Goal: Task Accomplishment & Management: Use online tool/utility

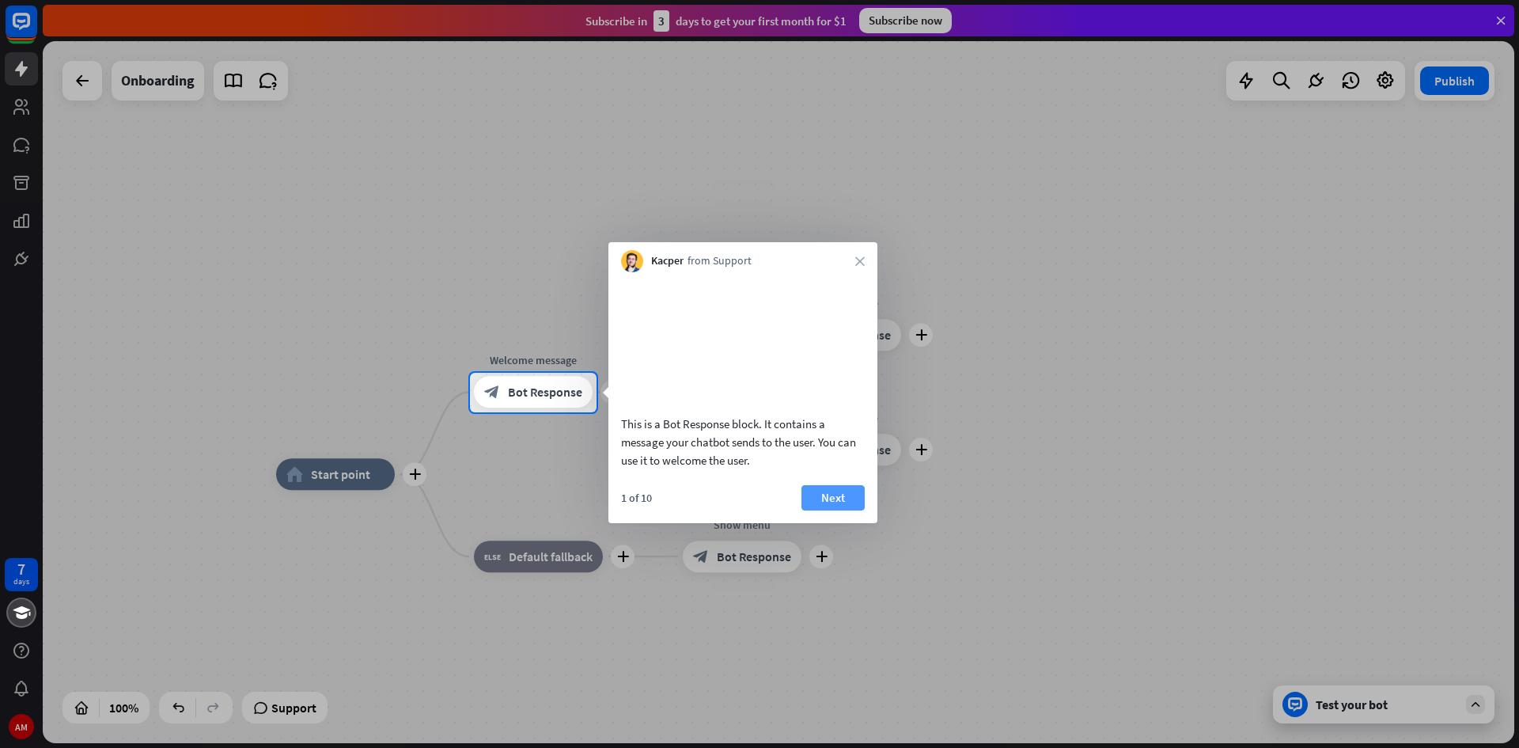
click at [843, 510] on button "Next" at bounding box center [833, 497] width 63 height 25
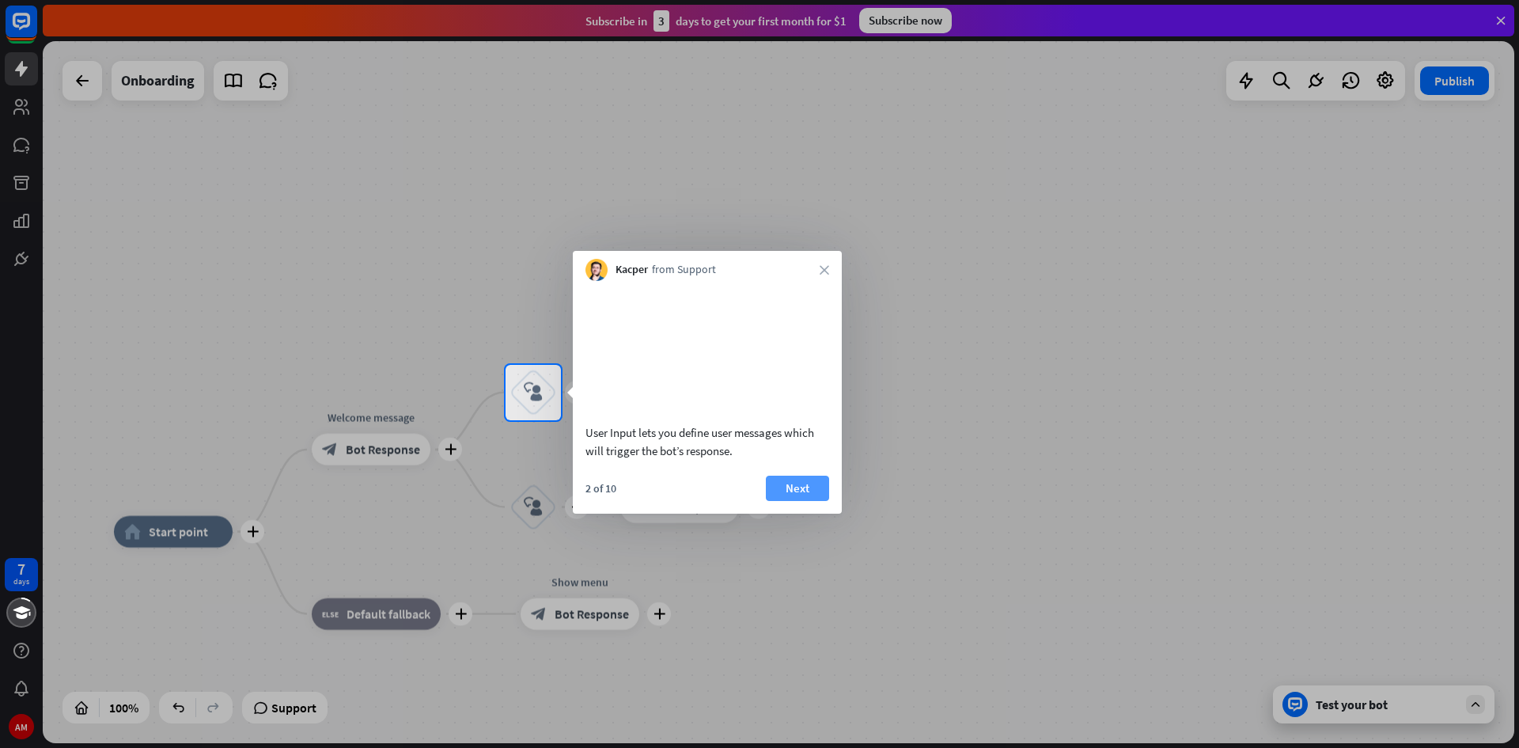
click at [777, 496] on button "Next" at bounding box center [797, 488] width 63 height 25
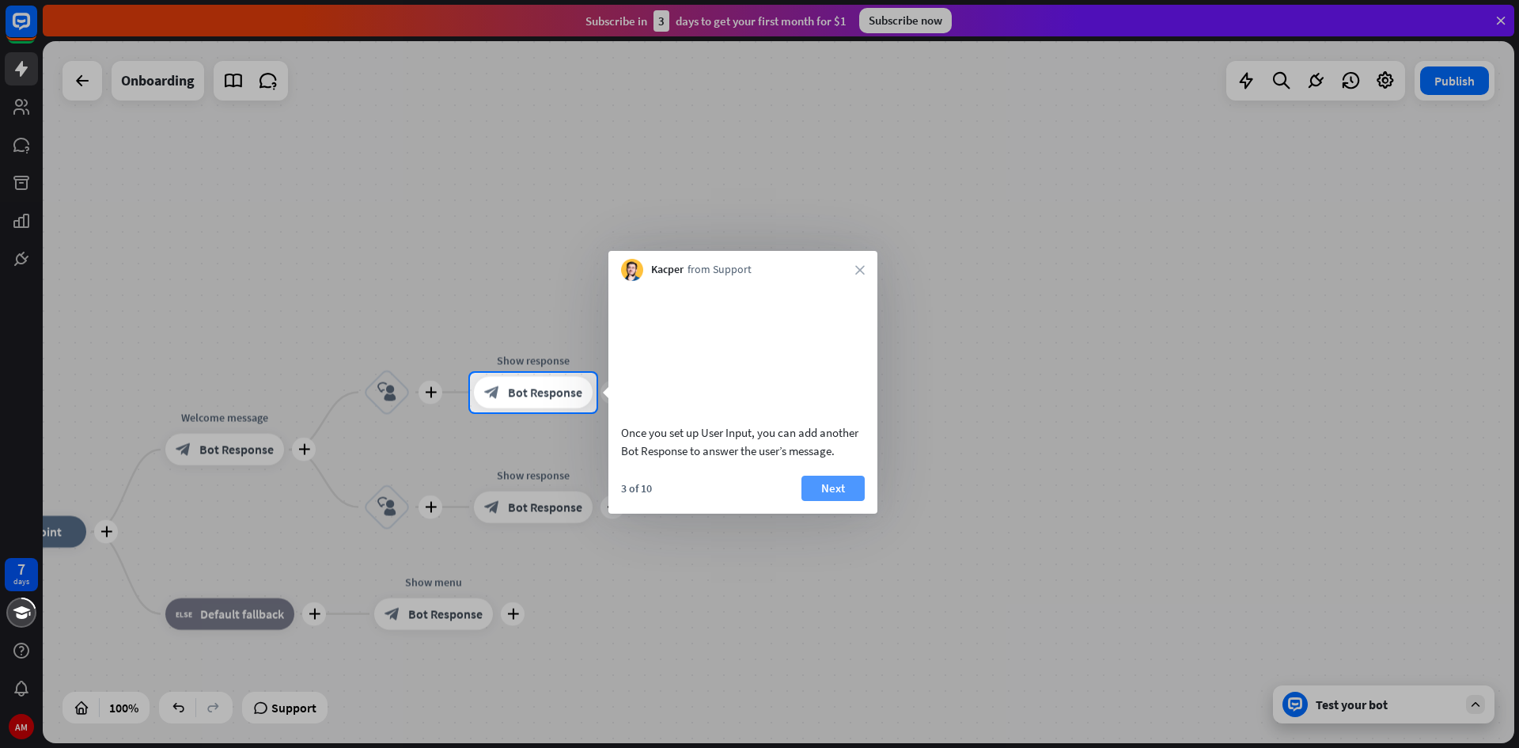
click at [824, 495] on button "Next" at bounding box center [833, 488] width 63 height 25
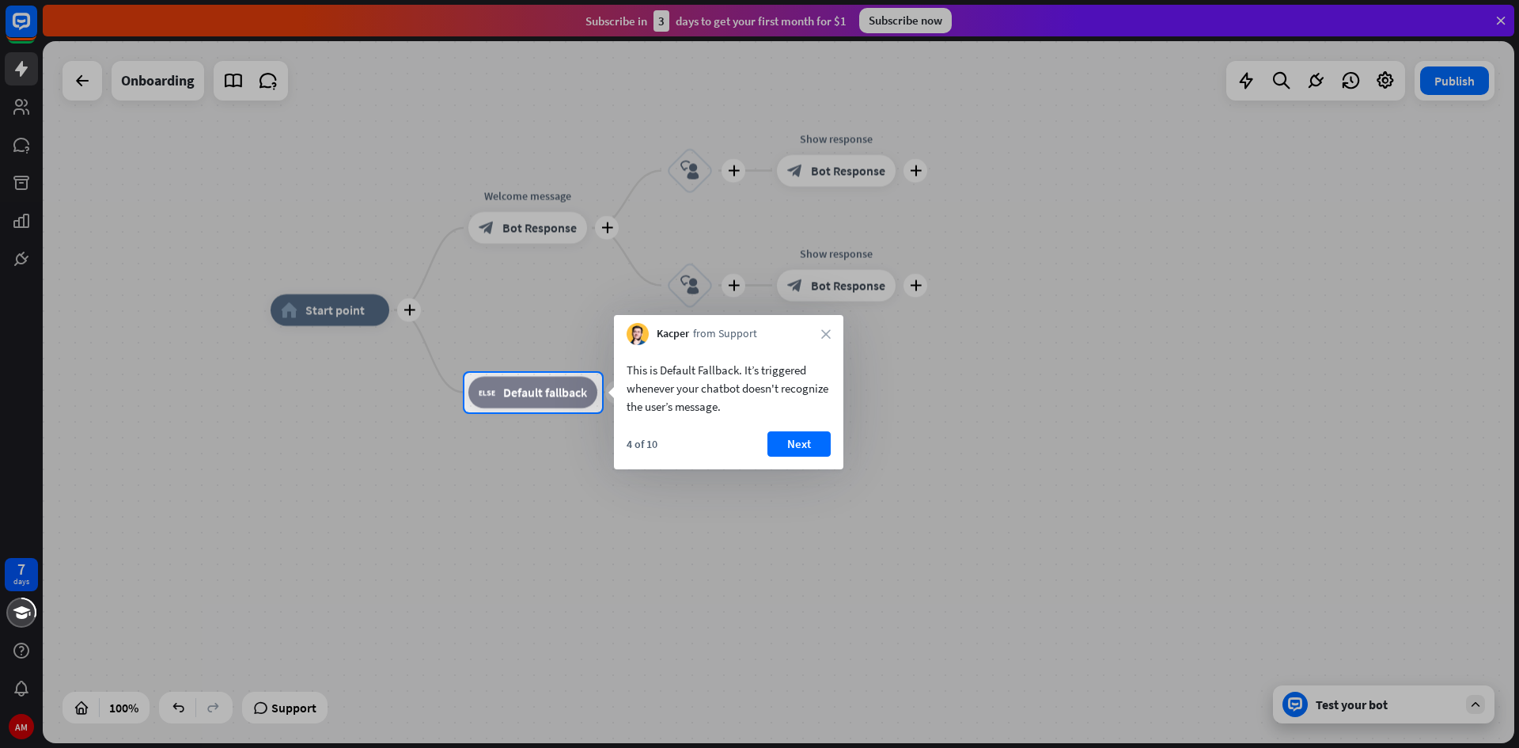
click at [864, 442] on div at bounding box center [759, 580] width 1519 height 336
click at [812, 440] on button "Next" at bounding box center [799, 443] width 63 height 25
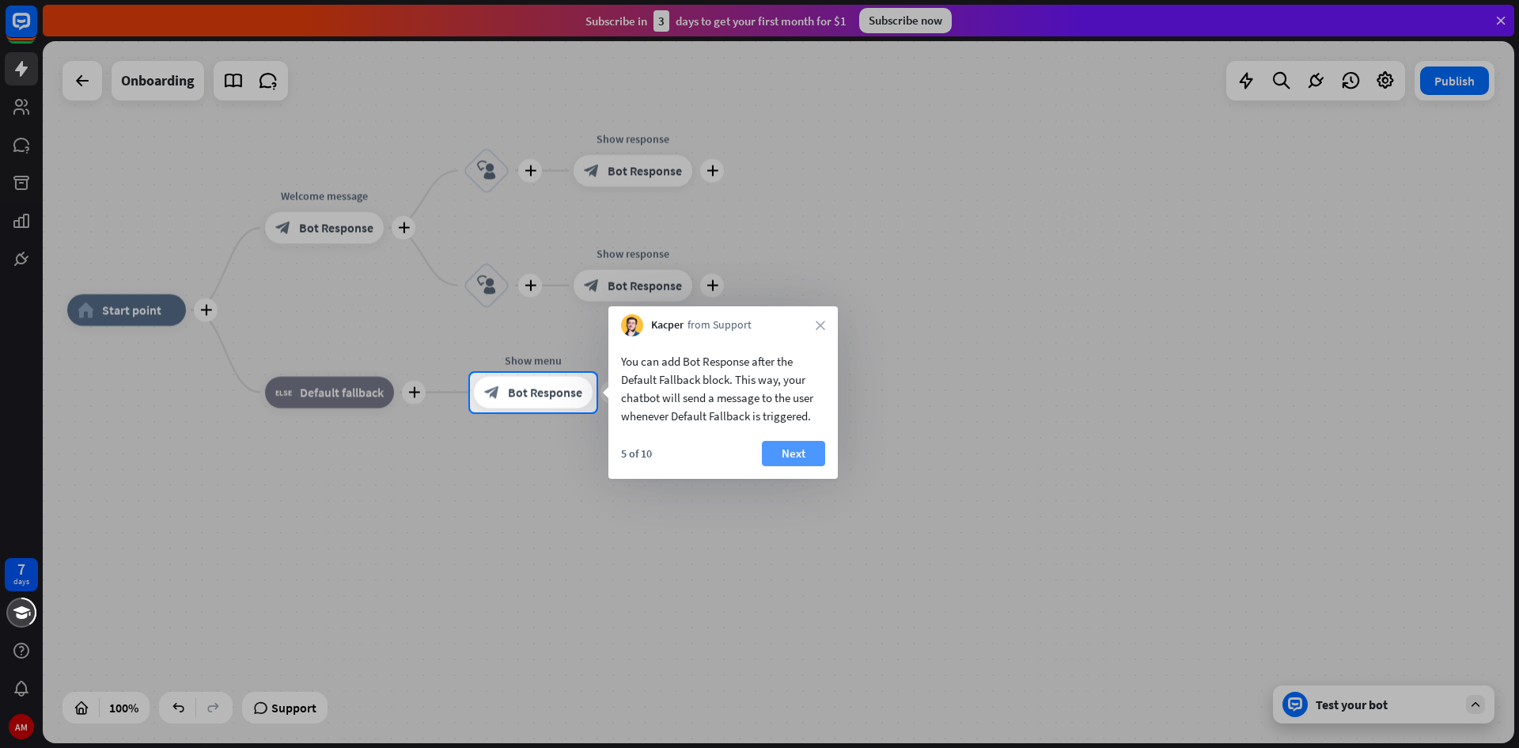
click at [806, 449] on button "Next" at bounding box center [793, 453] width 63 height 25
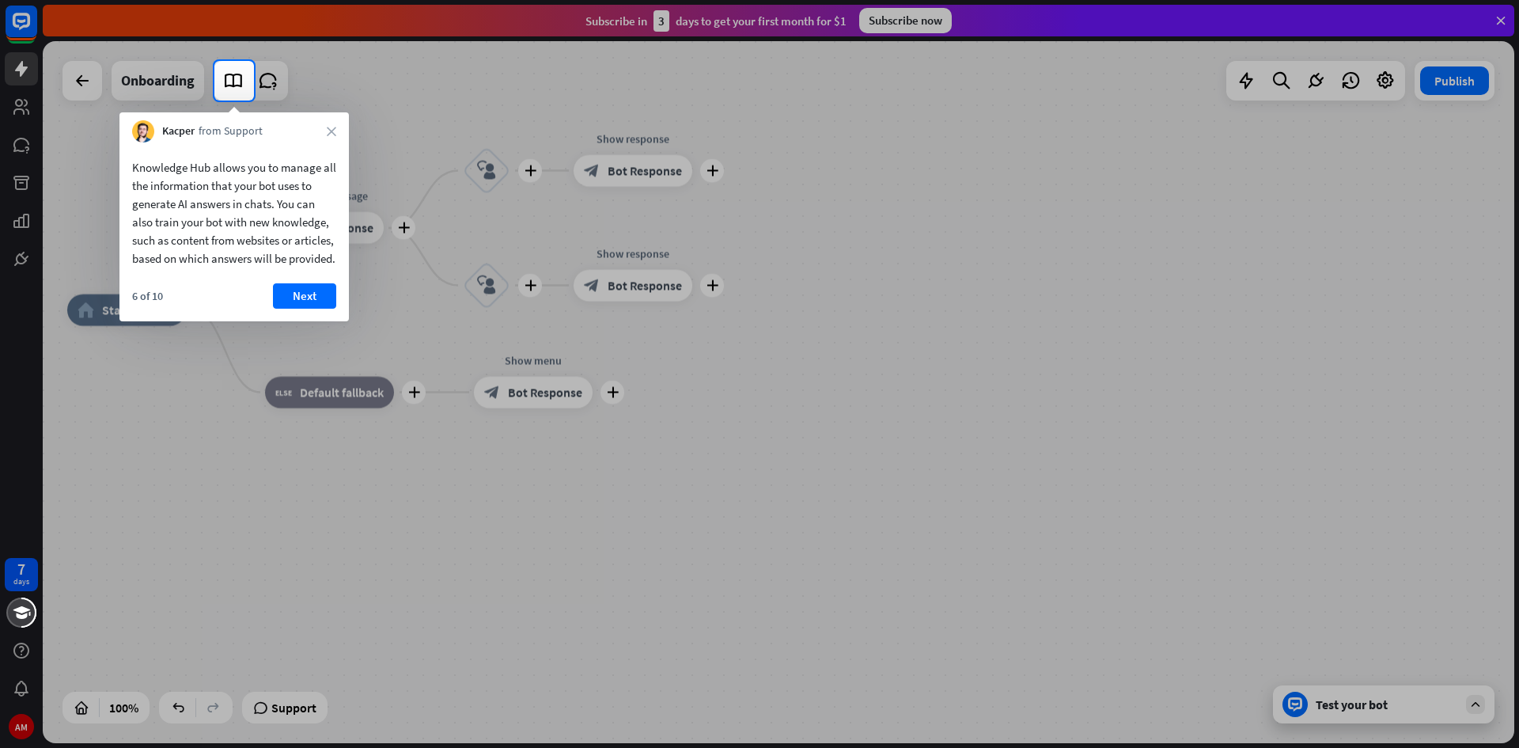
click at [308, 275] on div "Knowledge Hub allows you to manage all the information that your bot uses to ge…" at bounding box center [233, 208] width 229 height 133
click at [312, 308] on button "Next" at bounding box center [304, 295] width 63 height 25
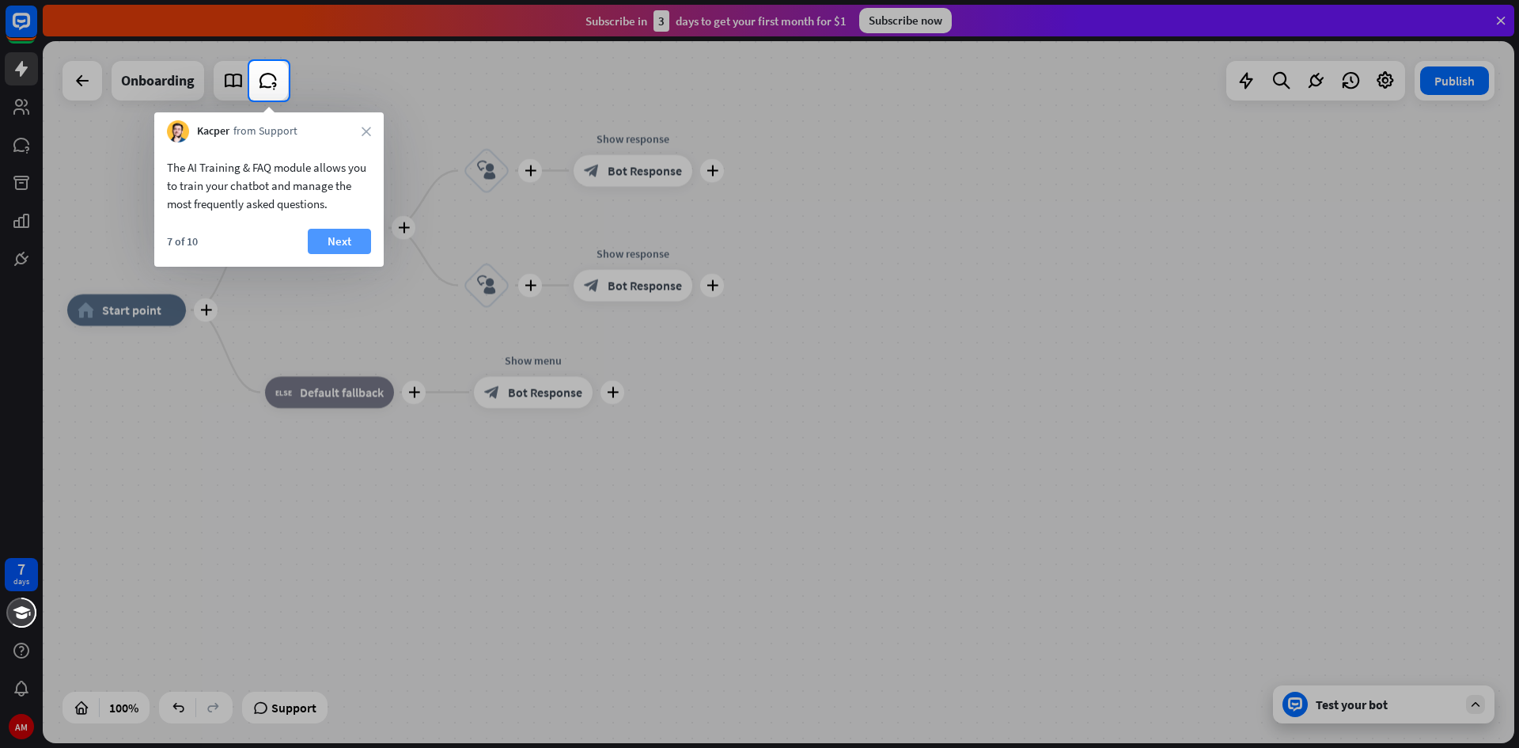
click at [359, 233] on button "Next" at bounding box center [339, 241] width 63 height 25
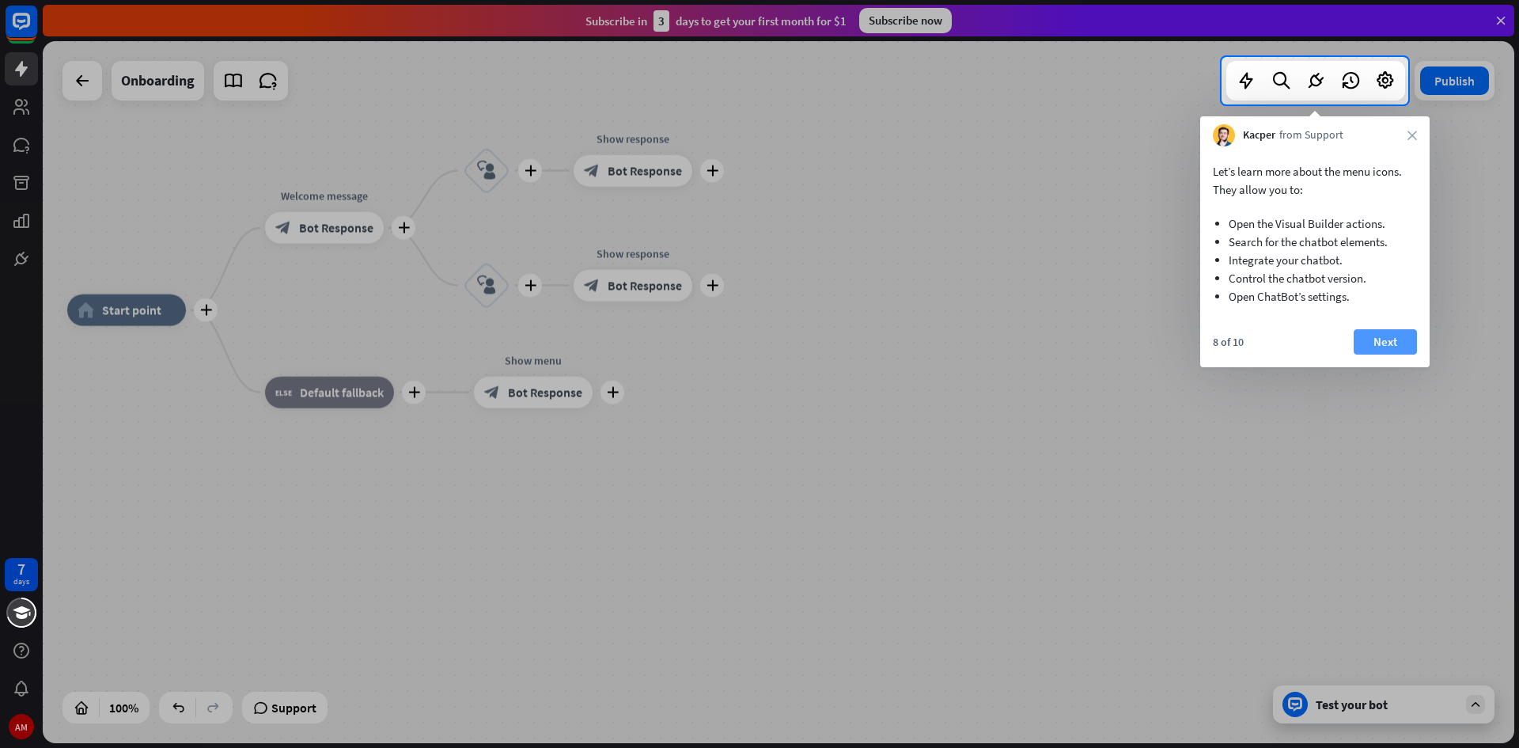
click at [1392, 338] on button "Next" at bounding box center [1385, 341] width 63 height 25
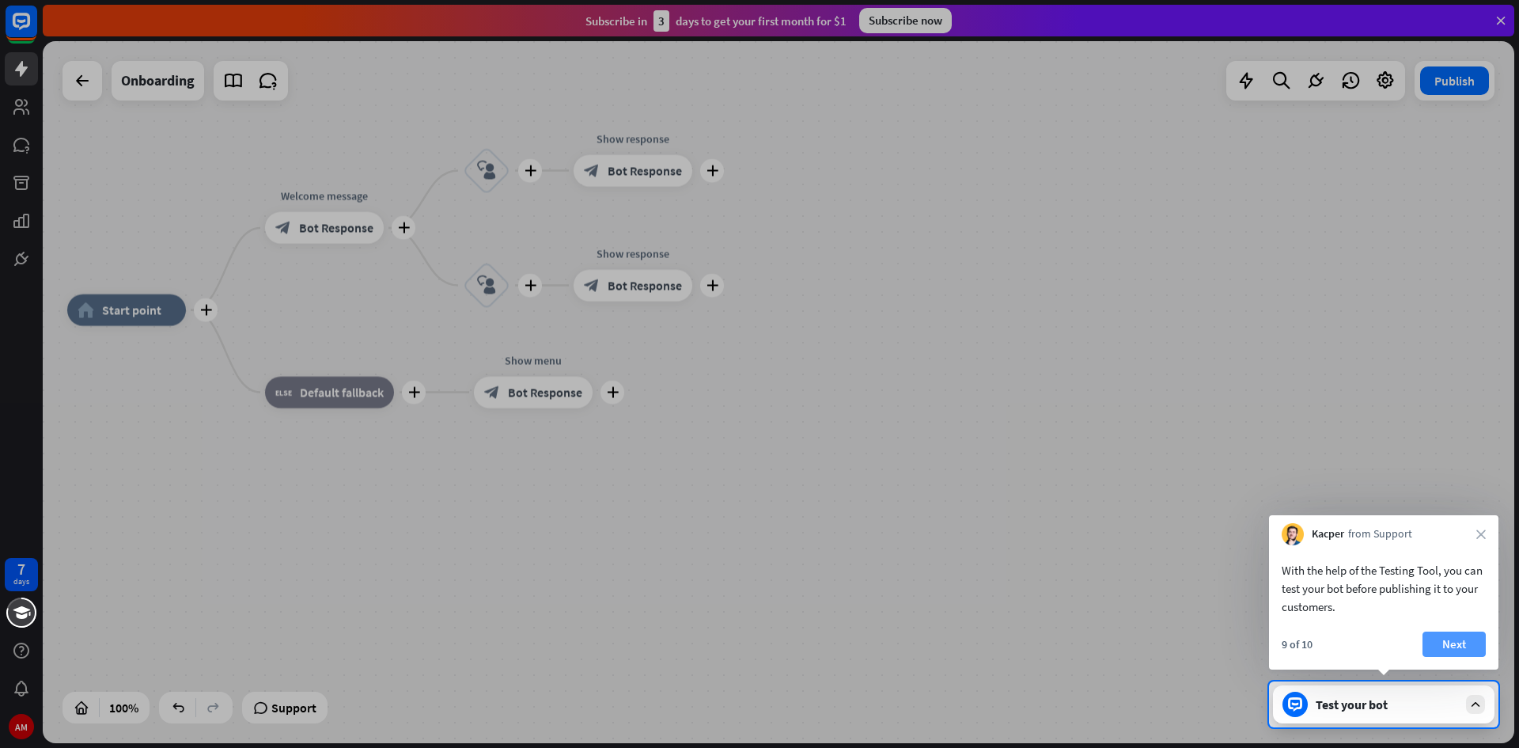
click at [1464, 642] on button "Next" at bounding box center [1454, 643] width 63 height 25
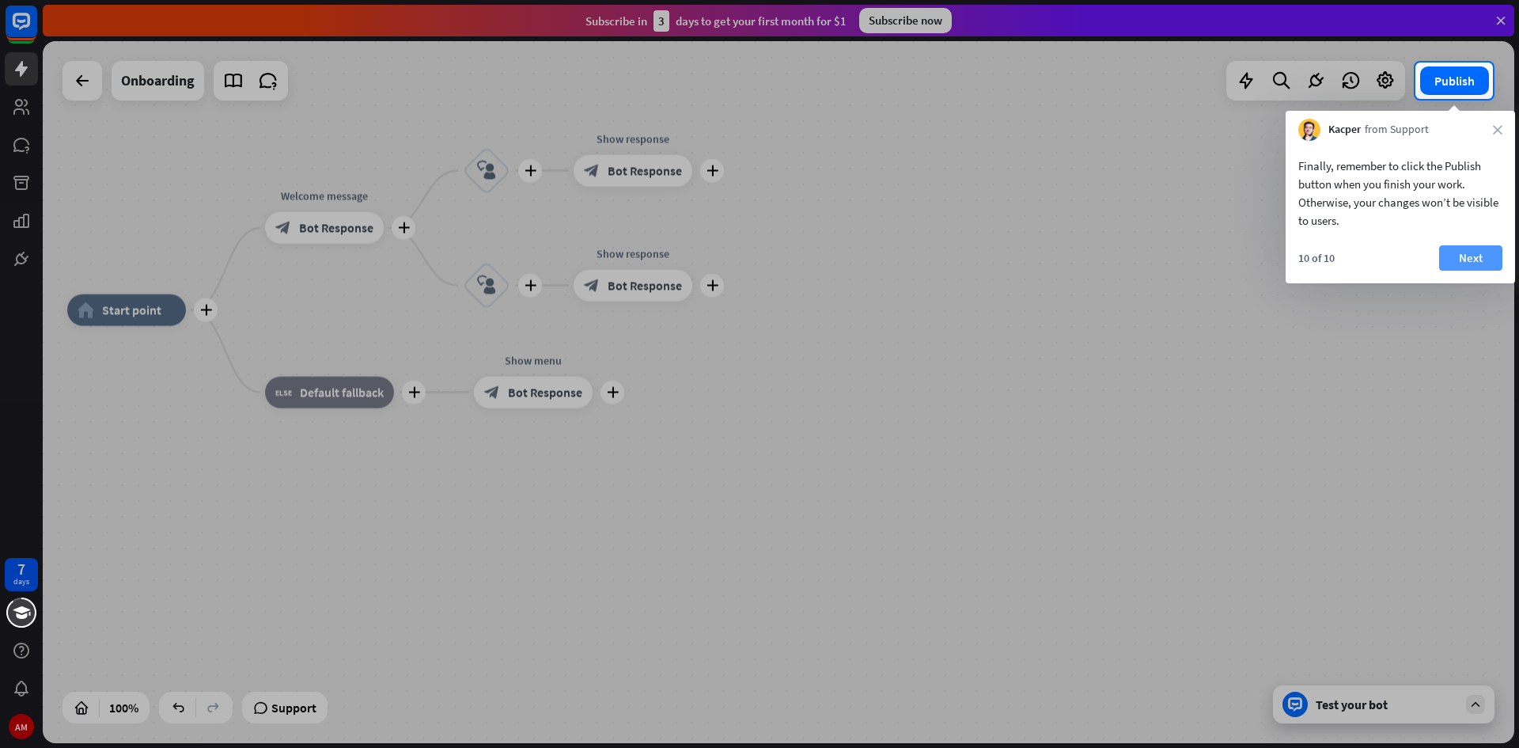
click at [1455, 256] on button "Next" at bounding box center [1470, 257] width 63 height 25
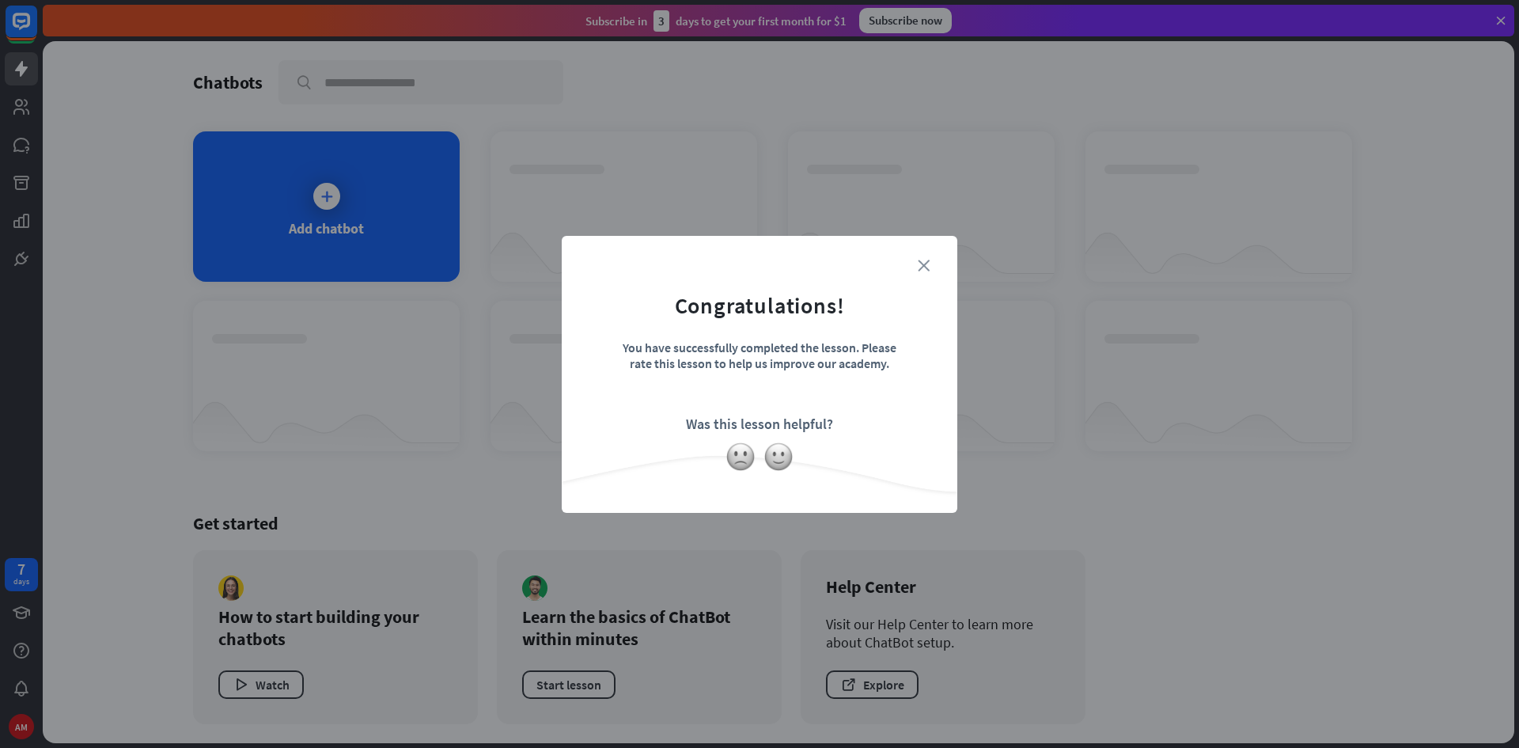
click at [927, 262] on icon "close" at bounding box center [924, 266] width 12 height 12
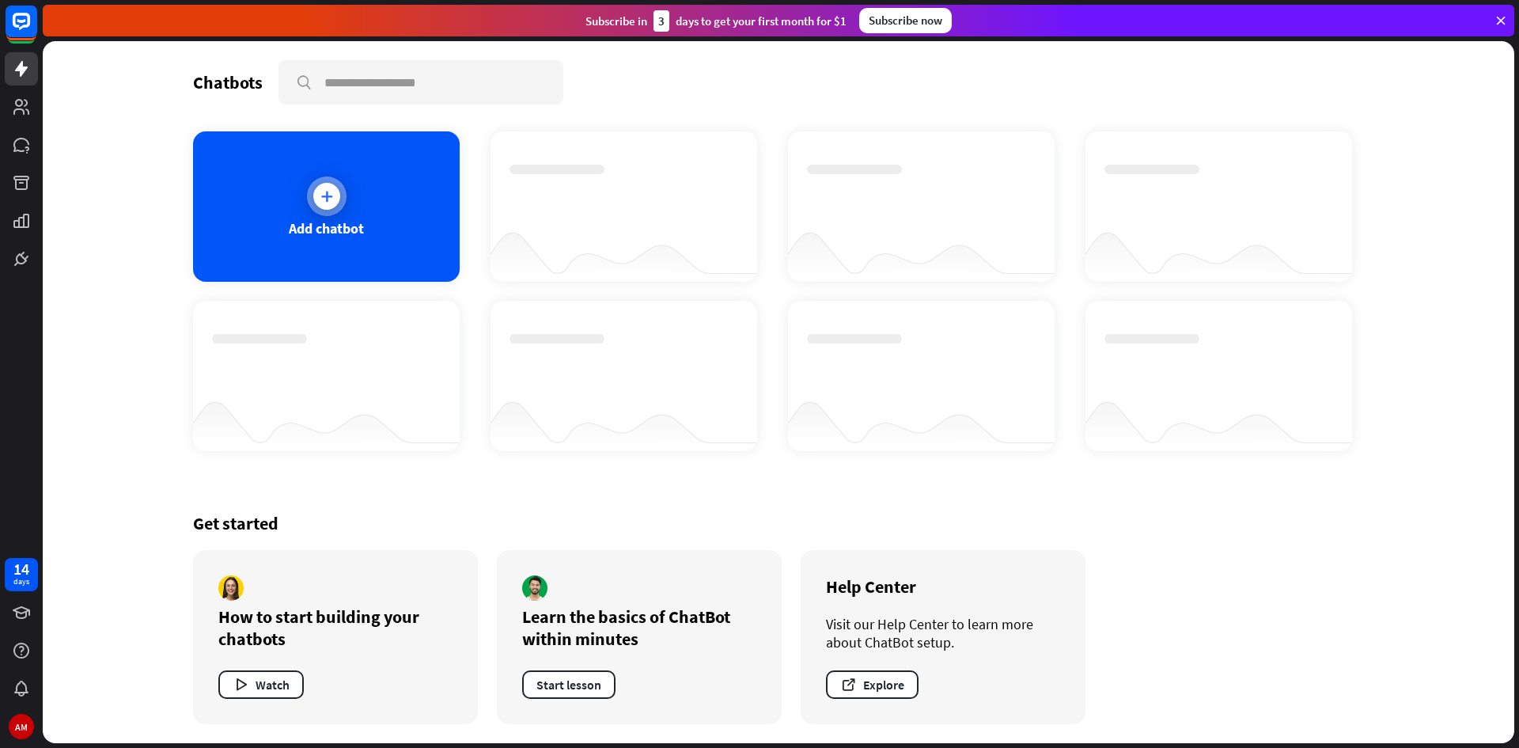
click at [376, 243] on div "Add chatbot" at bounding box center [326, 206] width 267 height 150
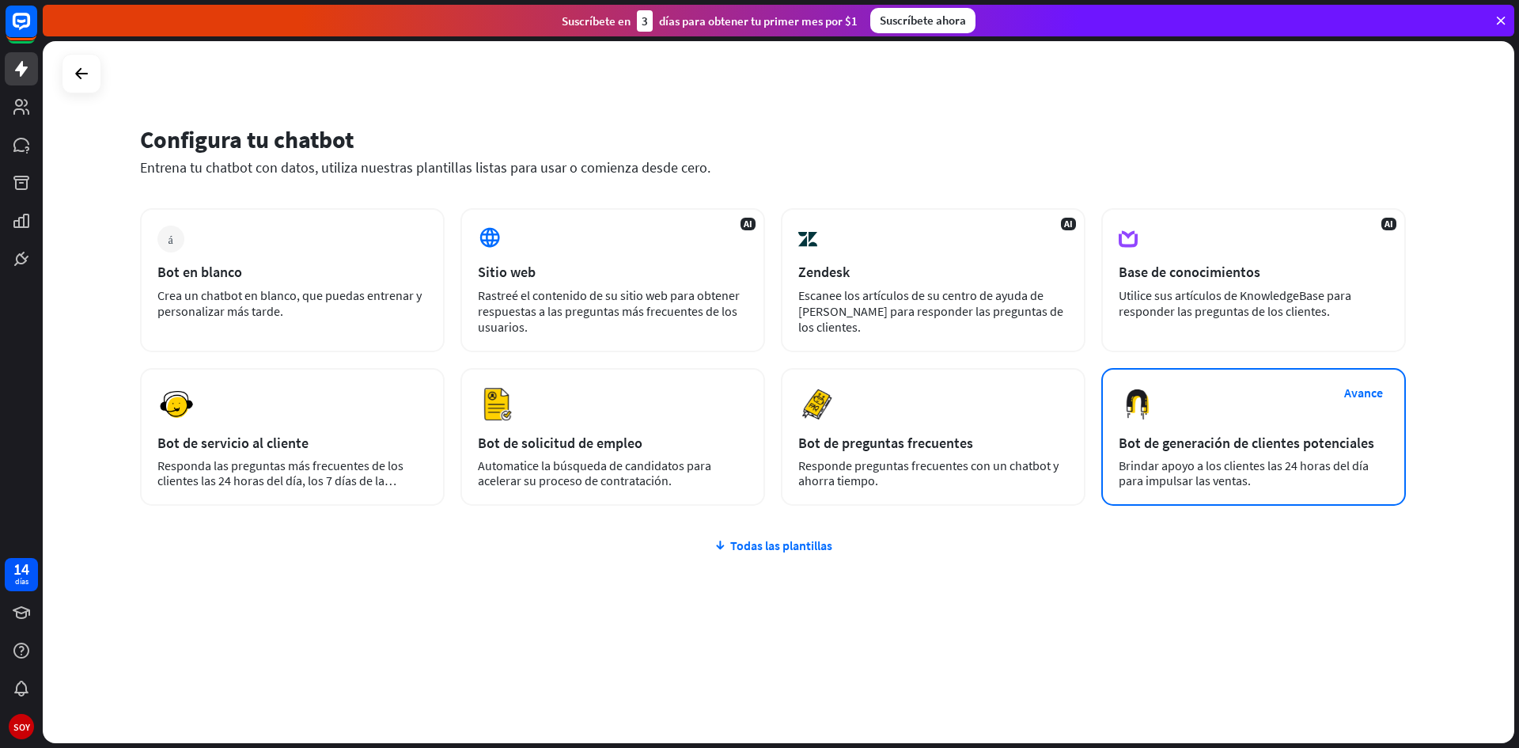
click at [1184, 483] on font "Brindar apoyo a los clientes las 24 horas del día para impulsar las ventas." at bounding box center [1244, 472] width 250 height 31
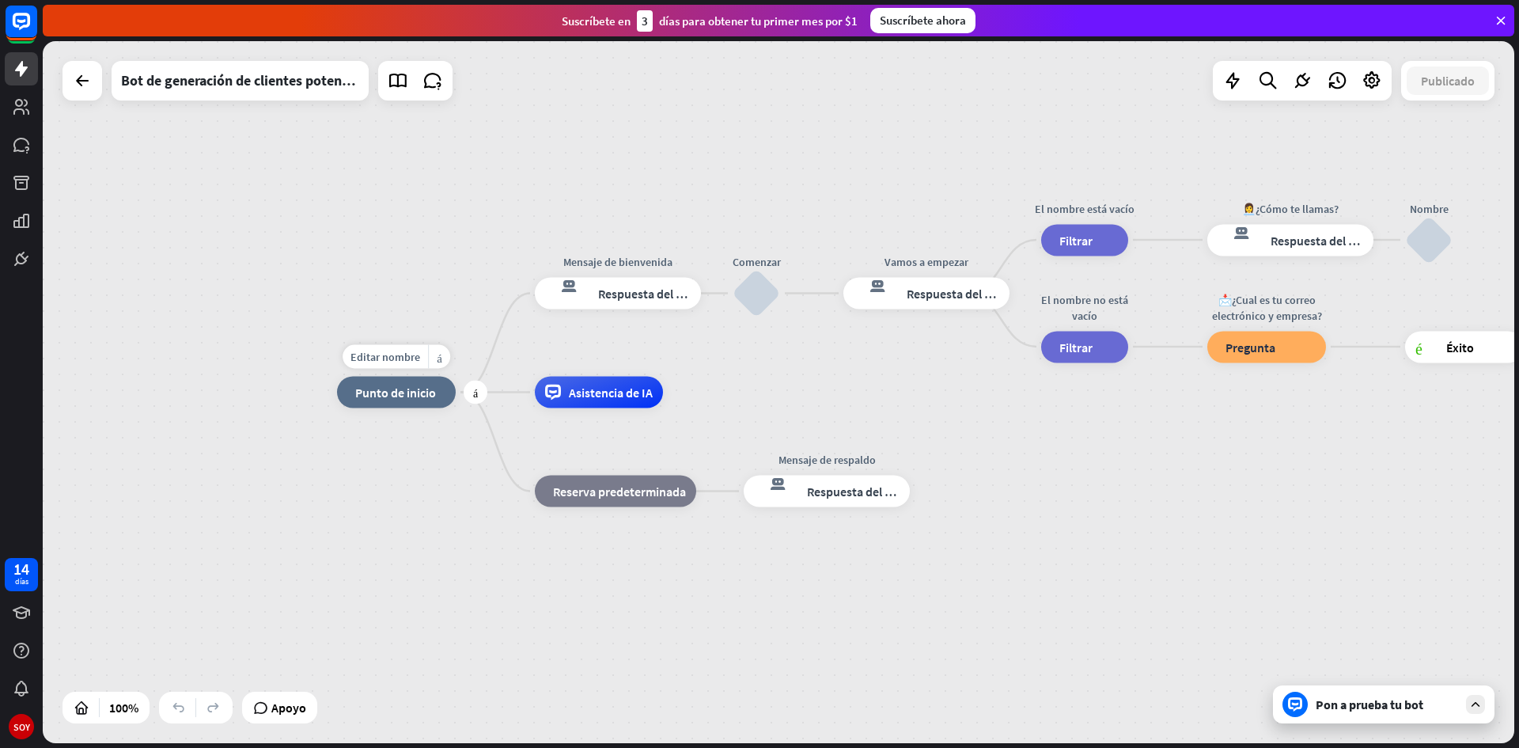
click at [404, 401] on div "inicio_2 Punto de inicio" at bounding box center [396, 393] width 119 height 32
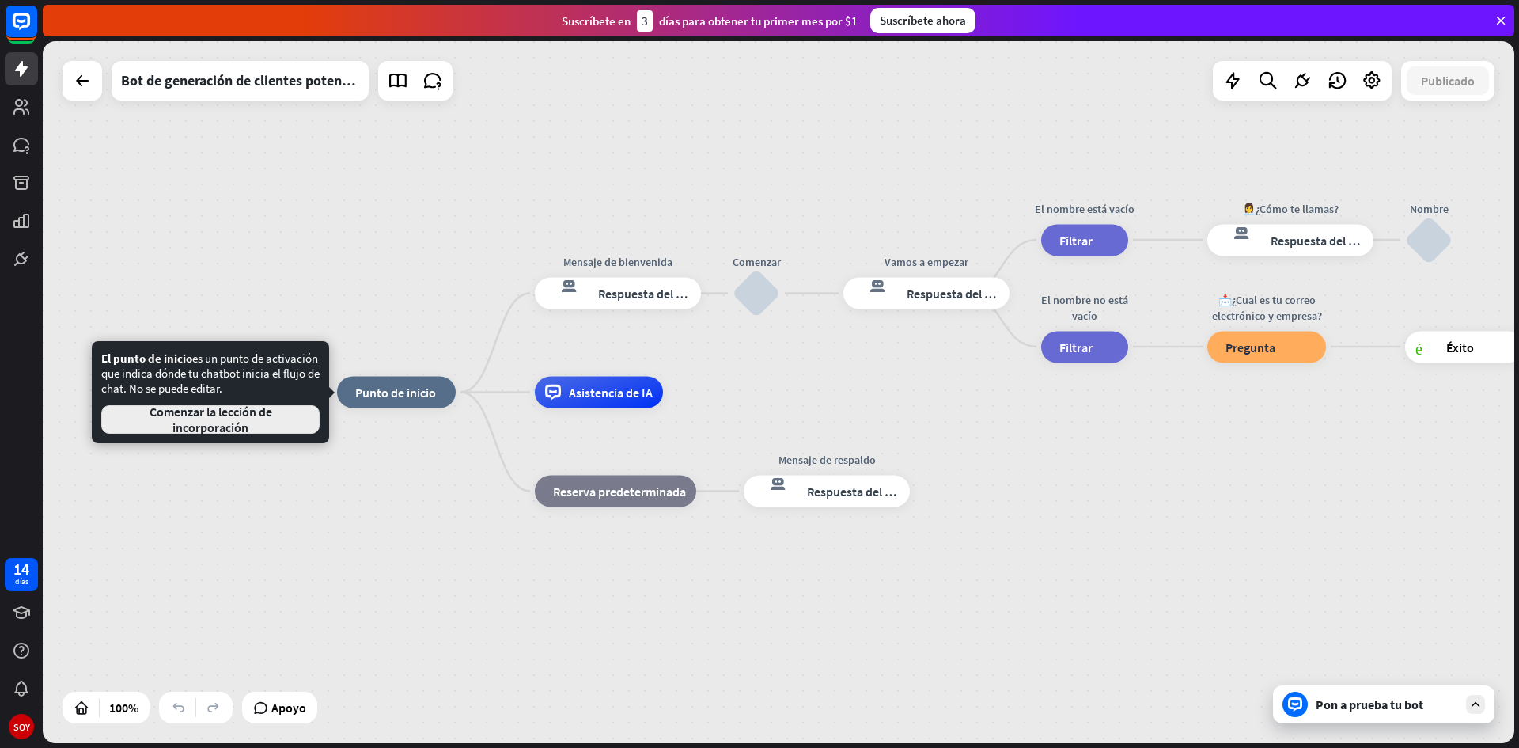
click at [290, 412] on font "Comenzar la lección de incorporación" at bounding box center [210, 420] width 191 height 32
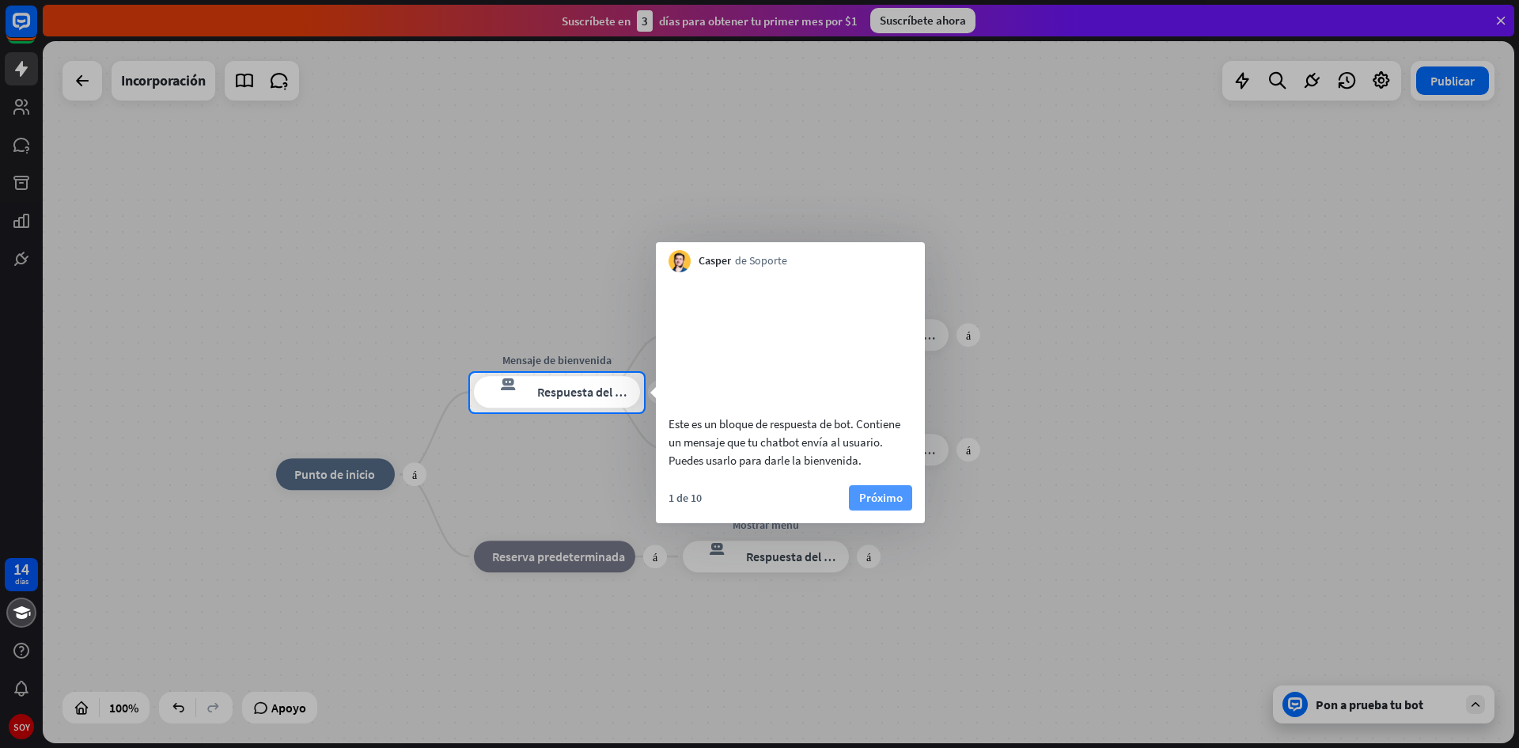
click at [883, 509] on font "Próximo" at bounding box center [881, 498] width 44 height 22
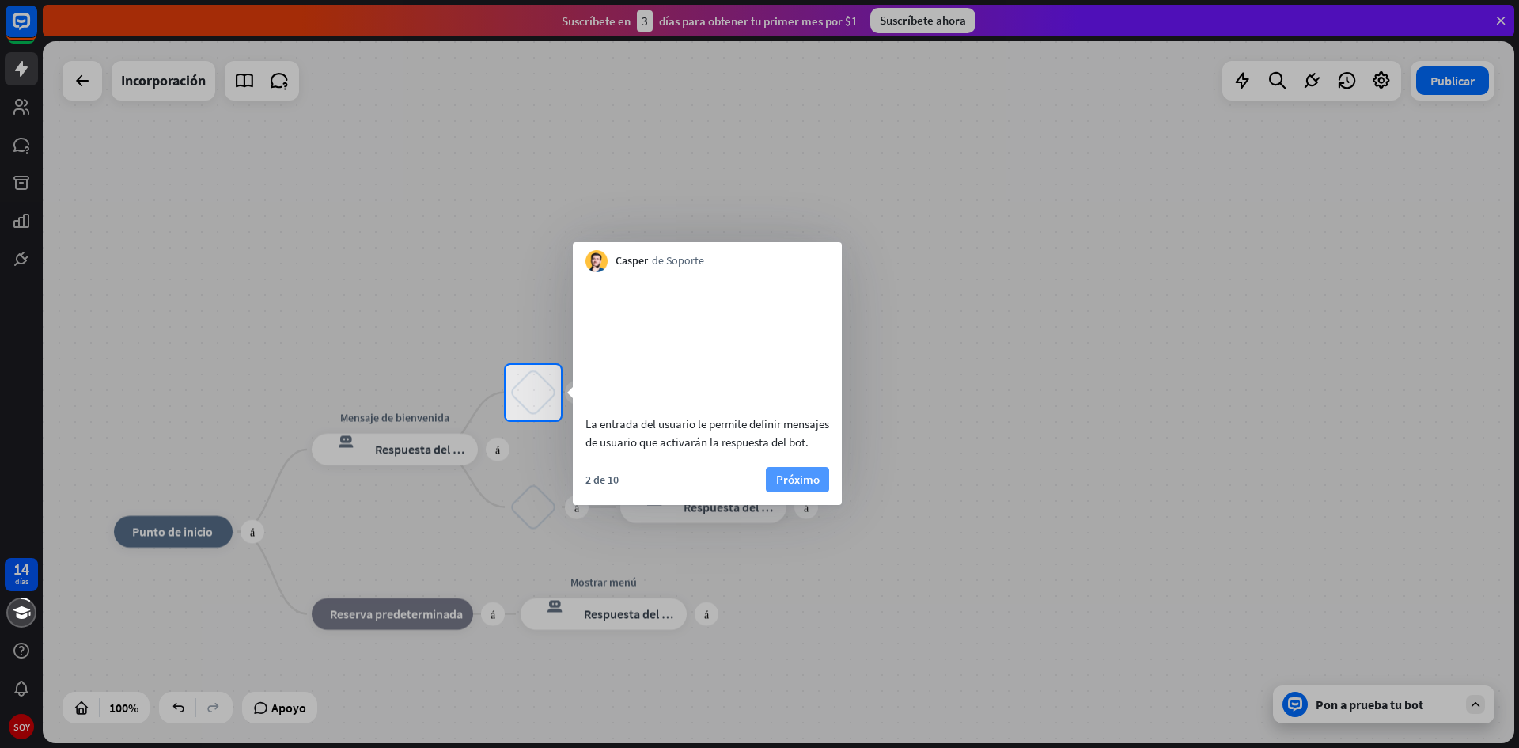
click at [790, 487] on font "Próximo" at bounding box center [798, 479] width 44 height 15
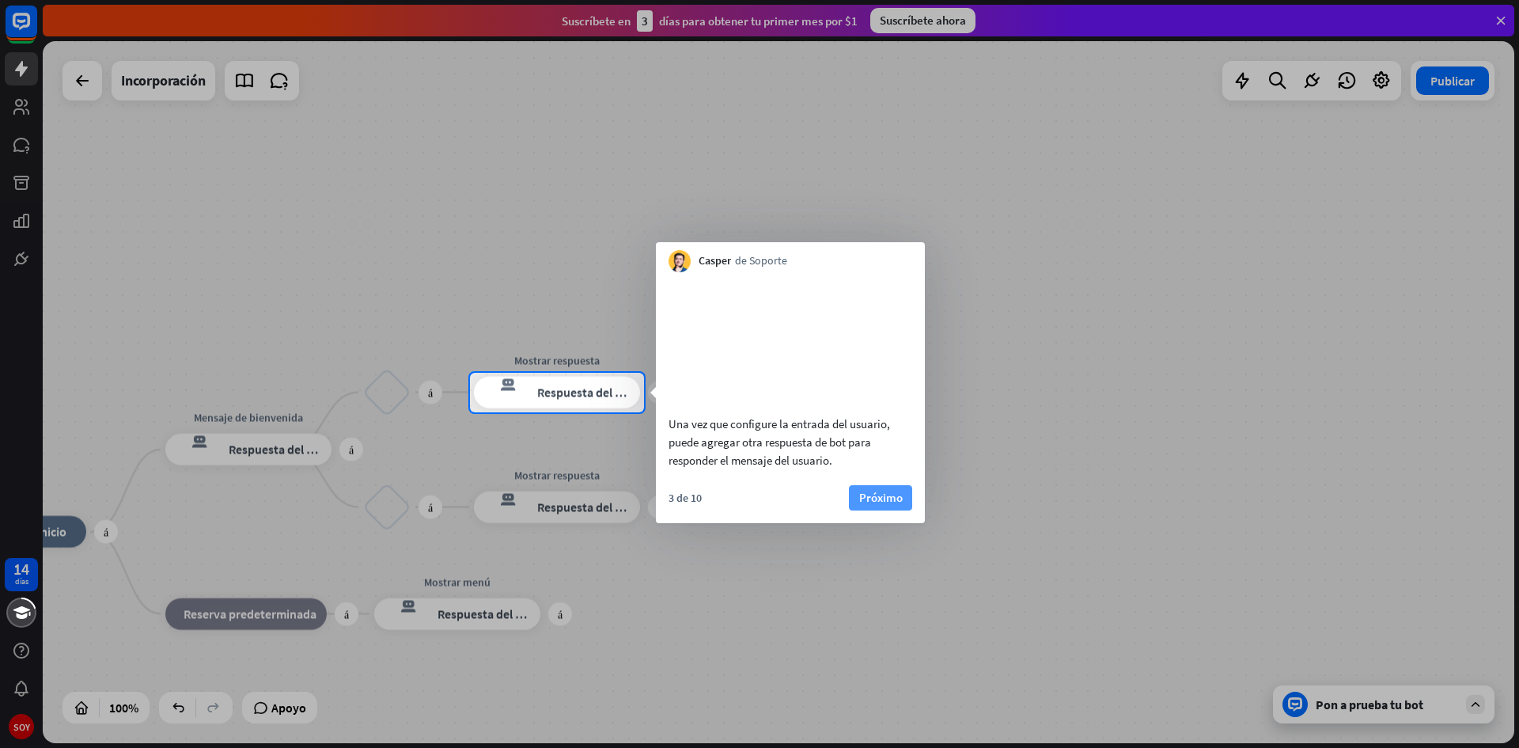
click at [878, 505] on font "Próximo" at bounding box center [881, 497] width 44 height 15
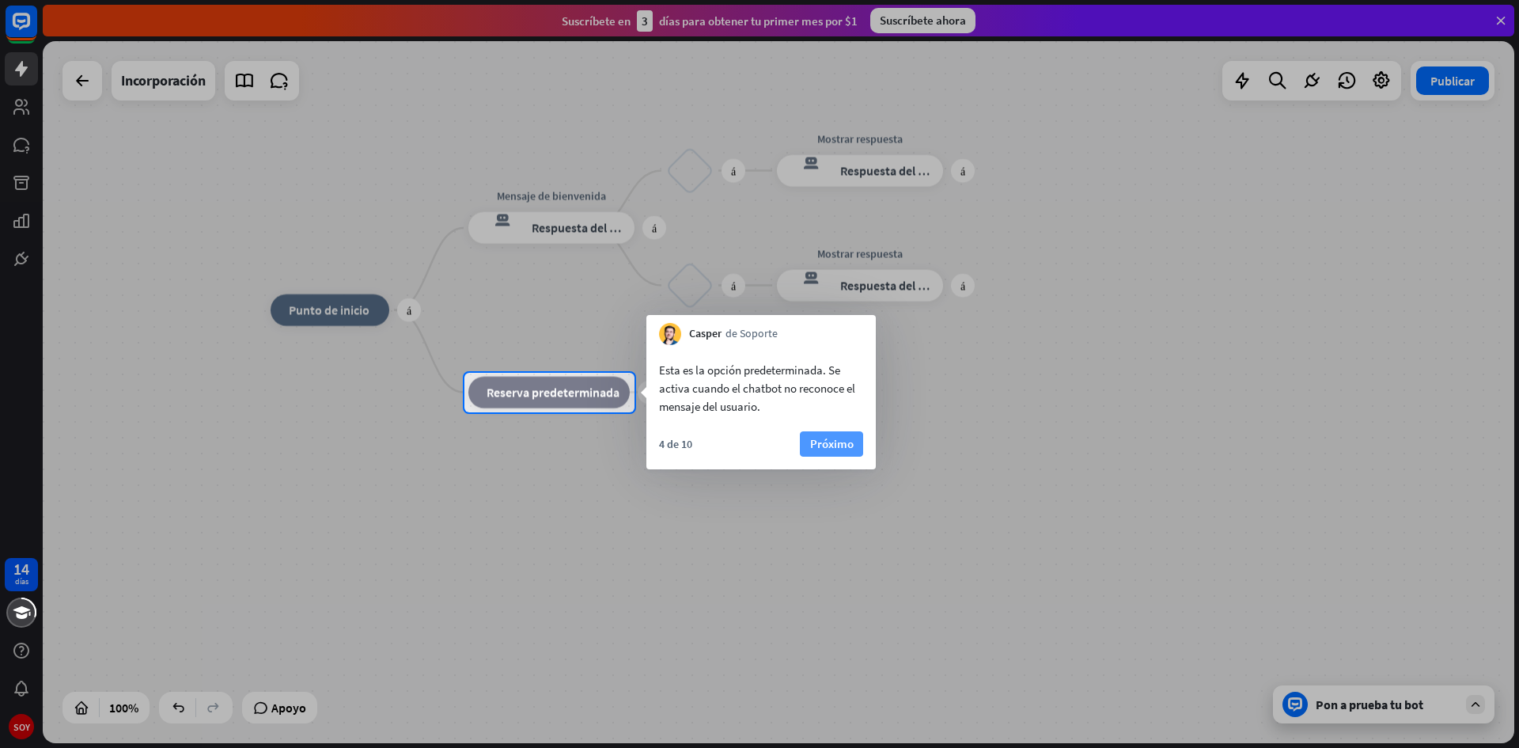
click at [860, 440] on button "Próximo" at bounding box center [831, 443] width 63 height 25
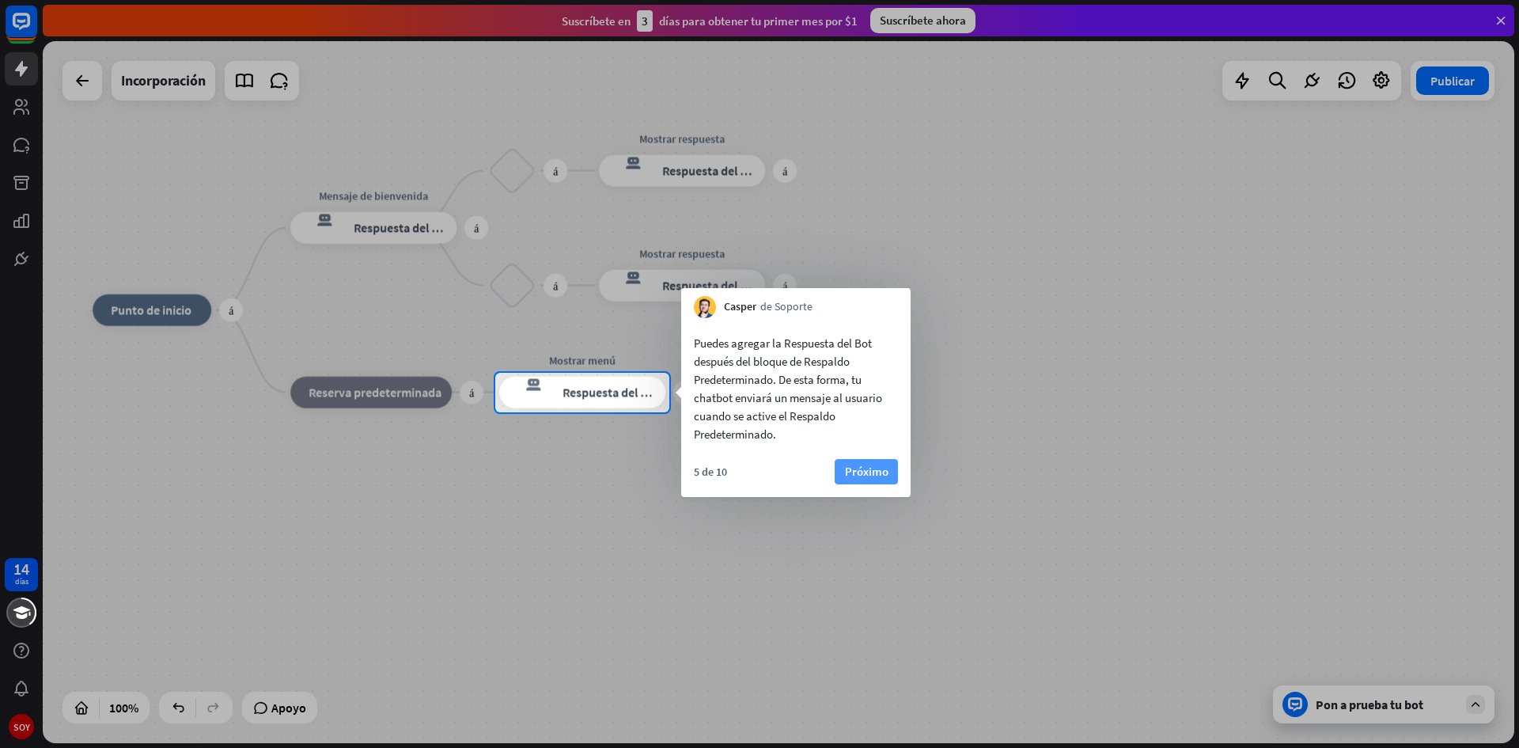
click at [871, 468] on button "Próximo" at bounding box center [866, 471] width 63 height 25
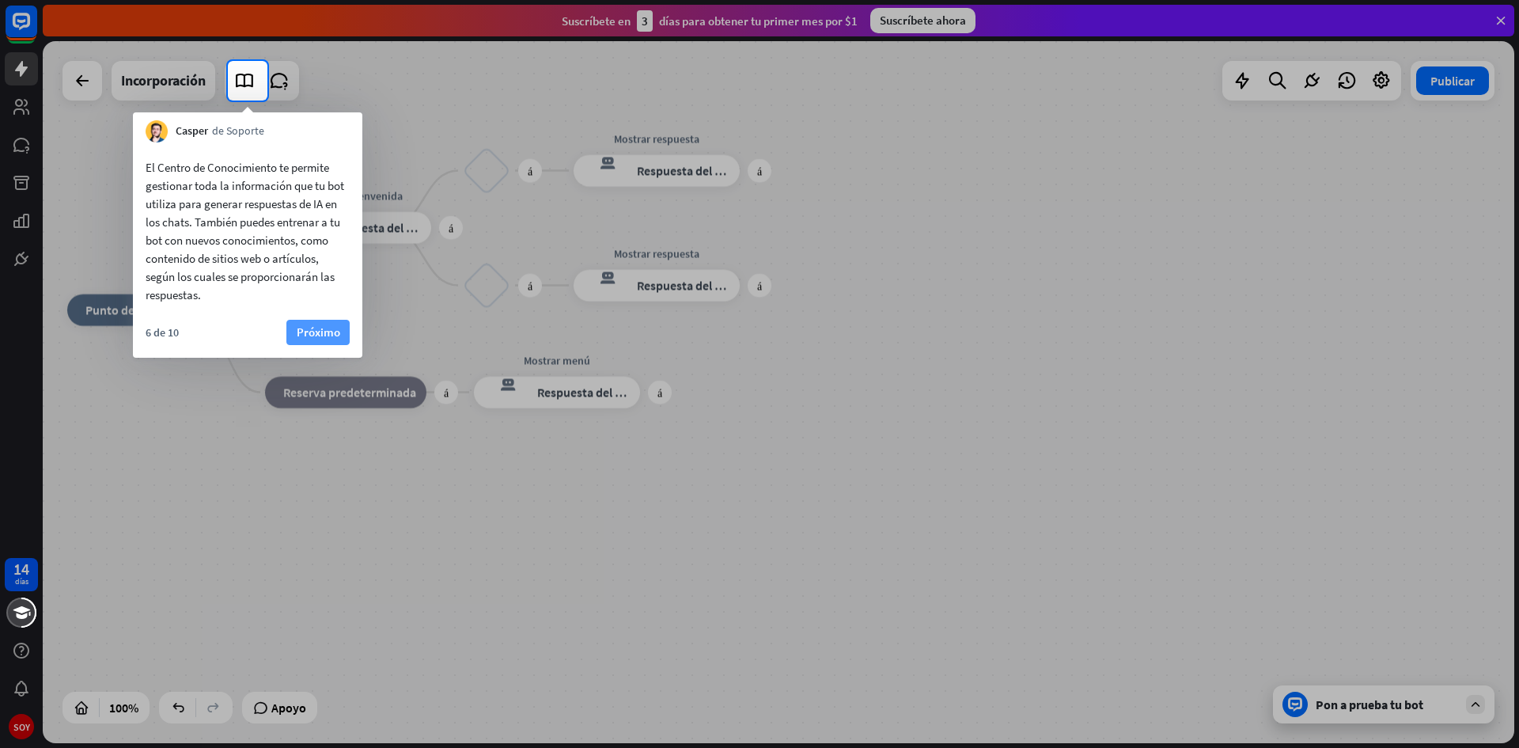
click at [338, 339] on font "Próximo" at bounding box center [319, 331] width 44 height 15
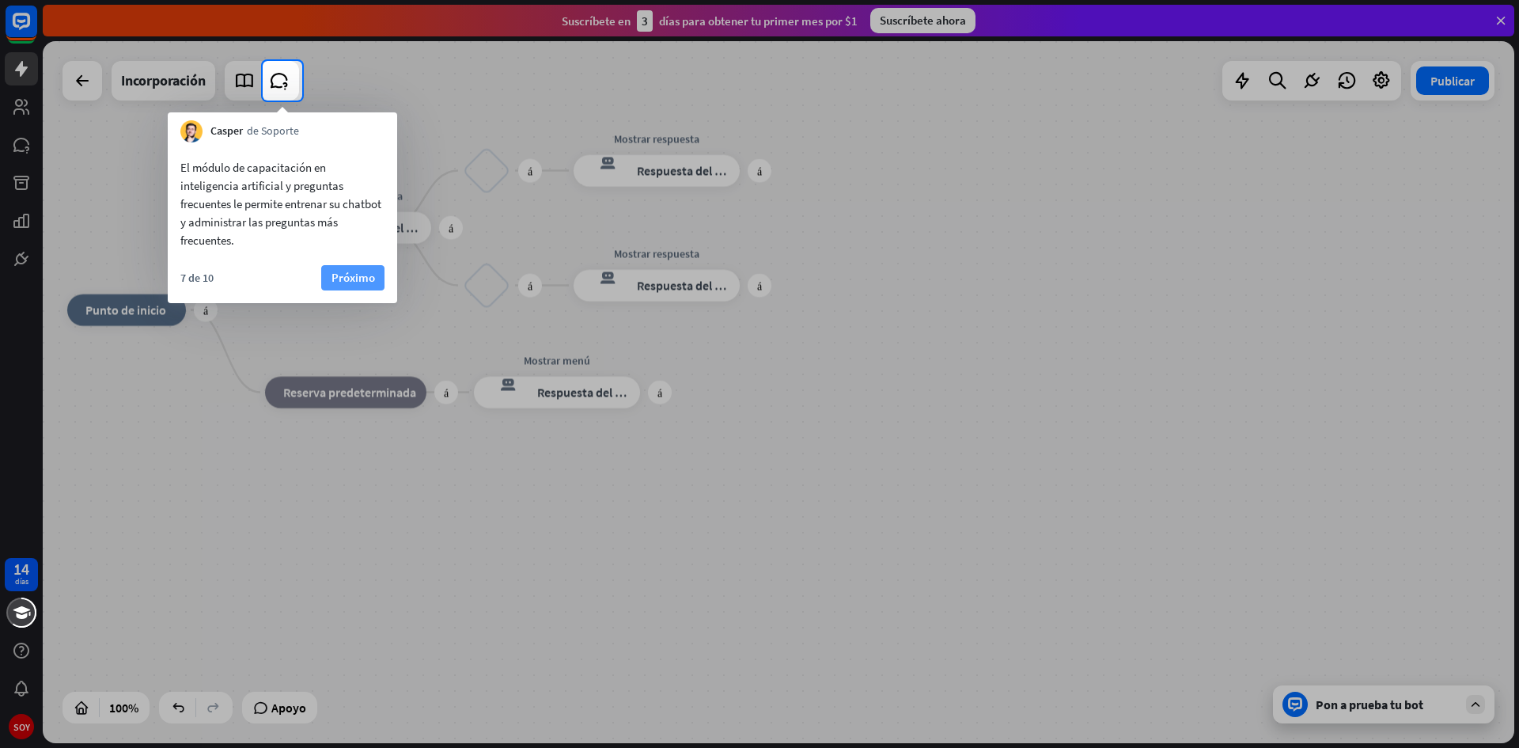
click at [355, 279] on font "Próximo" at bounding box center [354, 277] width 44 height 15
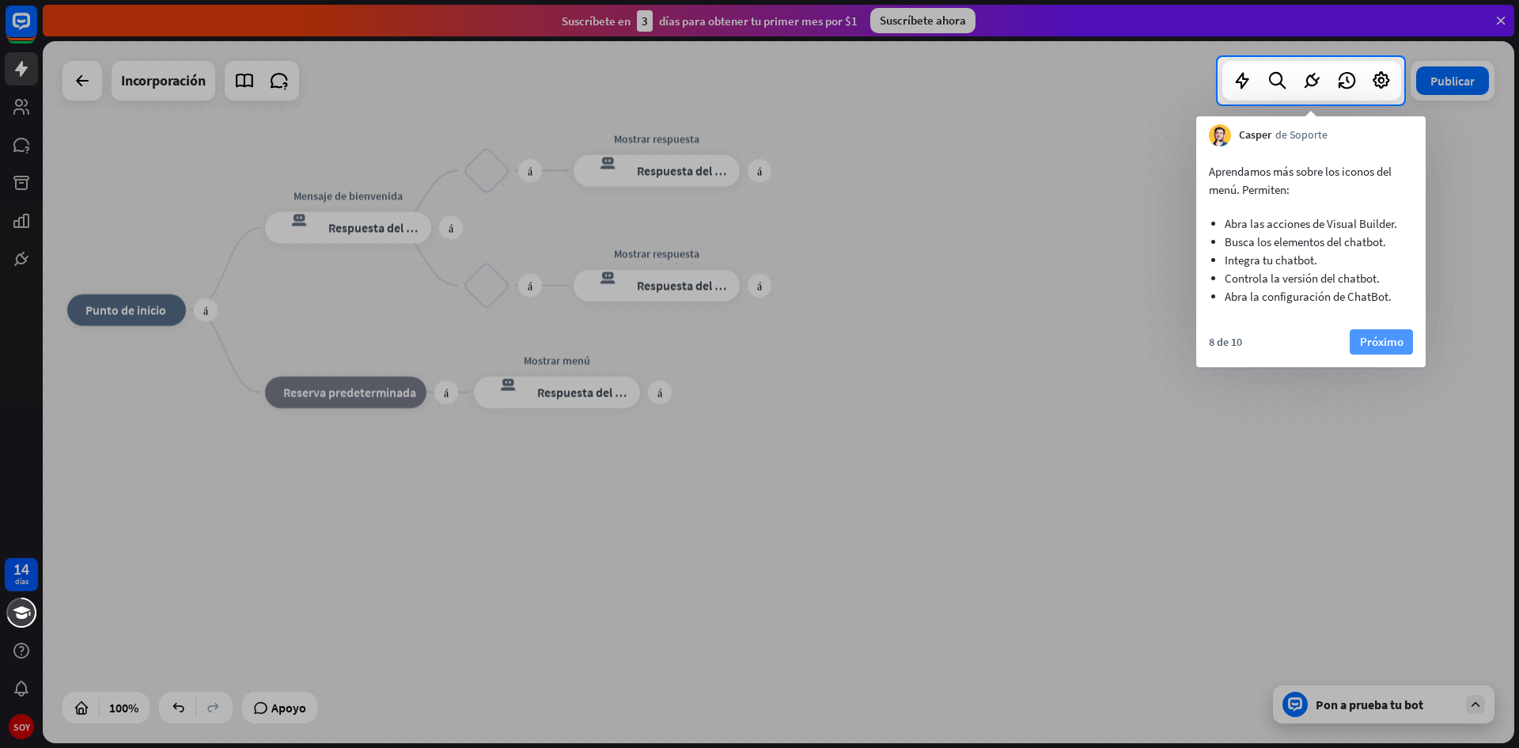
click at [1375, 333] on font "Próximo" at bounding box center [1382, 342] width 44 height 22
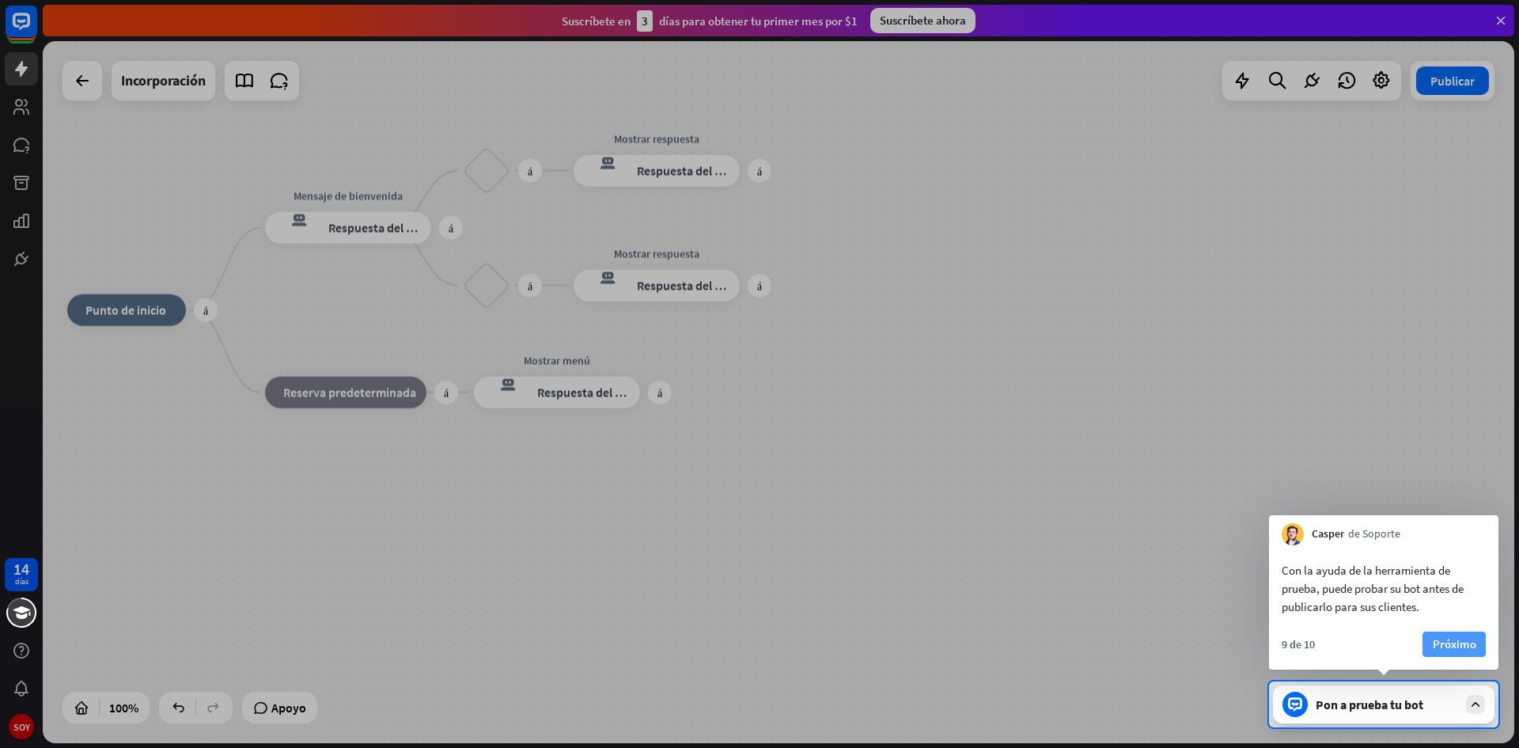
click at [1430, 640] on button "Próximo" at bounding box center [1454, 643] width 63 height 25
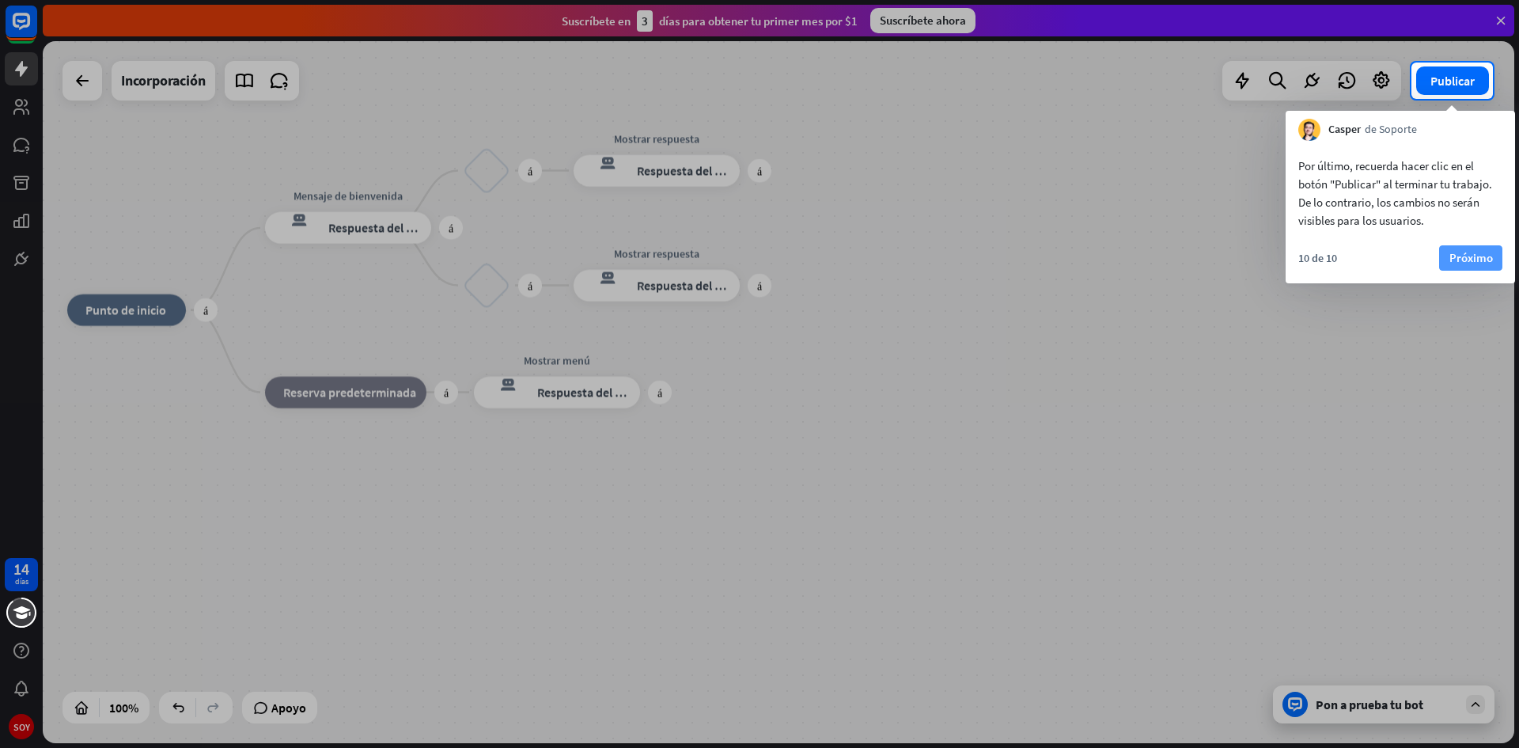
click at [1467, 257] on font "Próximo" at bounding box center [1472, 257] width 44 height 15
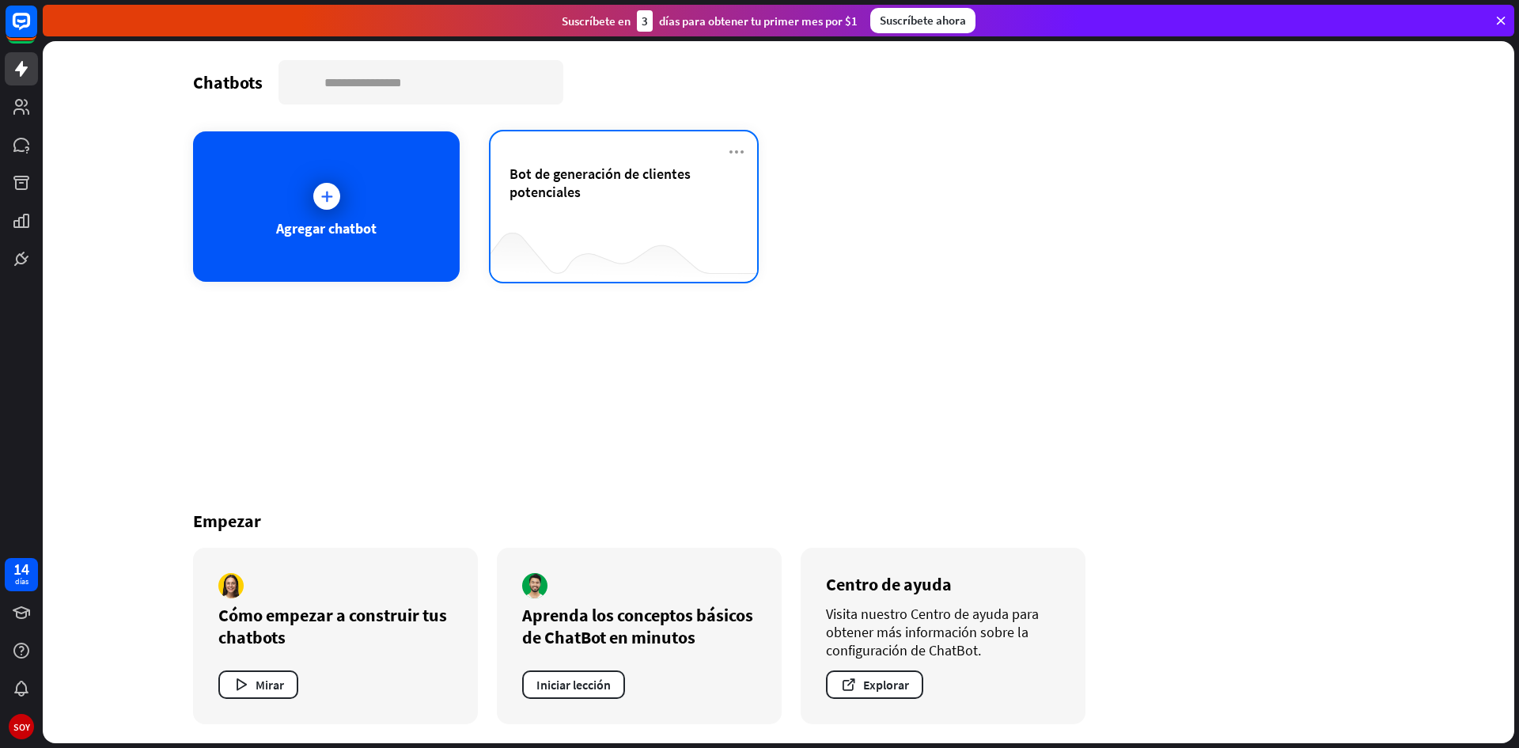
click at [537, 227] on div at bounding box center [624, 250] width 267 height 61
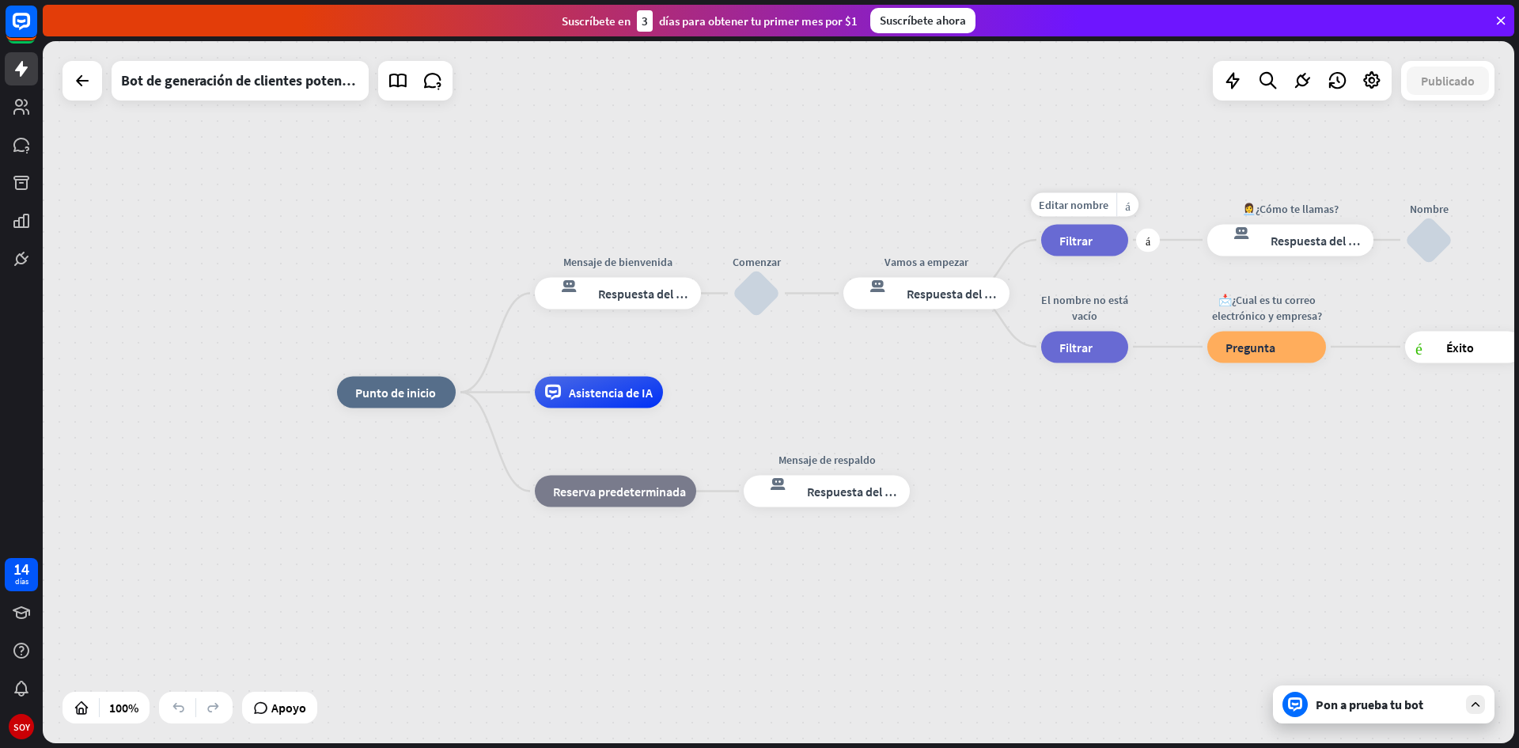
click at [1073, 256] on div "Editar nombre más_amarillo más filtrar Filtrar" at bounding box center [1084, 240] width 87 height 32
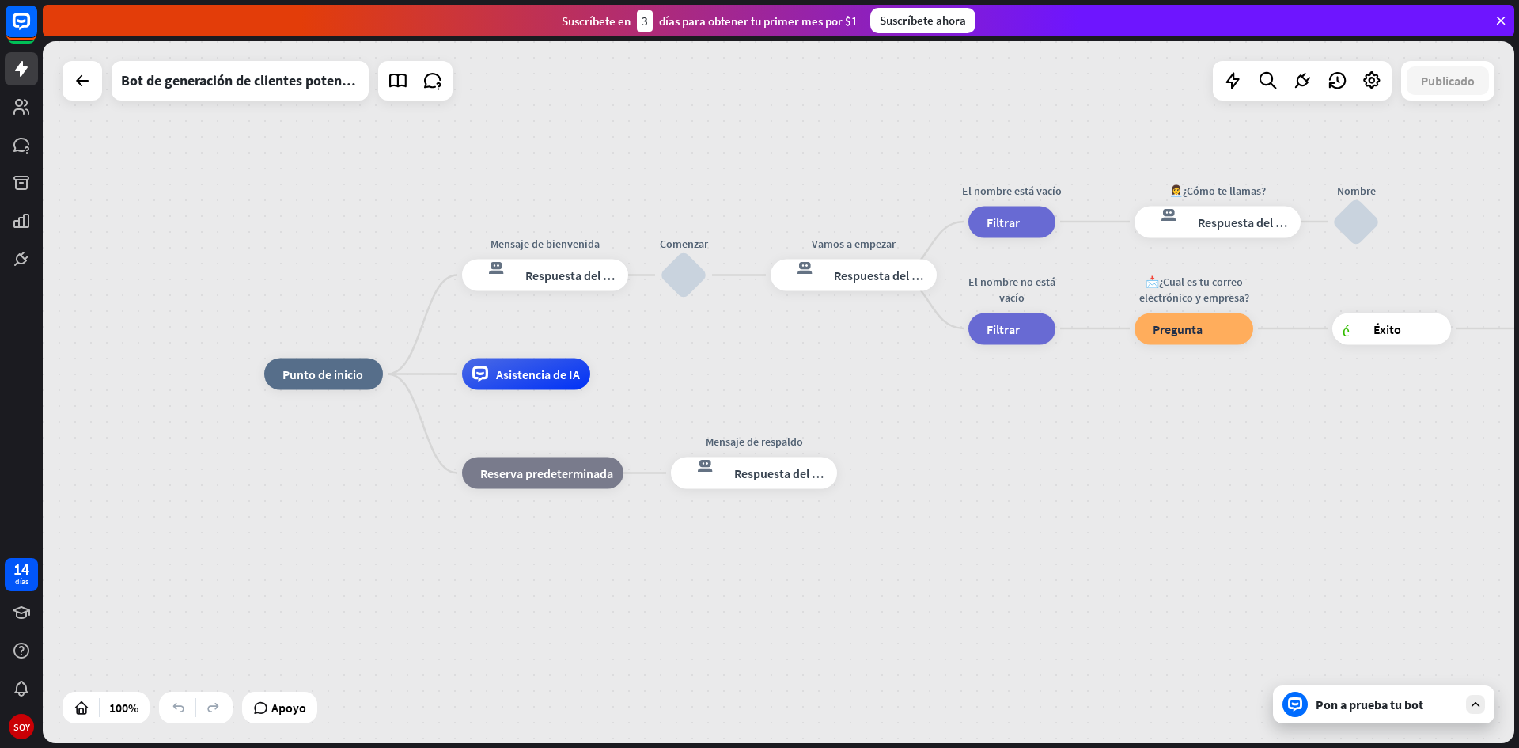
drag, startPoint x: 1379, startPoint y: 429, endPoint x: 1307, endPoint y: 411, distance: 74.3
click at [1307, 411] on div "inicio_2 Punto de inicio Mensaje de bienvenida respuesta del bot de bloqueo Res…" at bounding box center [1000, 725] width 1472 height 702
click at [538, 240] on font "Editar nombre" at bounding box center [535, 240] width 70 height 14
type input "*"
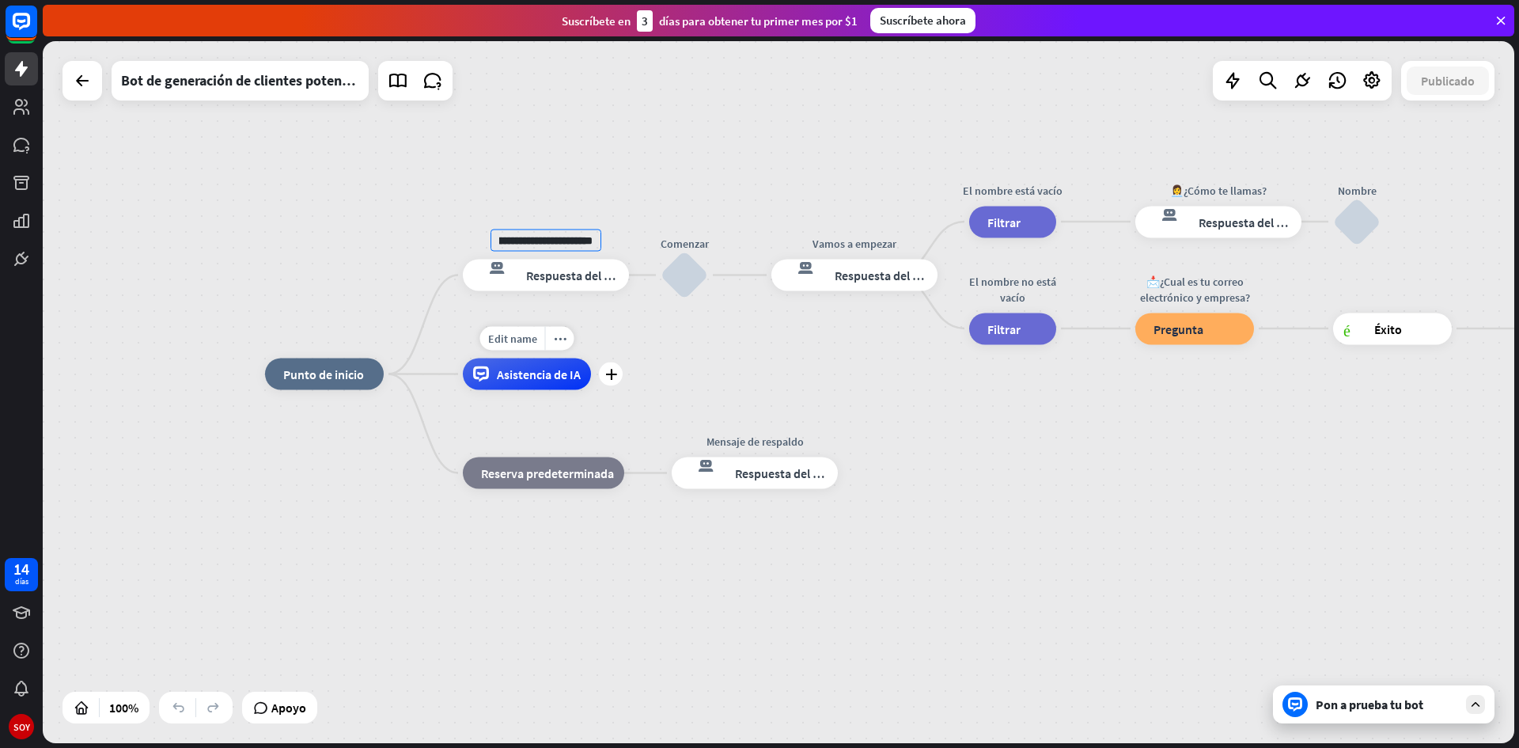
type input "**********"
click at [597, 382] on div "**********" at bounding box center [779, 392] width 1472 height 702
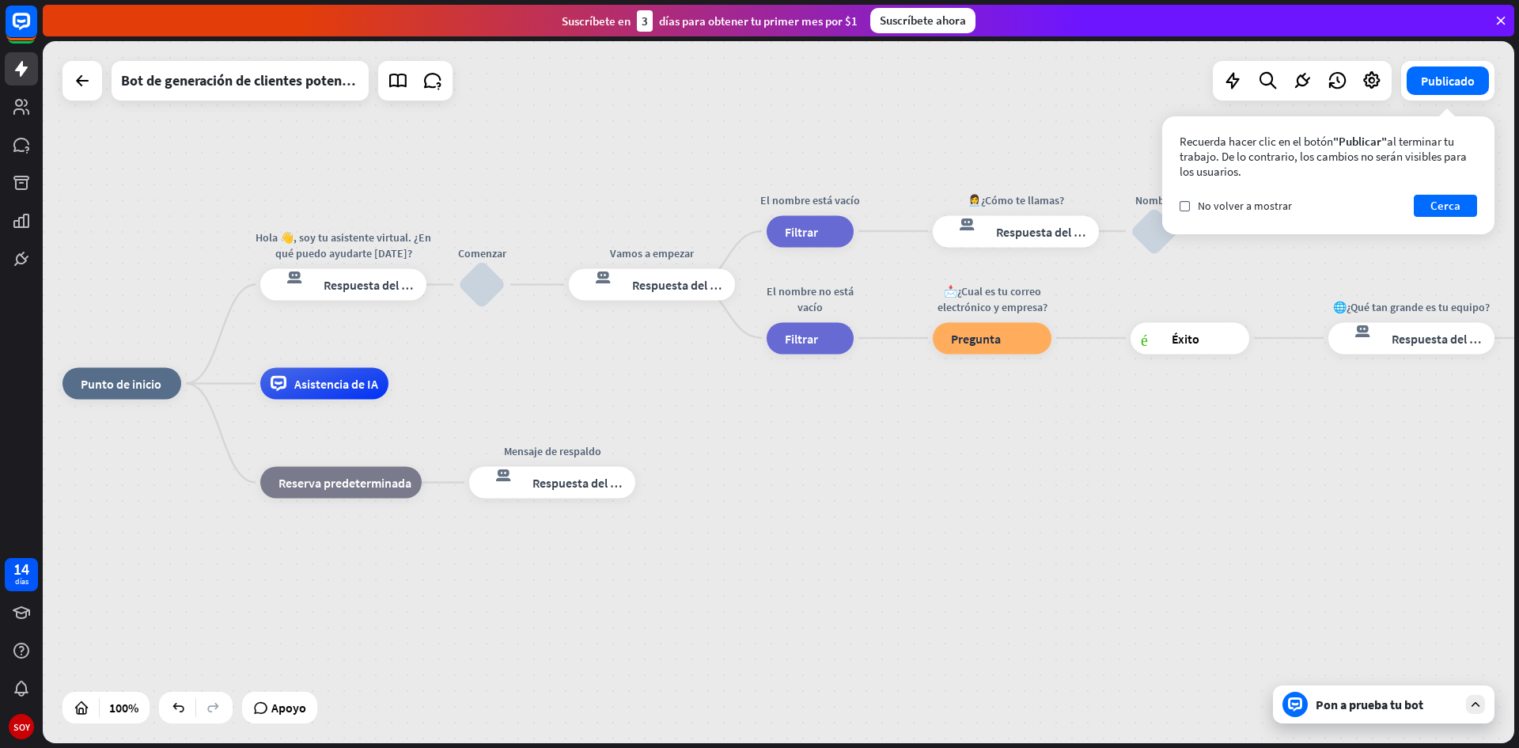
drag, startPoint x: 946, startPoint y: 435, endPoint x: 744, endPoint y: 445, distance: 202.8
click at [744, 445] on div "inicio_2 Punto de inicio [PERSON_NAME] 👋, soy tu asistente virtual. ¿En qué pue…" at bounding box center [799, 735] width 1472 height 702
click at [1199, 202] on font "No volver a mostrar" at bounding box center [1245, 206] width 94 height 14
click at [1435, 207] on font "Cerca" at bounding box center [1446, 205] width 30 height 15
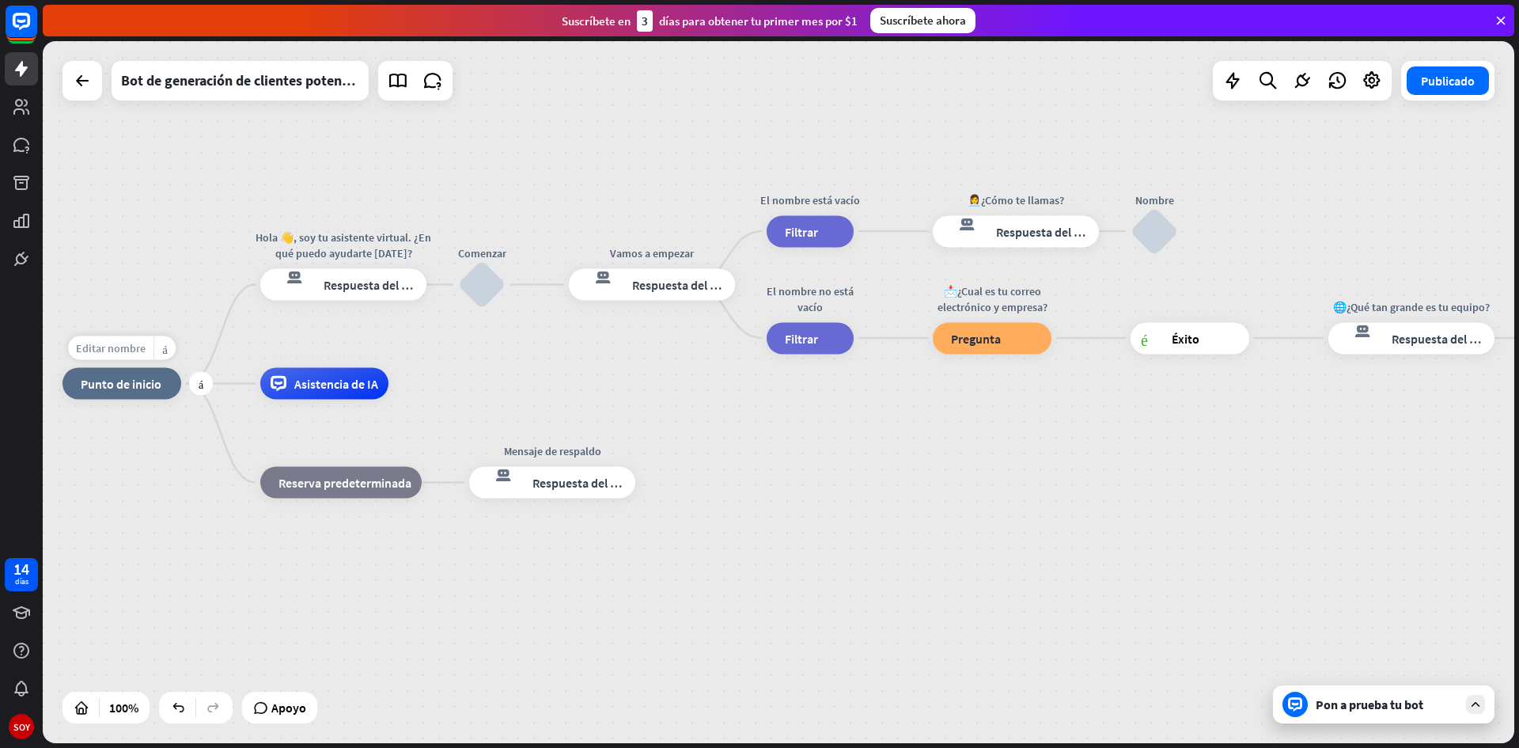
click at [114, 347] on font "Editar nombre" at bounding box center [111, 348] width 70 height 14
type input "**********"
click at [92, 351] on font "Editar nombre" at bounding box center [111, 348] width 70 height 14
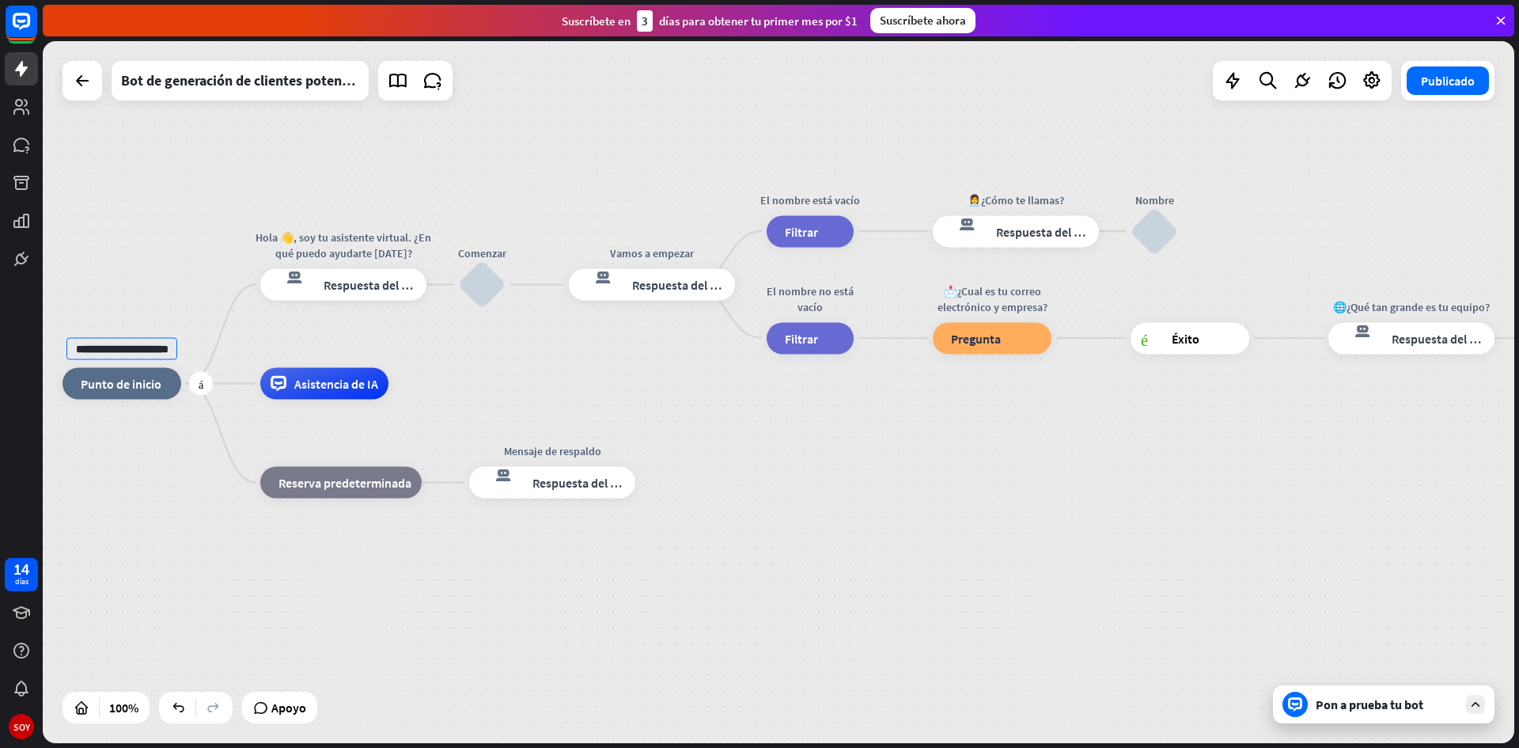
scroll to position [0, 21]
click at [158, 352] on input "**********" at bounding box center [121, 349] width 111 height 22
click at [161, 349] on input "**********" at bounding box center [121, 349] width 111 height 22
click at [175, 348] on input "**********" at bounding box center [121, 349] width 111 height 22
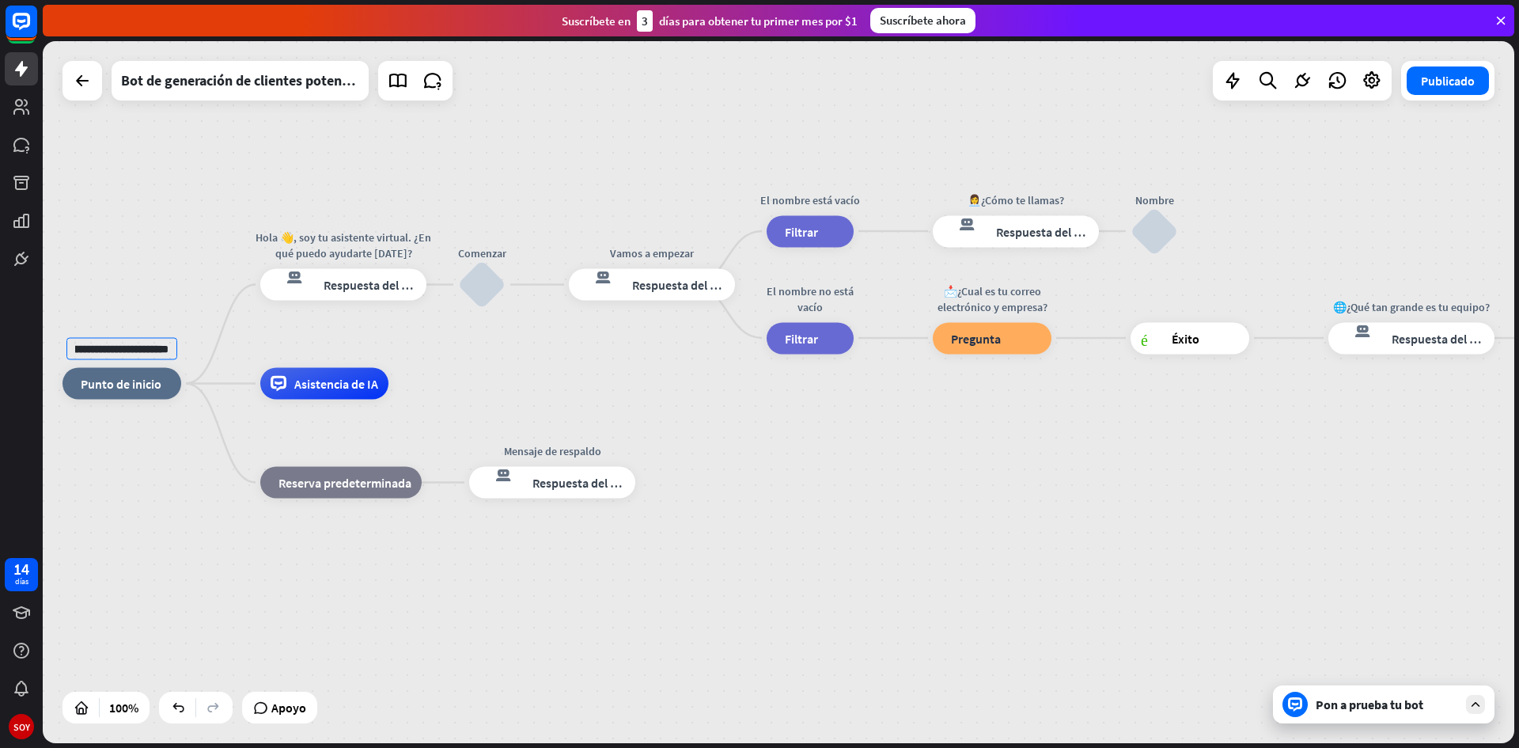
type input "**********"
click at [655, 479] on font "más" at bounding box center [655, 482] width 5 height 11
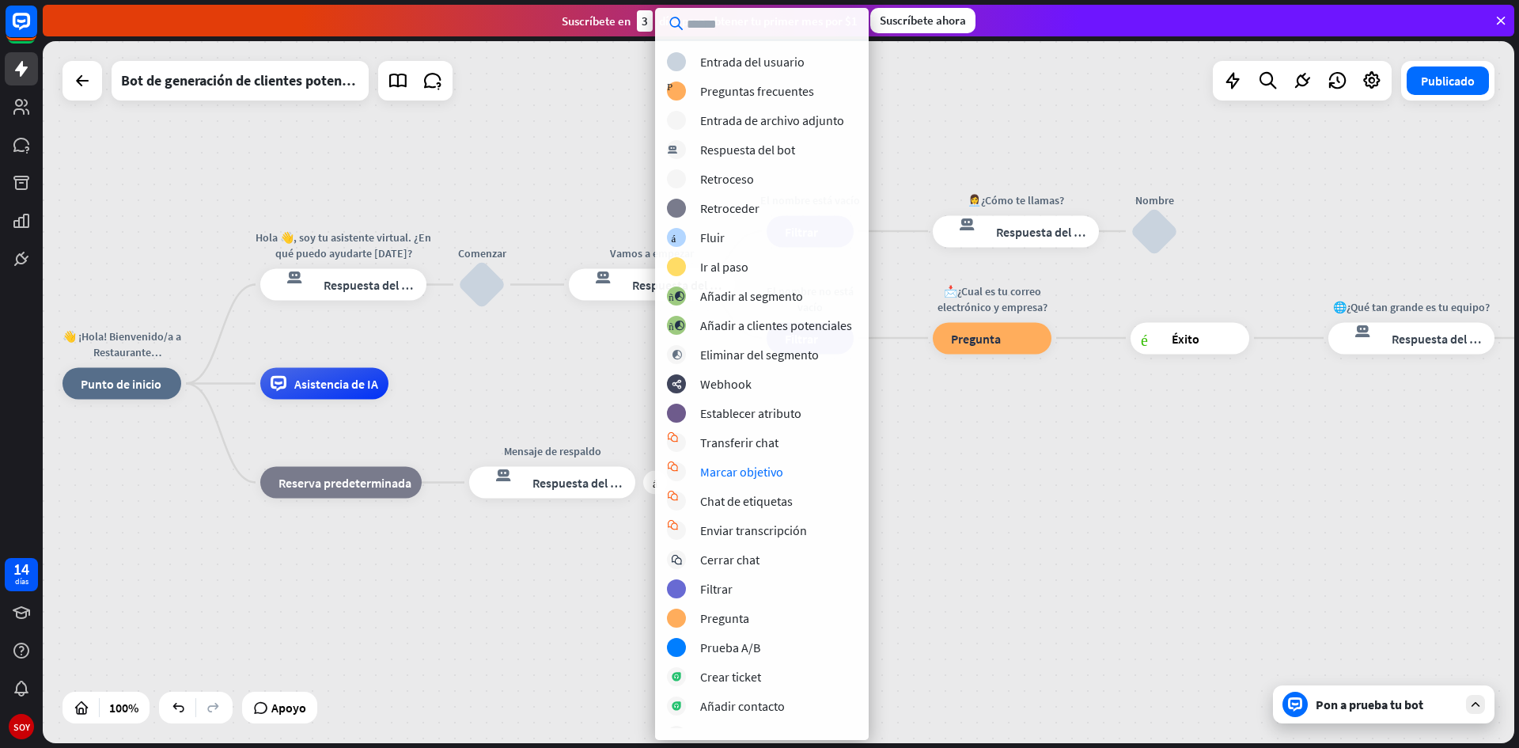
click at [976, 478] on div "👋 ¡Hola! Bienvenido/a a Restaurante El Rio inicio_2 Punto de inicio Hola 👋, soy…" at bounding box center [799, 735] width 1472 height 702
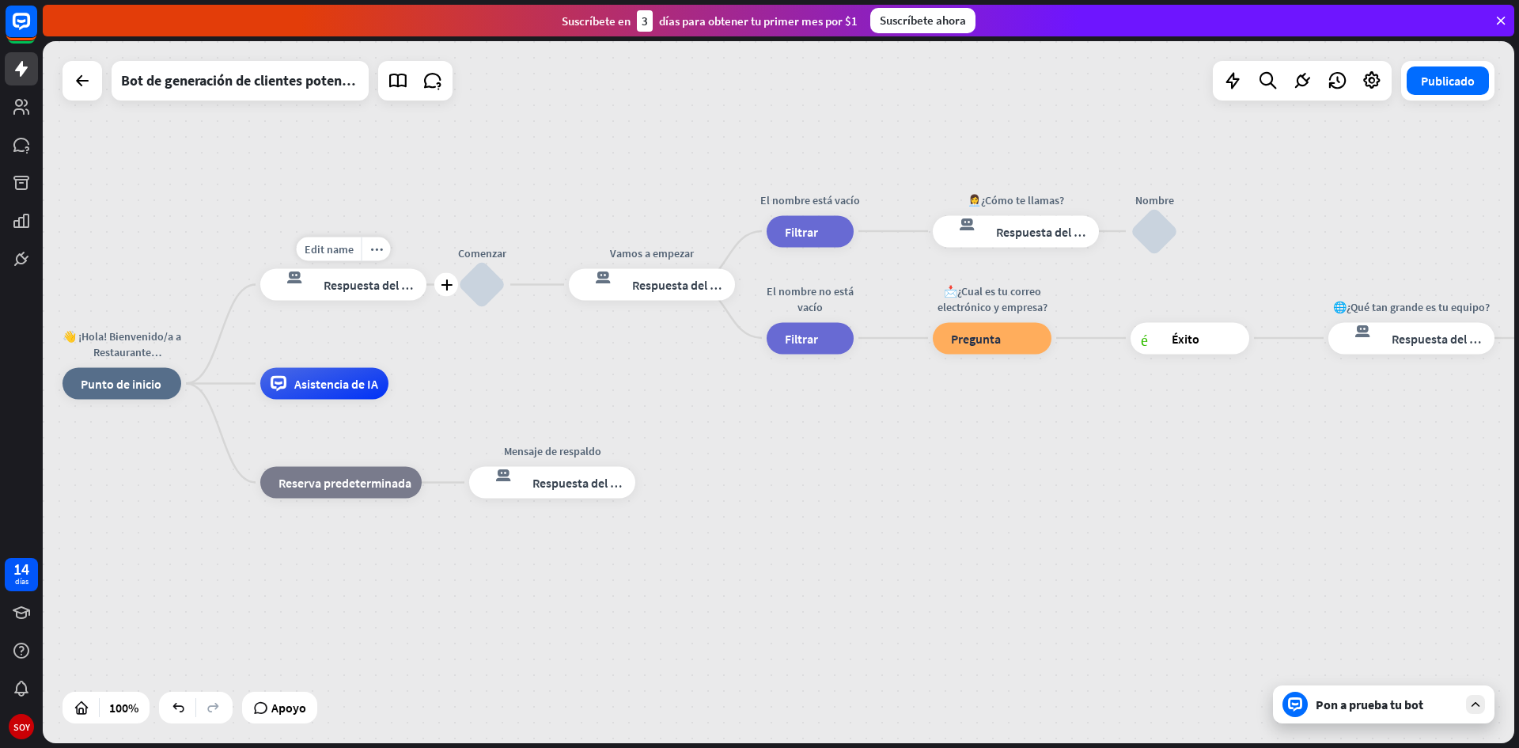
click at [354, 301] on div "Edit name more_horiz plus Hola 👋, soy tu asistente virtual. ¿En qué puedo ayuda…" at bounding box center [343, 285] width 166 height 32
click at [359, 286] on font "Respuesta del bot" at bounding box center [372, 285] width 97 height 16
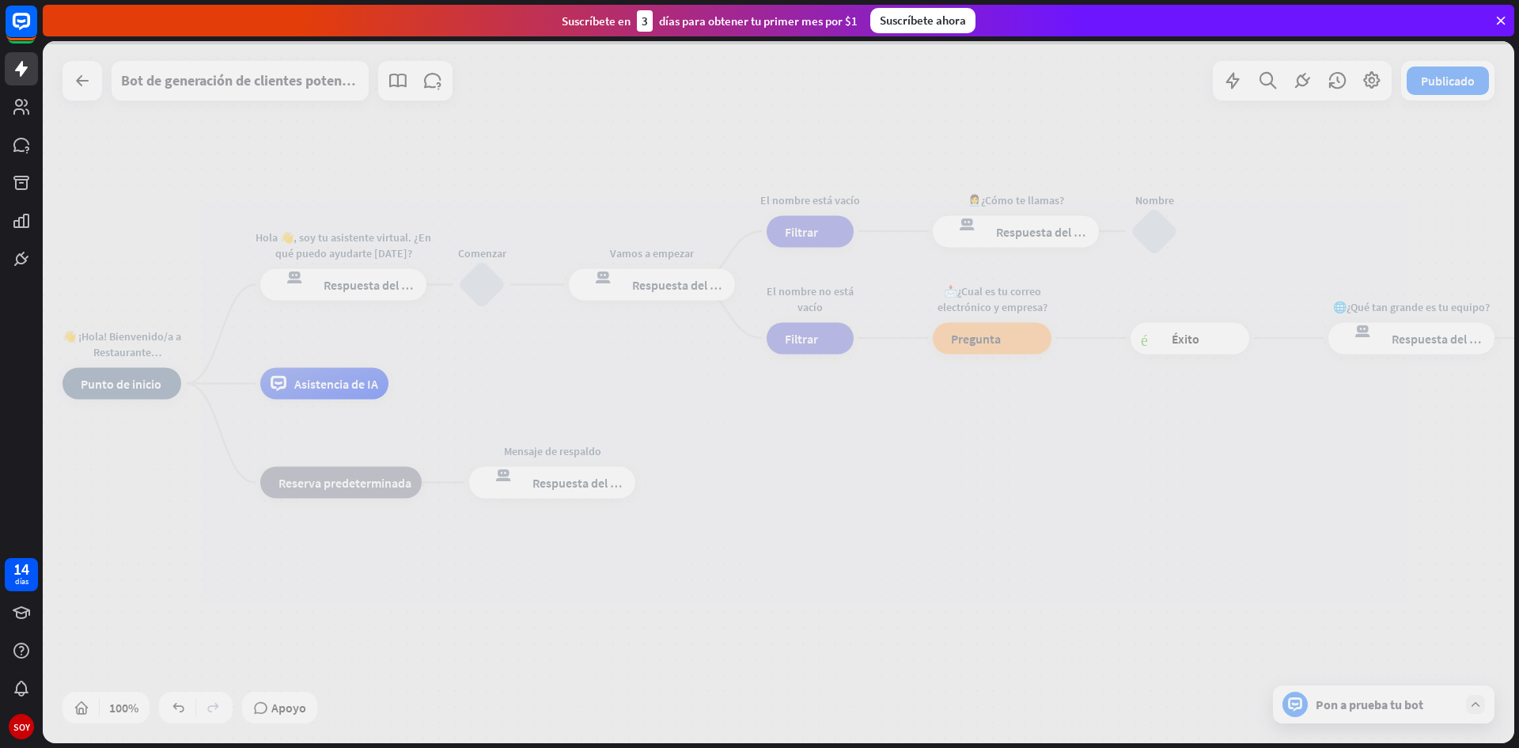
click at [359, 286] on div at bounding box center [779, 392] width 1472 height 702
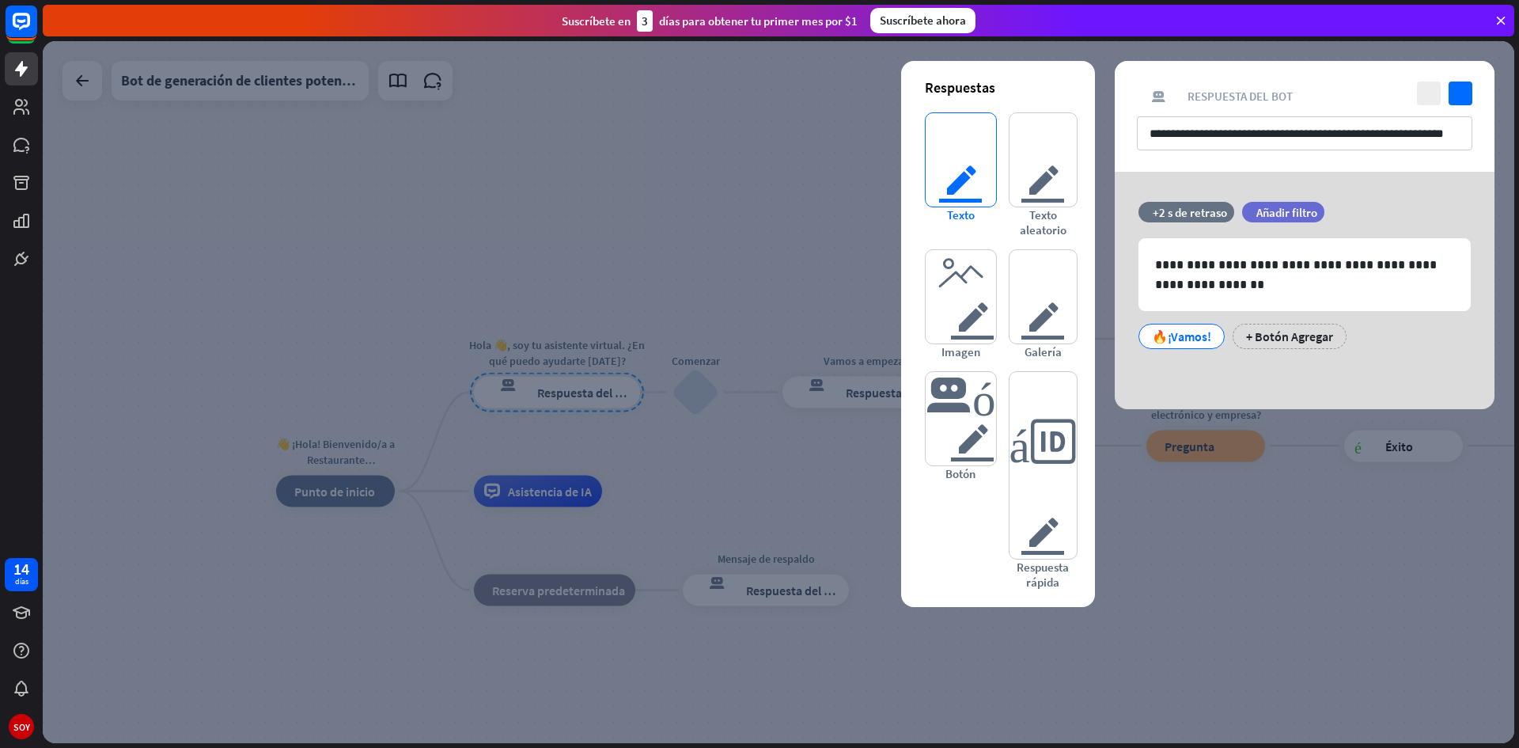
click at [942, 160] on font "texto del editor" at bounding box center [961, 159] width 46 height 93
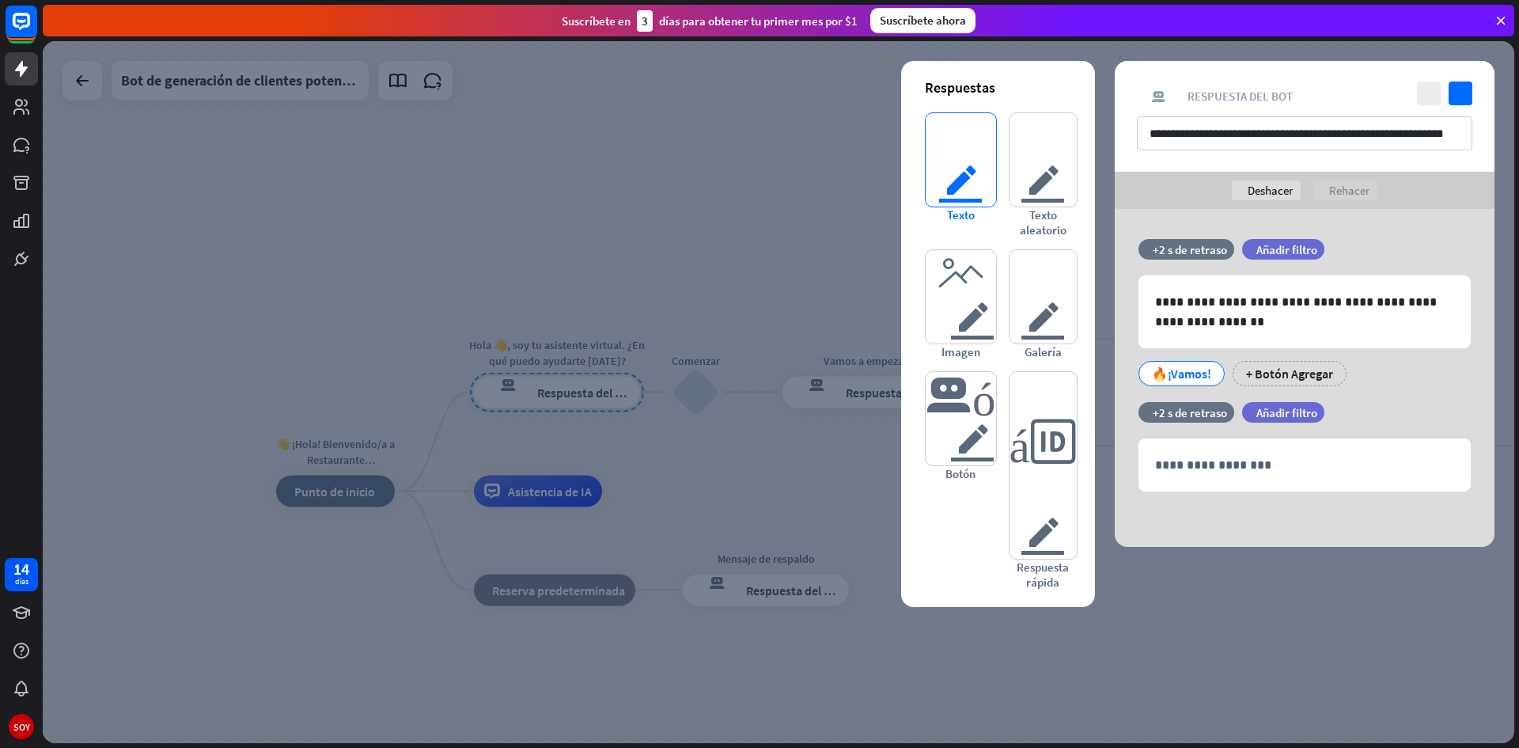
click at [960, 191] on font "texto del editor" at bounding box center [961, 159] width 46 height 93
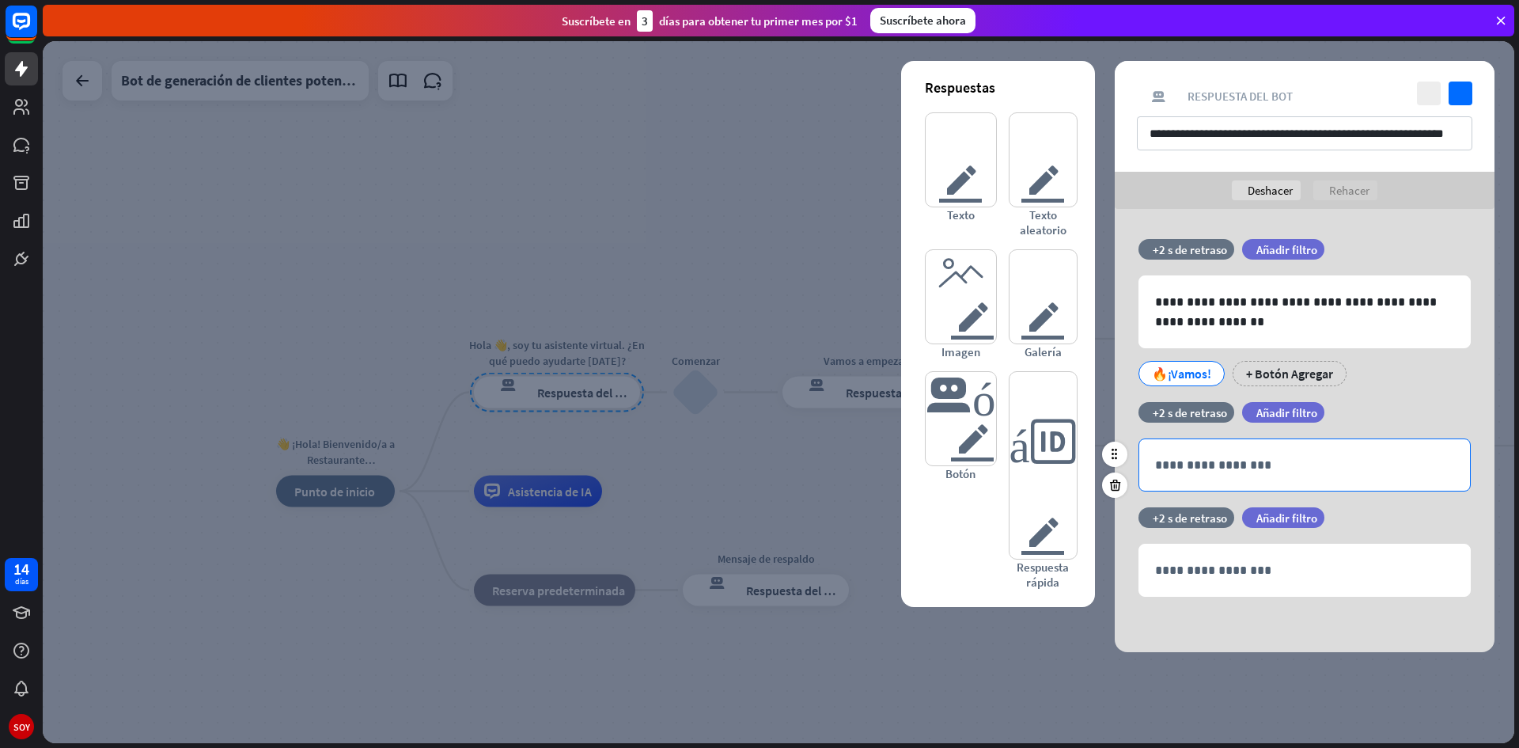
click at [1184, 476] on div "**********" at bounding box center [1304, 464] width 331 height 51
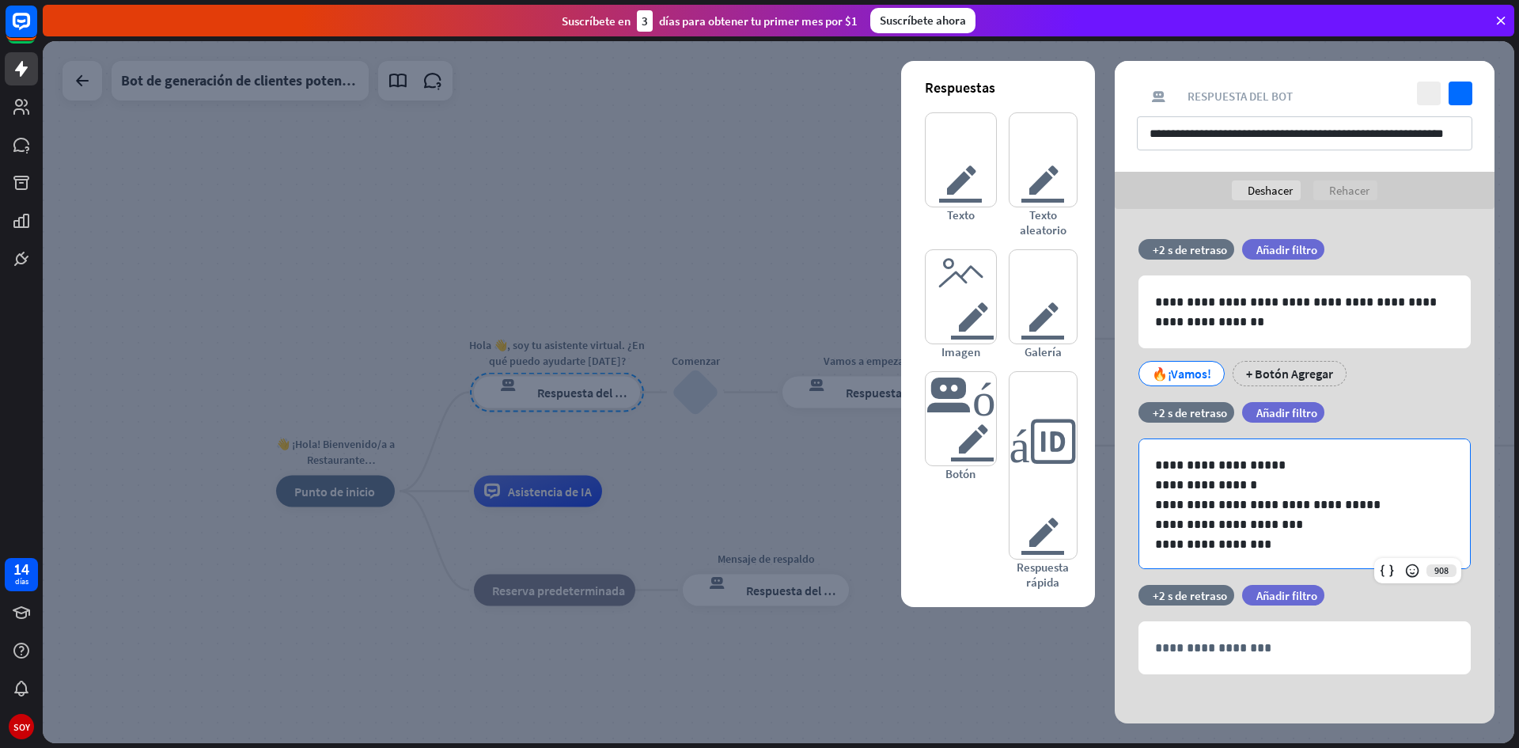
click at [1036, 680] on div at bounding box center [779, 392] width 1472 height 702
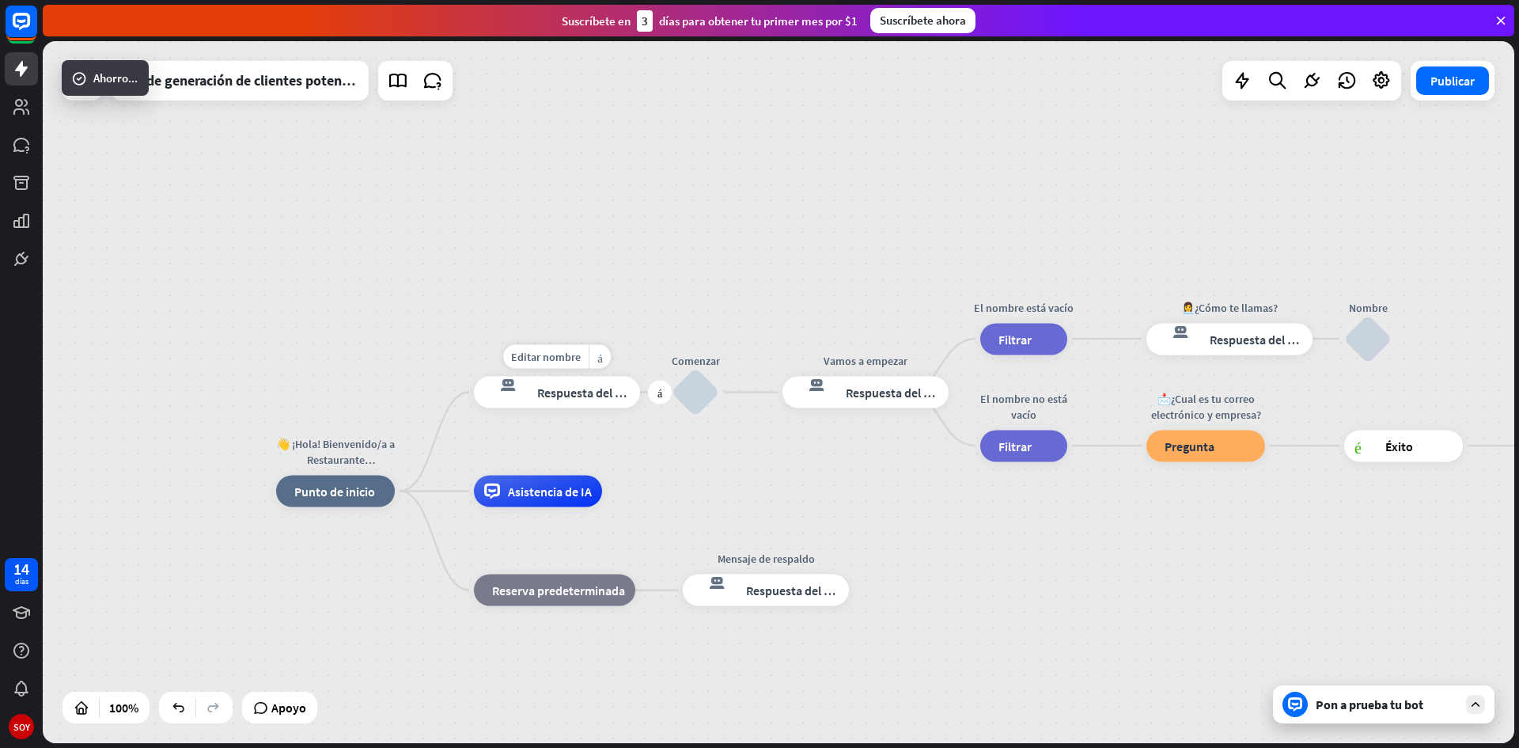
click at [570, 389] on font "Respuesta del bot" at bounding box center [585, 393] width 97 height 16
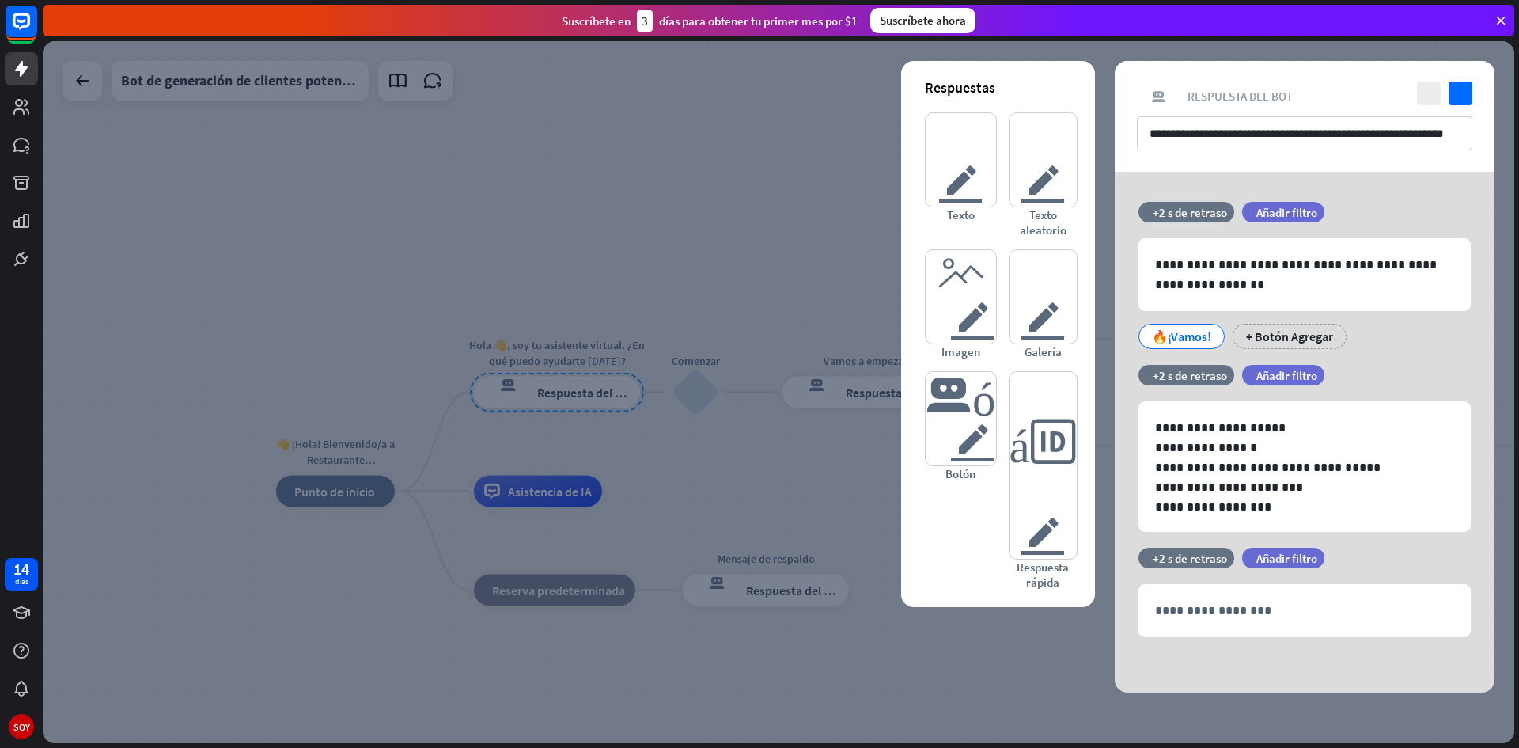
click at [636, 469] on div at bounding box center [779, 392] width 1472 height 702
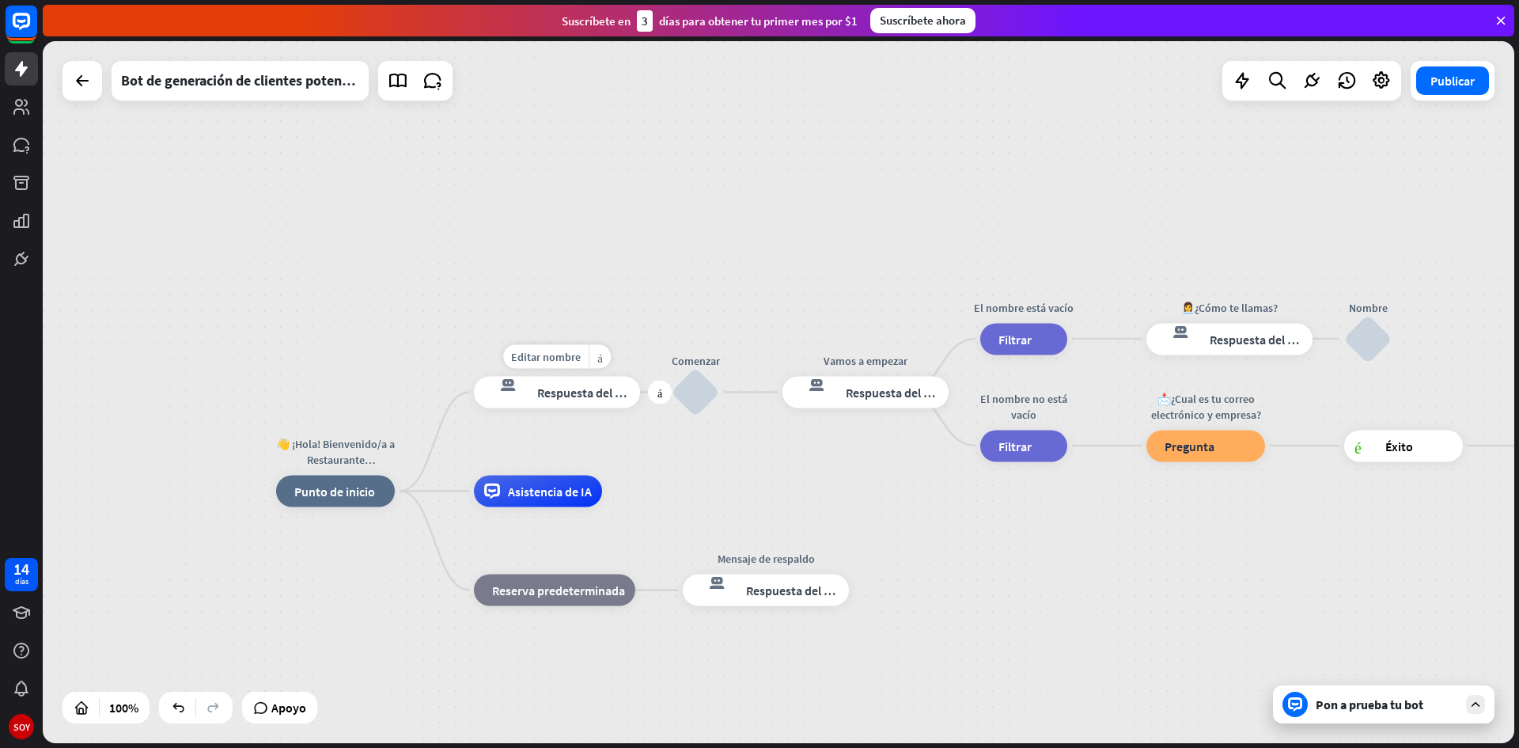
click at [587, 403] on div "respuesta del bot de bloqueo Respuesta del bot" at bounding box center [557, 393] width 166 height 32
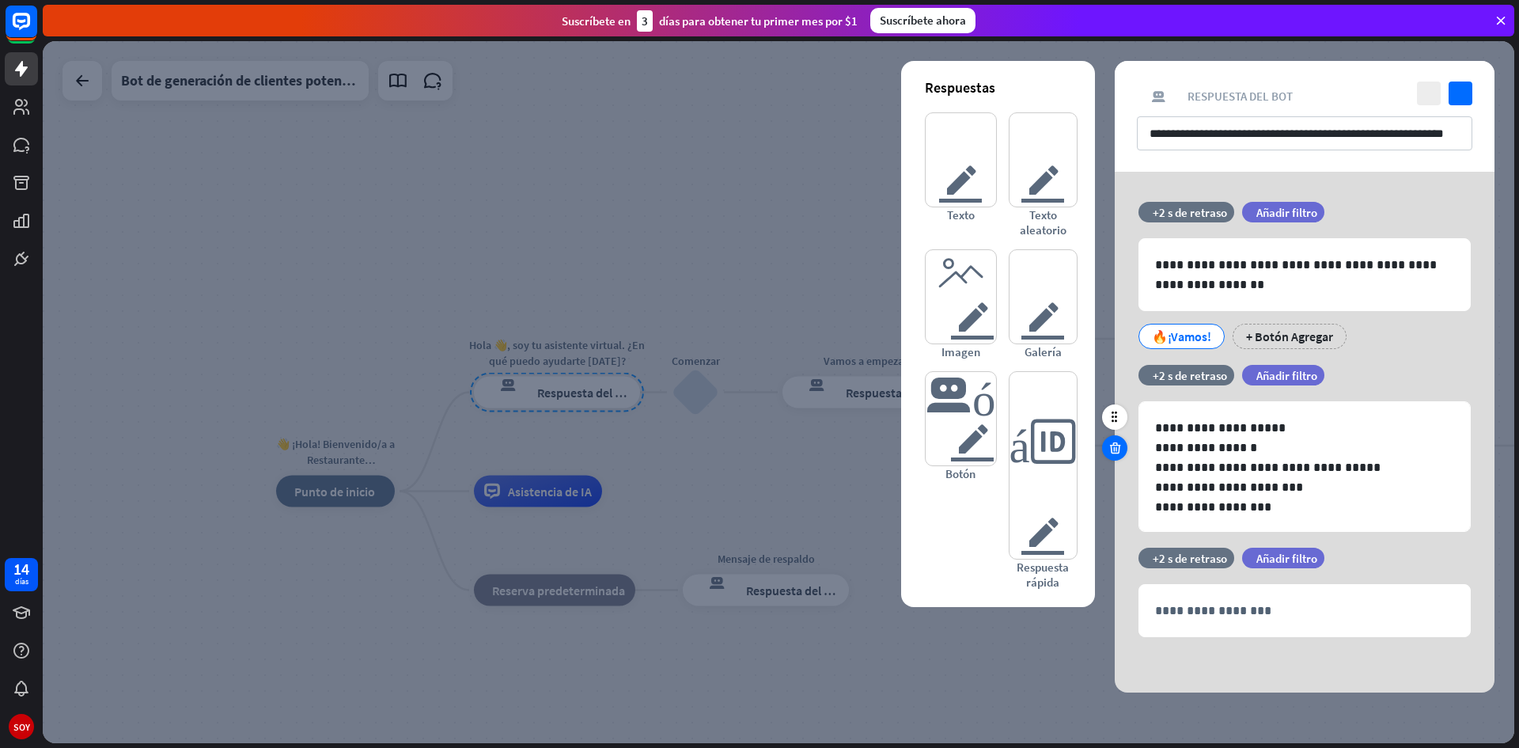
click at [1108, 438] on div at bounding box center [1114, 447] width 25 height 25
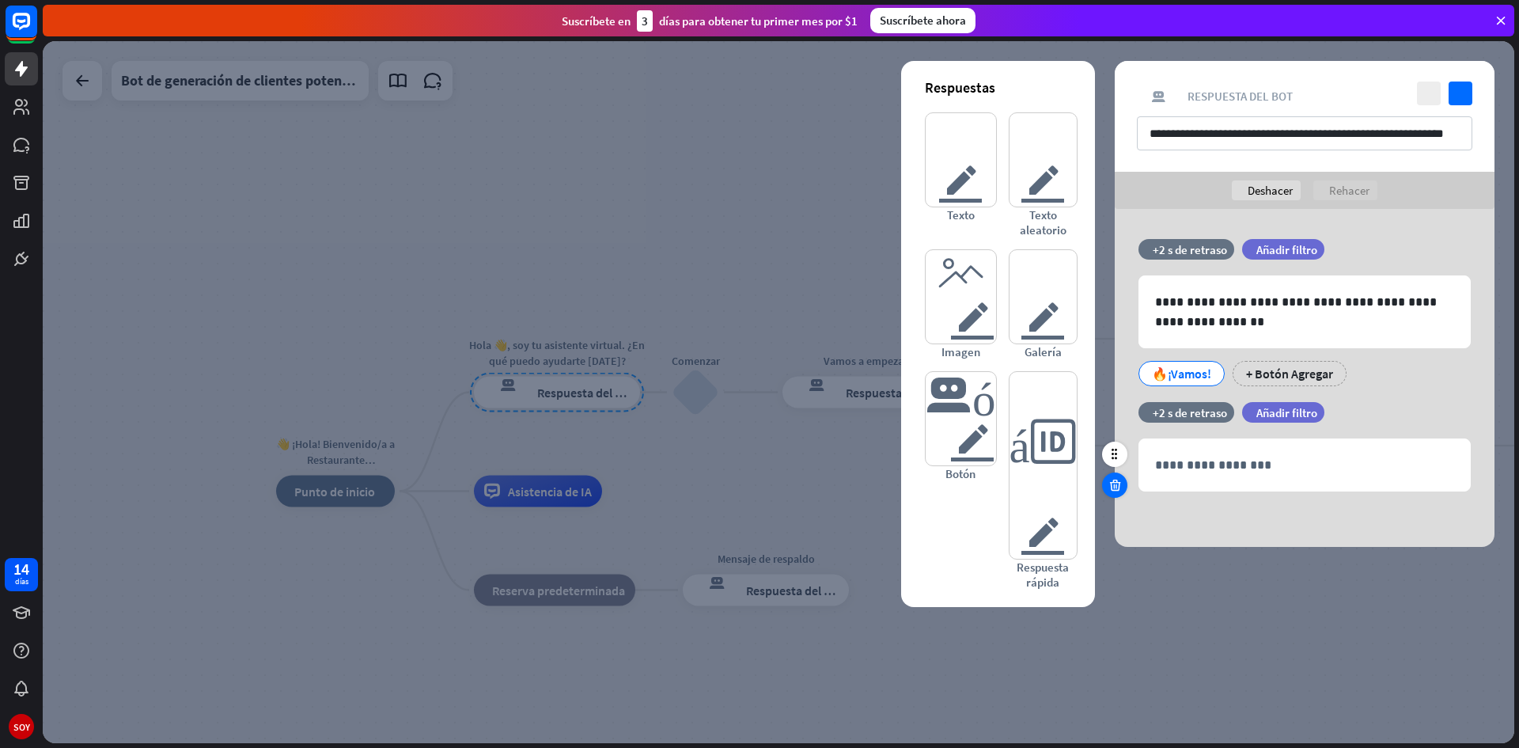
click at [1118, 483] on icon at bounding box center [1115, 485] width 15 height 14
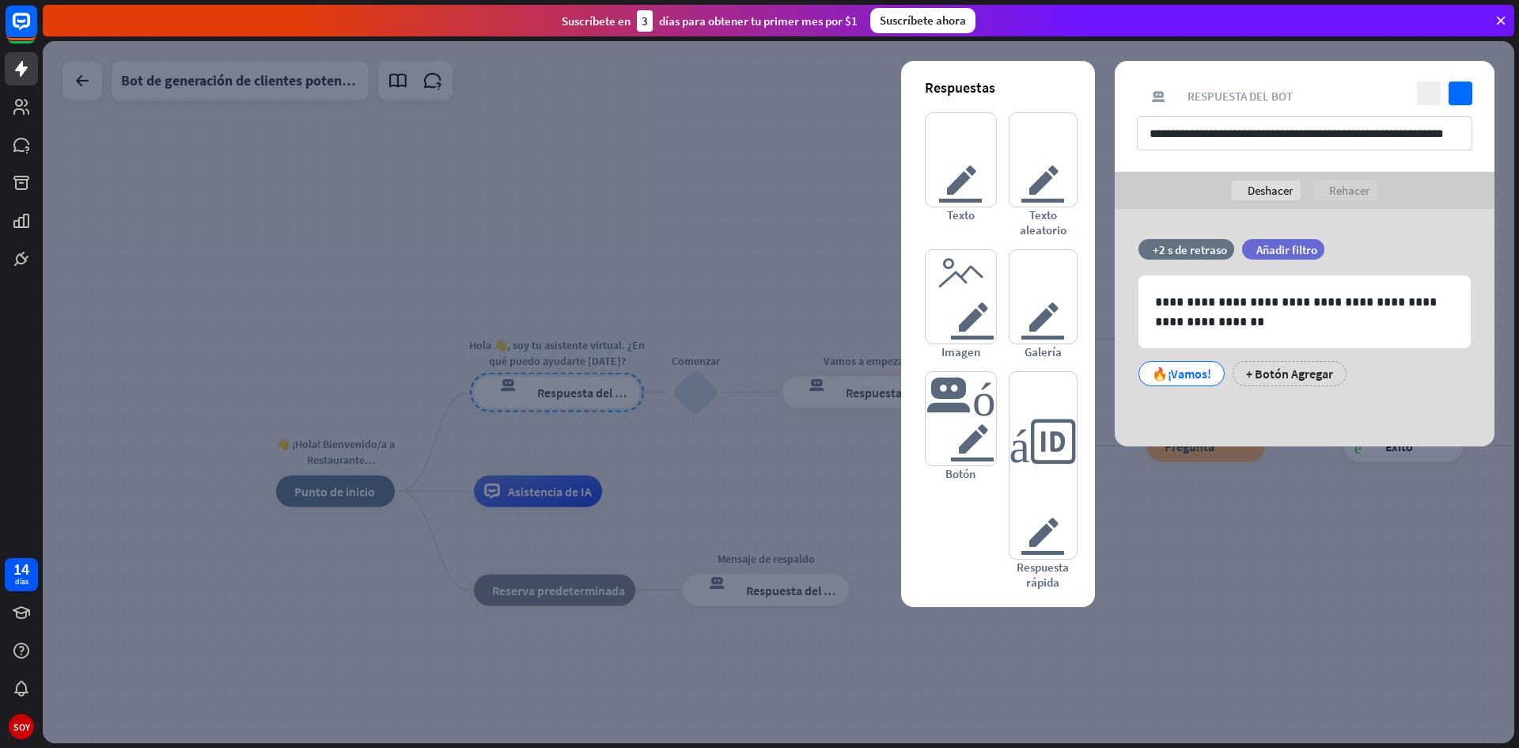
click at [824, 467] on div at bounding box center [779, 392] width 1472 height 702
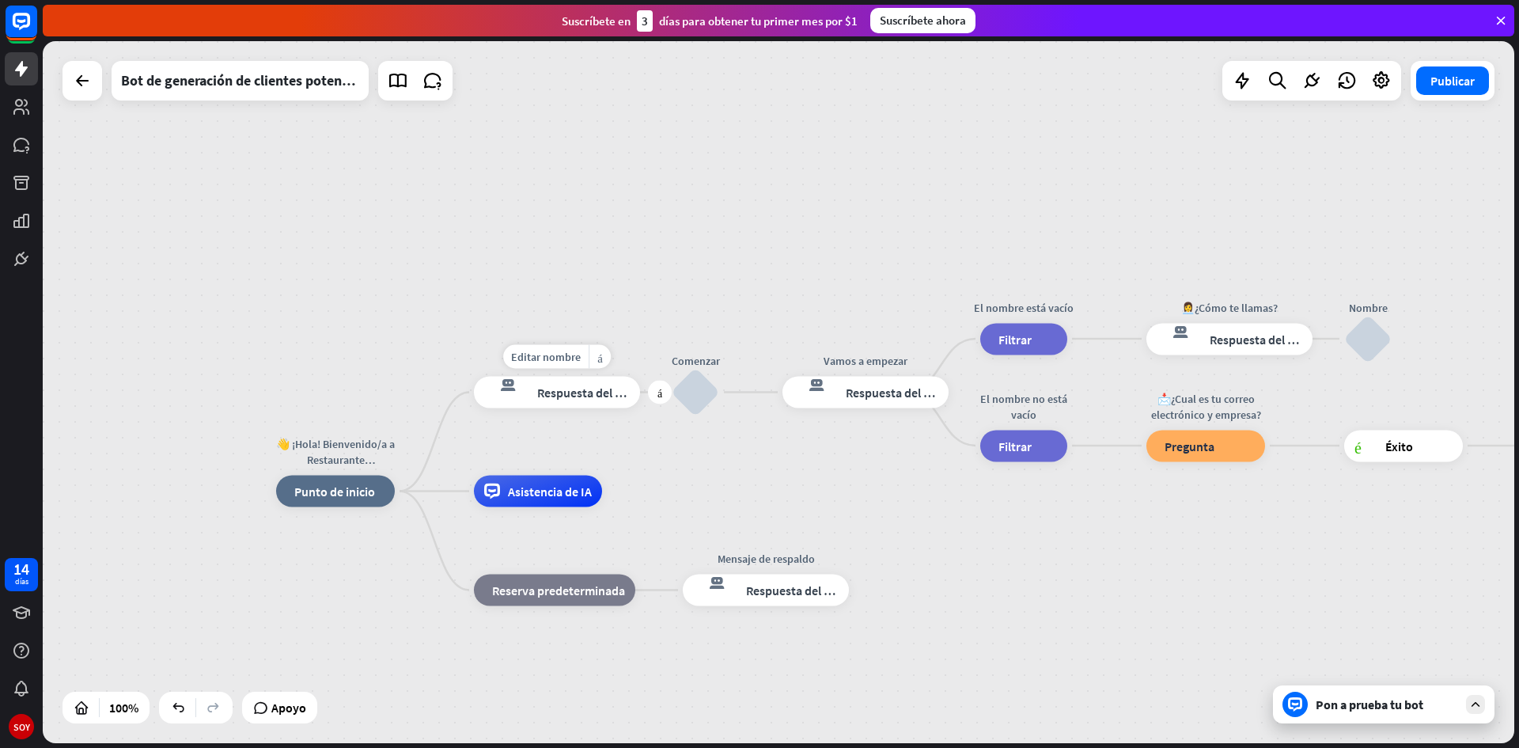
click at [574, 404] on div "respuesta del bot de bloqueo Respuesta del bot" at bounding box center [557, 393] width 166 height 32
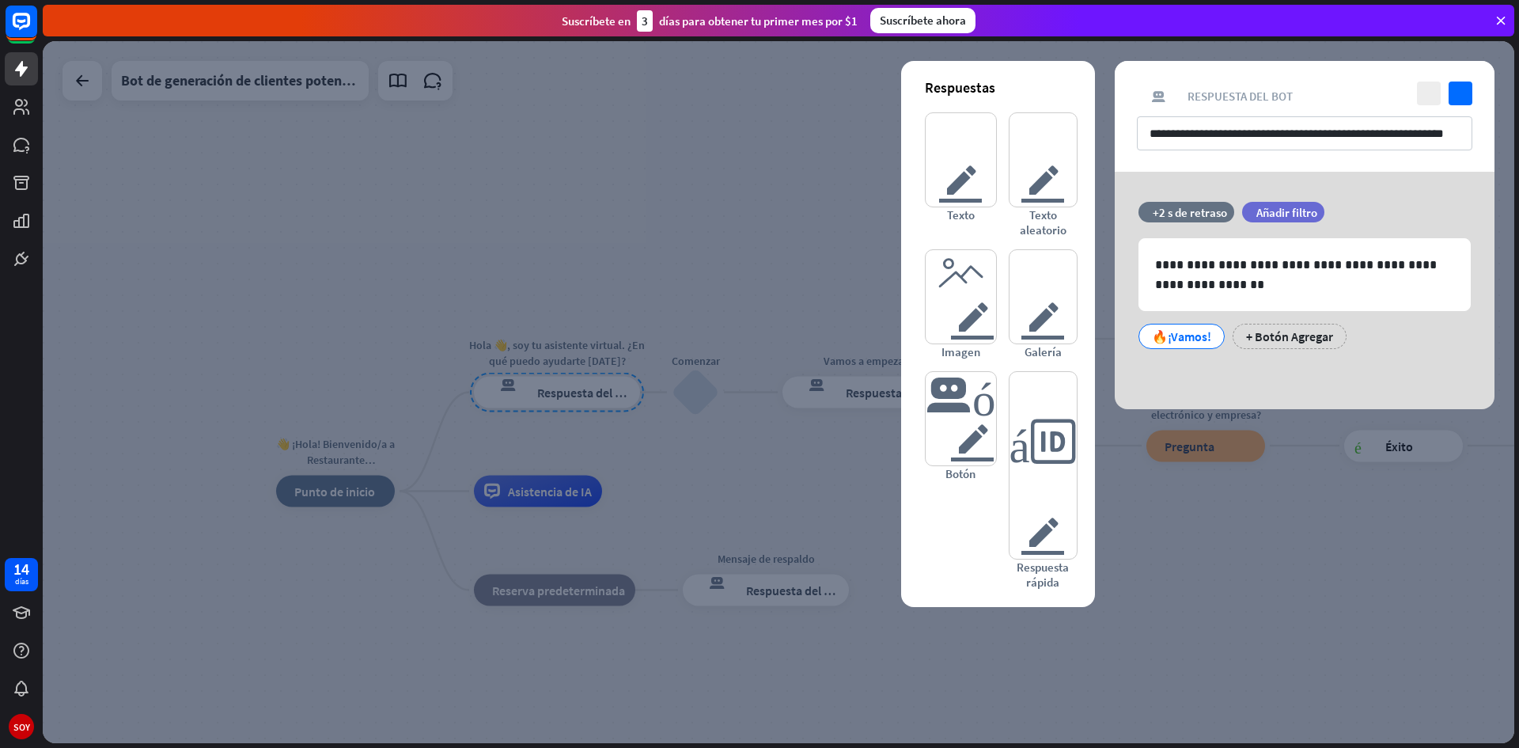
click at [1148, 485] on div at bounding box center [779, 392] width 1472 height 702
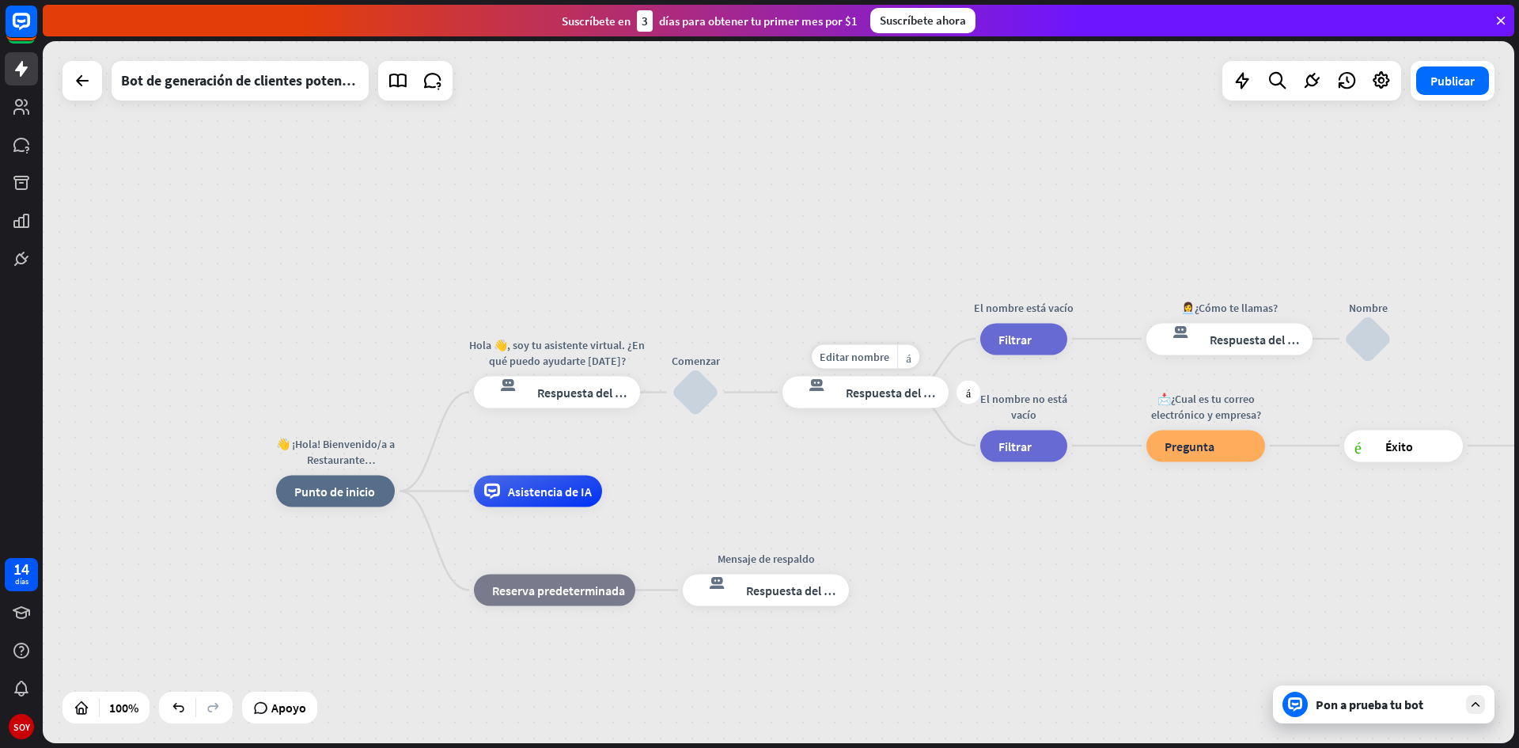
click at [885, 396] on font "Respuesta del bot" at bounding box center [894, 393] width 97 height 16
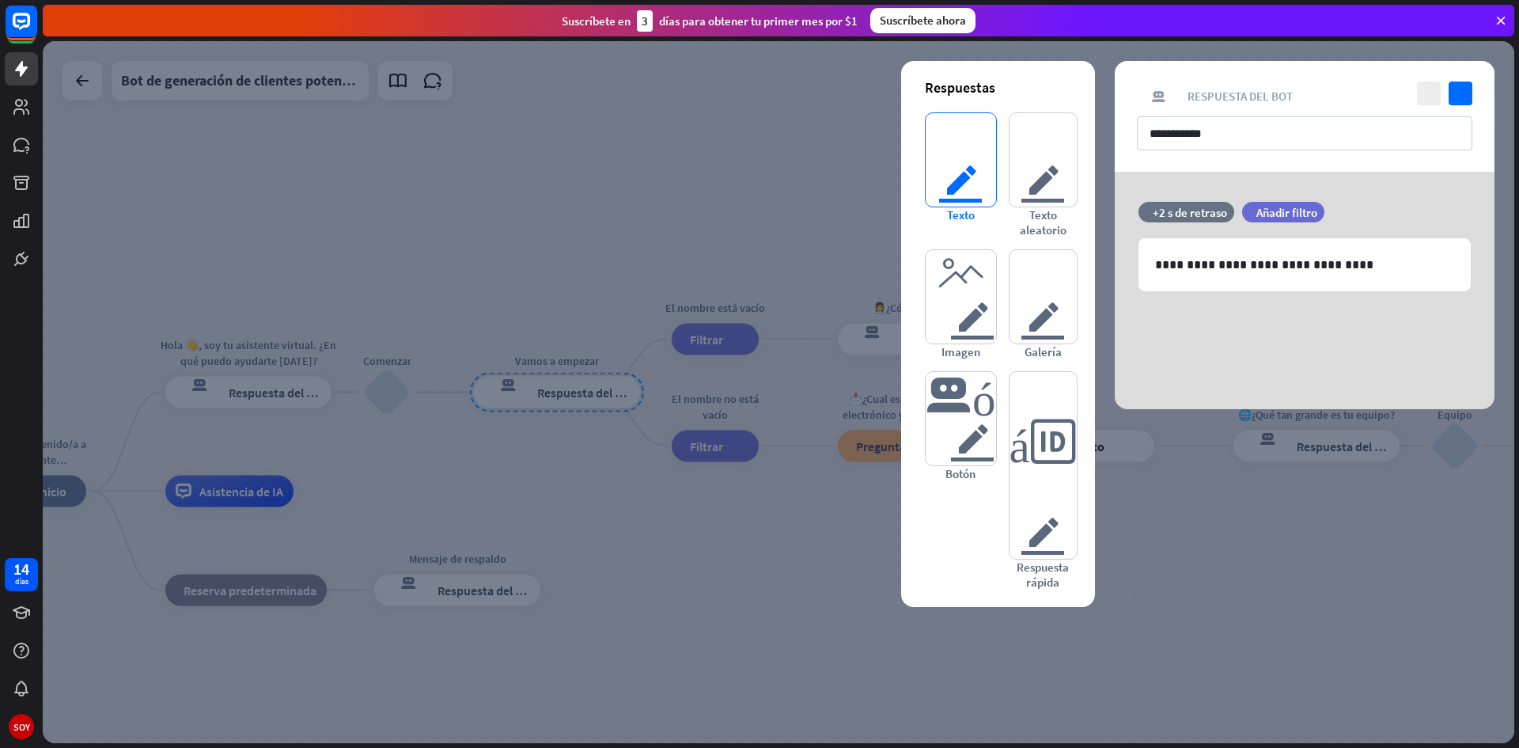
click at [963, 187] on font "texto del editor" at bounding box center [961, 159] width 46 height 93
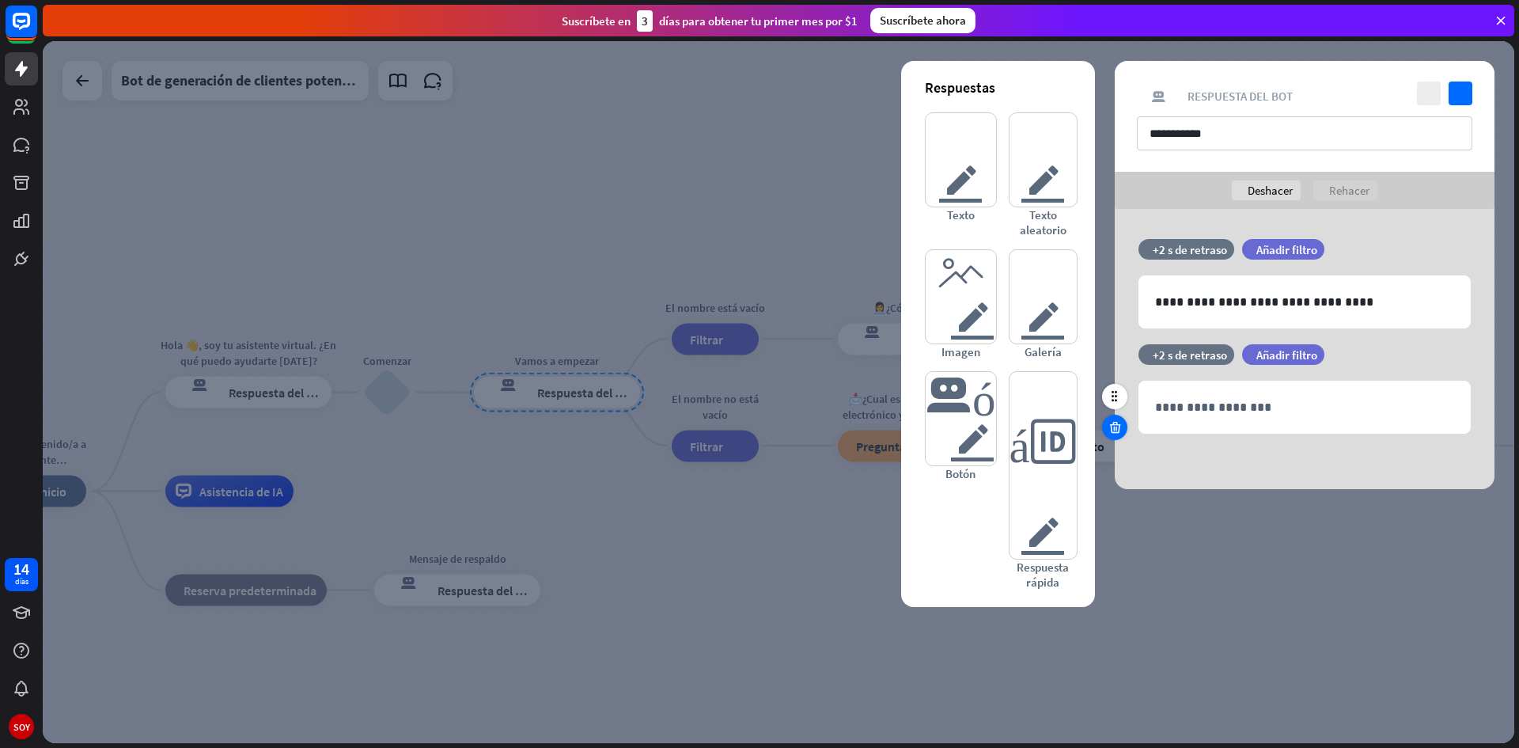
click at [1124, 423] on div at bounding box center [1114, 427] width 25 height 25
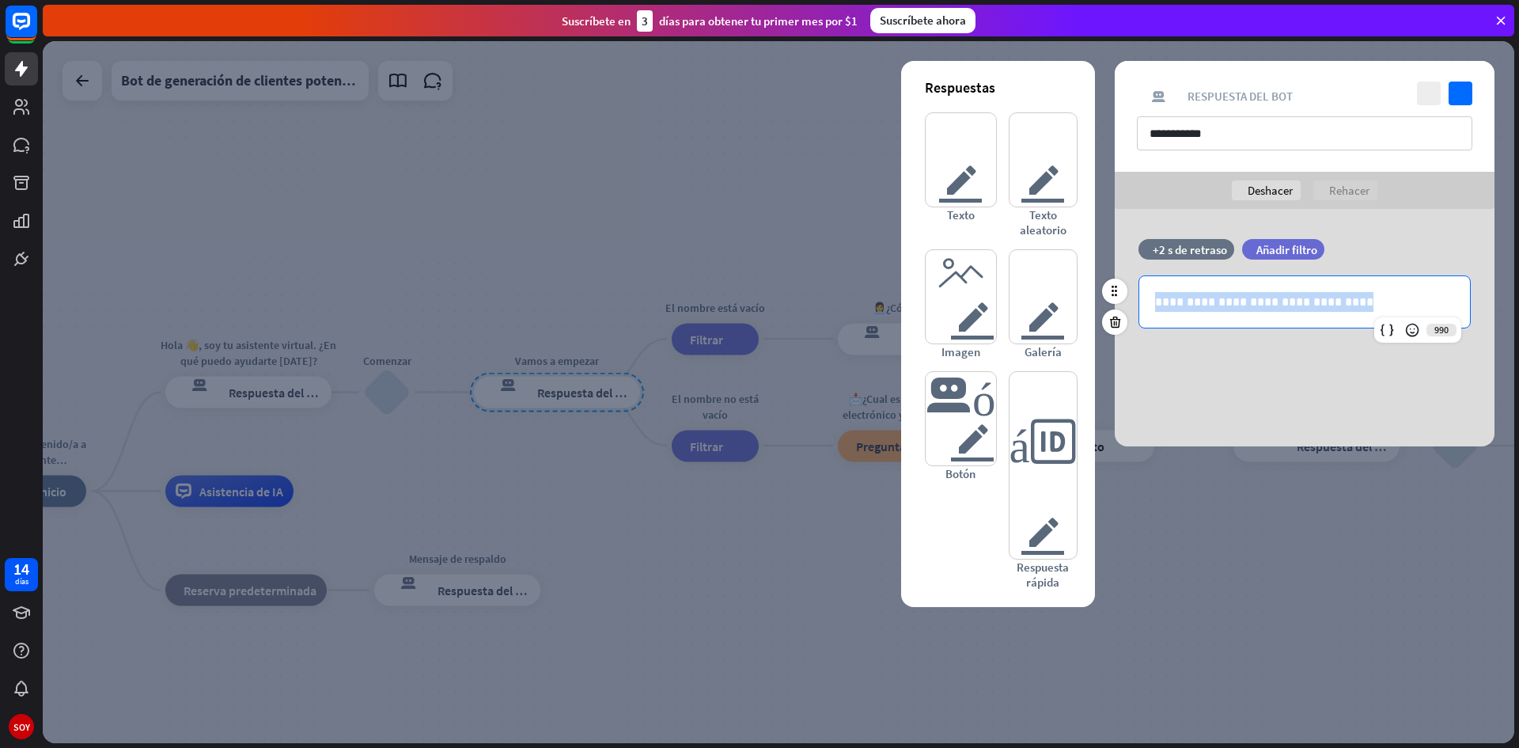
drag, startPoint x: 1392, startPoint y: 297, endPoint x: 1139, endPoint y: 298, distance: 253.2
click at [1139, 298] on div "**********" at bounding box center [1305, 301] width 332 height 53
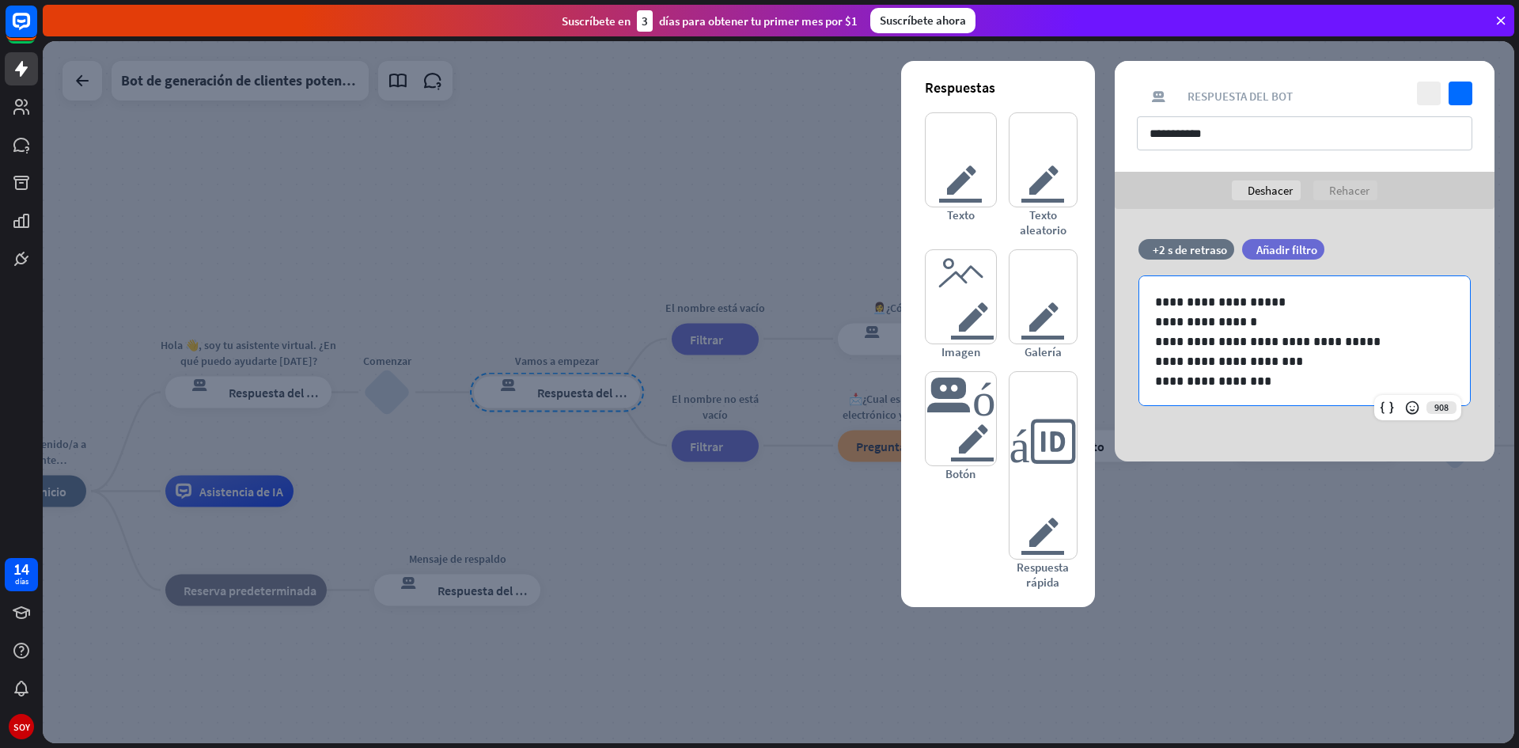
click at [742, 524] on div at bounding box center [779, 392] width 1472 height 702
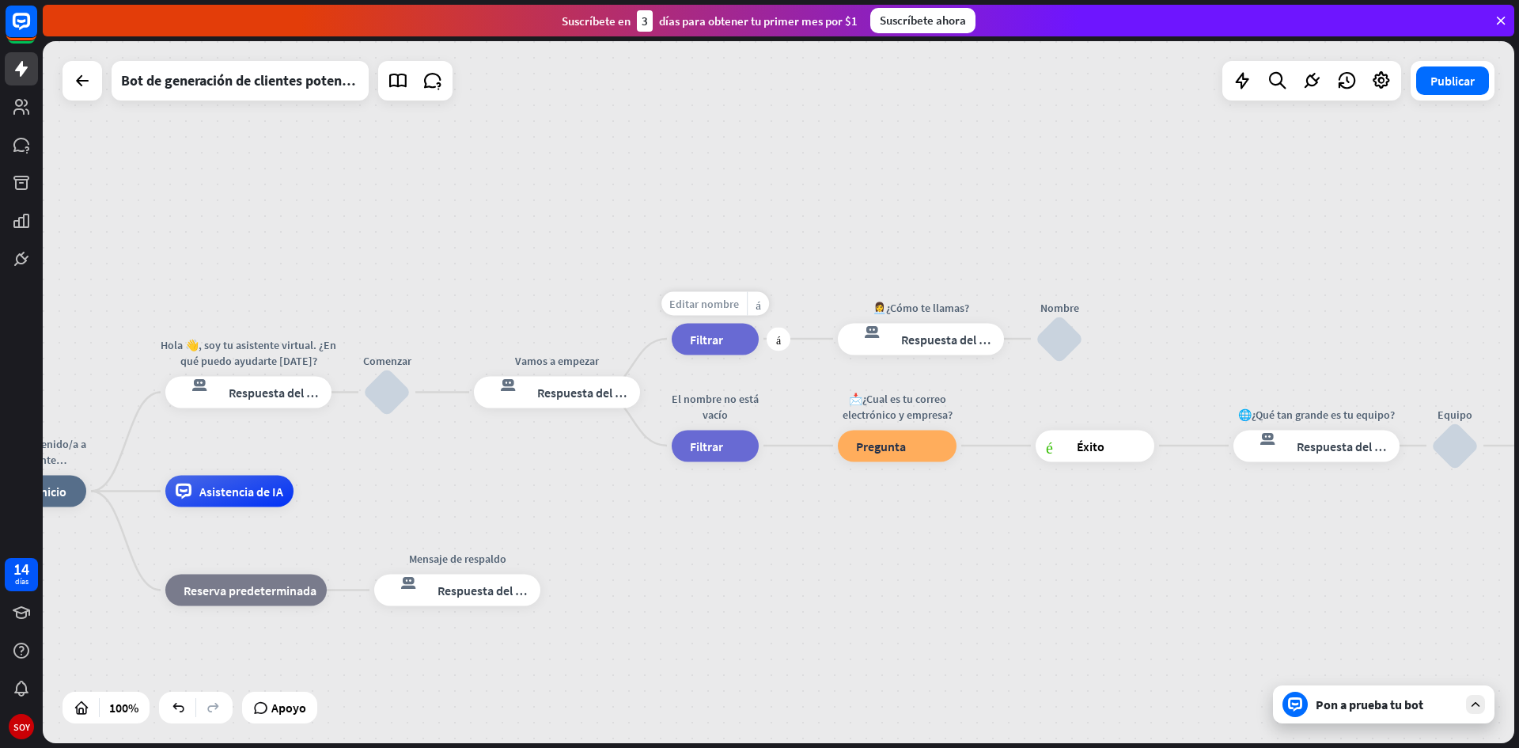
click at [737, 303] on font "Editar nombre" at bounding box center [704, 303] width 70 height 14
type input "*"
type input "********"
click at [726, 341] on div "filtrar Filtrar" at bounding box center [715, 339] width 87 height 32
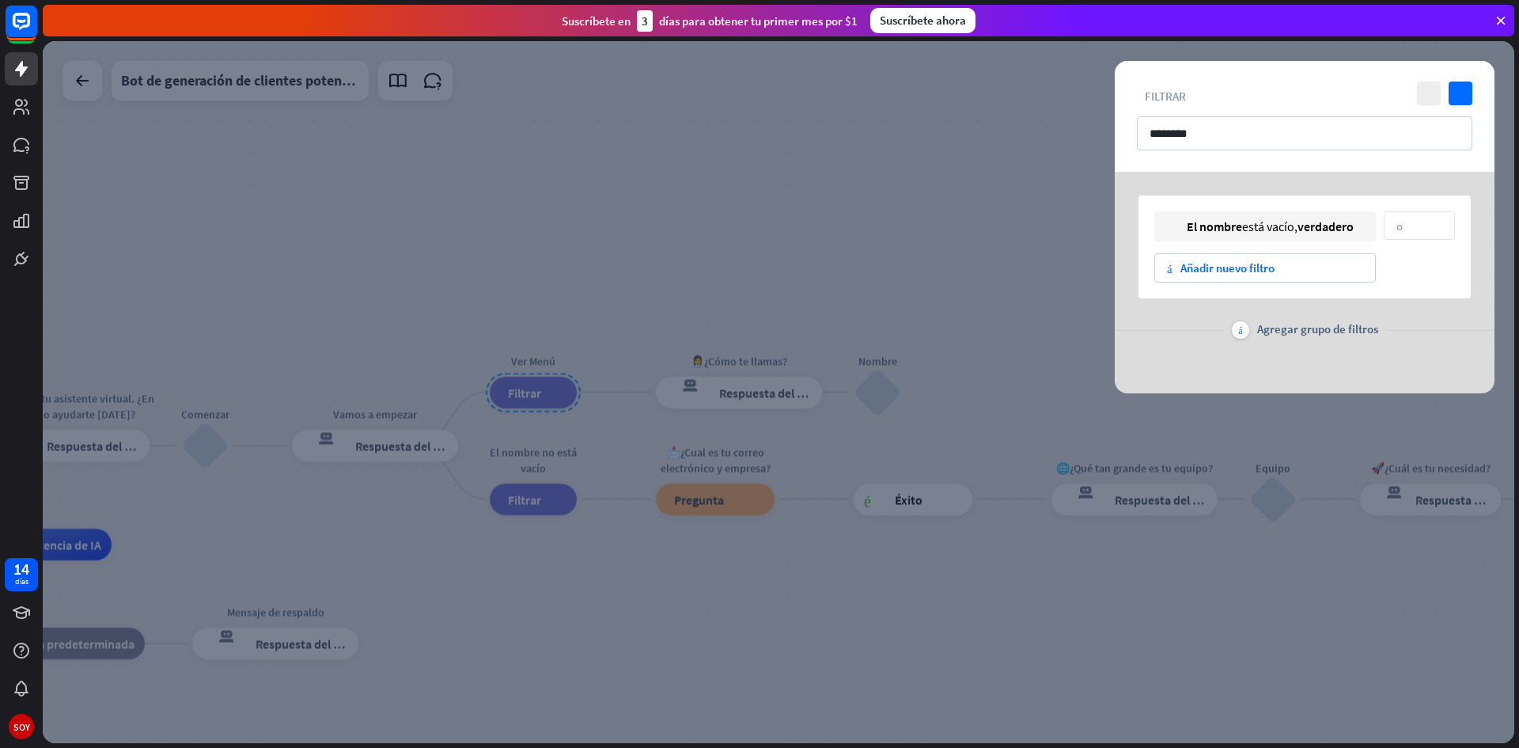
click at [690, 341] on div at bounding box center [779, 392] width 1472 height 702
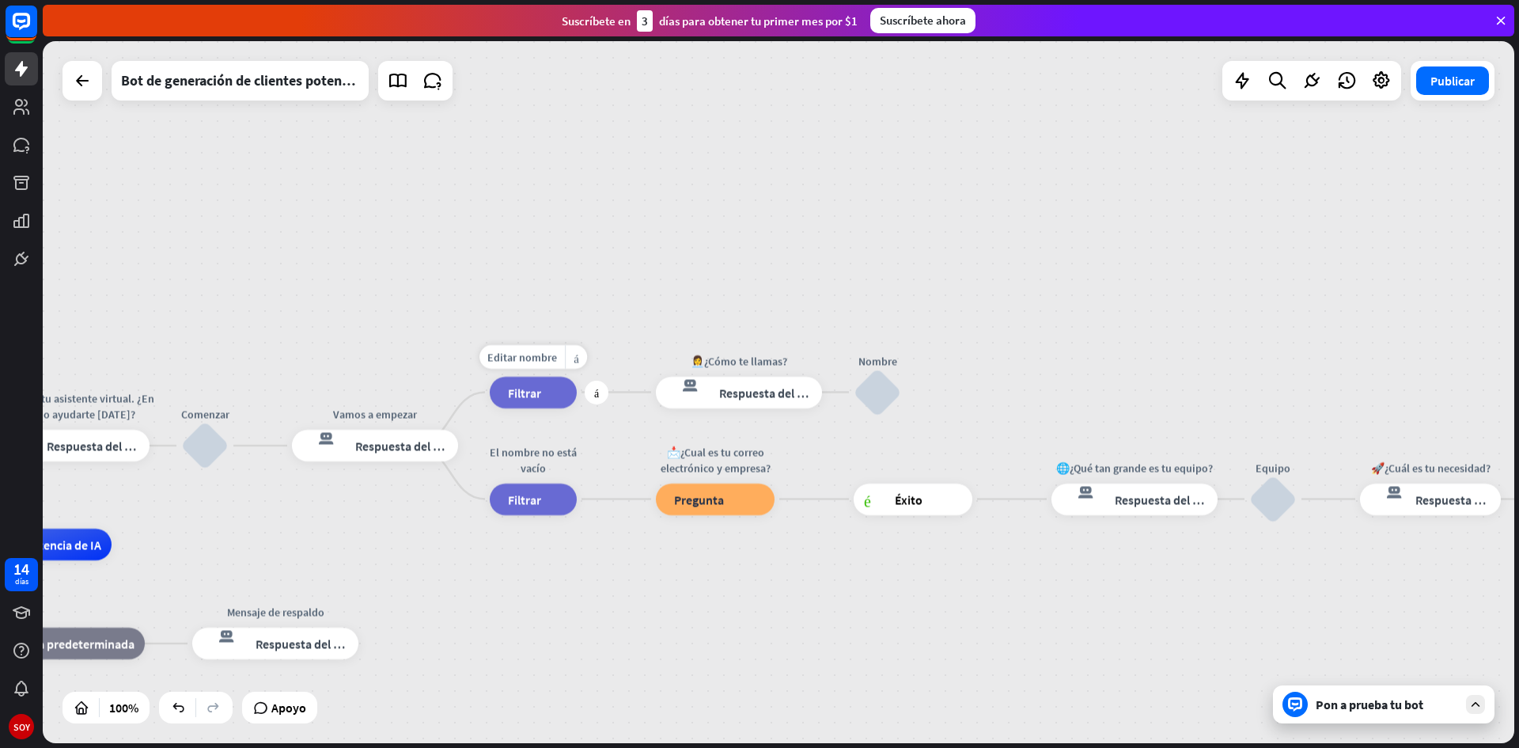
click at [532, 402] on div "filtrar Filtrar" at bounding box center [533, 393] width 87 height 32
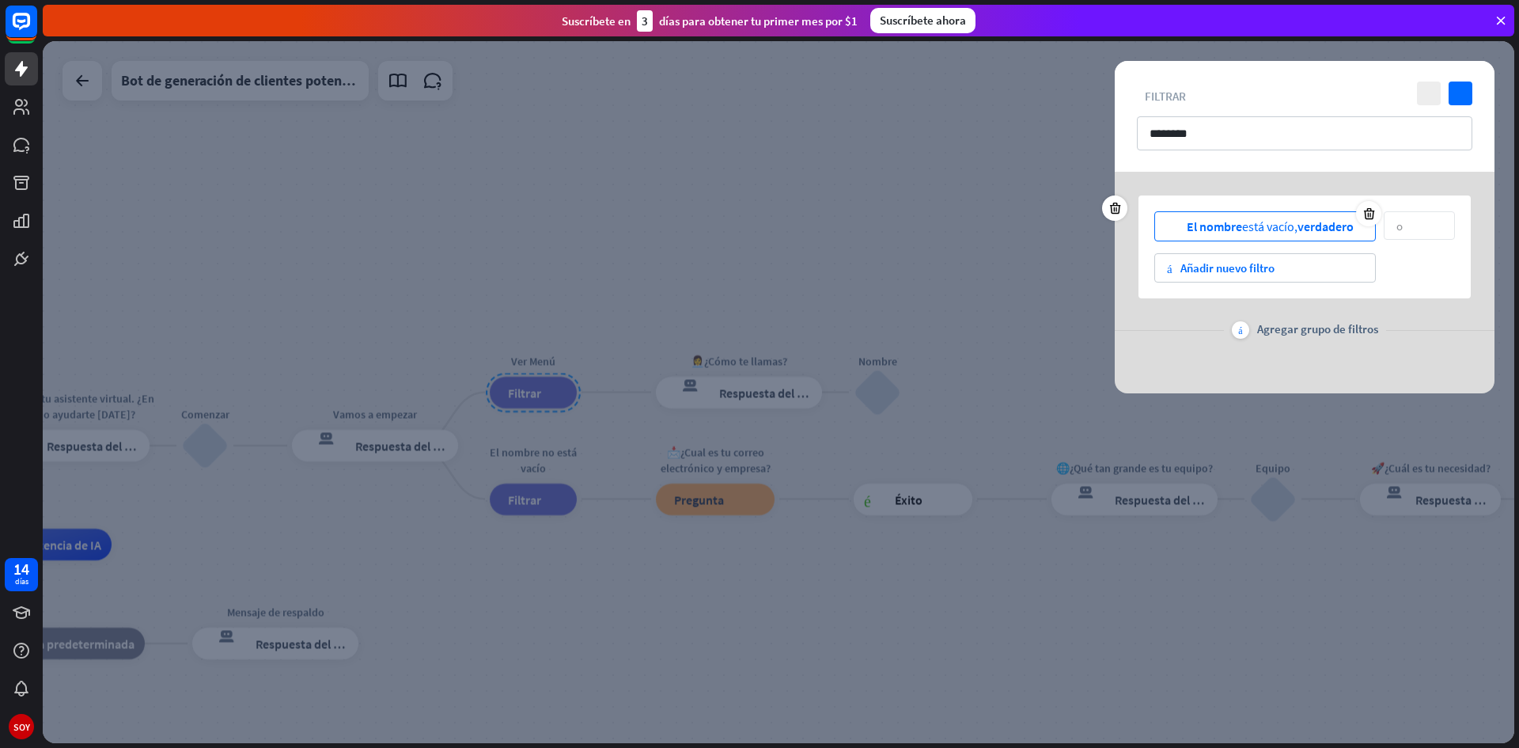
click at [1306, 234] on div "usuario El nombre está vacío, verdadero" at bounding box center [1265, 226] width 222 height 30
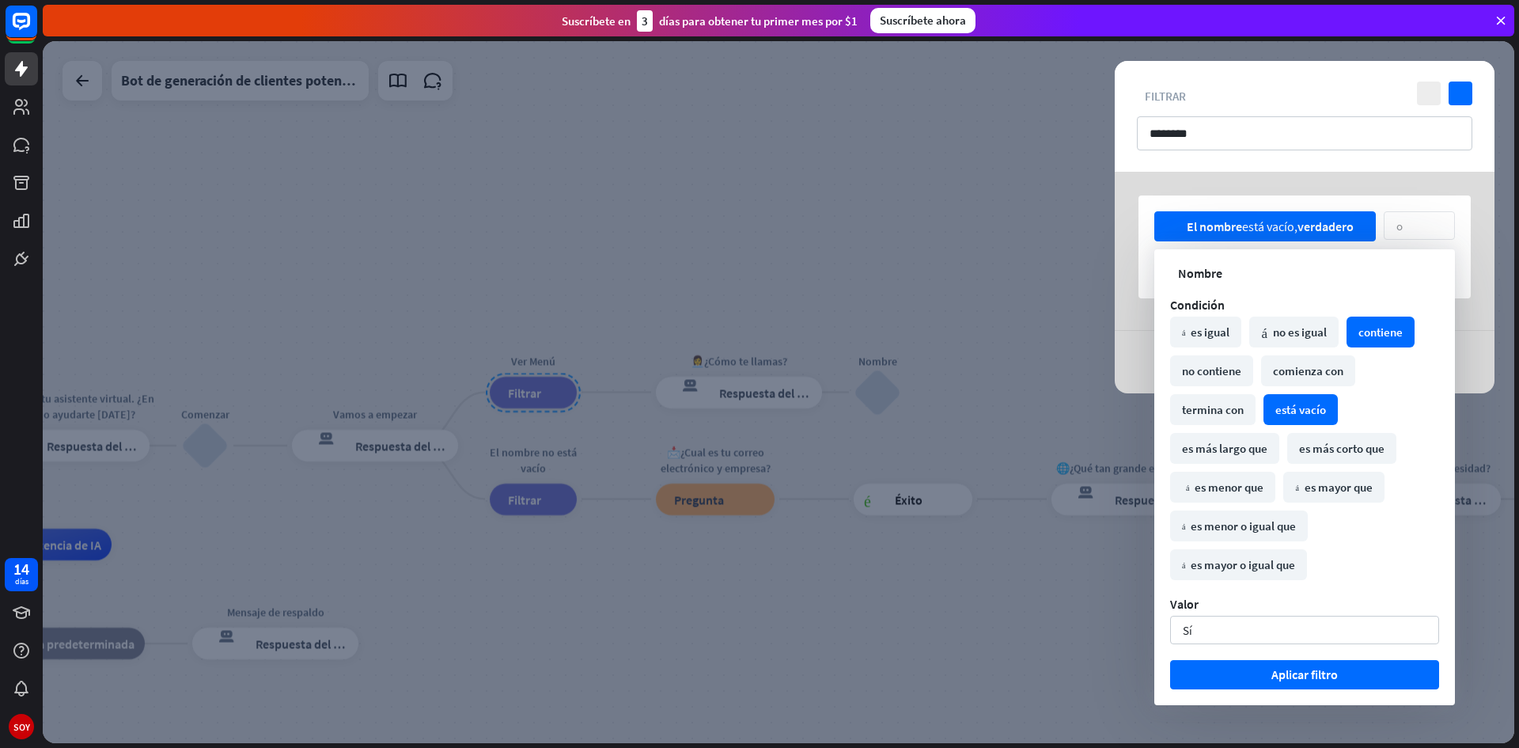
click at [1368, 330] on font "contiene" at bounding box center [1381, 331] width 44 height 15
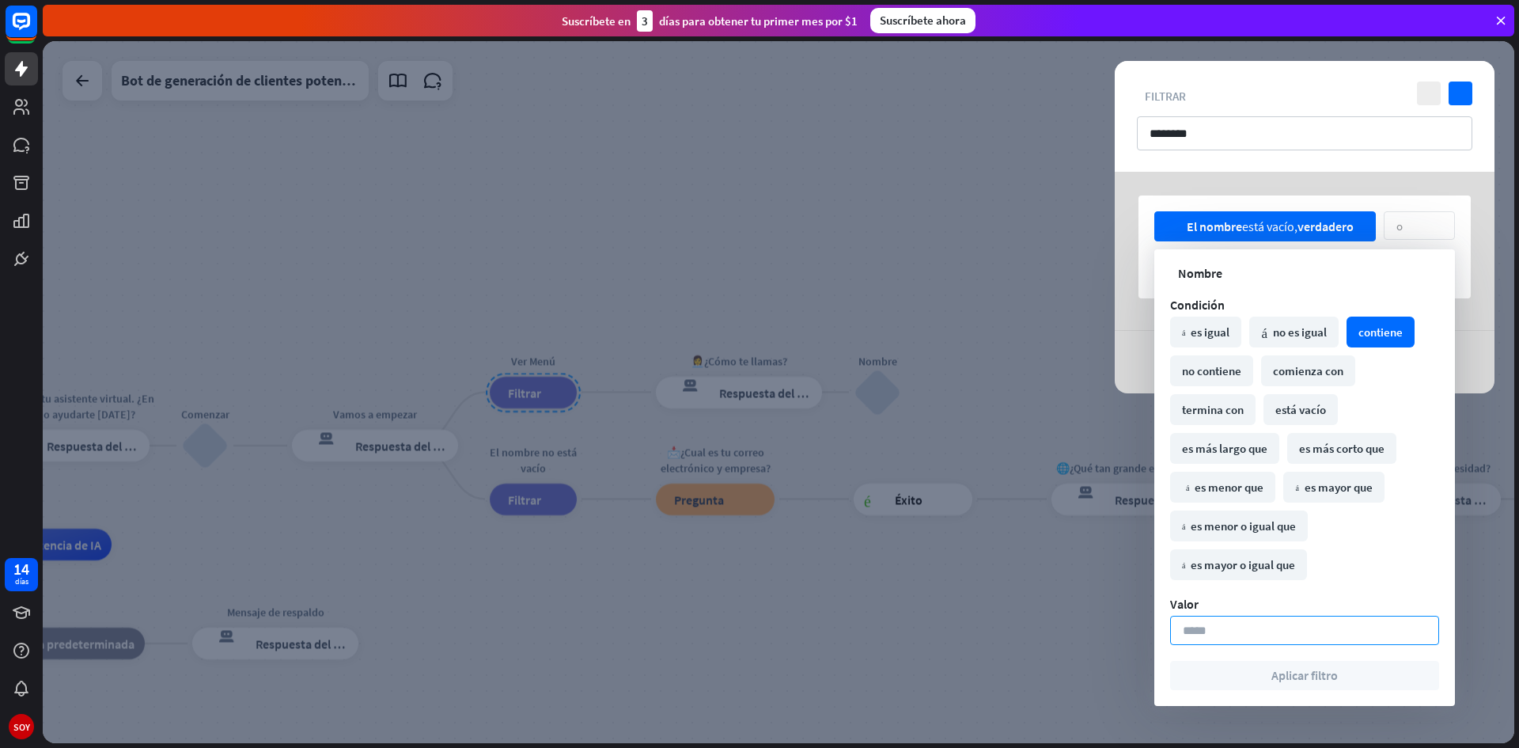
click at [1288, 623] on input at bounding box center [1304, 630] width 269 height 29
click at [1518, 460] on div "👋 ¡Hola! Bienvenido/a a Restaurante El Rio inicio_2 Punto de inicio Hola 👋, soy…" at bounding box center [781, 394] width 1476 height 707
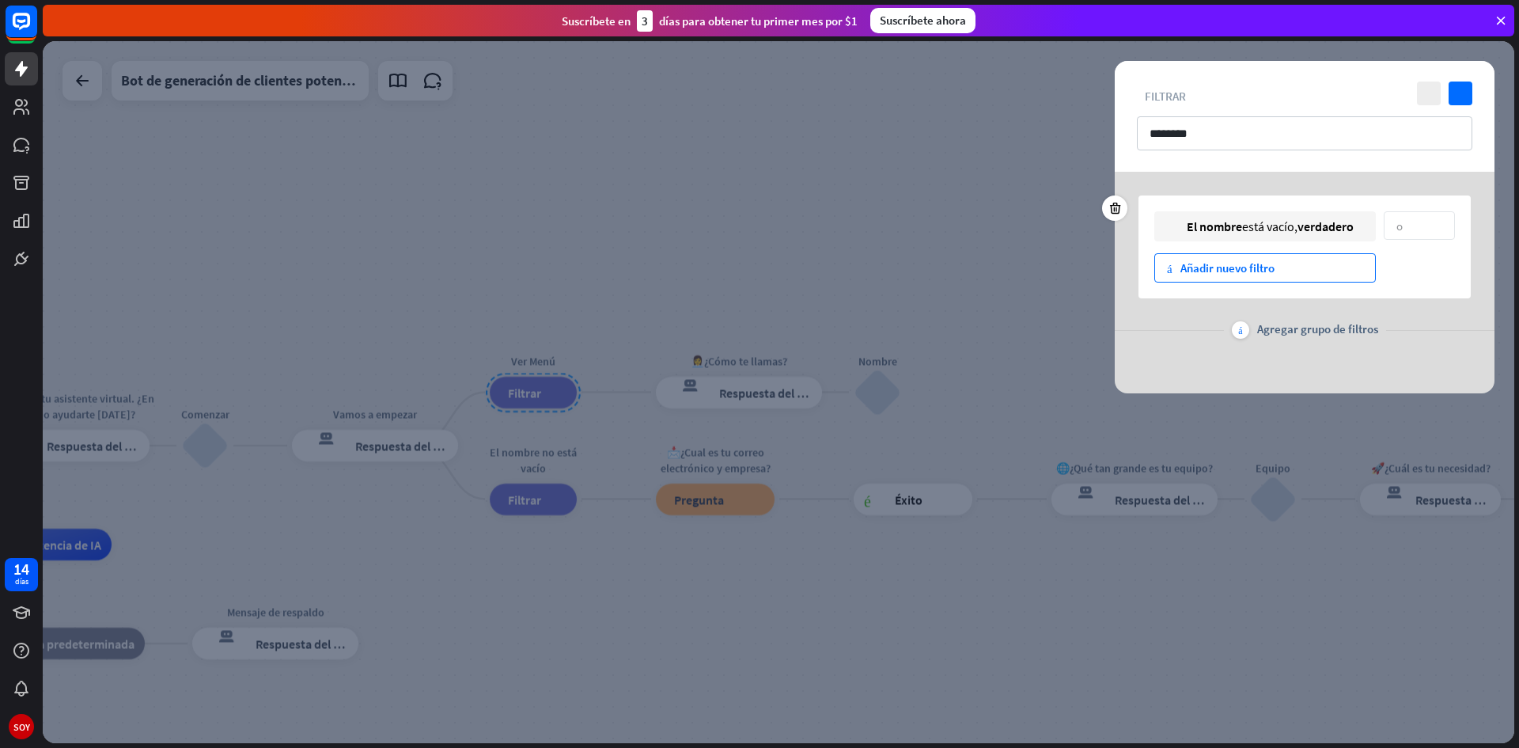
click at [1260, 280] on div "más Añadir nuevo filtro" at bounding box center [1265, 267] width 222 height 29
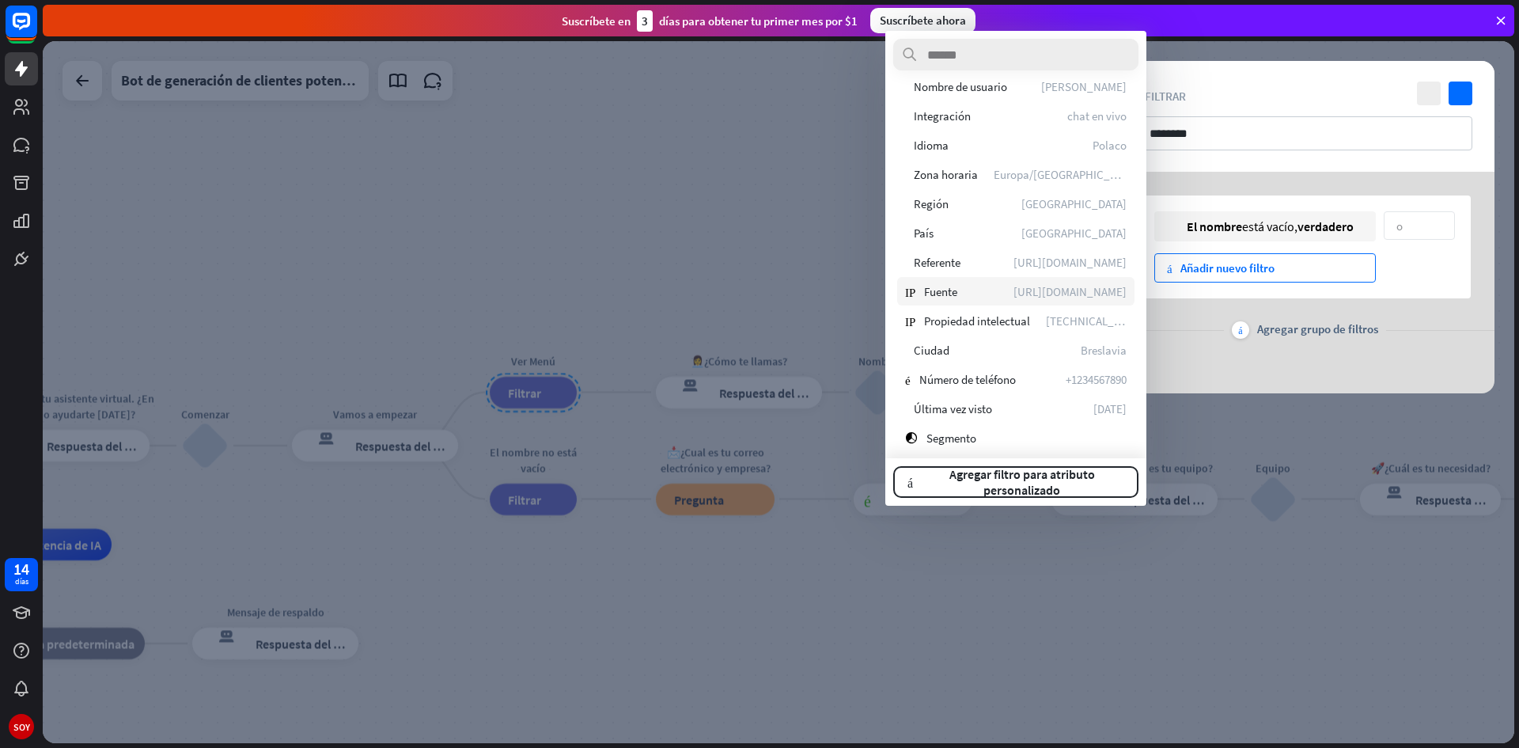
scroll to position [316, 0]
click at [721, 642] on div at bounding box center [779, 392] width 1472 height 702
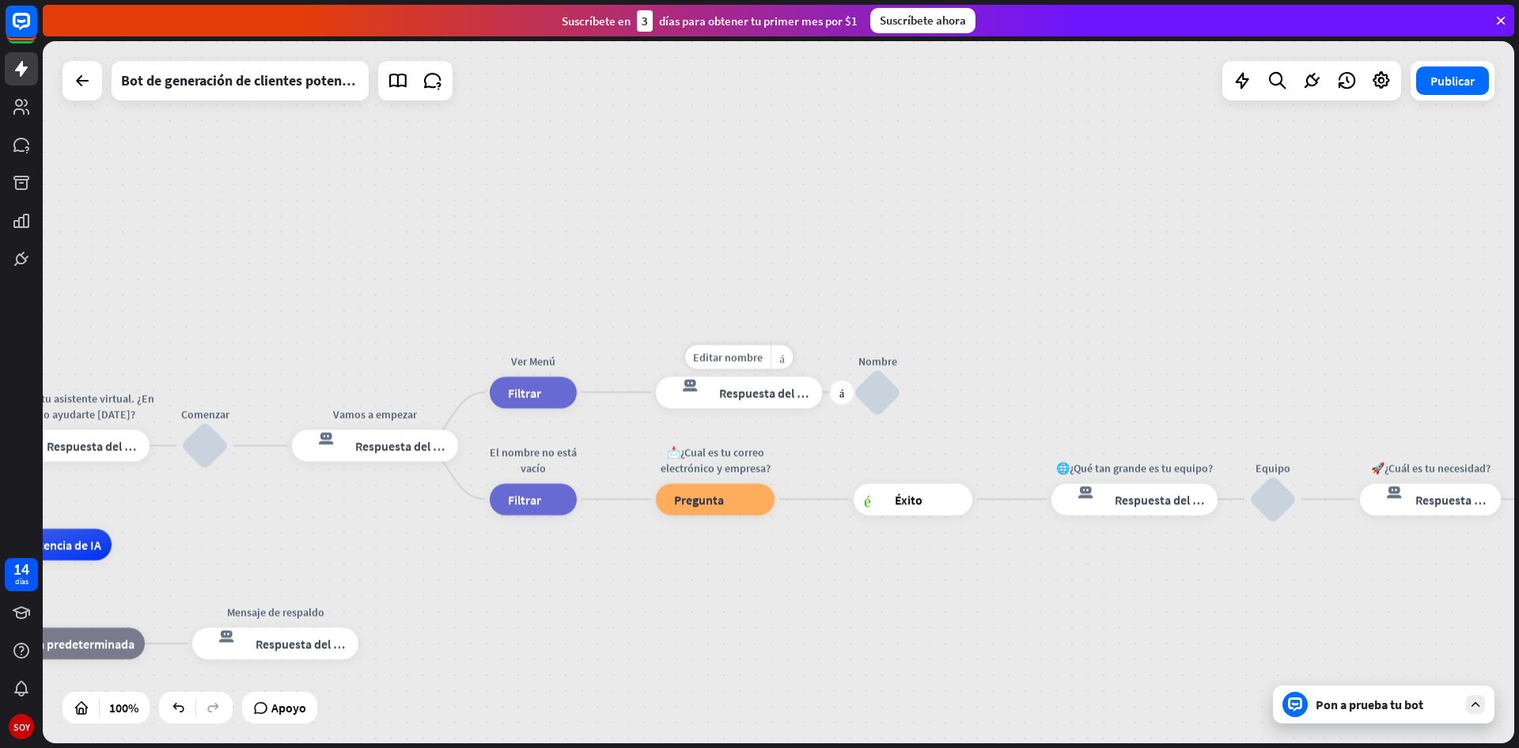
click at [733, 395] on font "Respuesta del bot" at bounding box center [767, 393] width 97 height 16
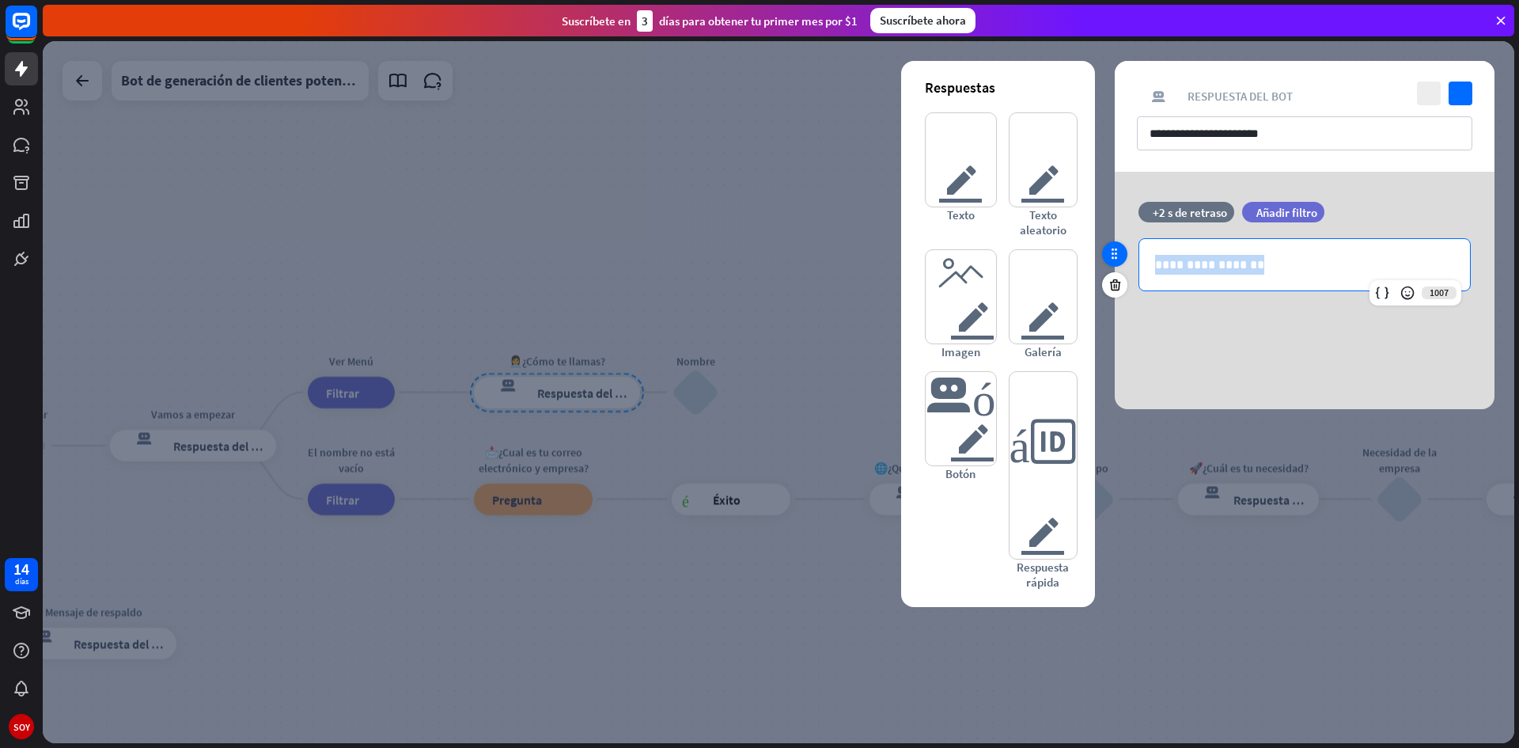
drag, startPoint x: 1267, startPoint y: 254, endPoint x: 1117, endPoint y: 256, distance: 149.6
click at [1117, 256] on div "**********" at bounding box center [1305, 254] width 380 height 105
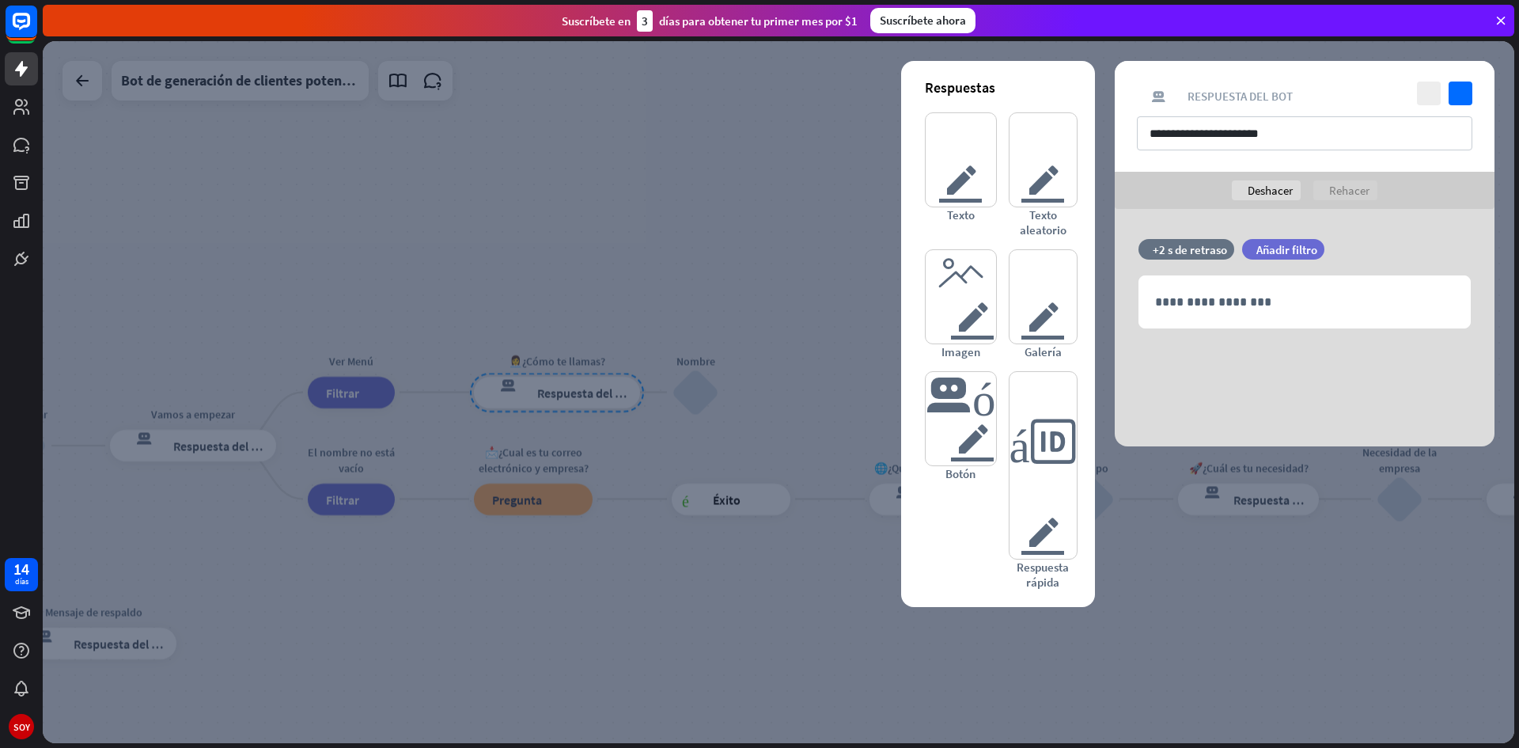
click at [1204, 373] on div "**********" at bounding box center [1305, 327] width 380 height 237
click at [1236, 298] on p "**********" at bounding box center [1304, 302] width 299 height 20
click at [1252, 298] on p "**********" at bounding box center [1304, 302] width 299 height 20
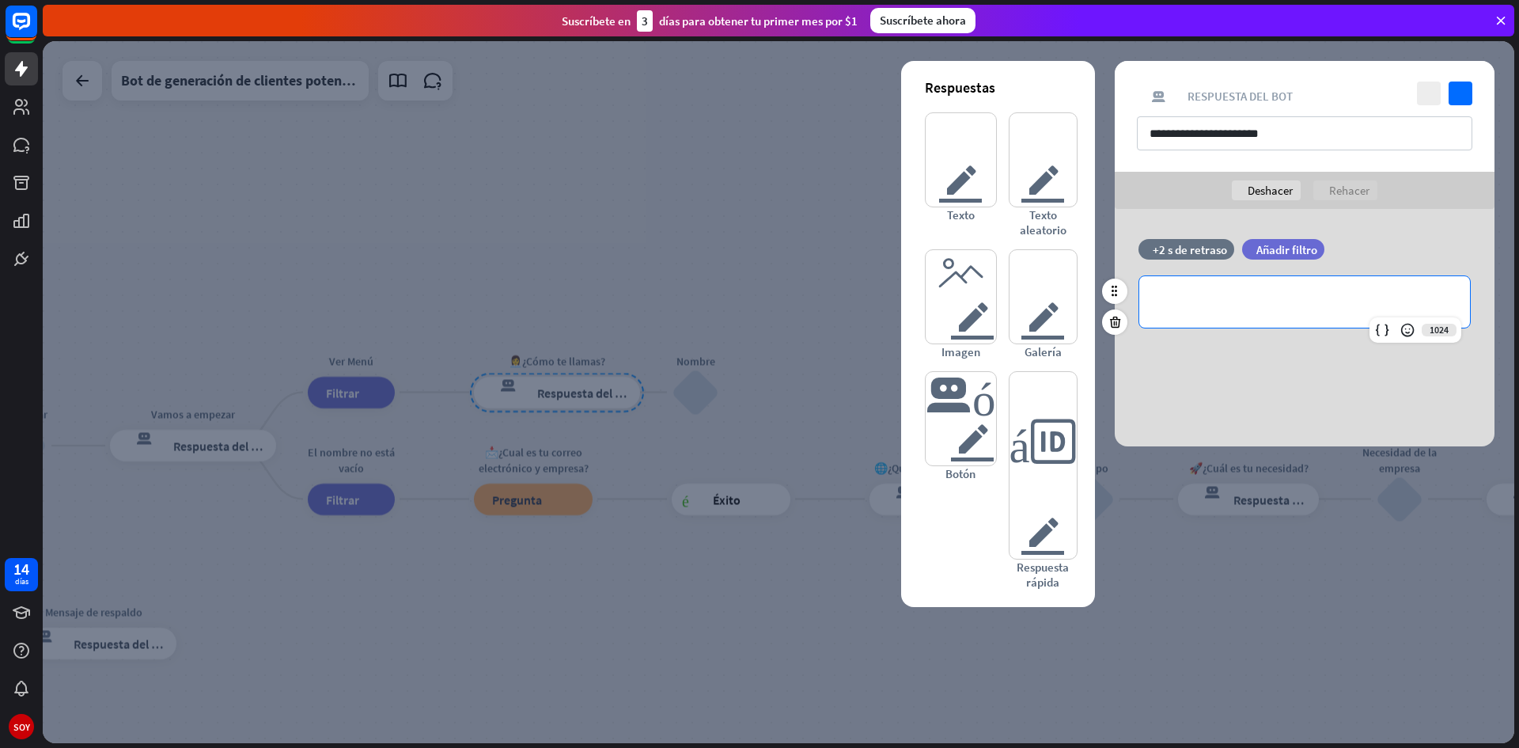
click at [1252, 298] on p "**********" at bounding box center [1304, 302] width 299 height 20
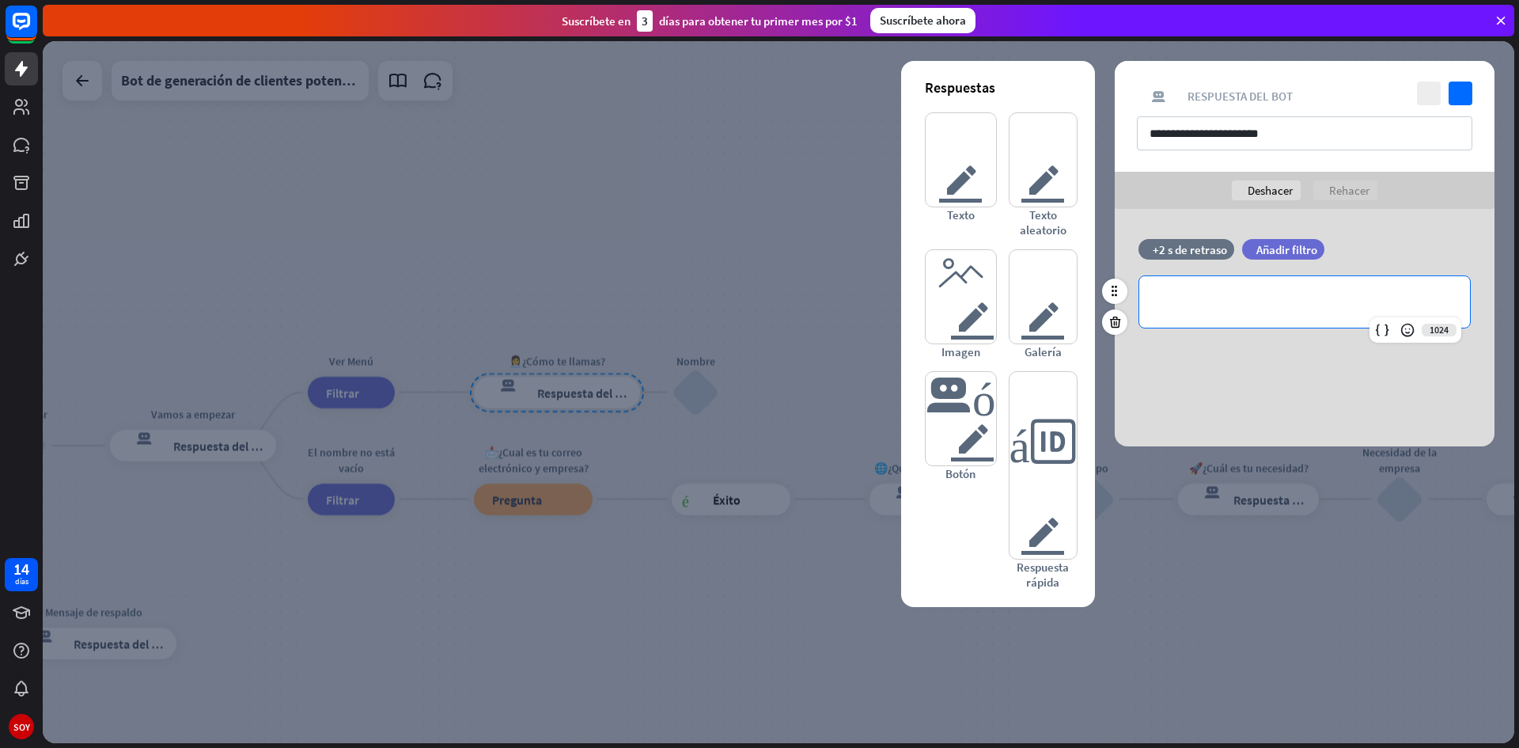
click at [1252, 298] on p "**********" at bounding box center [1304, 302] width 299 height 20
click at [1040, 320] on font "tarjeta del editor" at bounding box center [1043, 296] width 46 height 93
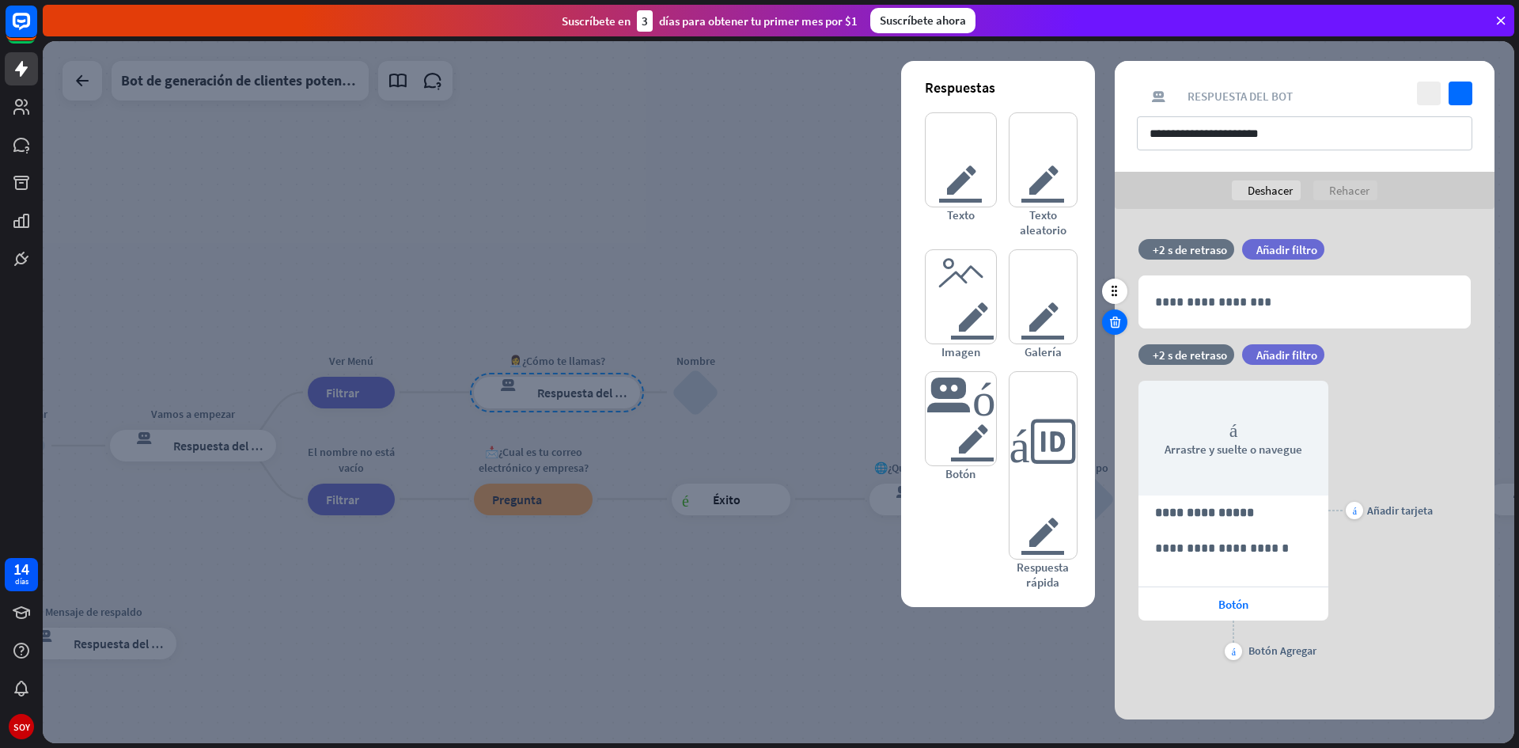
click at [1118, 320] on icon at bounding box center [1115, 322] width 15 height 14
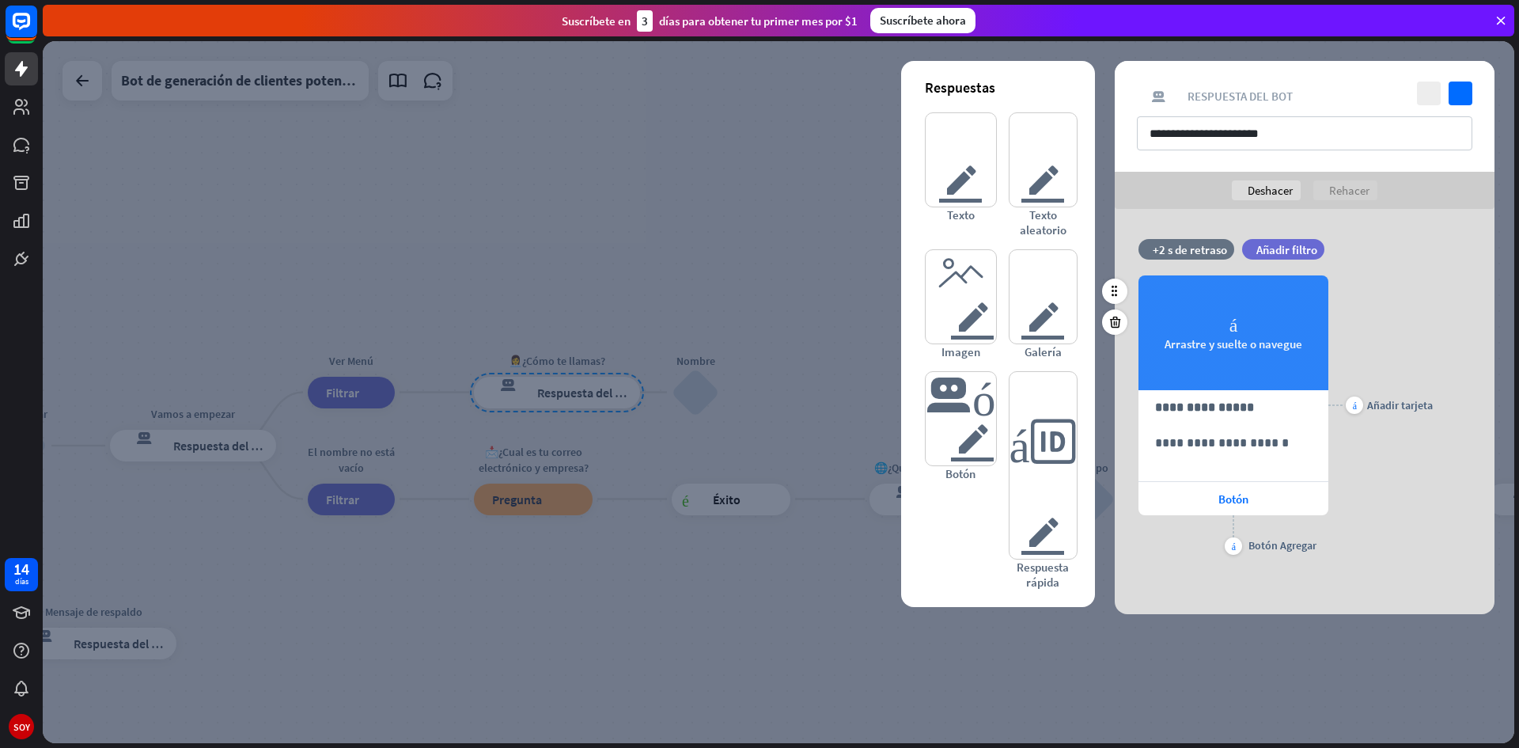
click at [1272, 358] on div "cámara Arrastre y suelte o navegue" at bounding box center [1234, 332] width 190 height 115
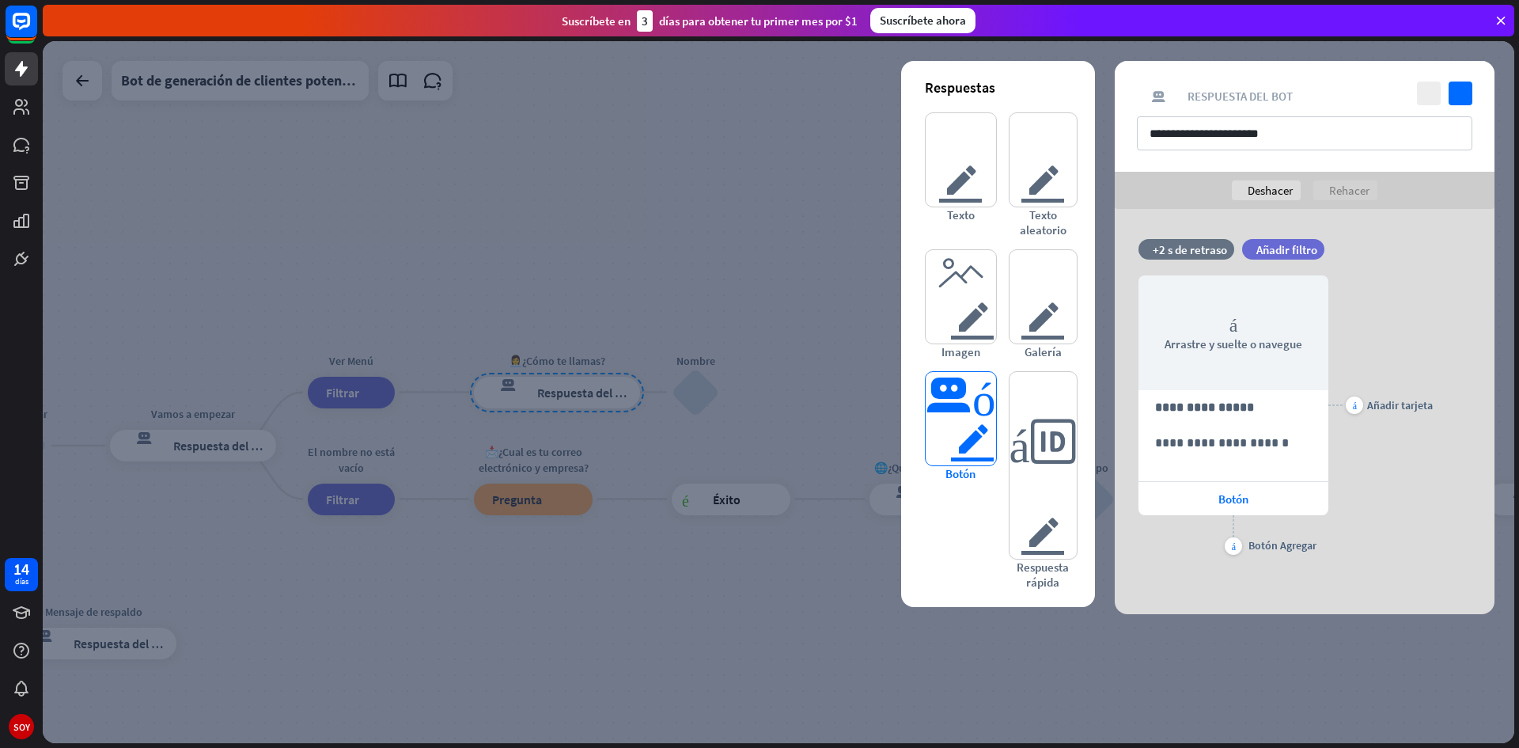
click at [955, 426] on font "botón del editor" at bounding box center [961, 418] width 70 height 93
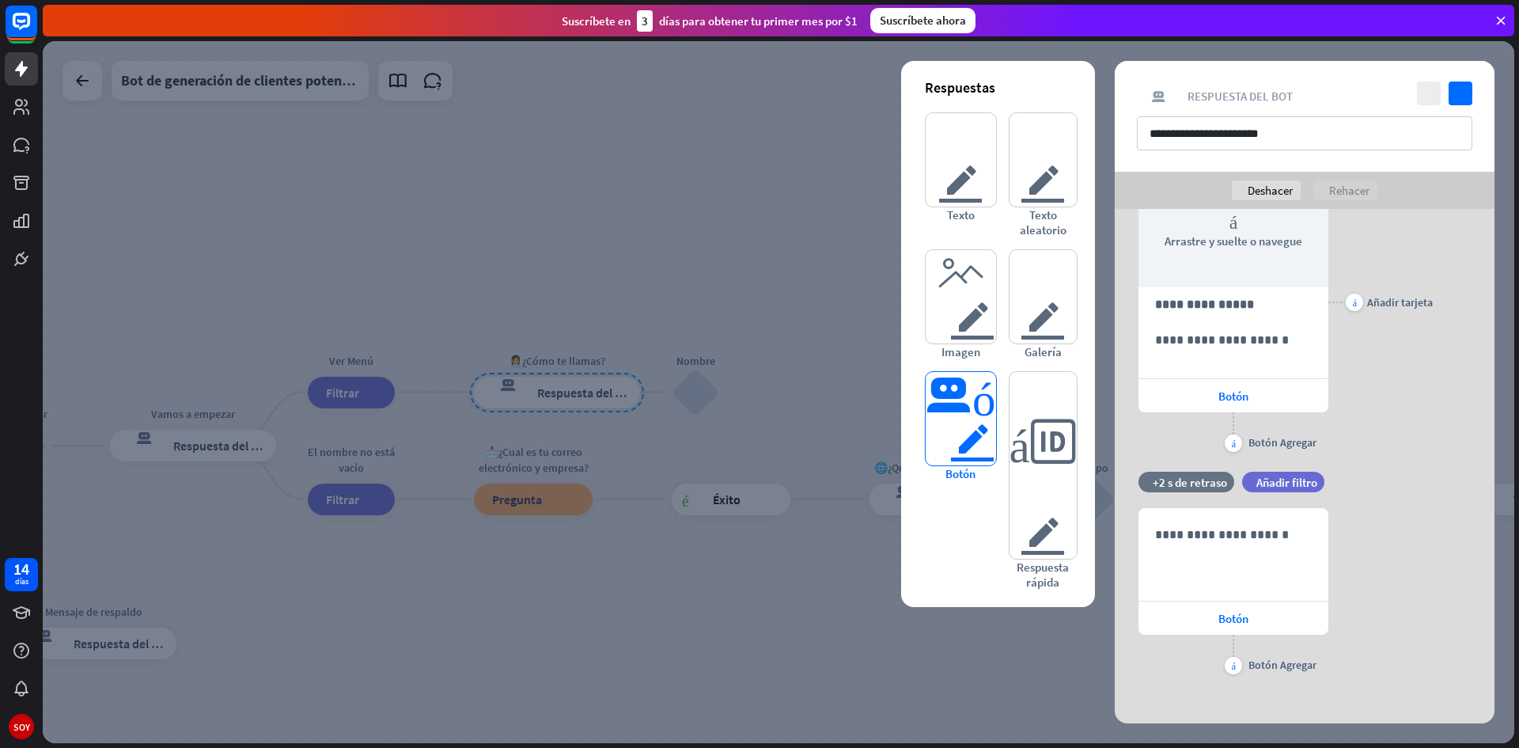
scroll to position [113, 0]
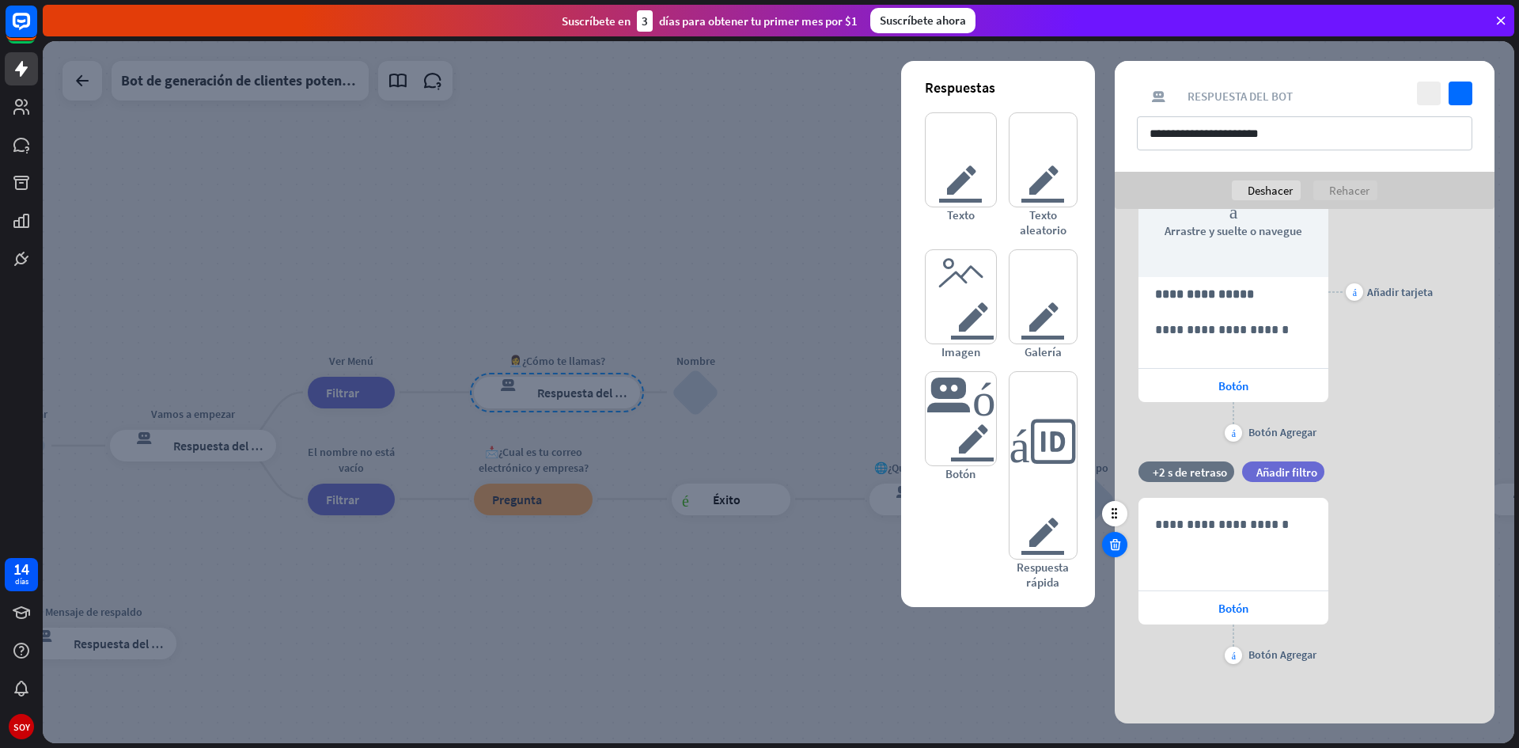
click at [1119, 536] on div at bounding box center [1114, 544] width 25 height 25
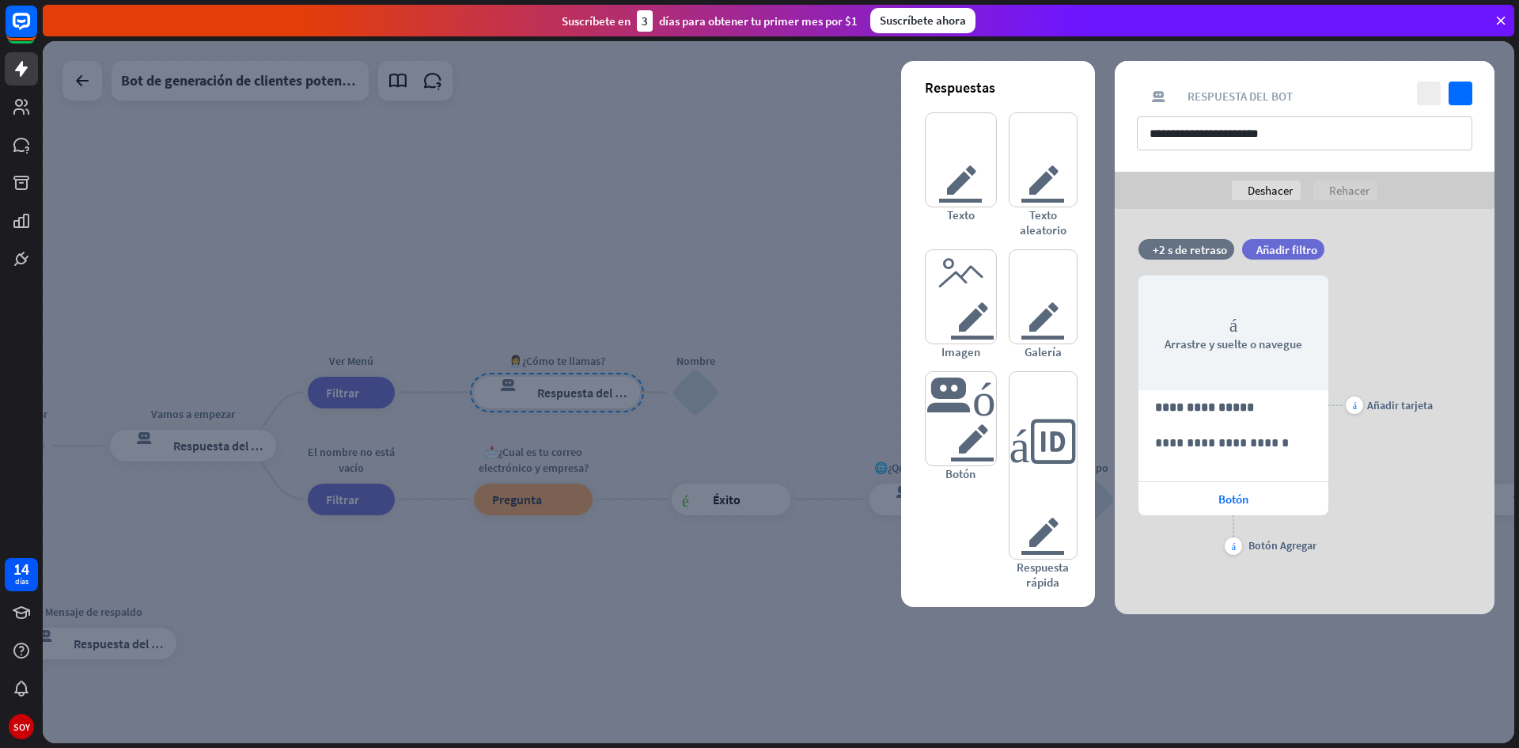
scroll to position [0, 0]
click at [987, 329] on font "imagen del editor" at bounding box center [961, 296] width 70 height 93
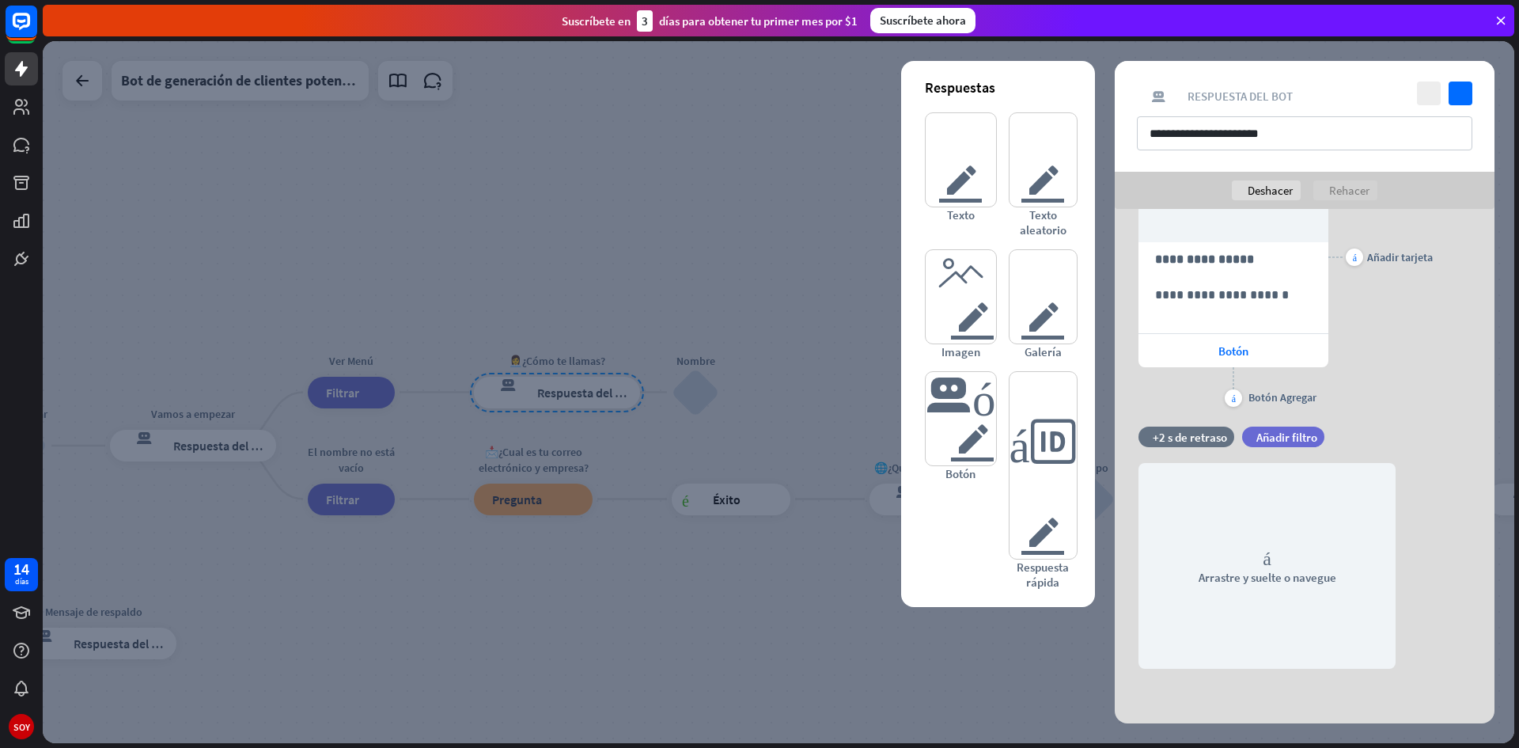
scroll to position [149, 0]
click at [1116, 514] on icon at bounding box center [1115, 509] width 15 height 14
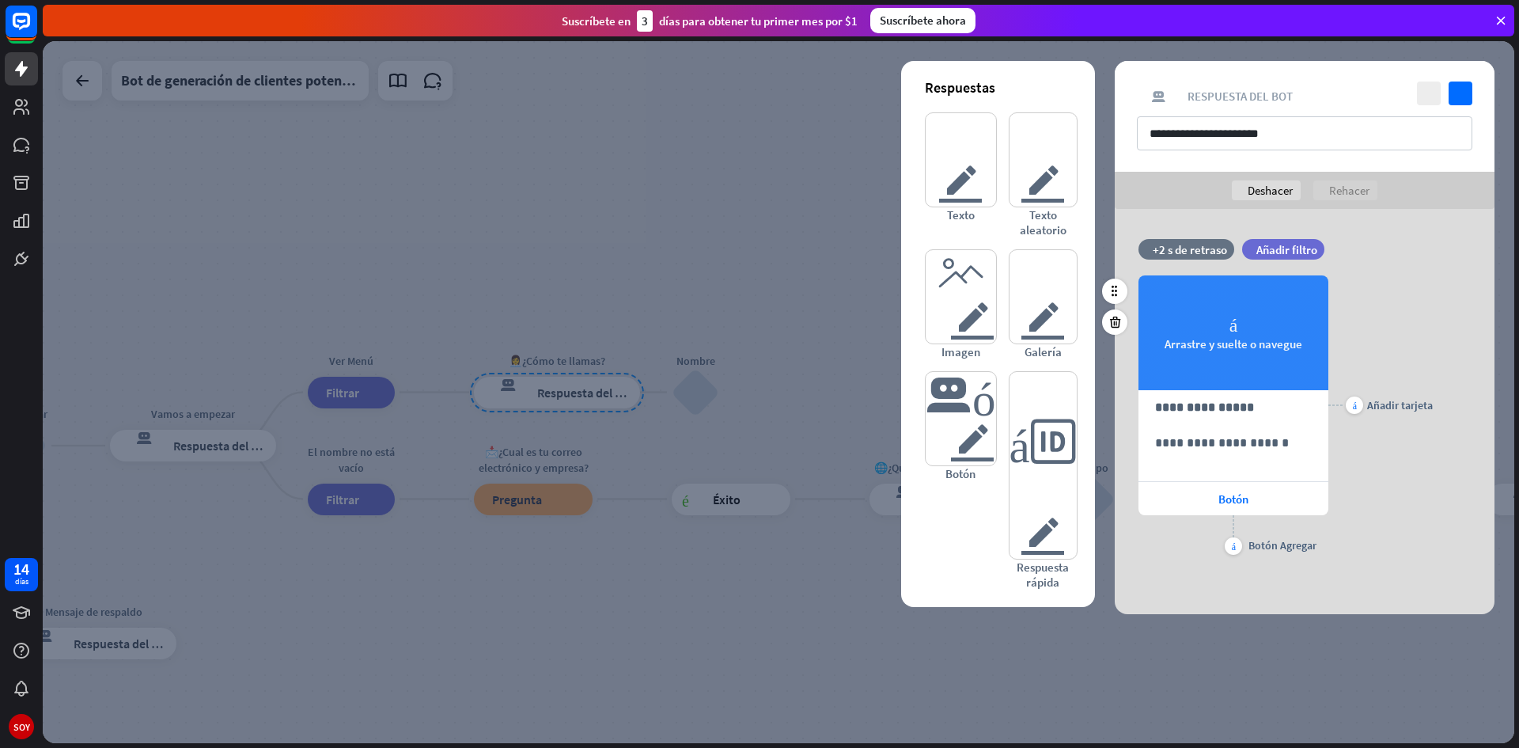
click at [1221, 365] on div "cámara Arrastre y suelte o navegue" at bounding box center [1234, 332] width 190 height 115
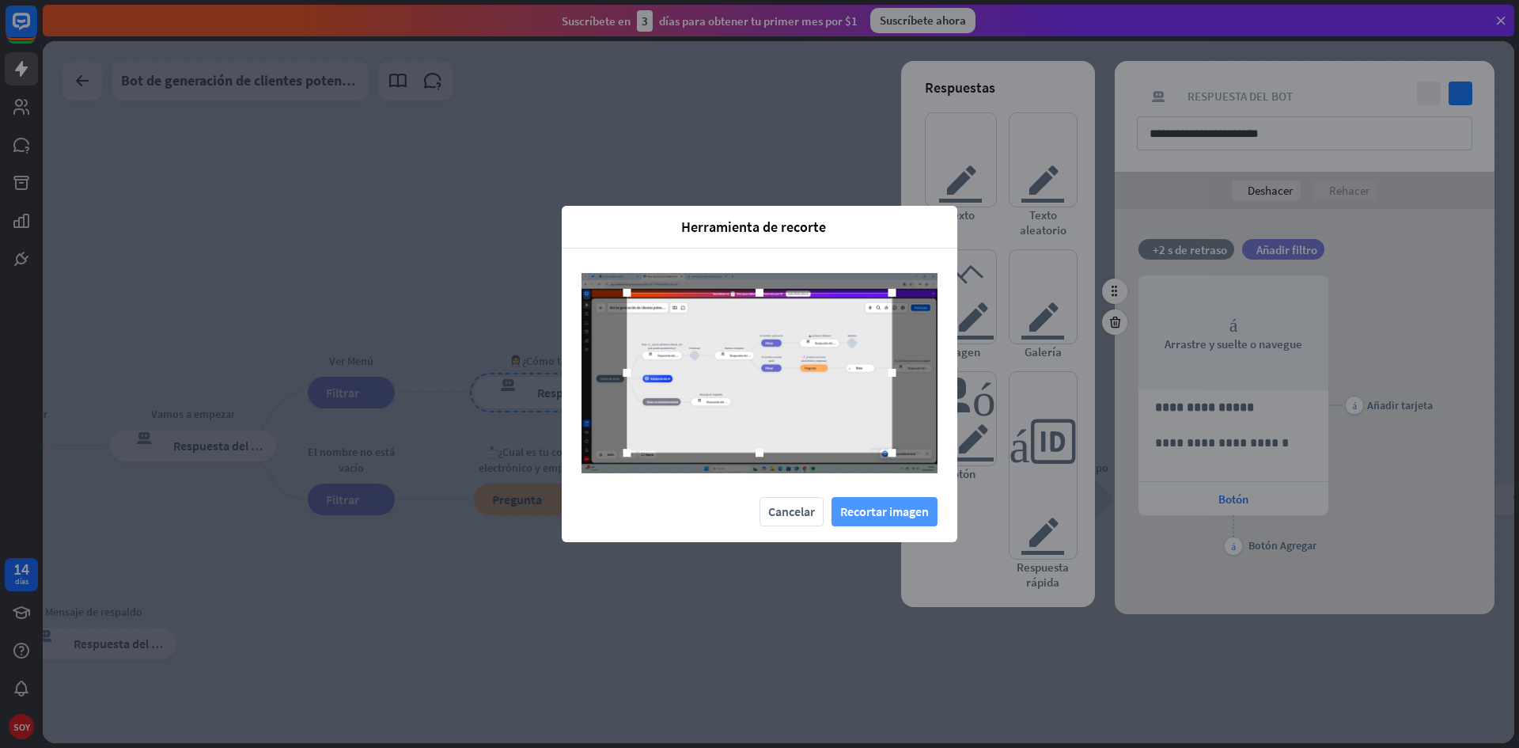
click at [851, 517] on font "Recortar imagen" at bounding box center [884, 511] width 89 height 16
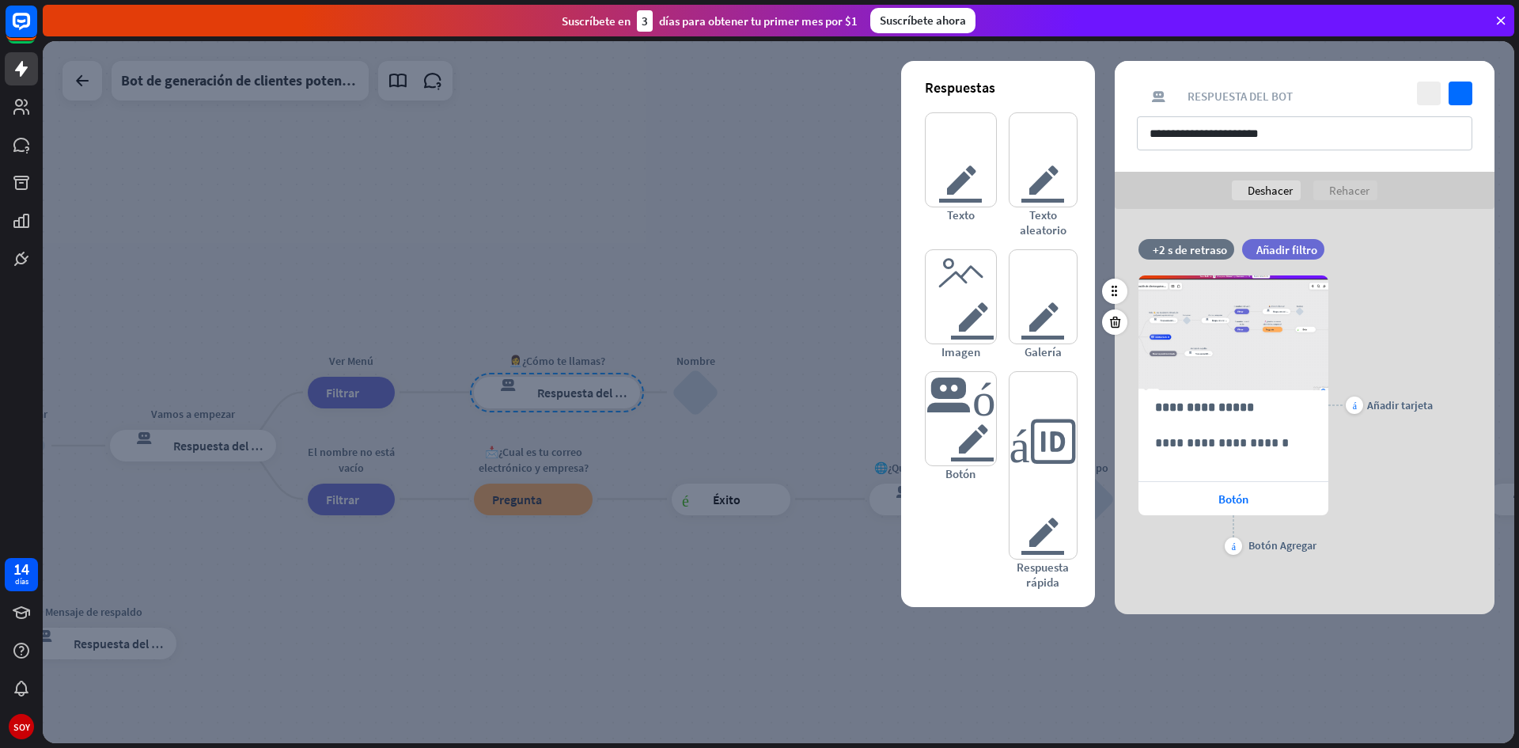
click at [748, 177] on div at bounding box center [779, 392] width 1472 height 702
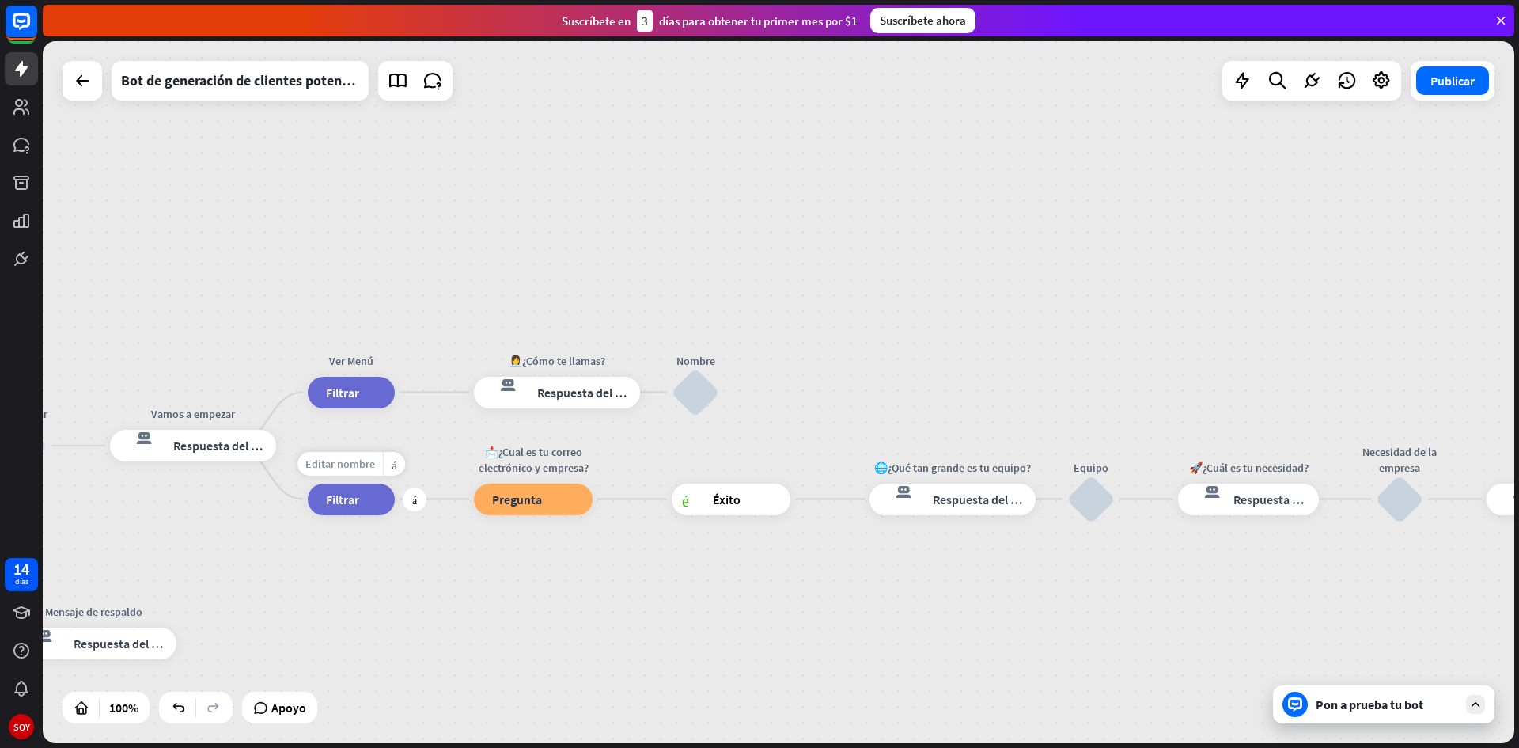
click at [356, 465] on font "Editar nombre" at bounding box center [340, 464] width 70 height 14
drag, startPoint x: 400, startPoint y: 461, endPoint x: 335, endPoint y: 469, distance: 64.6
click at [335, 469] on input "**********" at bounding box center [351, 464] width 111 height 22
type input "*"
type input "**********"
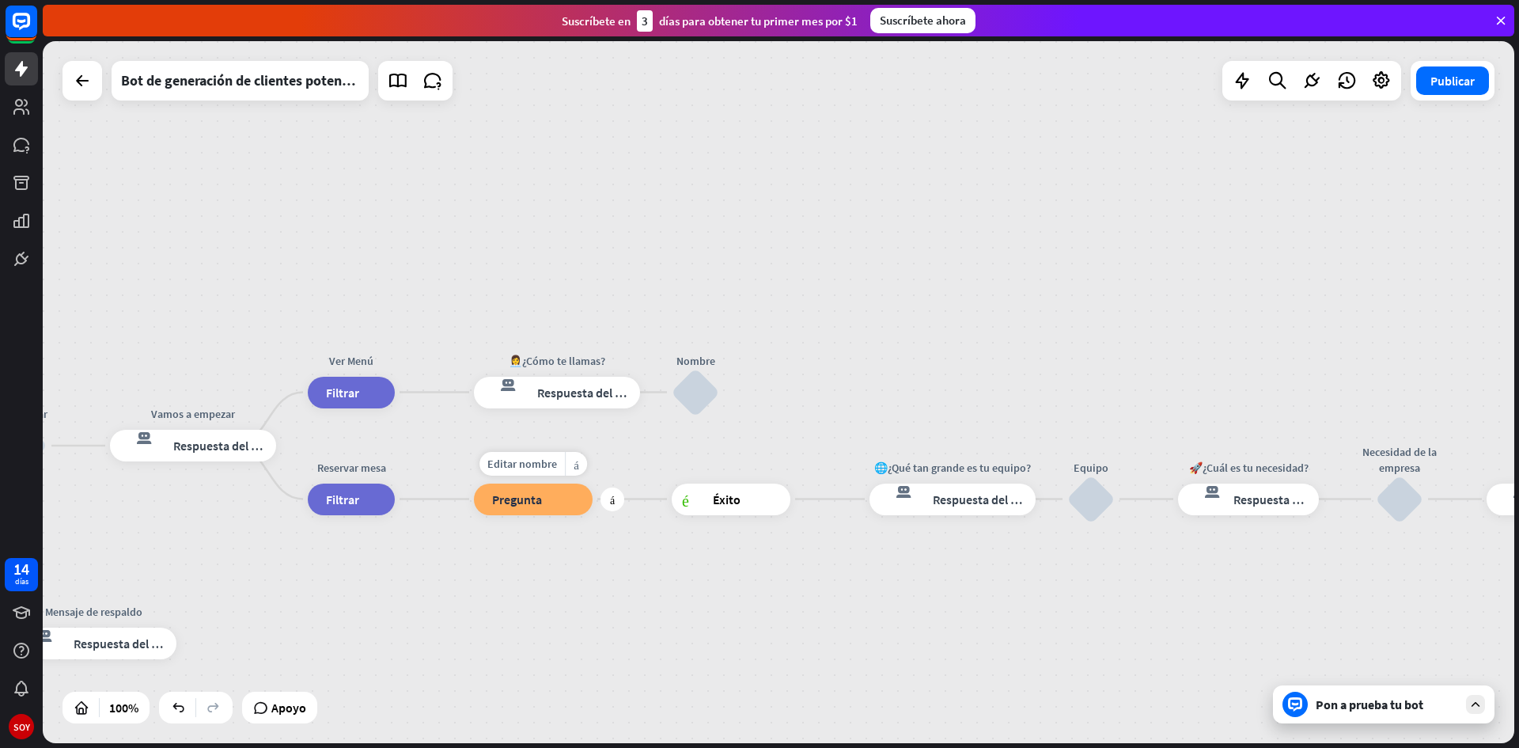
click at [533, 514] on div "bloque_pregunta Pregunta" at bounding box center [533, 499] width 119 height 32
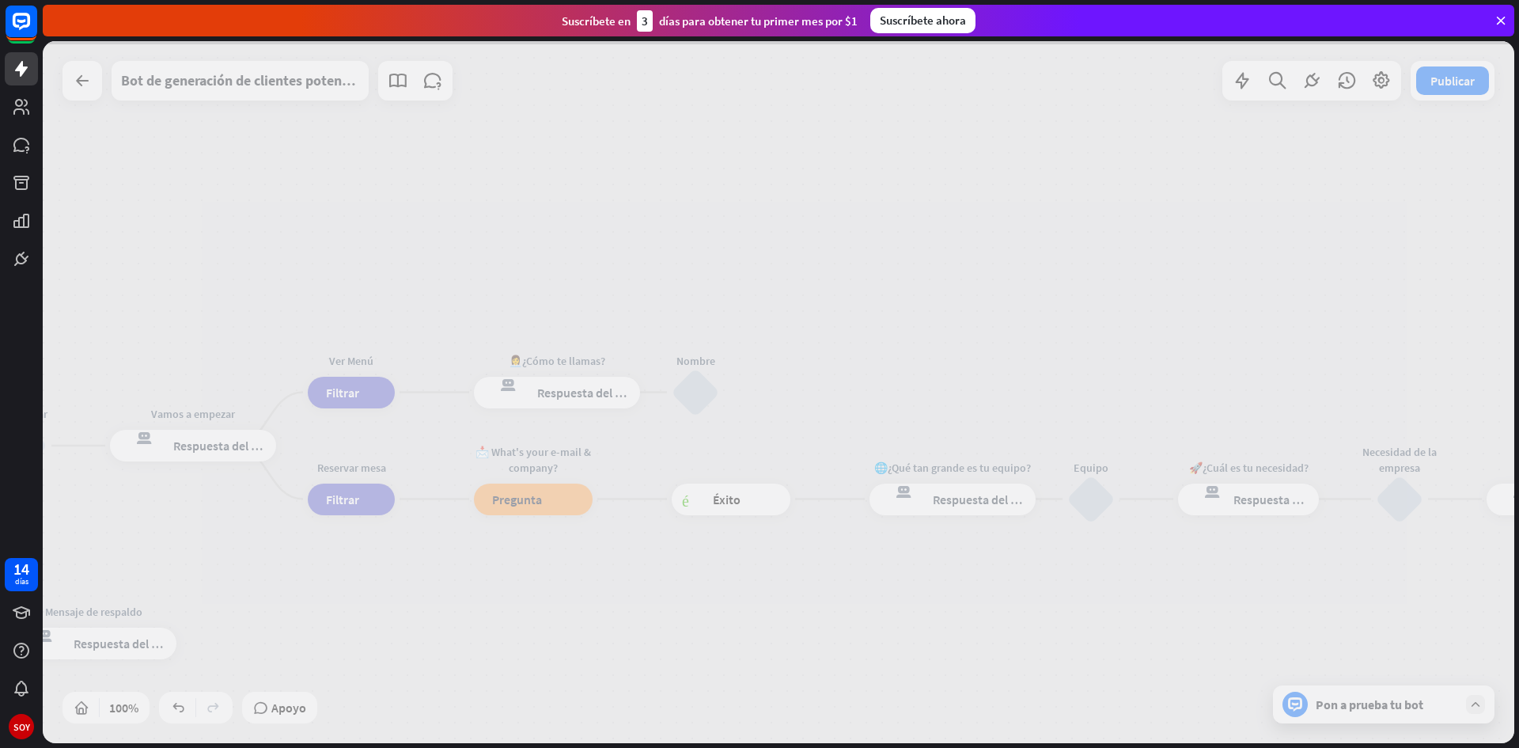
click at [541, 501] on div at bounding box center [779, 392] width 1472 height 702
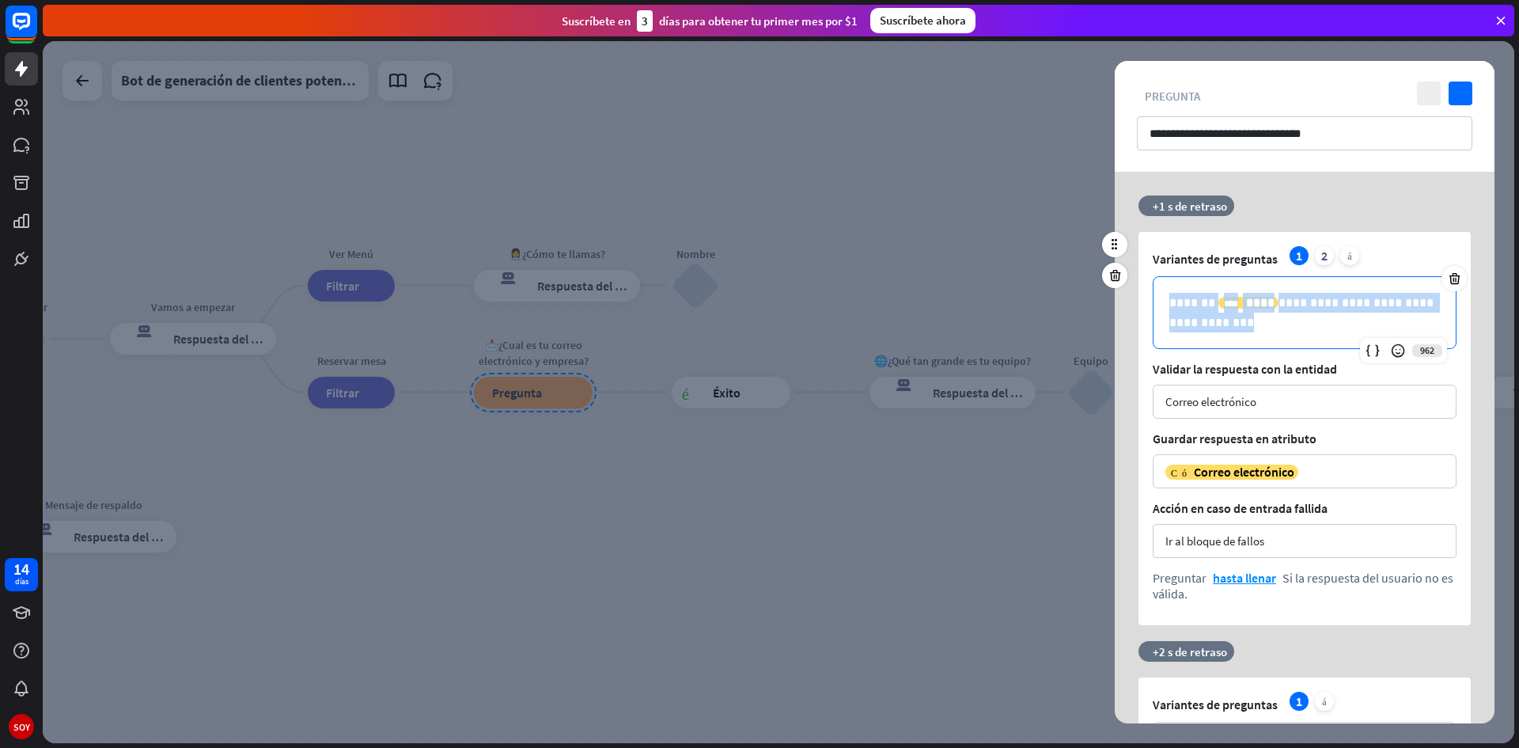
drag, startPoint x: 1162, startPoint y: 294, endPoint x: 1298, endPoint y: 348, distance: 147.4
click at [1298, 348] on div "**********" at bounding box center [1305, 312] width 304 height 73
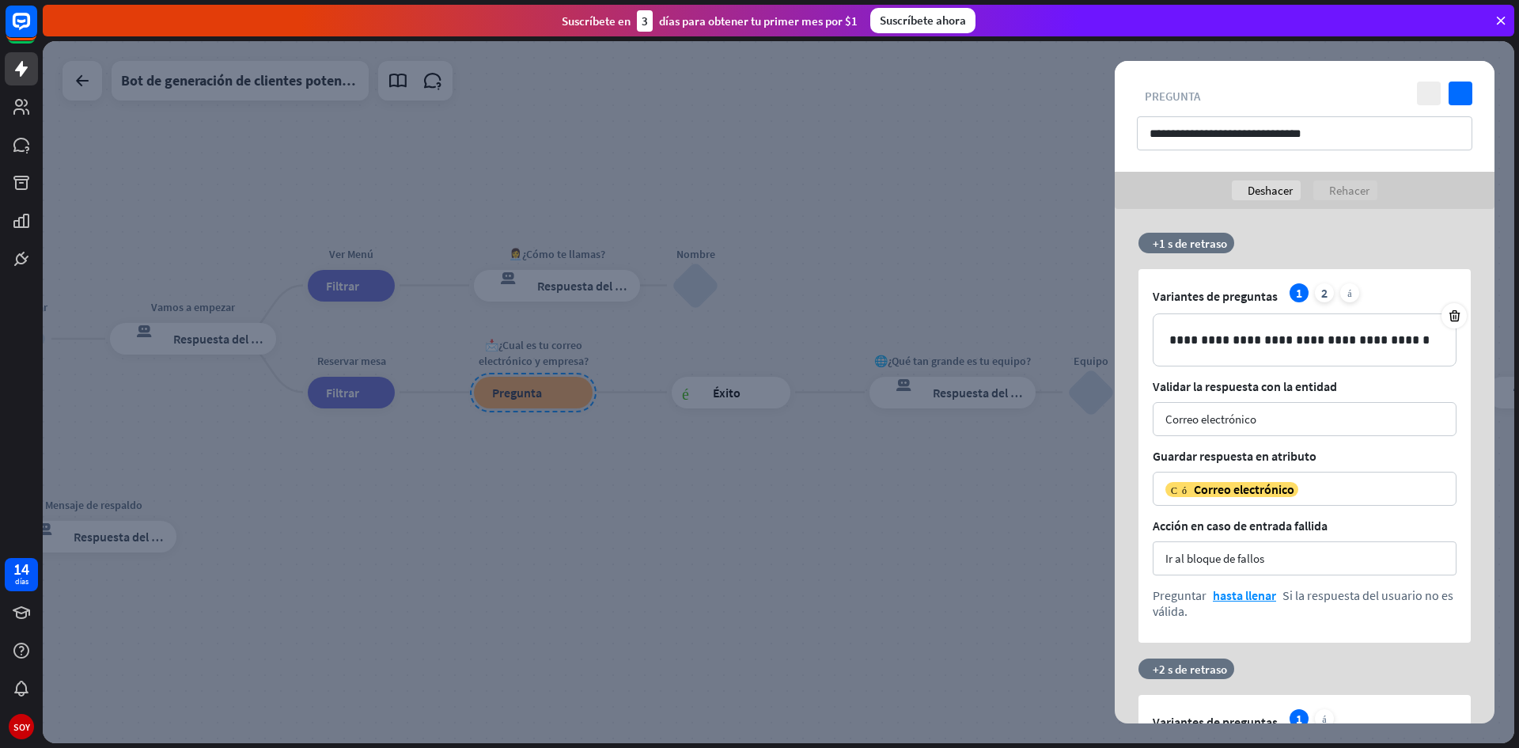
click at [910, 502] on div at bounding box center [779, 392] width 1472 height 702
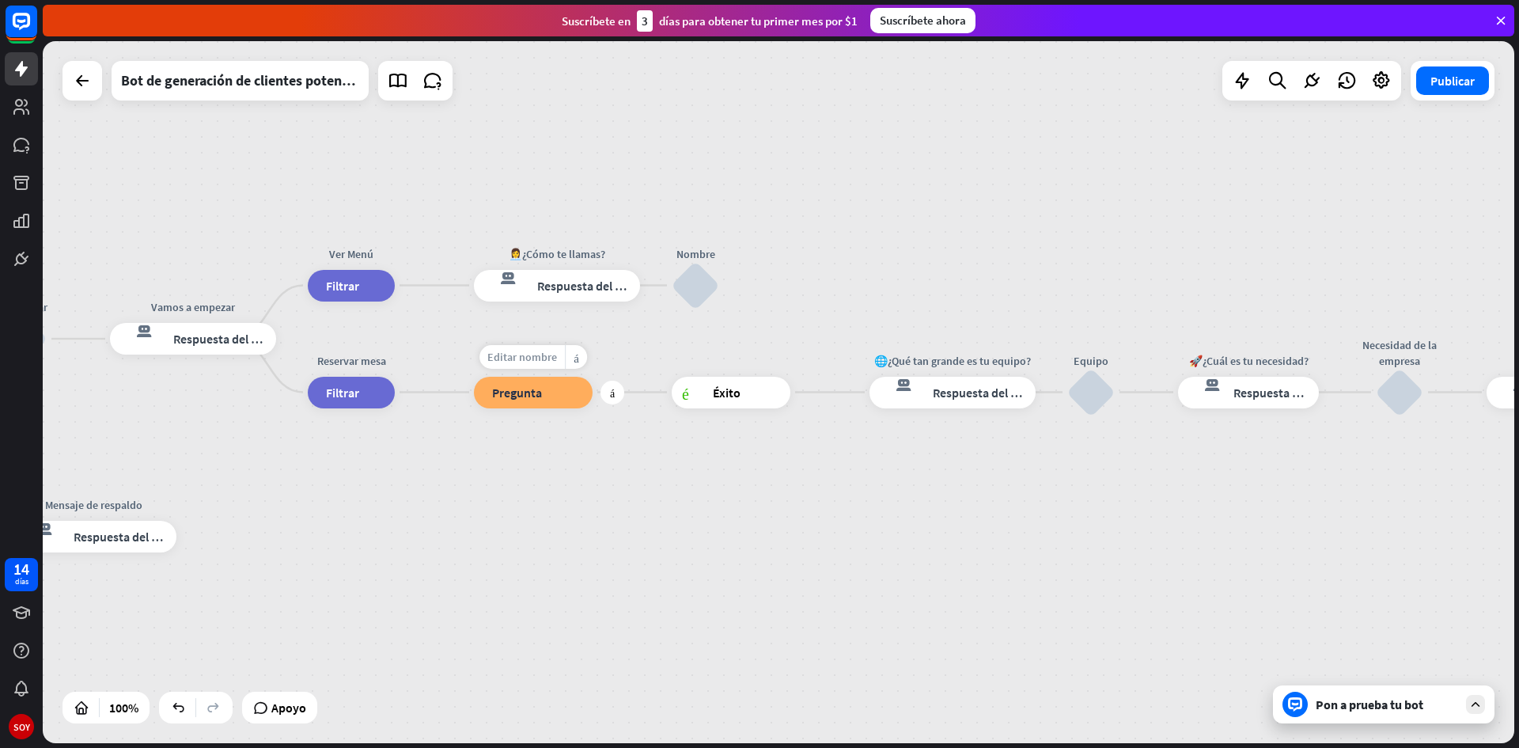
click at [555, 358] on font "Editar nombre" at bounding box center [522, 357] width 70 height 14
drag, startPoint x: 577, startPoint y: 354, endPoint x: 406, endPoint y: 359, distance: 171.0
type input "*"
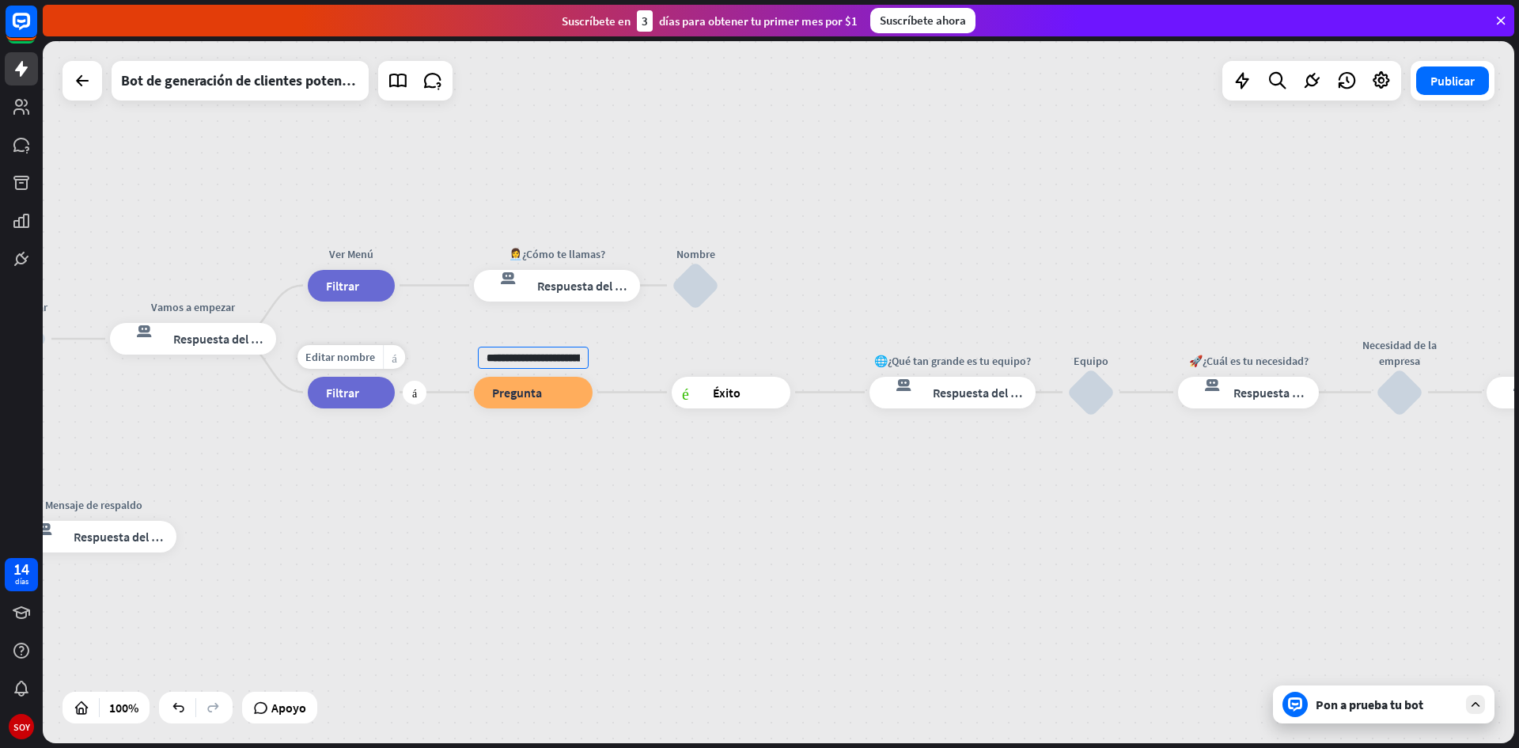
scroll to position [0, 102]
type input "**********"
click at [689, 453] on div "**********" at bounding box center [779, 392] width 1472 height 702
click at [638, 396] on div "👋 ¡Hola! Bienvenido/a a Restaurante El Rio inicio_2 Punto de inicio Hola 👋, soy…" at bounding box center [779, 392] width 1472 height 702
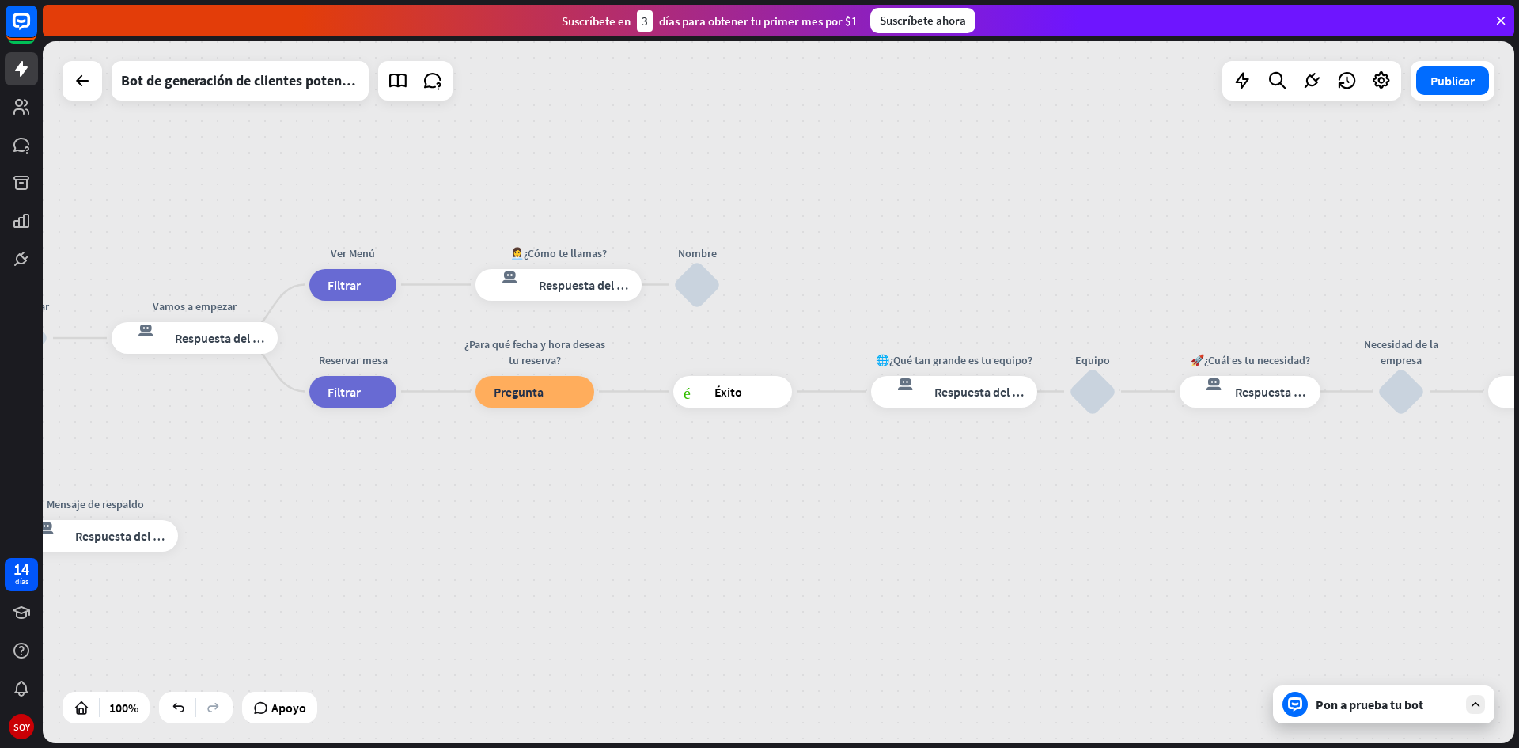
click at [638, 396] on div "👋 ¡Hola! Bienvenido/a a Restaurante El Rio inicio_2 Punto de inicio Hola 👋, soy…" at bounding box center [779, 392] width 1472 height 702
click at [607, 392] on div "más" at bounding box center [614, 392] width 24 height 24
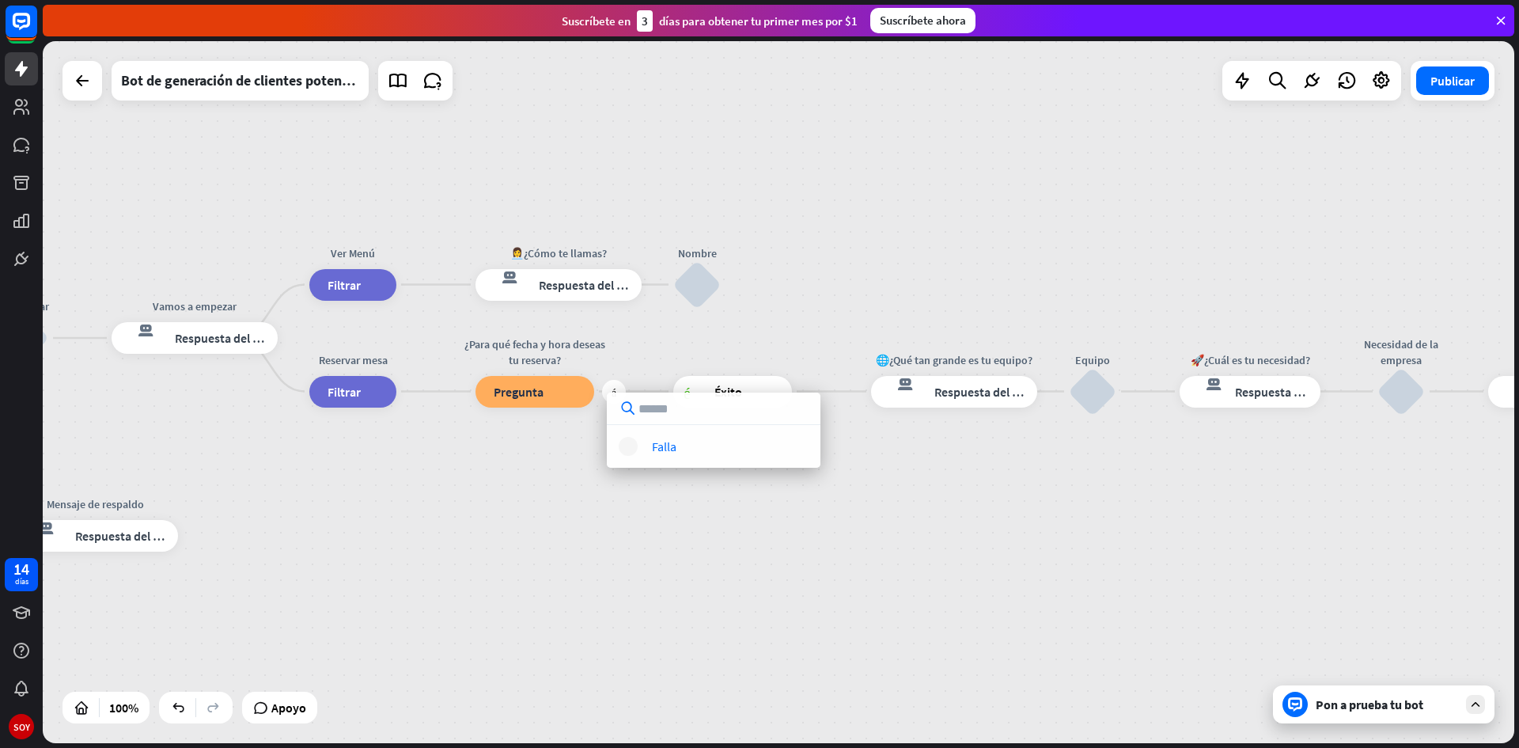
click at [669, 414] on input "text" at bounding box center [714, 408] width 214 height 32
click at [658, 436] on div "fallo de bloque Falla" at bounding box center [714, 429] width 214 height 75
click at [654, 447] on font "Falla" at bounding box center [664, 446] width 25 height 16
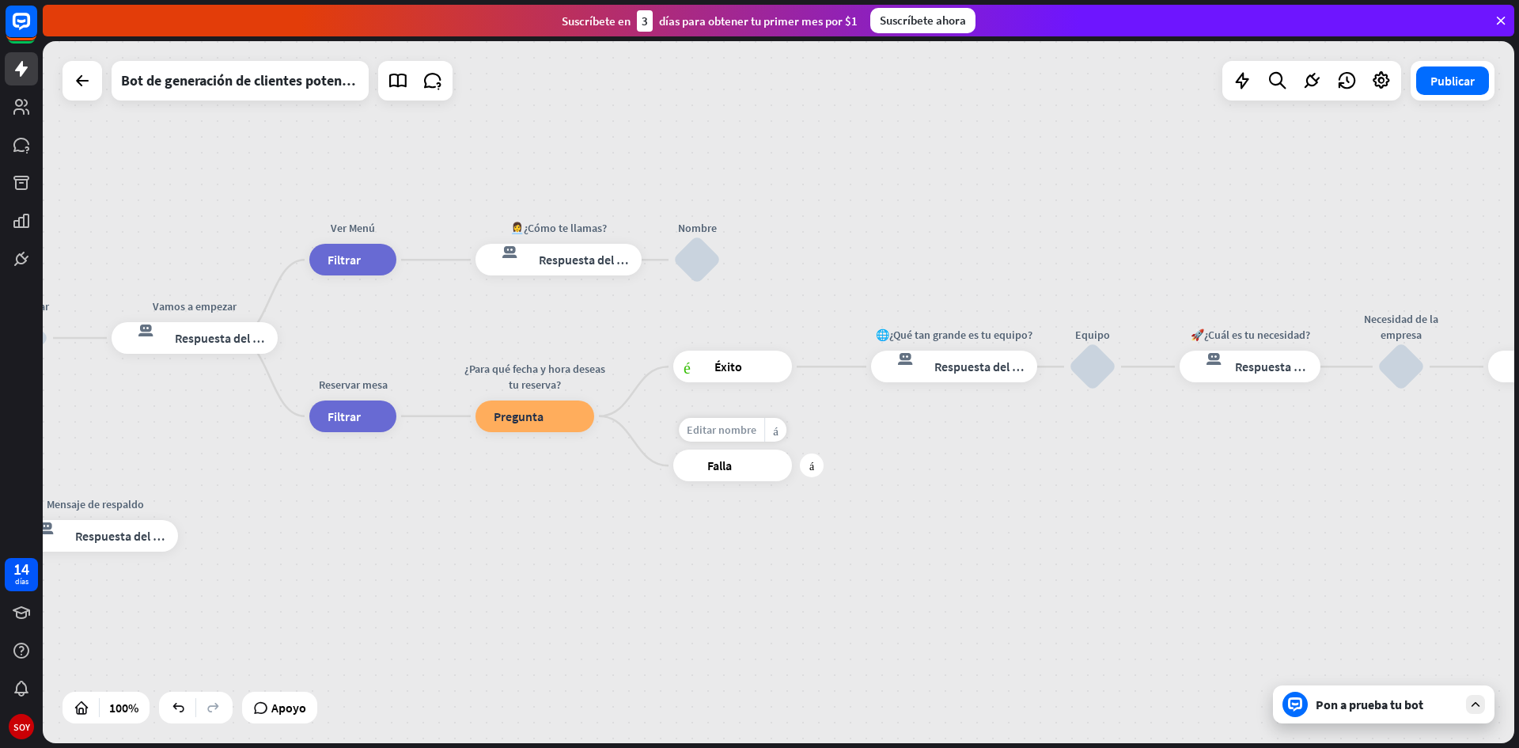
click at [740, 438] on div "Editar nombre" at bounding box center [721, 430] width 85 height 24
type input "**********"
click at [751, 475] on div "👋 ¡Hola! Bienvenido/a a Restaurante El Rio inicio_2 Punto de inicio Hola 👋, soy…" at bounding box center [779, 392] width 1472 height 702
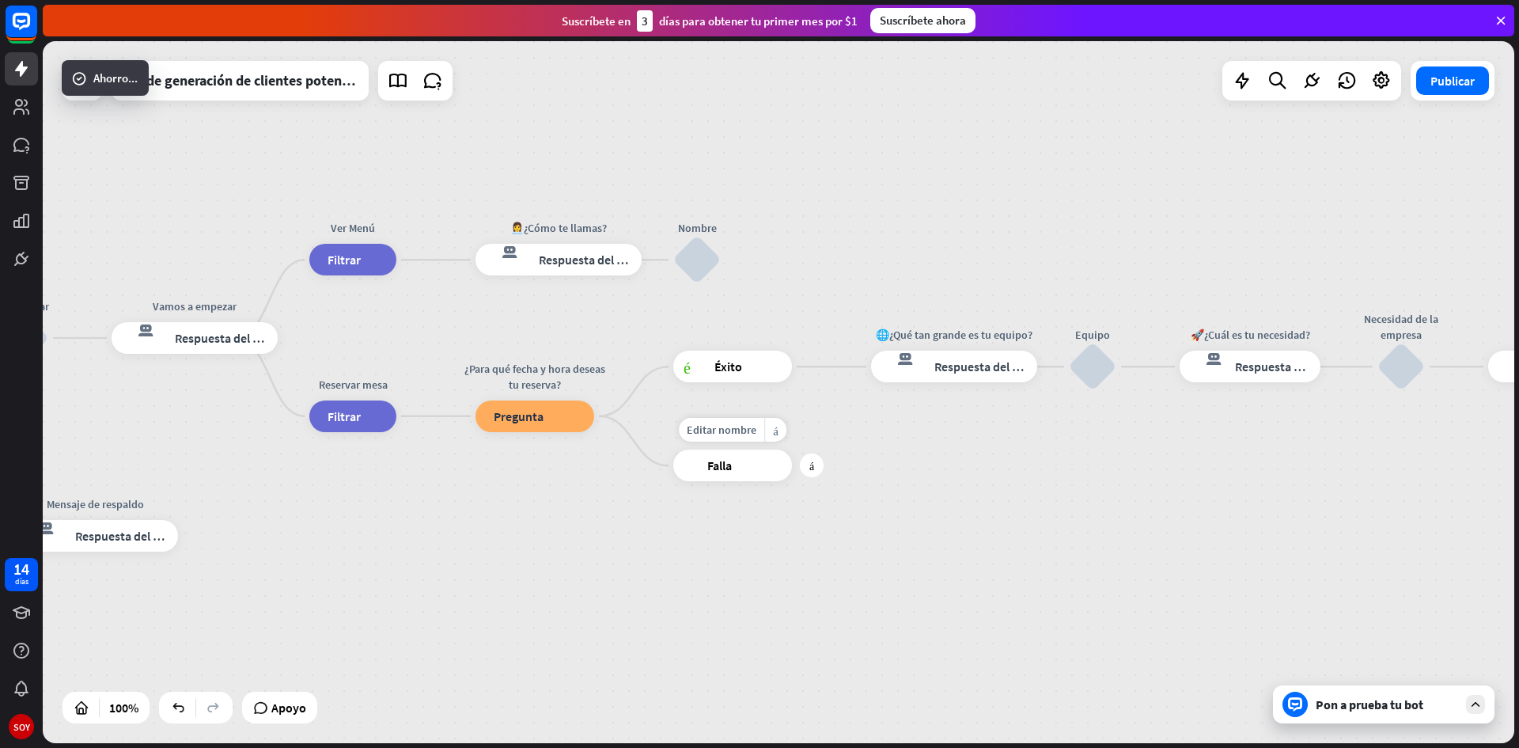
click at [744, 474] on div "fallo de bloque Falla" at bounding box center [732, 465] width 119 height 32
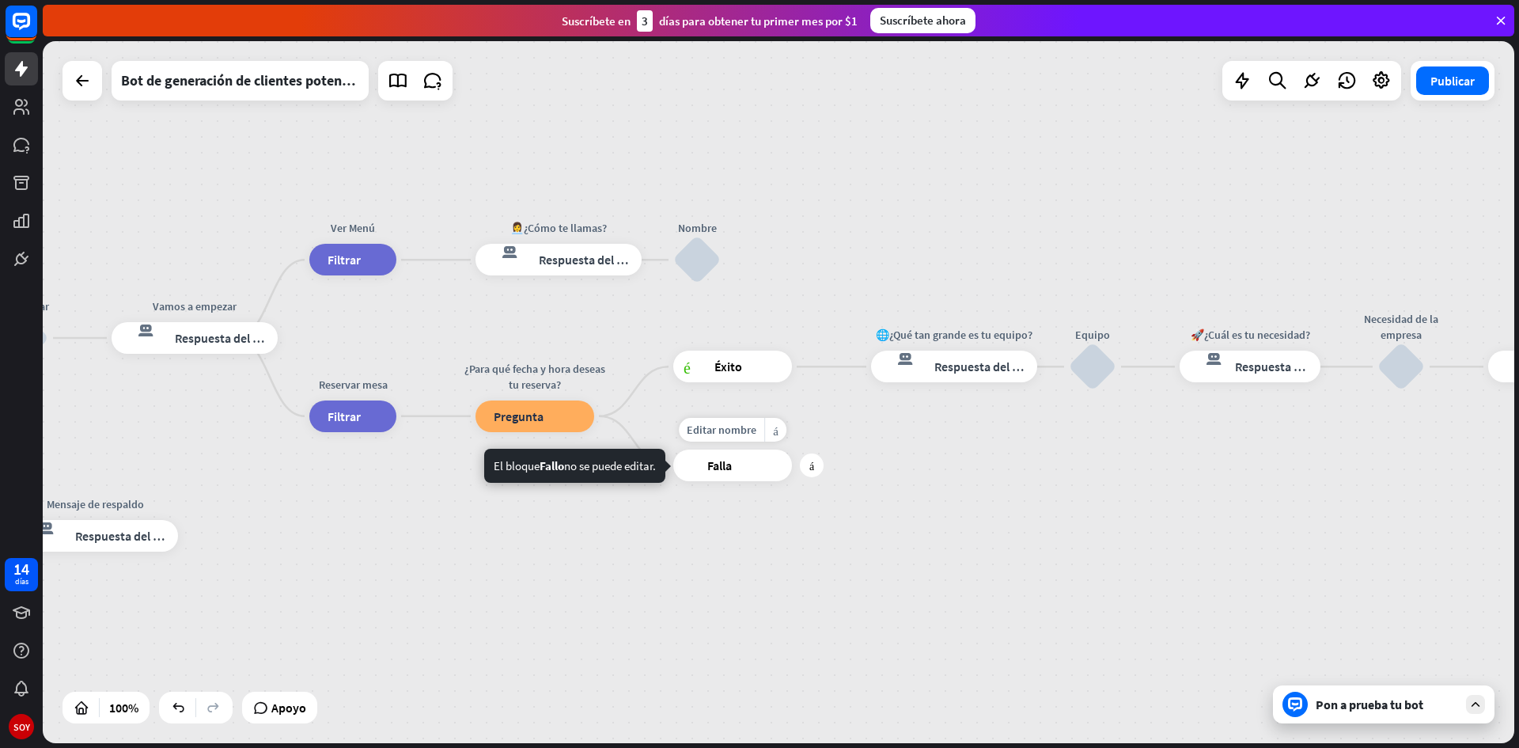
click at [732, 472] on font "Falla" at bounding box center [719, 465] width 25 height 16
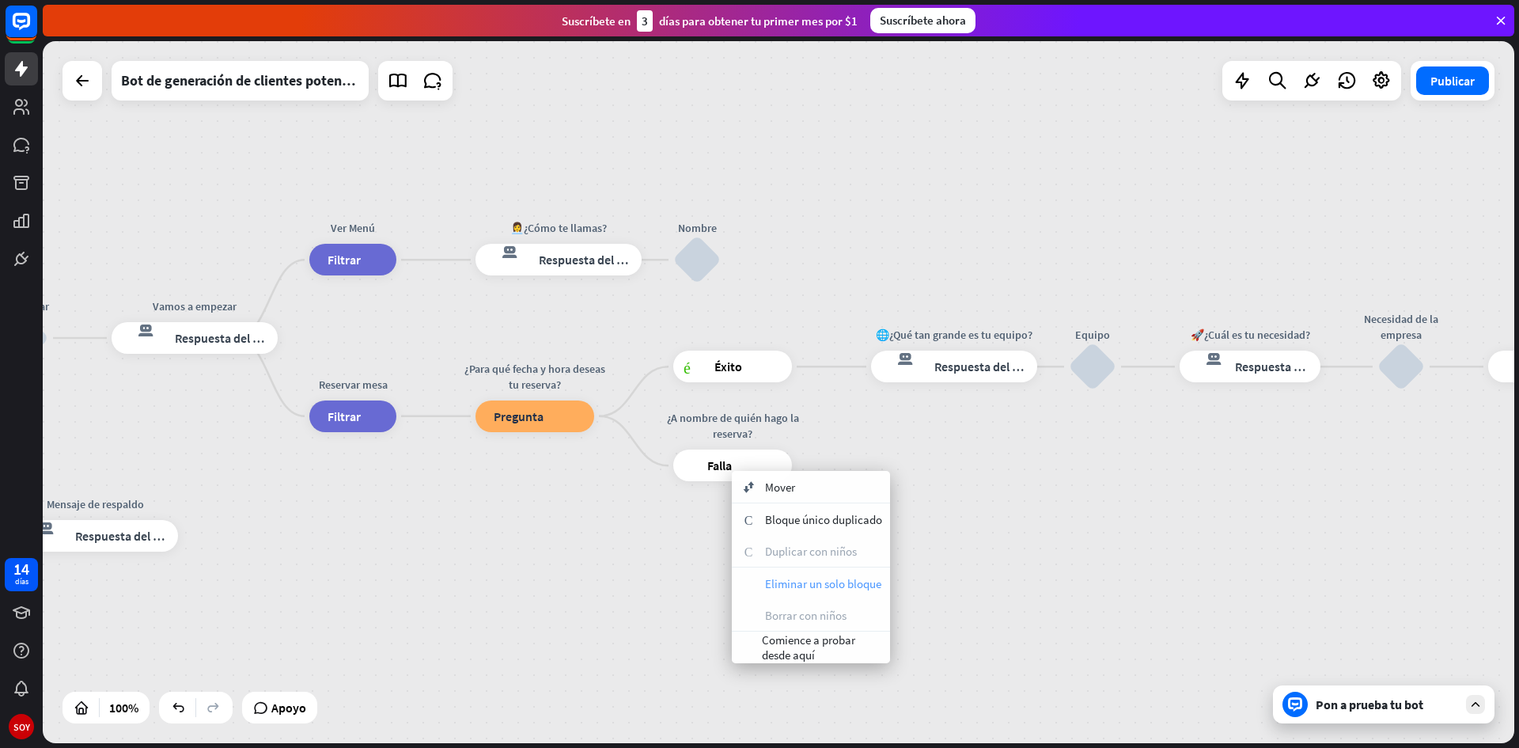
click at [779, 576] on font "Eliminar un solo bloque" at bounding box center [823, 583] width 116 height 15
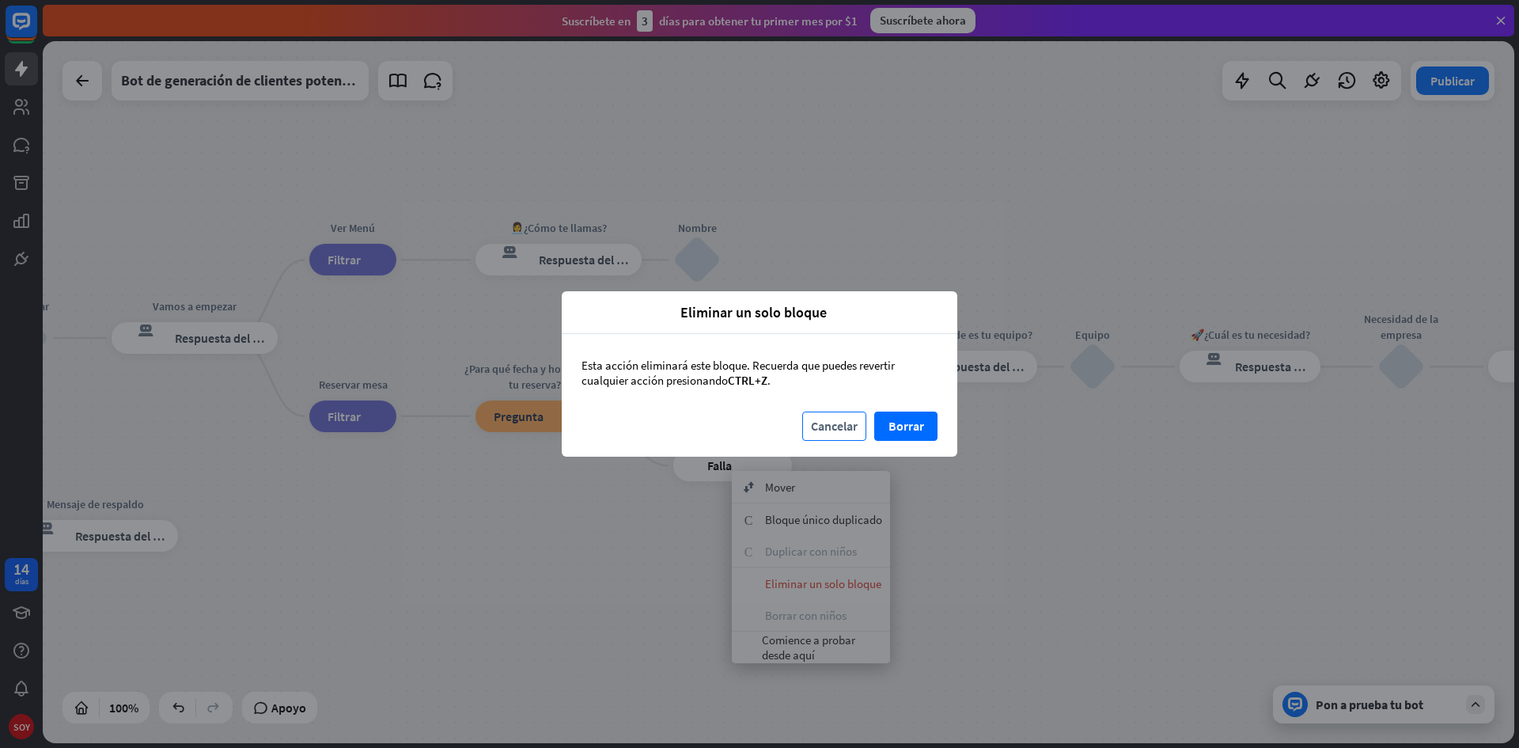
click at [836, 422] on font "Cancelar" at bounding box center [834, 426] width 47 height 16
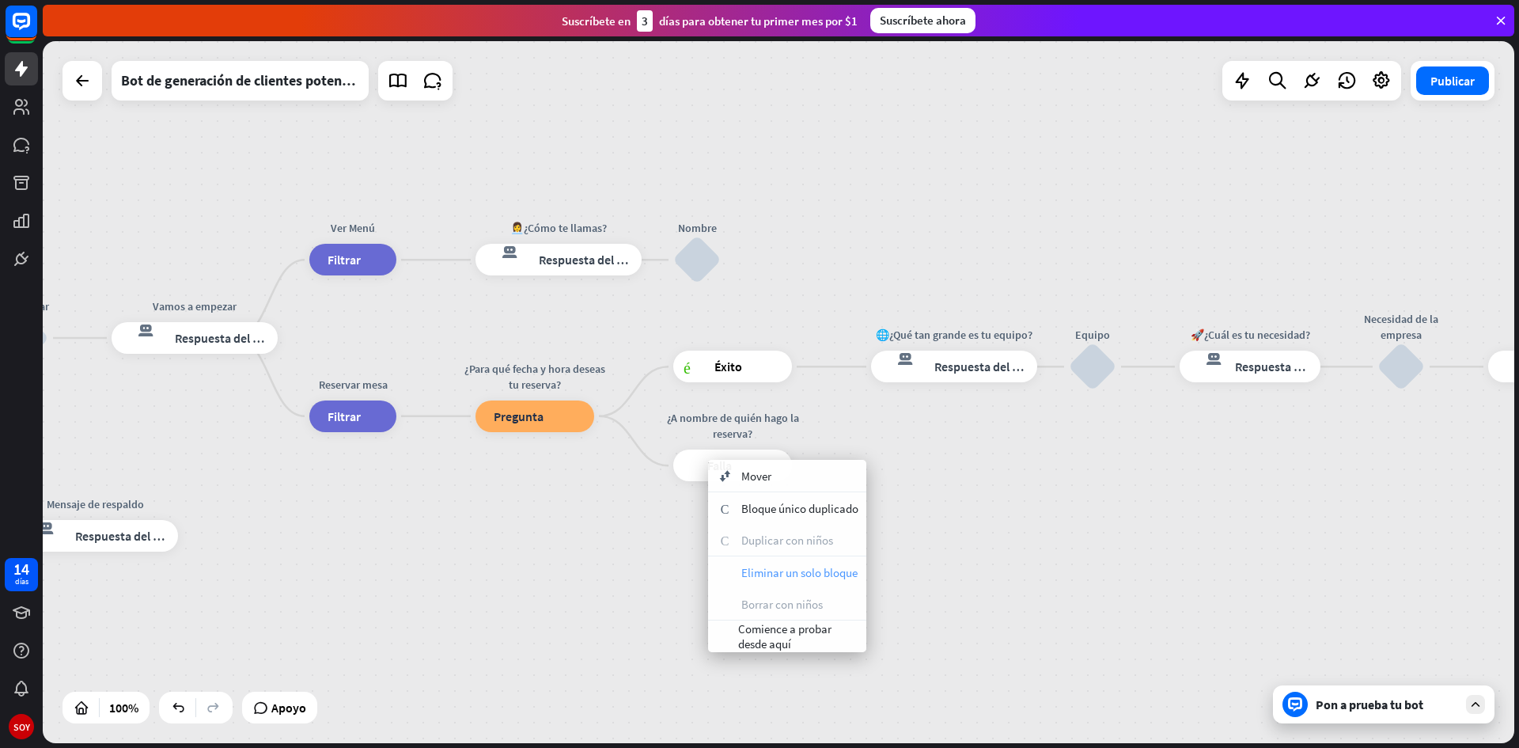
click at [780, 571] on font "Eliminar un solo bloque" at bounding box center [799, 572] width 116 height 15
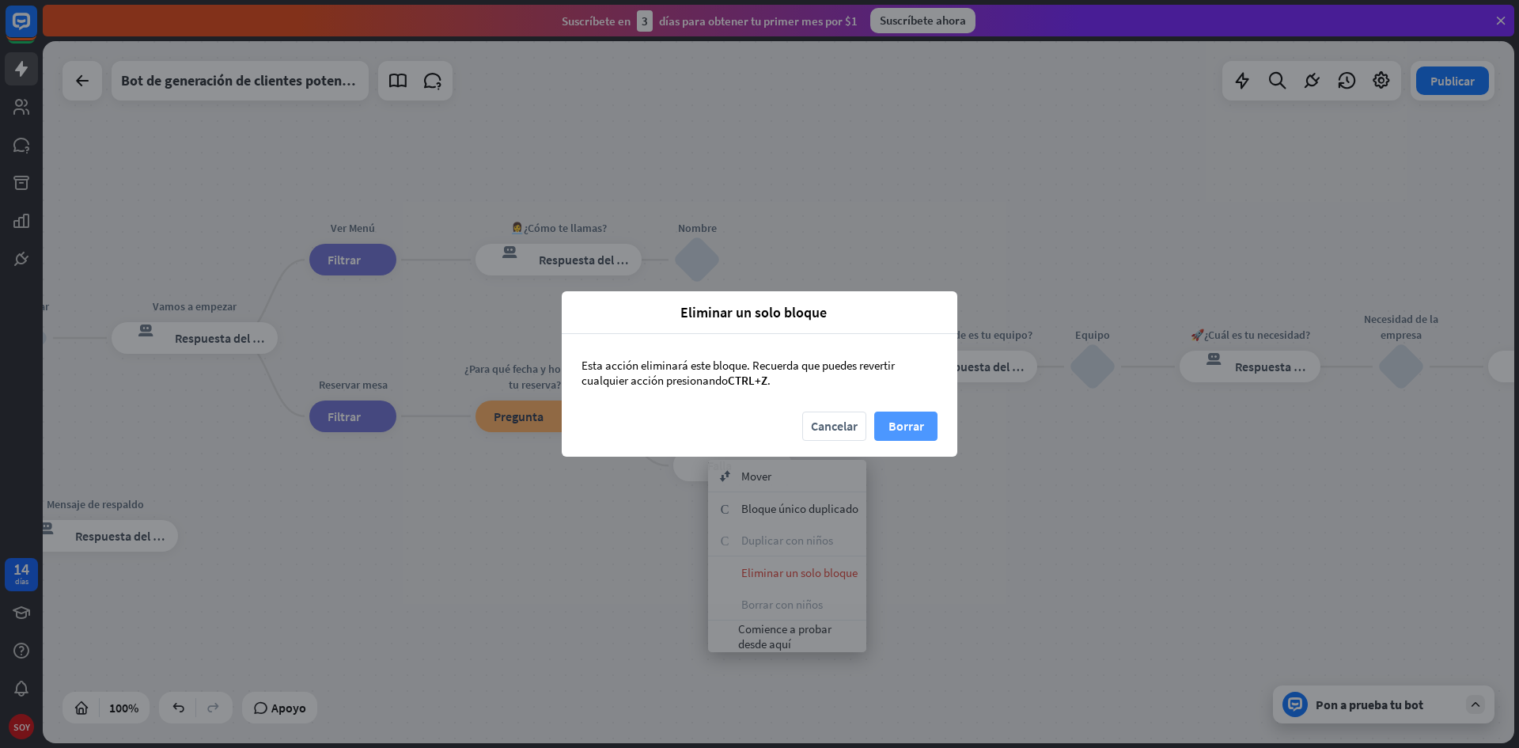
click at [883, 426] on button "Borrar" at bounding box center [905, 425] width 63 height 29
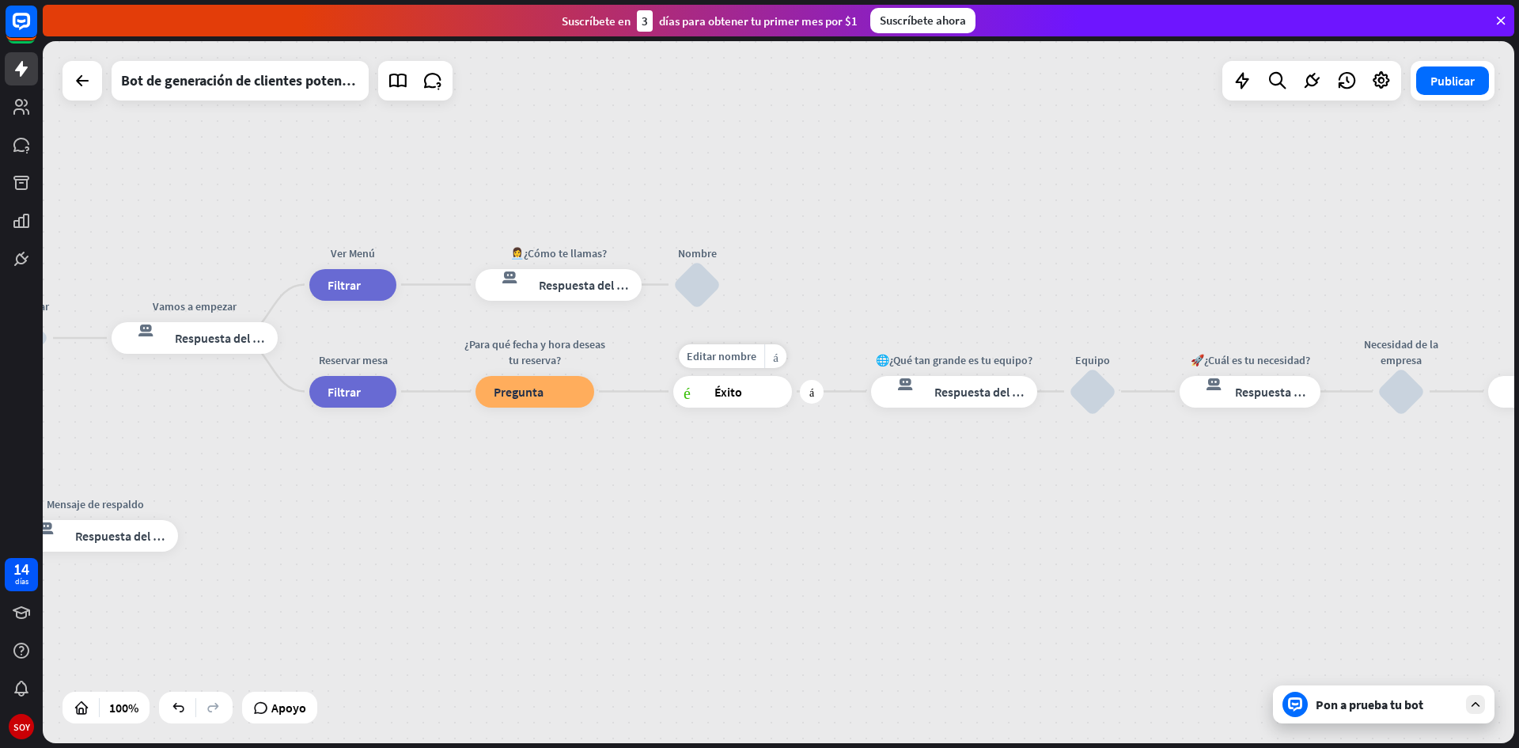
click at [743, 401] on div "éxito del bloque Éxito" at bounding box center [732, 392] width 119 height 32
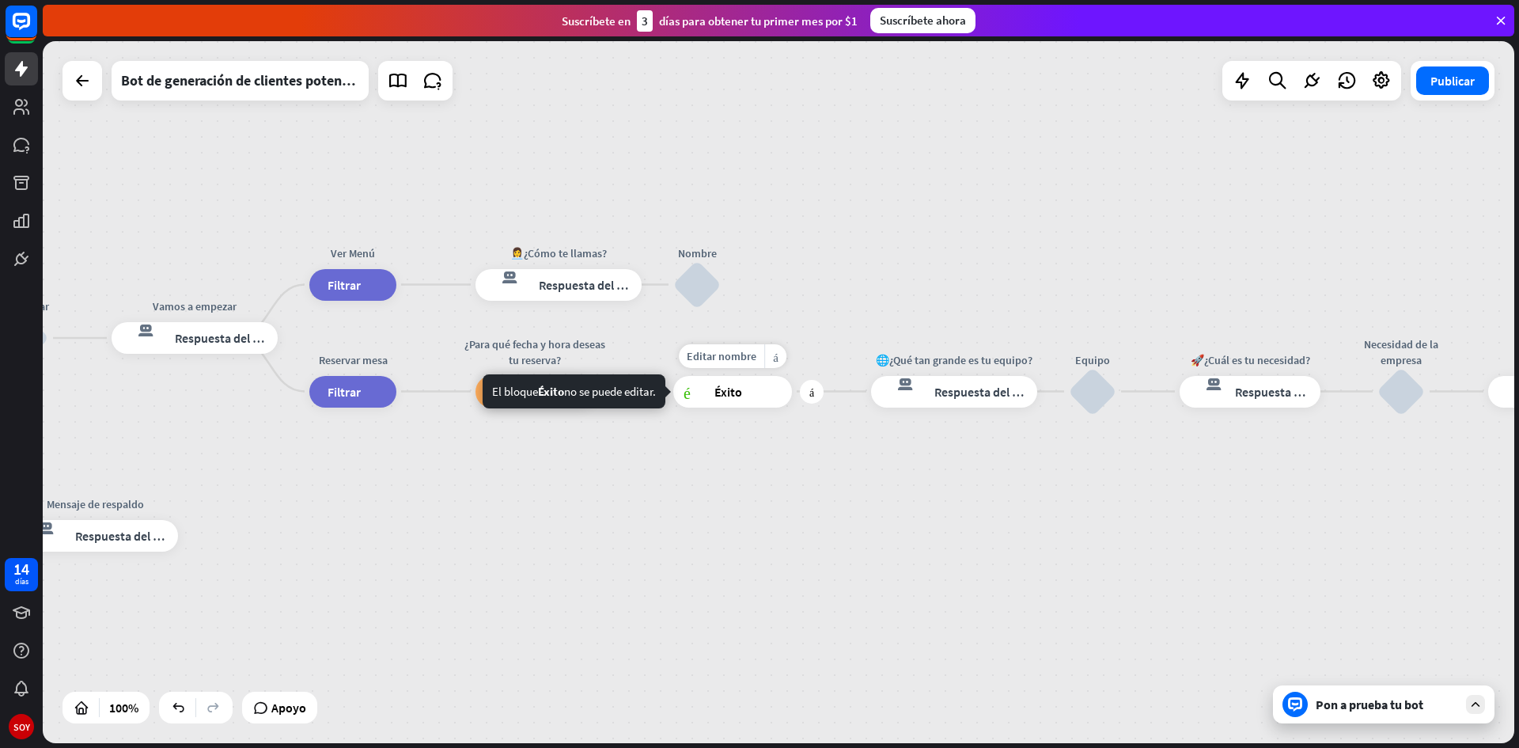
click at [741, 393] on font "Éxito" at bounding box center [728, 392] width 28 height 16
click at [730, 359] on font "Editar nombre" at bounding box center [722, 356] width 70 height 14
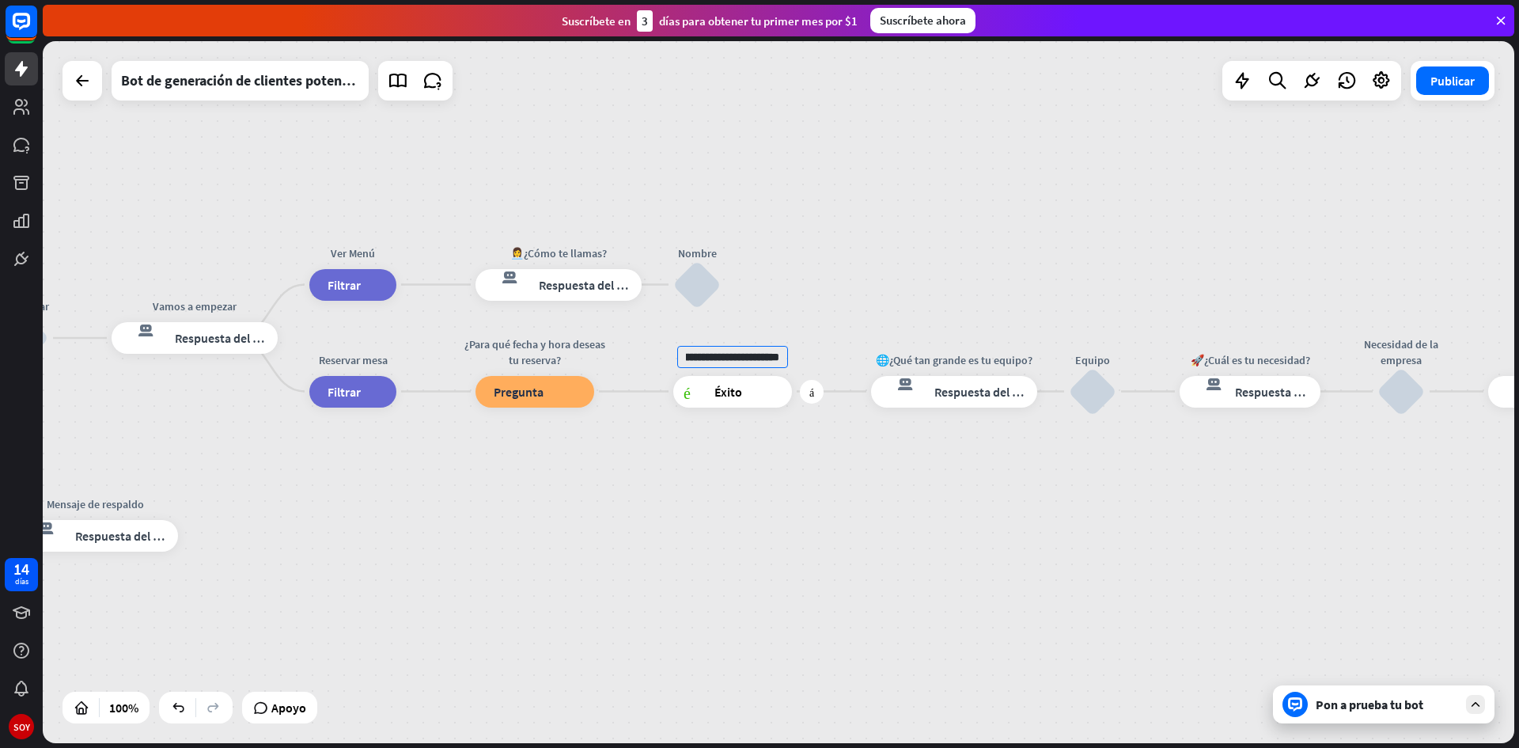
scroll to position [0, 78]
type input "**********"
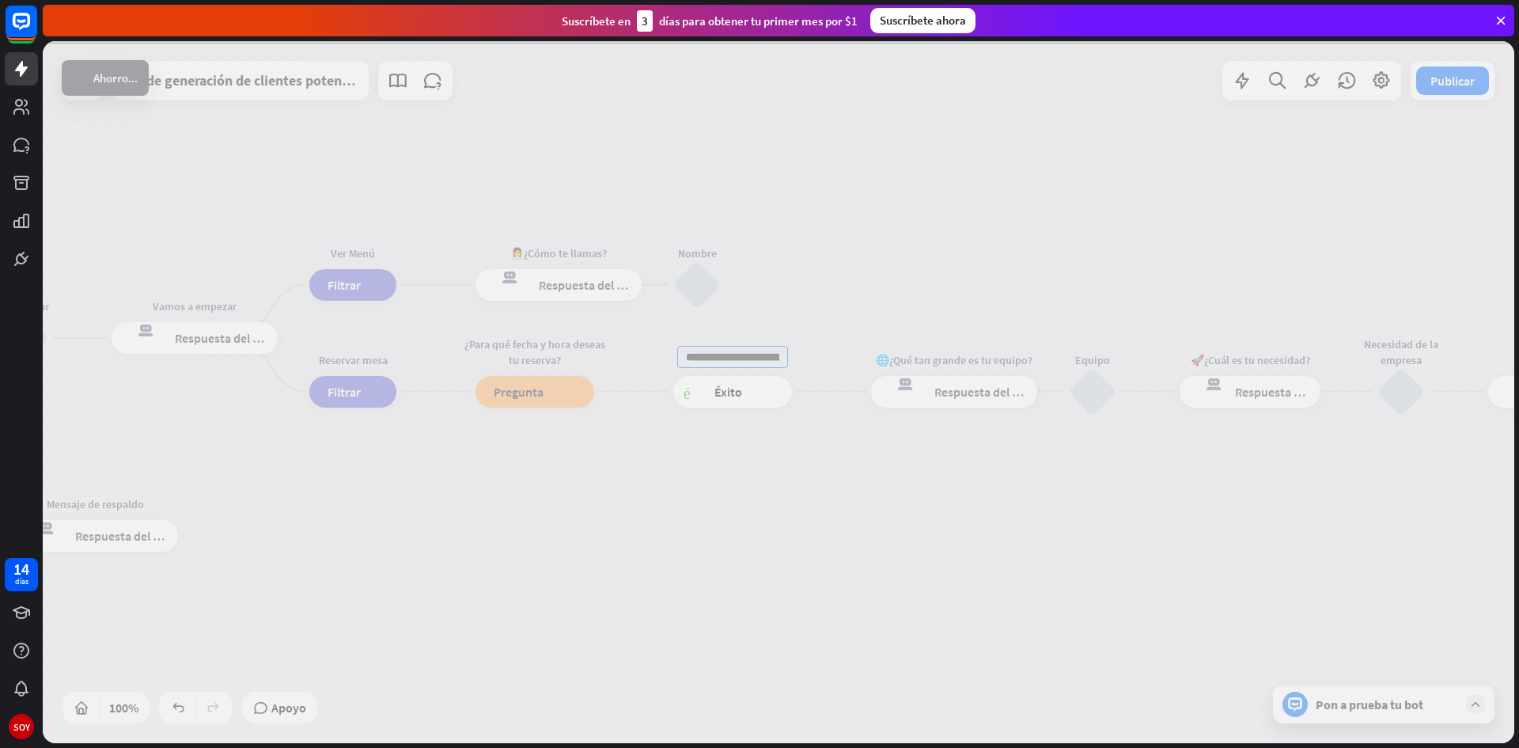
click at [718, 468] on div "**********" at bounding box center [779, 392] width 1472 height 702
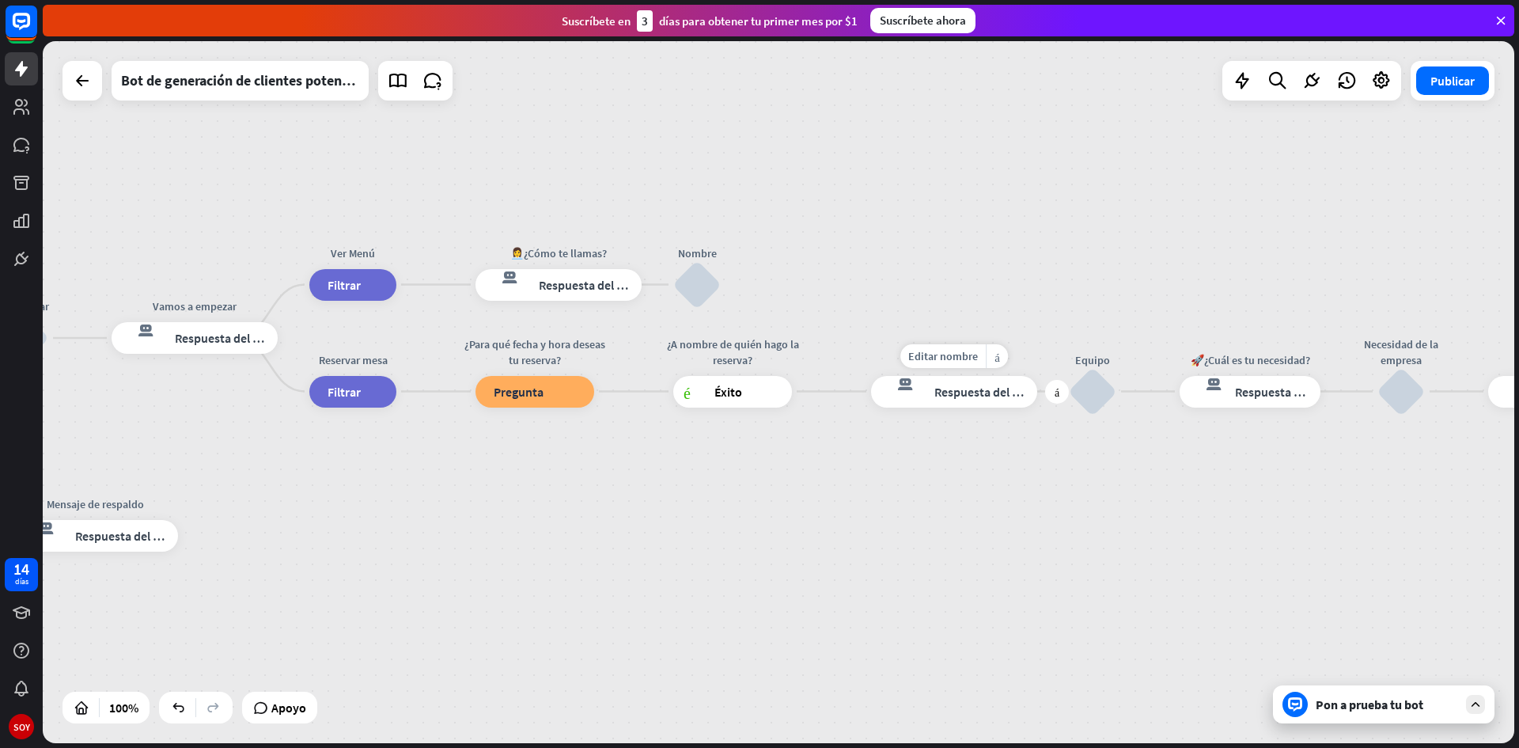
click at [966, 404] on div "respuesta del bot de bloqueo Respuesta del bot" at bounding box center [954, 392] width 166 height 32
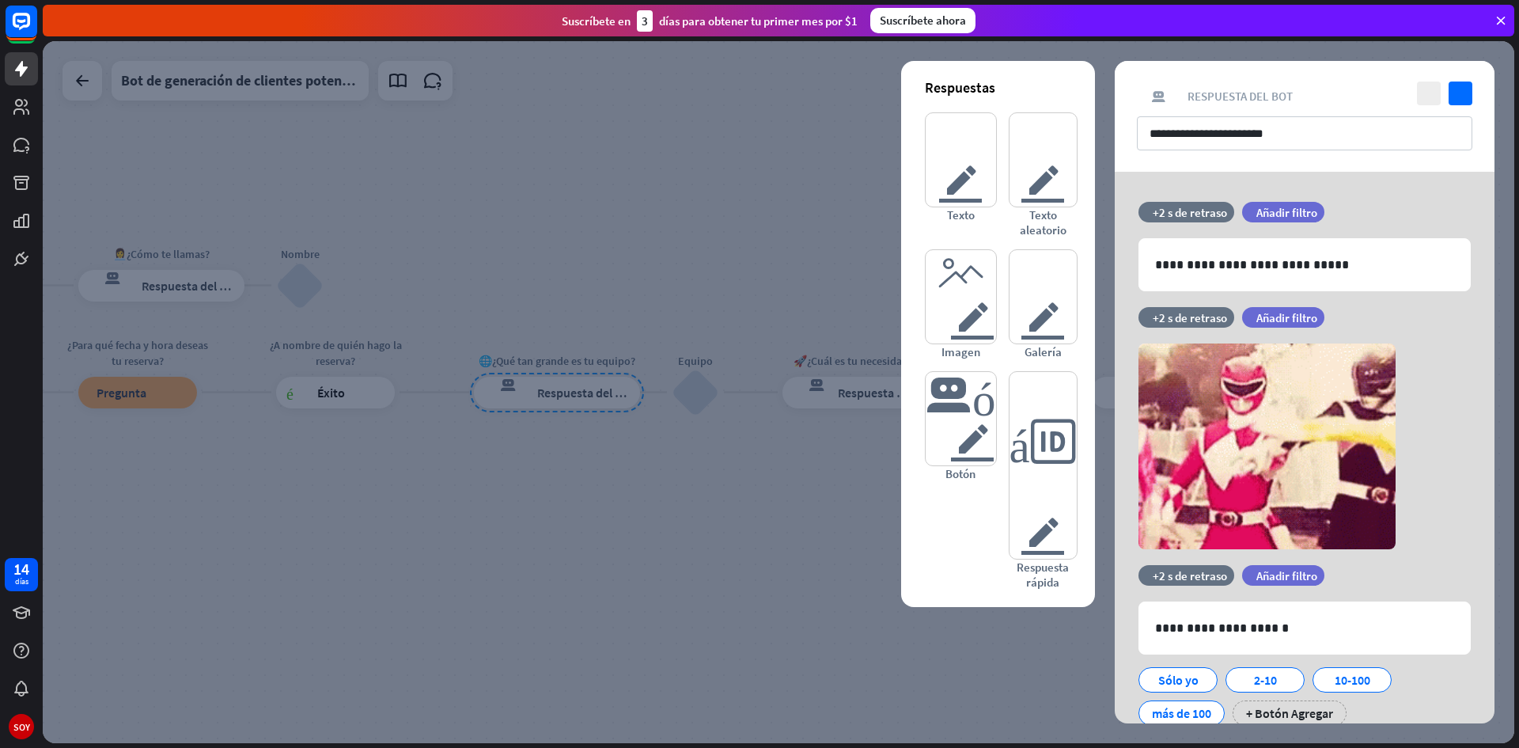
drag, startPoint x: 709, startPoint y: 472, endPoint x: 712, endPoint y: 463, distance: 10.0
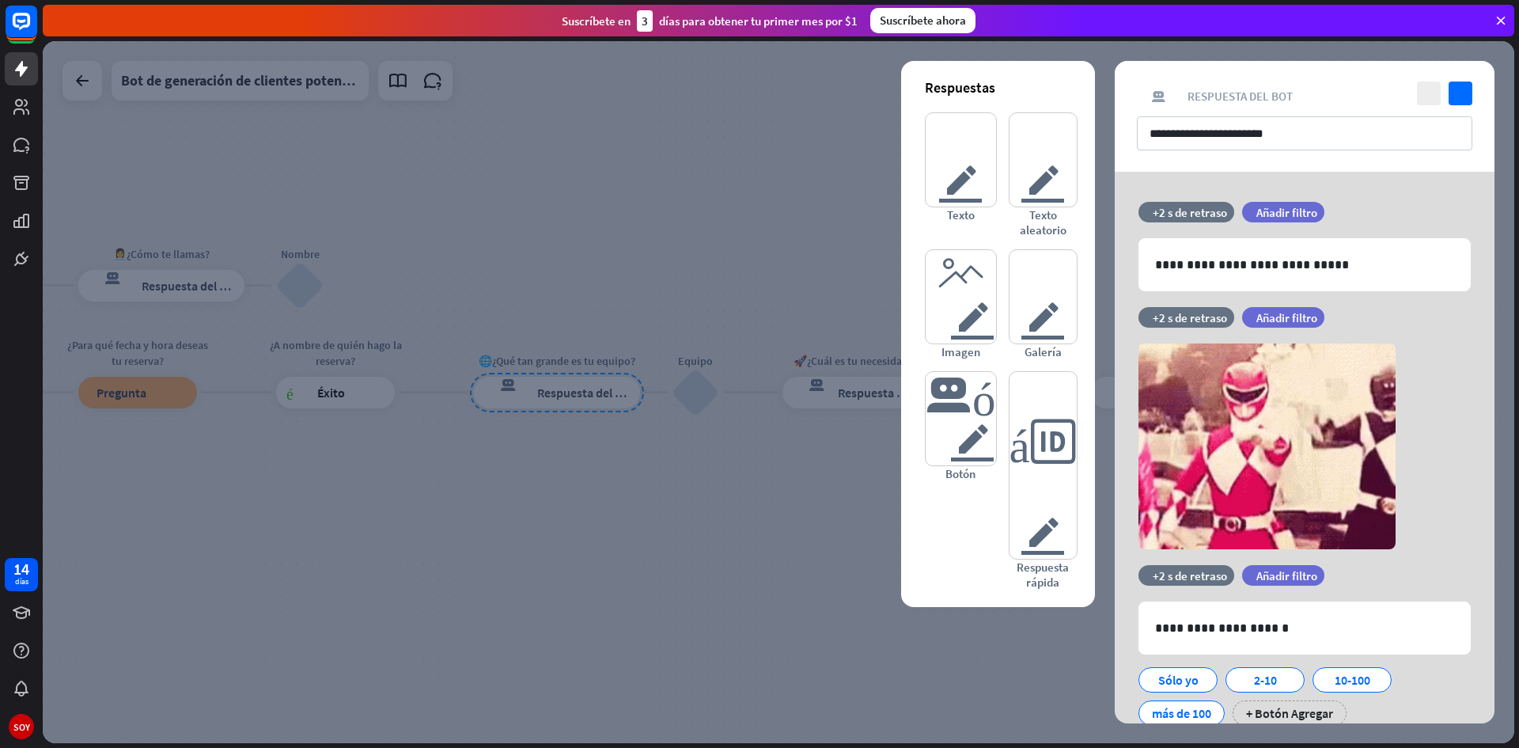
click at [712, 463] on div at bounding box center [779, 392] width 1472 height 702
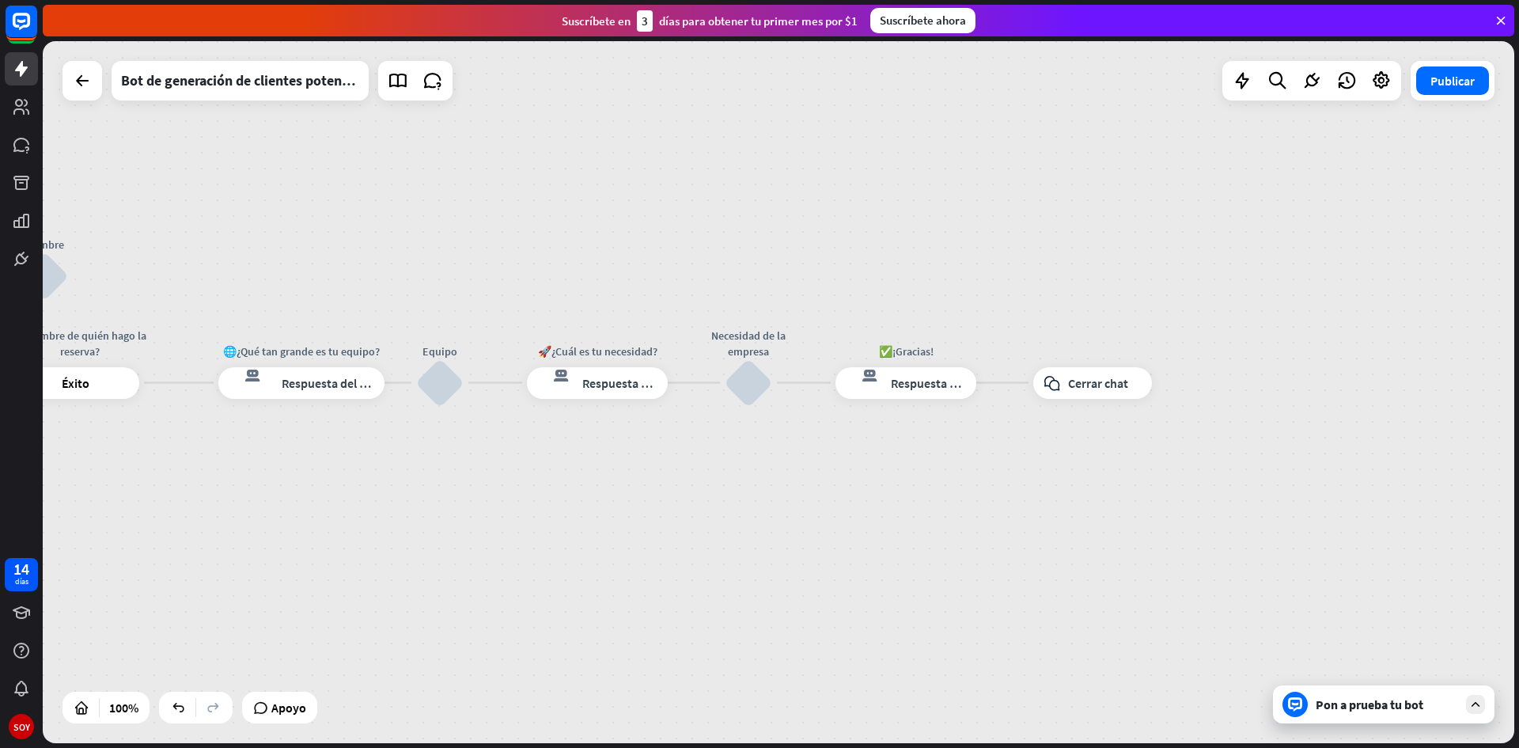
drag, startPoint x: 1057, startPoint y: 457, endPoint x: 994, endPoint y: 463, distance: 63.5
click at [847, 450] on div "👋 ¡Hola! Bienvenido/a a Restaurante El Rio inicio_2 Punto de inicio Hola 👋, soy…" at bounding box center [779, 392] width 1472 height 702
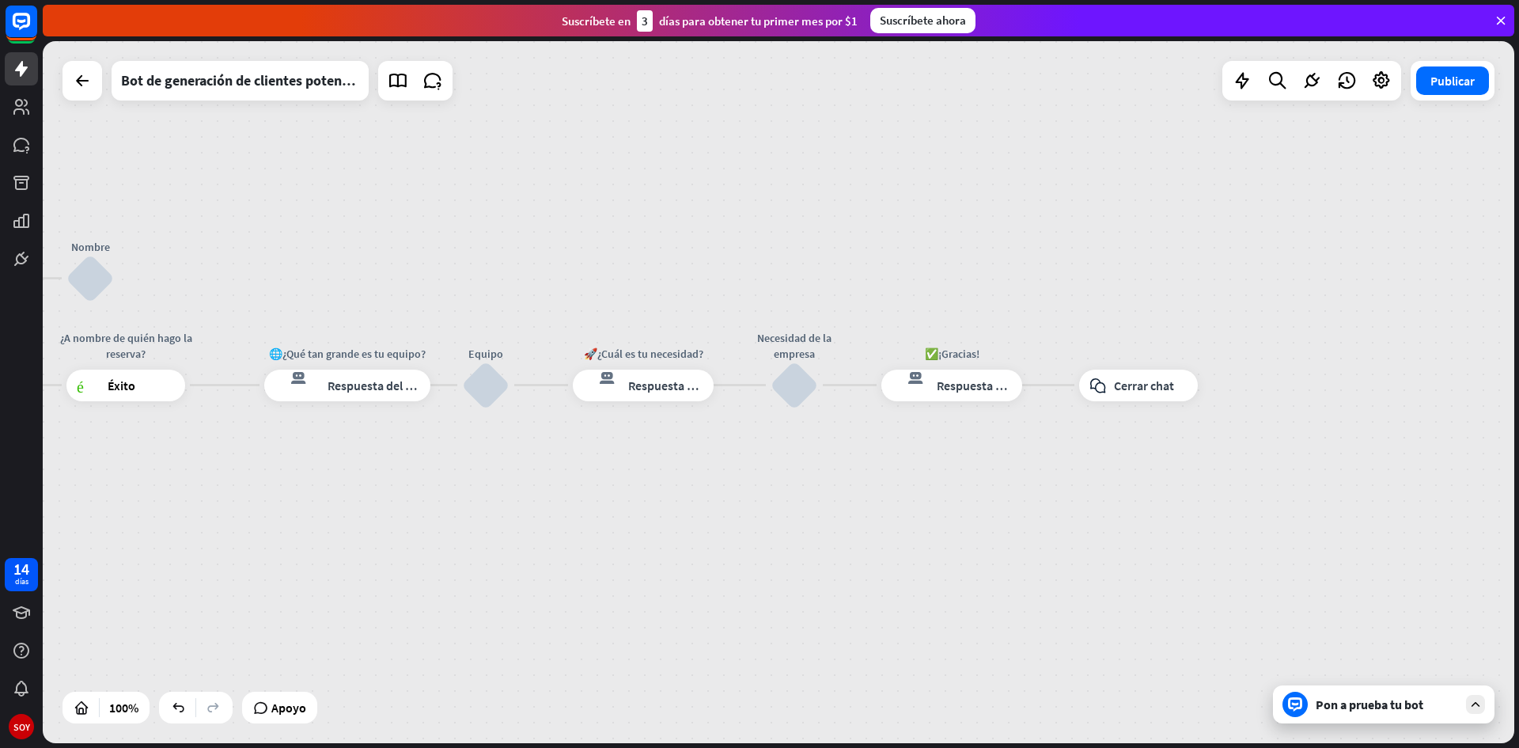
click at [1485, 712] on div "Pon a prueba tu bot" at bounding box center [1384, 704] width 222 height 38
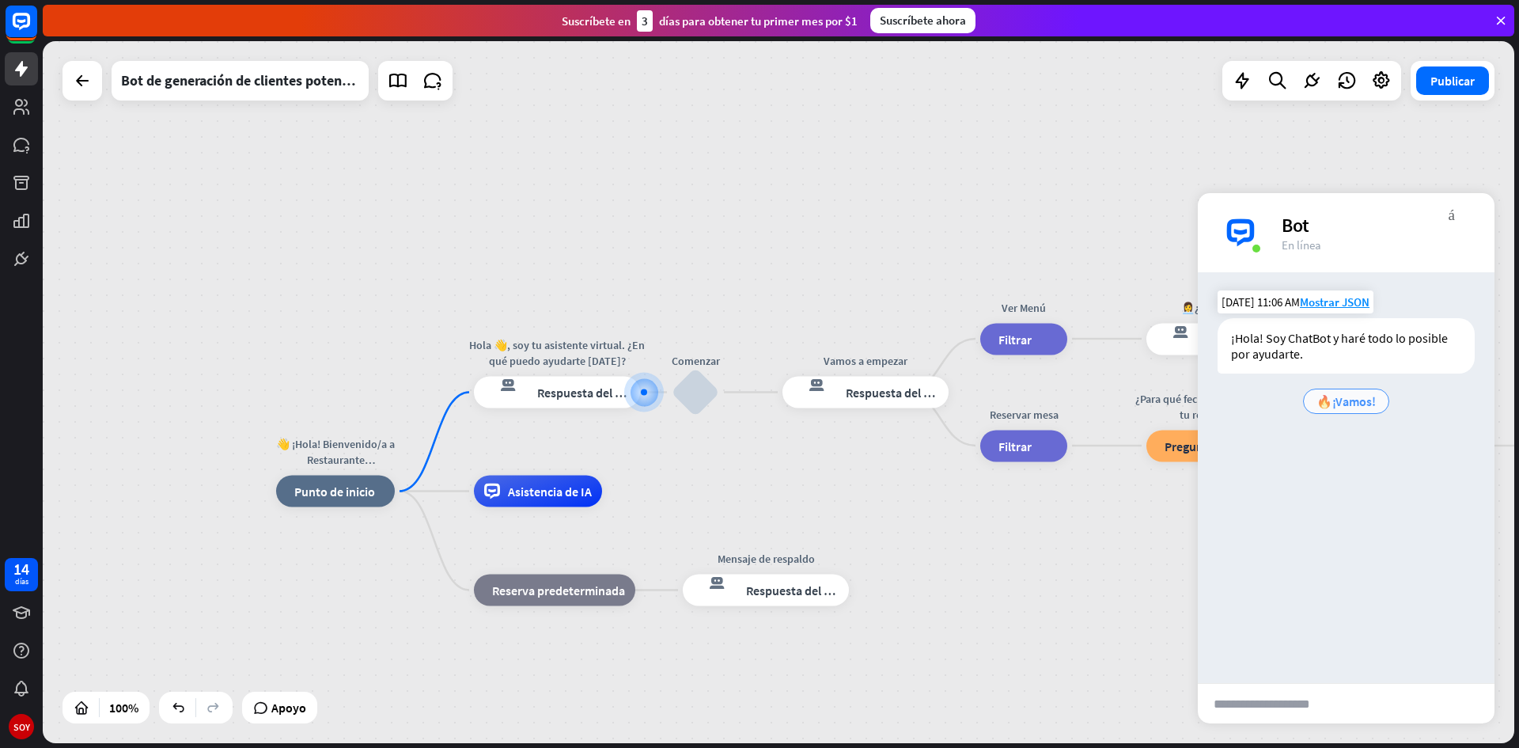
click at [1323, 402] on font "🔥¡Vamos!" at bounding box center [1346, 401] width 59 height 16
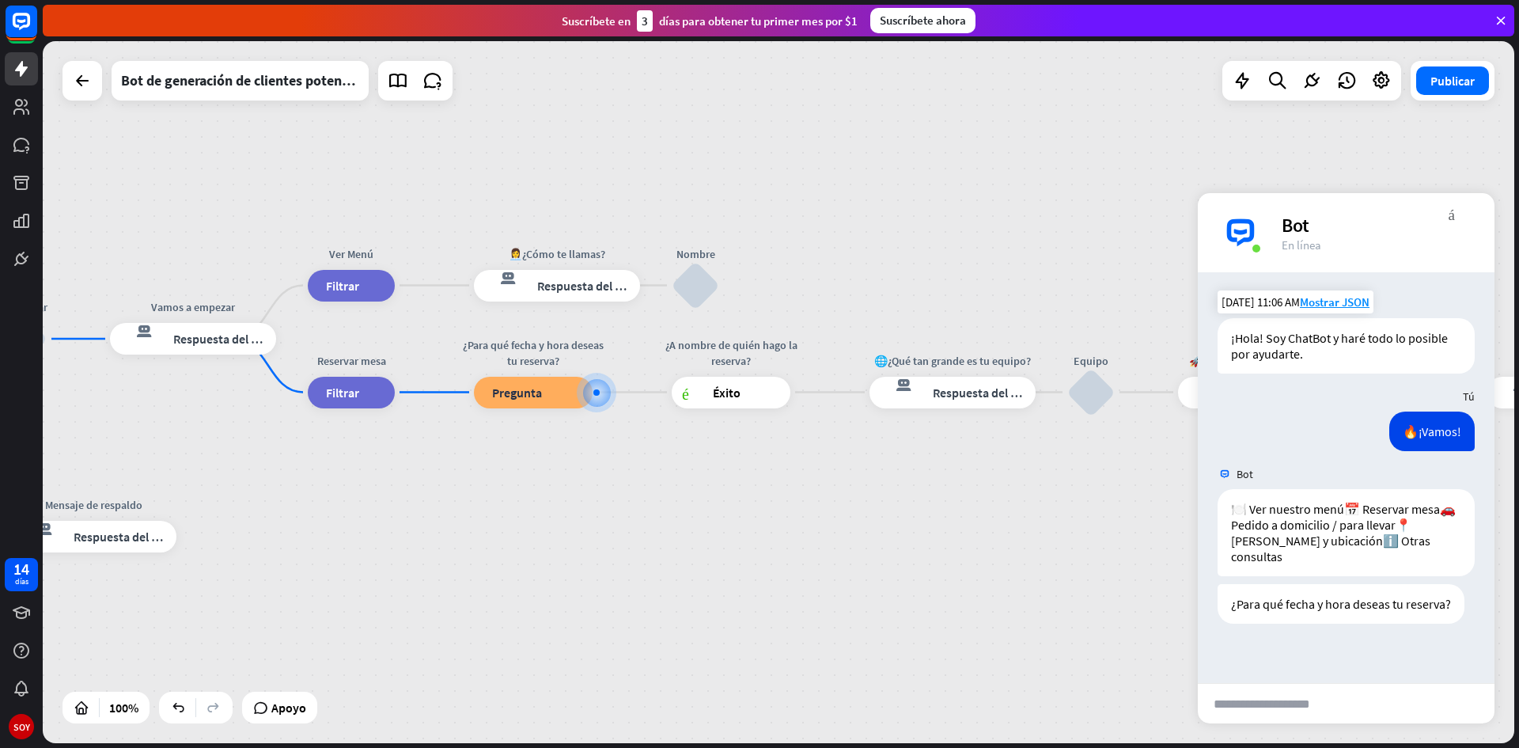
click at [1302, 707] on input "text" at bounding box center [1275, 704] width 155 height 40
click at [1249, 127] on div "👋 ¡Hola! Bienvenido/a a Restaurante El Rio inicio_2 Punto de inicio Hola 👋, soy…" at bounding box center [779, 392] width 1472 height 702
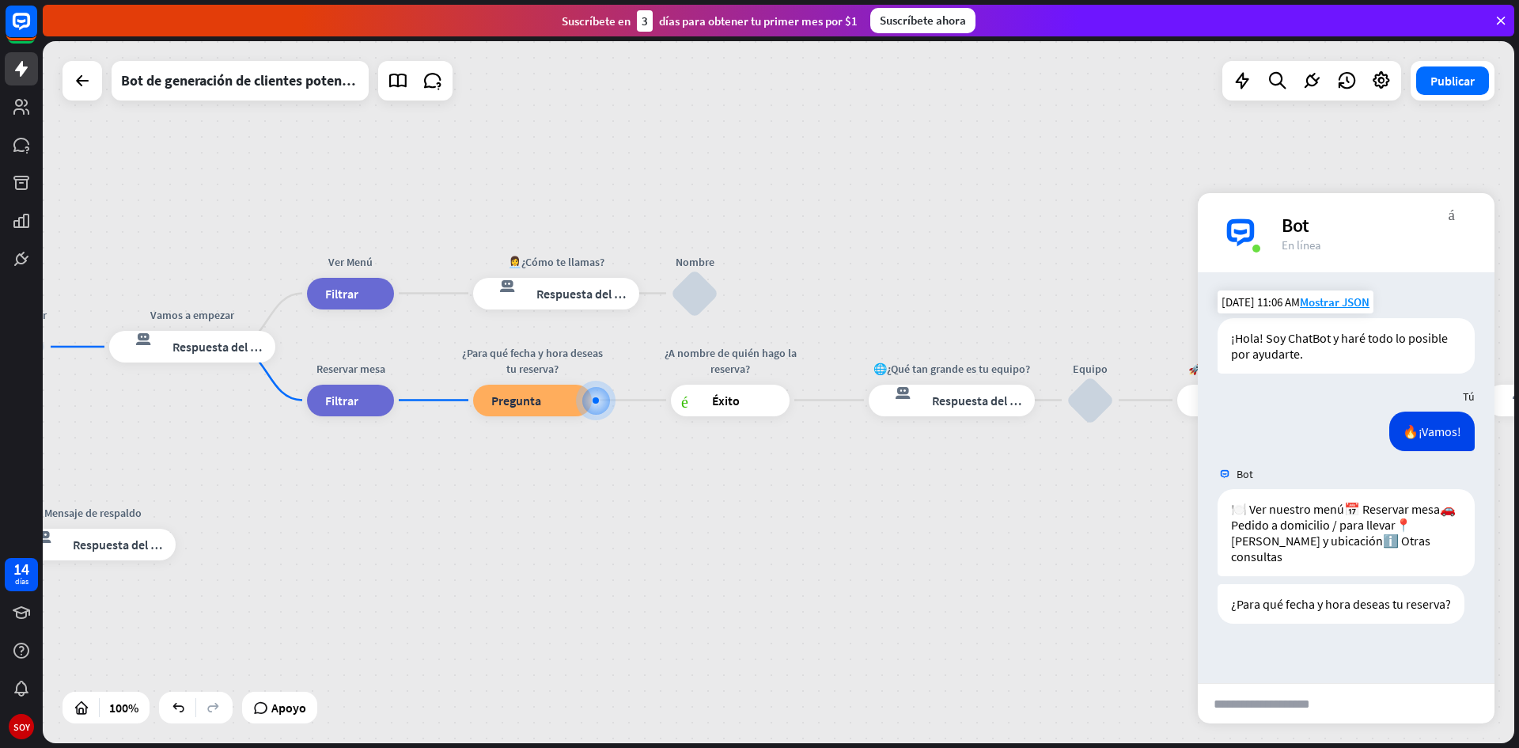
click at [1198, 166] on div "👋 ¡Hola! Bienvenido/a a Restaurante El Rio inicio_2 Punto de inicio Hola 👋, soy…" at bounding box center [779, 392] width 1472 height 702
click at [922, 199] on div "👋 ¡Hola! Bienvenido/a a Restaurante El Rio inicio_2 Punto de inicio Hola 👋, soy…" at bounding box center [779, 392] width 1472 height 702
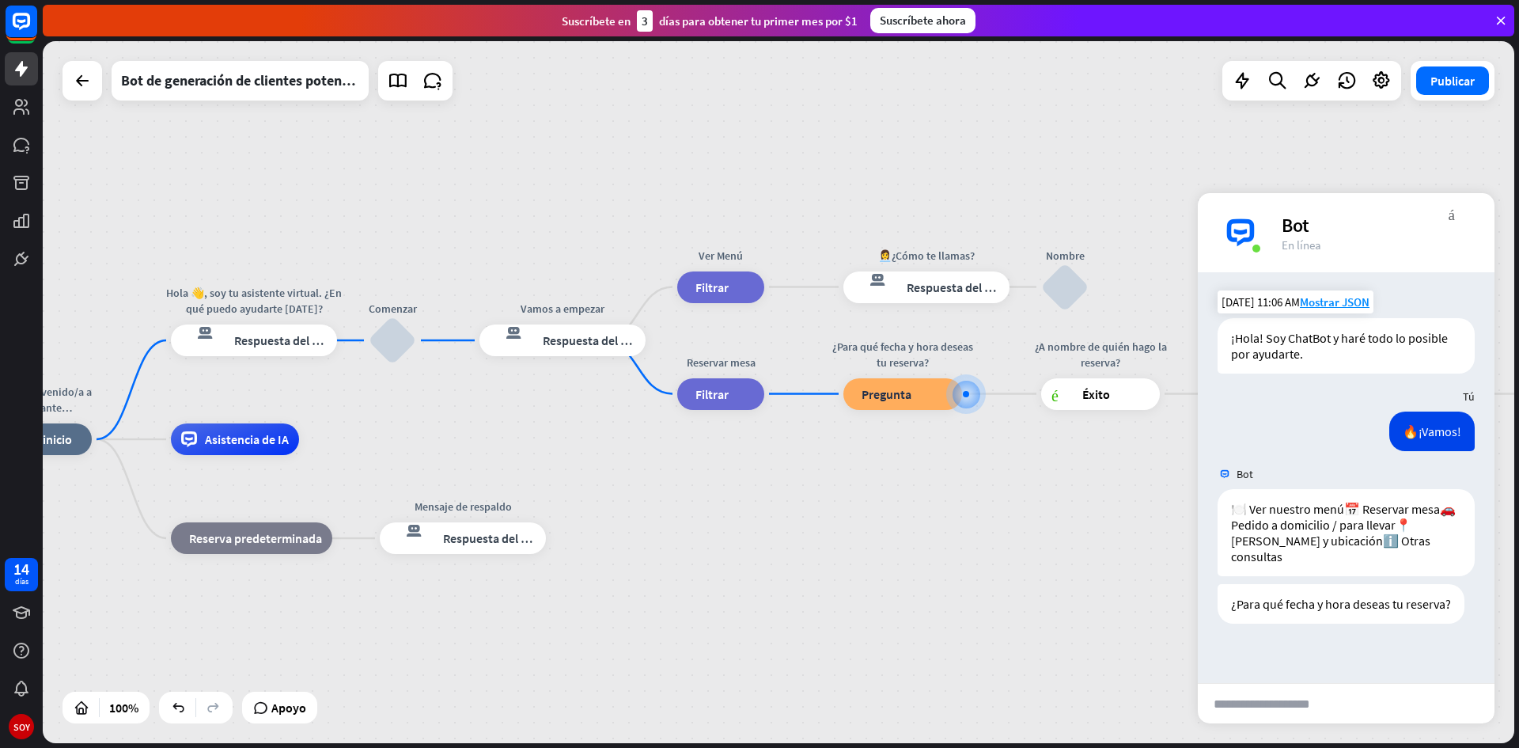
drag, startPoint x: 407, startPoint y: 482, endPoint x: 778, endPoint y: 476, distance: 370.4
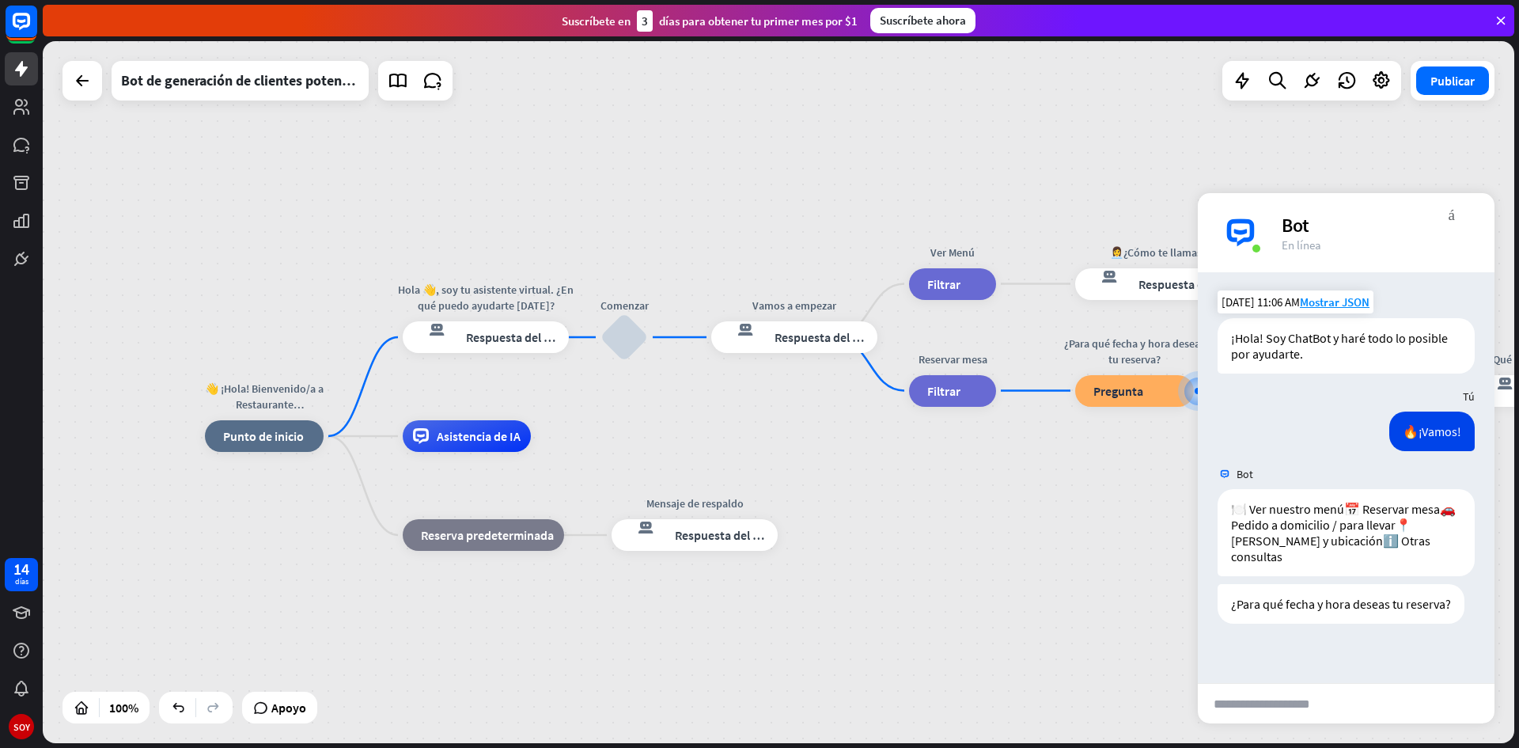
drag, startPoint x: 713, startPoint y: 572, endPoint x: 948, endPoint y: 567, distance: 235.0
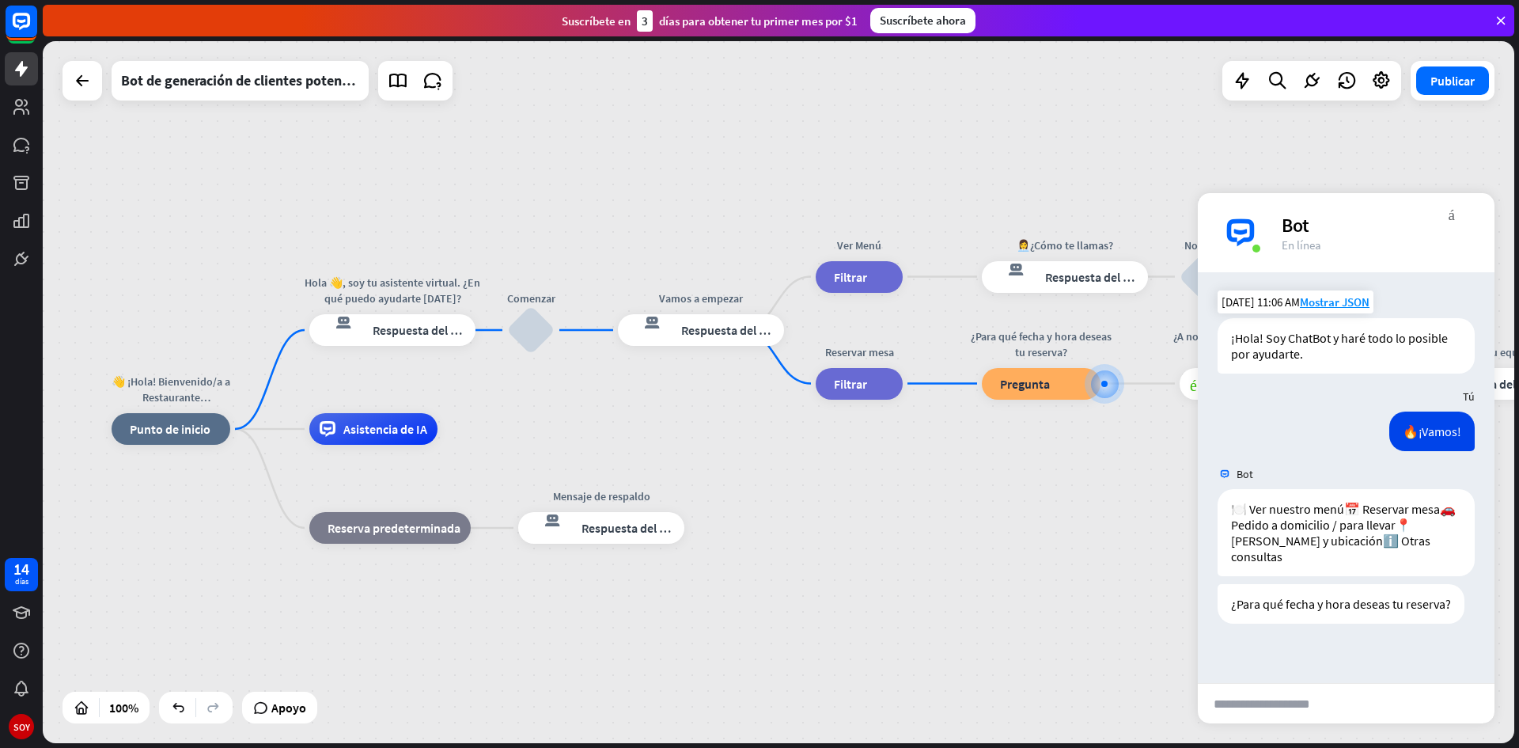
drag, startPoint x: 1158, startPoint y: 521, endPoint x: 1063, endPoint y: 515, distance: 95.9
click at [535, 340] on div "bloquear_entrada_de_usuario" at bounding box center [530, 329] width 47 height 47
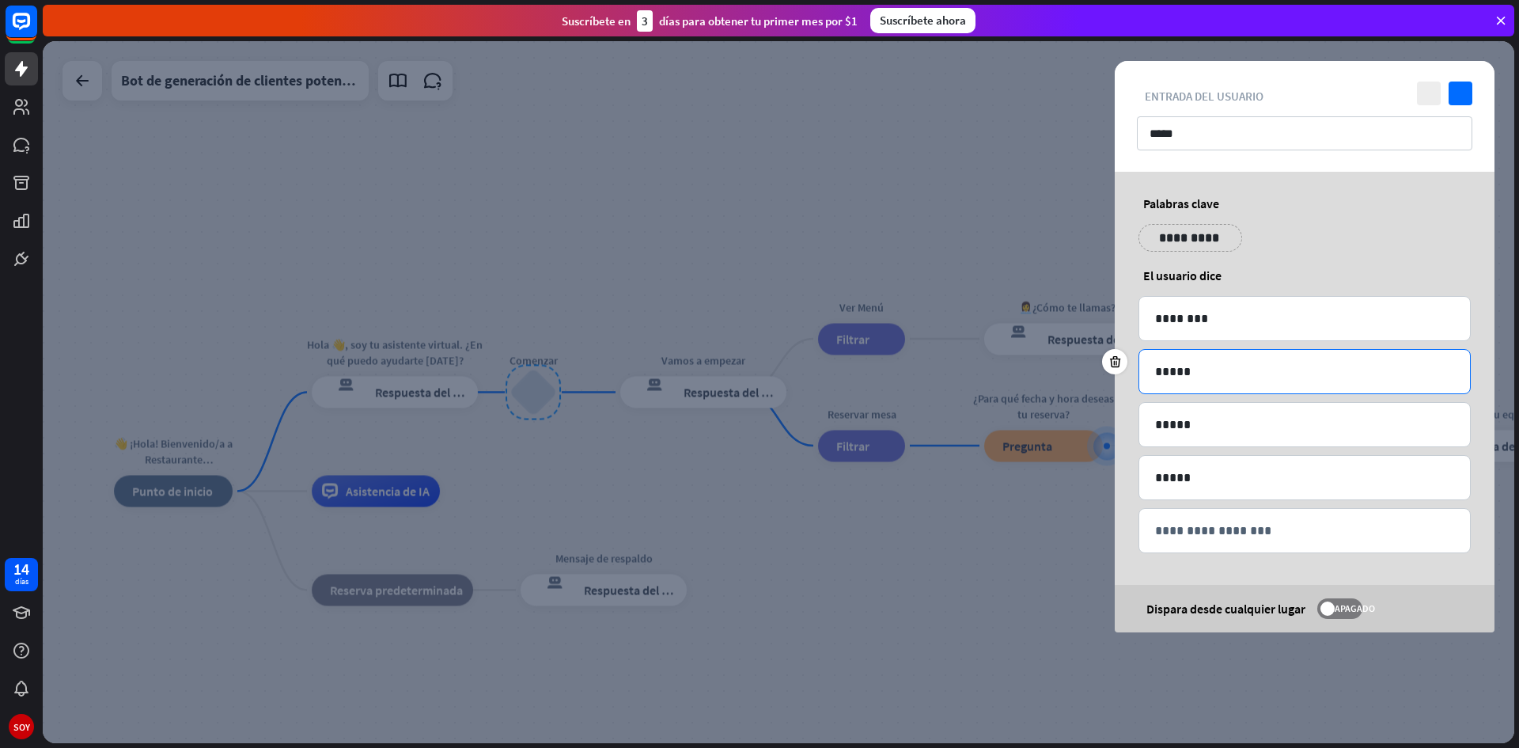
click at [1217, 368] on p "*****" at bounding box center [1304, 372] width 299 height 20
click at [1203, 136] on input "*****" at bounding box center [1304, 133] width 335 height 34
click at [875, 692] on div at bounding box center [779, 392] width 1472 height 702
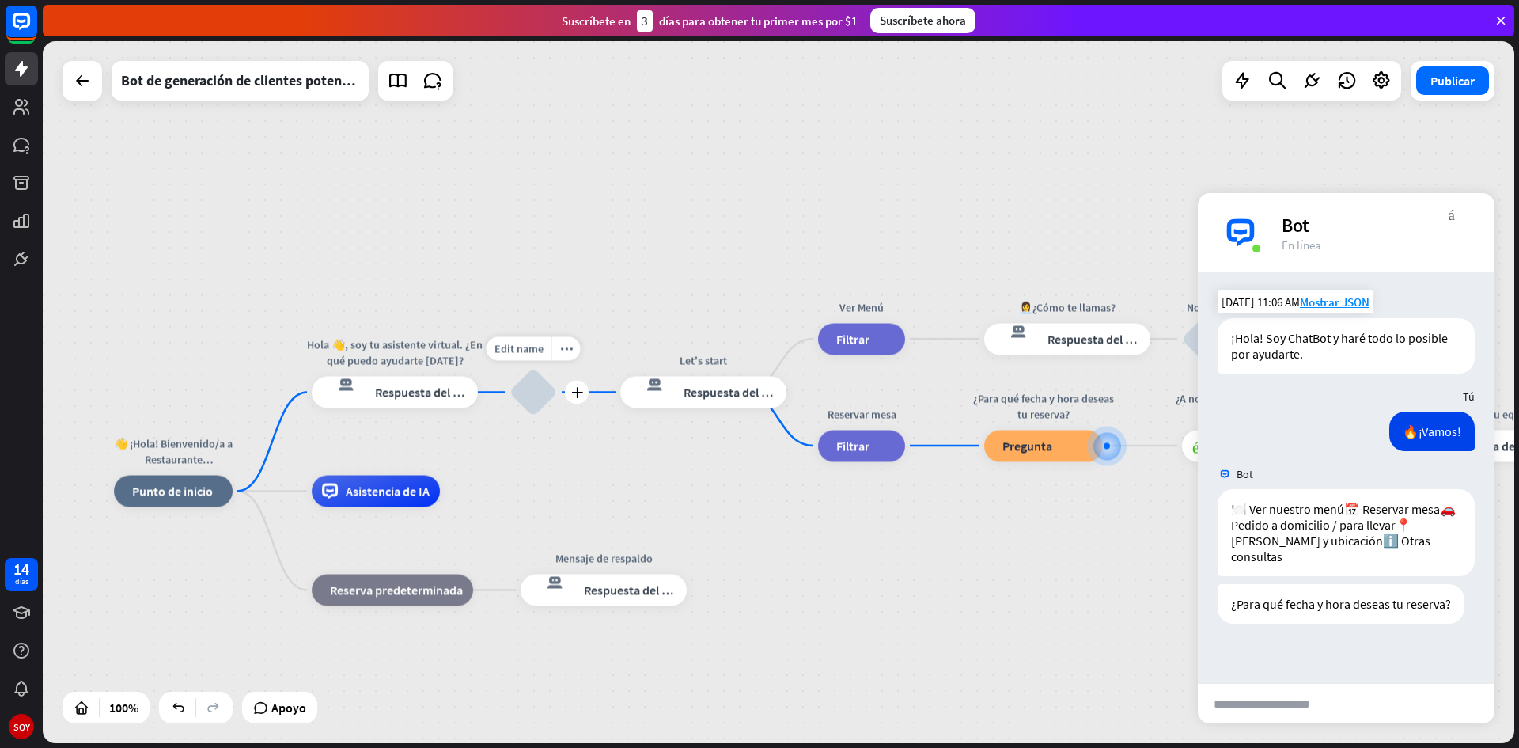
click at [543, 395] on div "bloquear_entrada_de_usuario" at bounding box center [533, 392] width 47 height 47
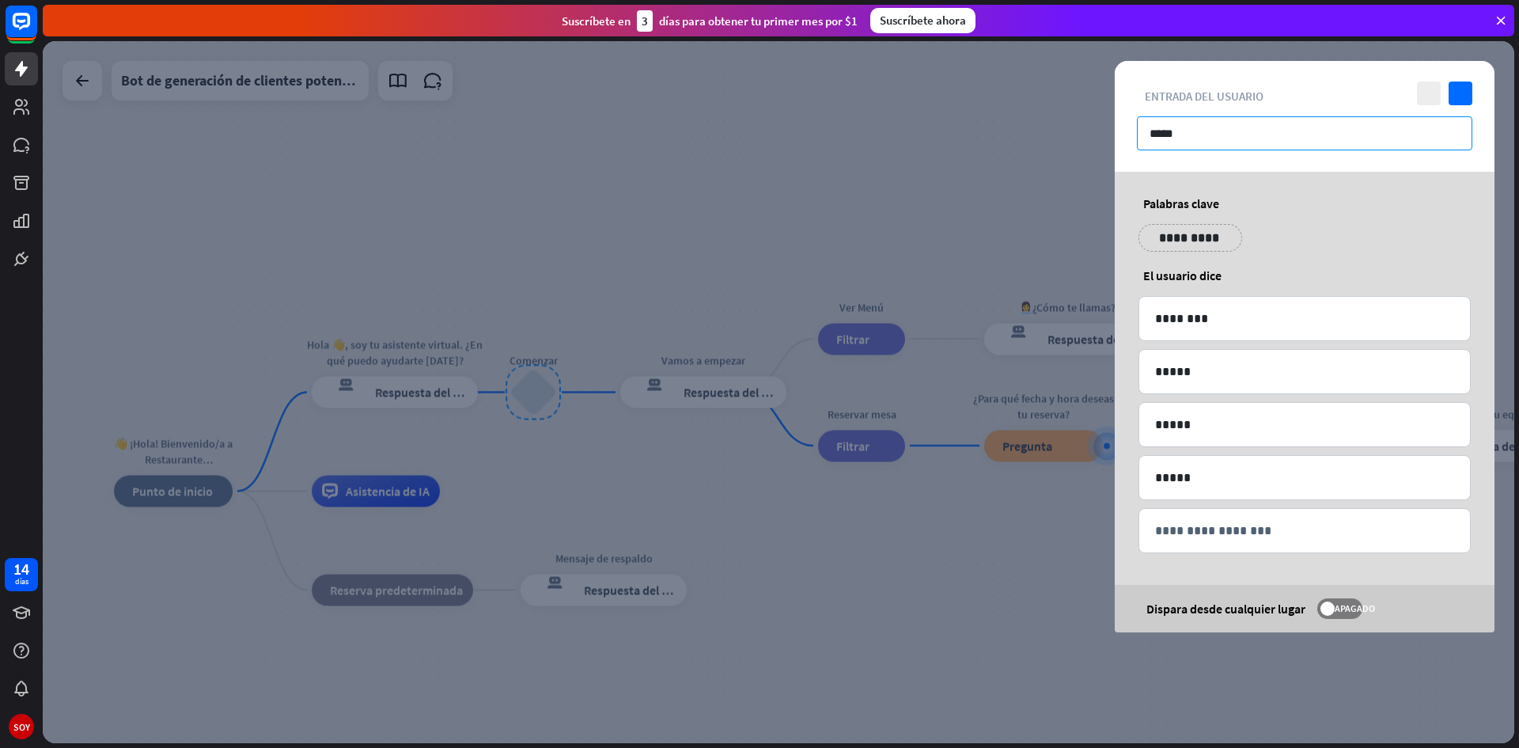
drag, startPoint x: 1196, startPoint y: 130, endPoint x: 1132, endPoint y: 136, distance: 64.4
click at [1132, 136] on div "cerca controlar bloquear_entrada_de_usuario Entrada del usuario *****" at bounding box center [1305, 116] width 380 height 111
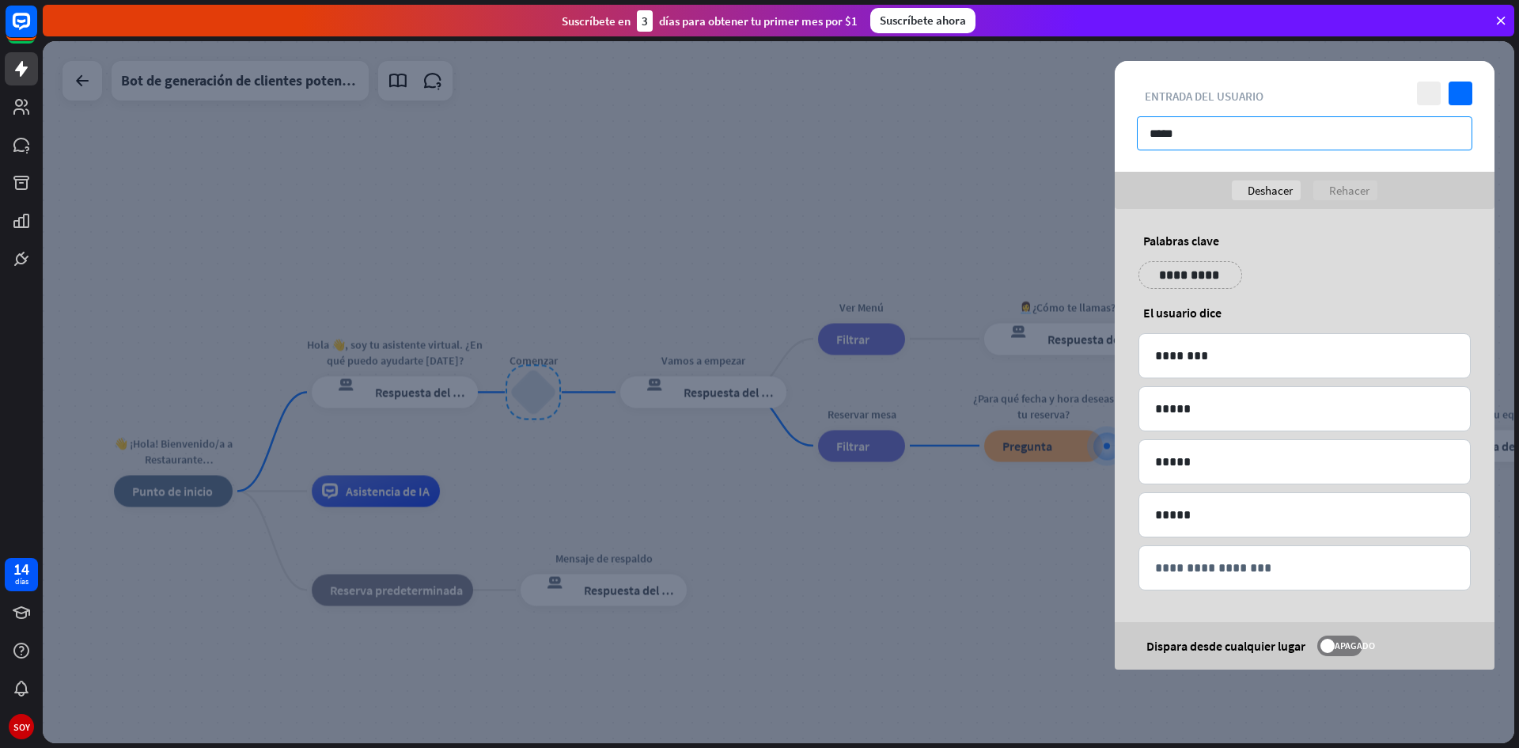
type input "*****"
click at [869, 593] on div at bounding box center [779, 392] width 1472 height 702
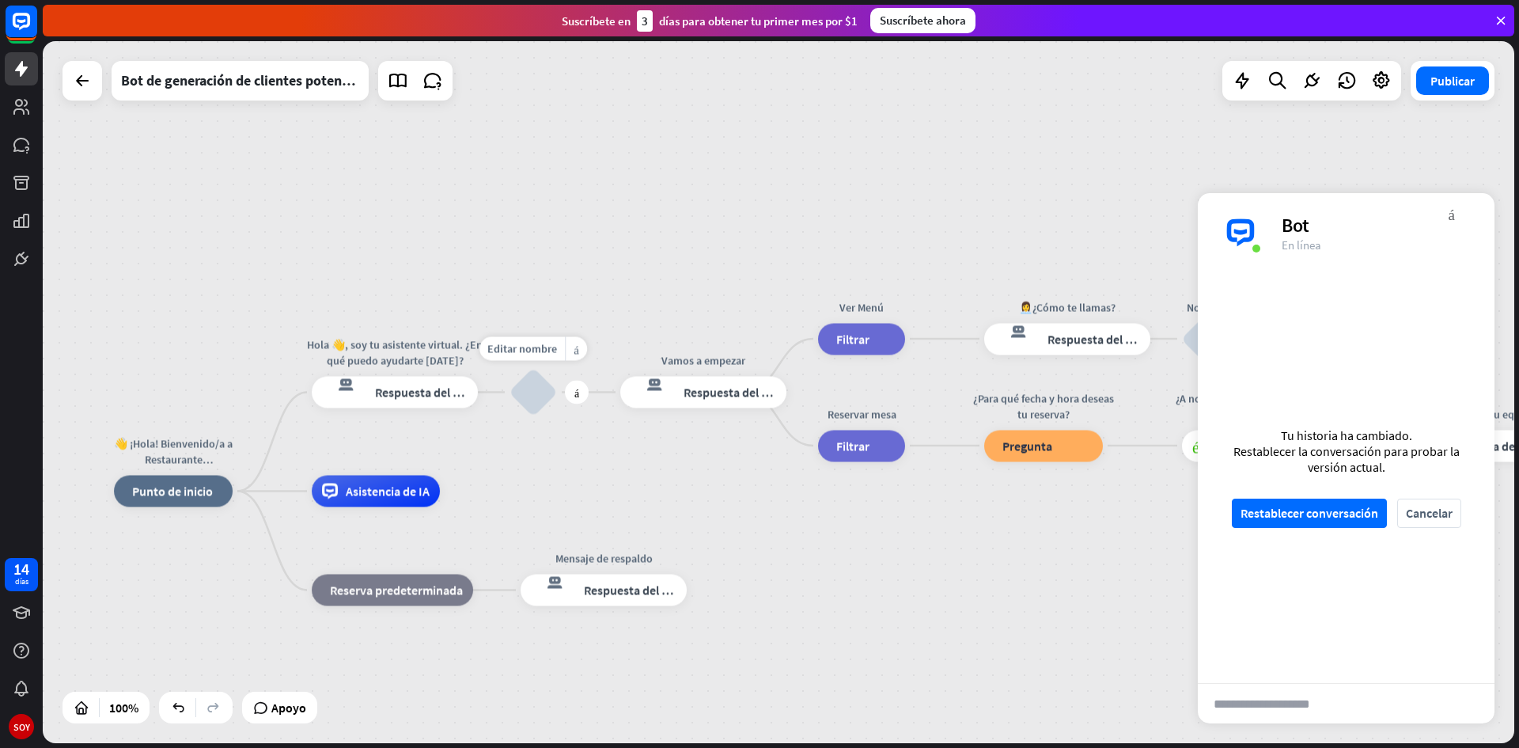
click at [532, 383] on div "bloquear_entrada_de_usuario" at bounding box center [533, 392] width 47 height 47
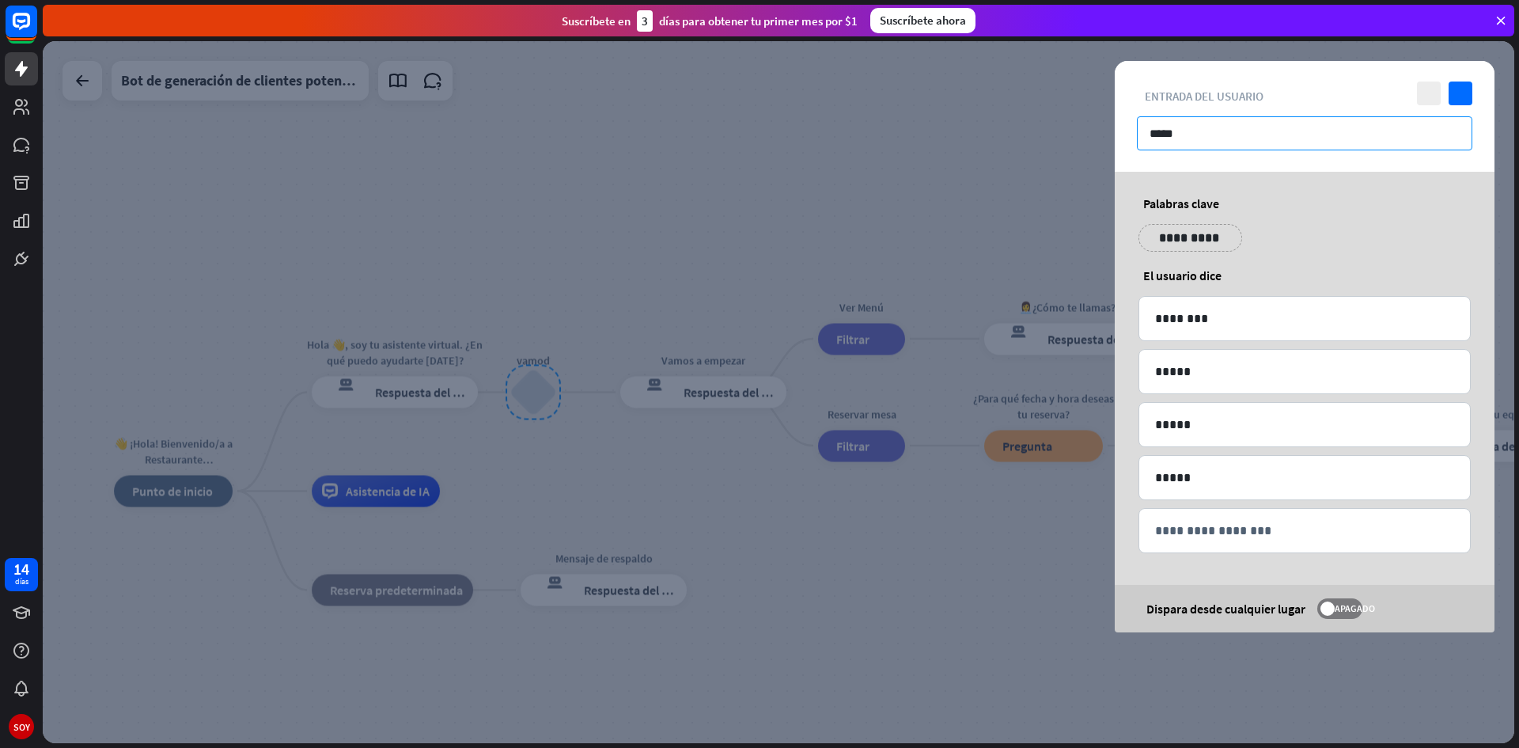
click at [1351, 128] on input "*****" at bounding box center [1304, 133] width 335 height 34
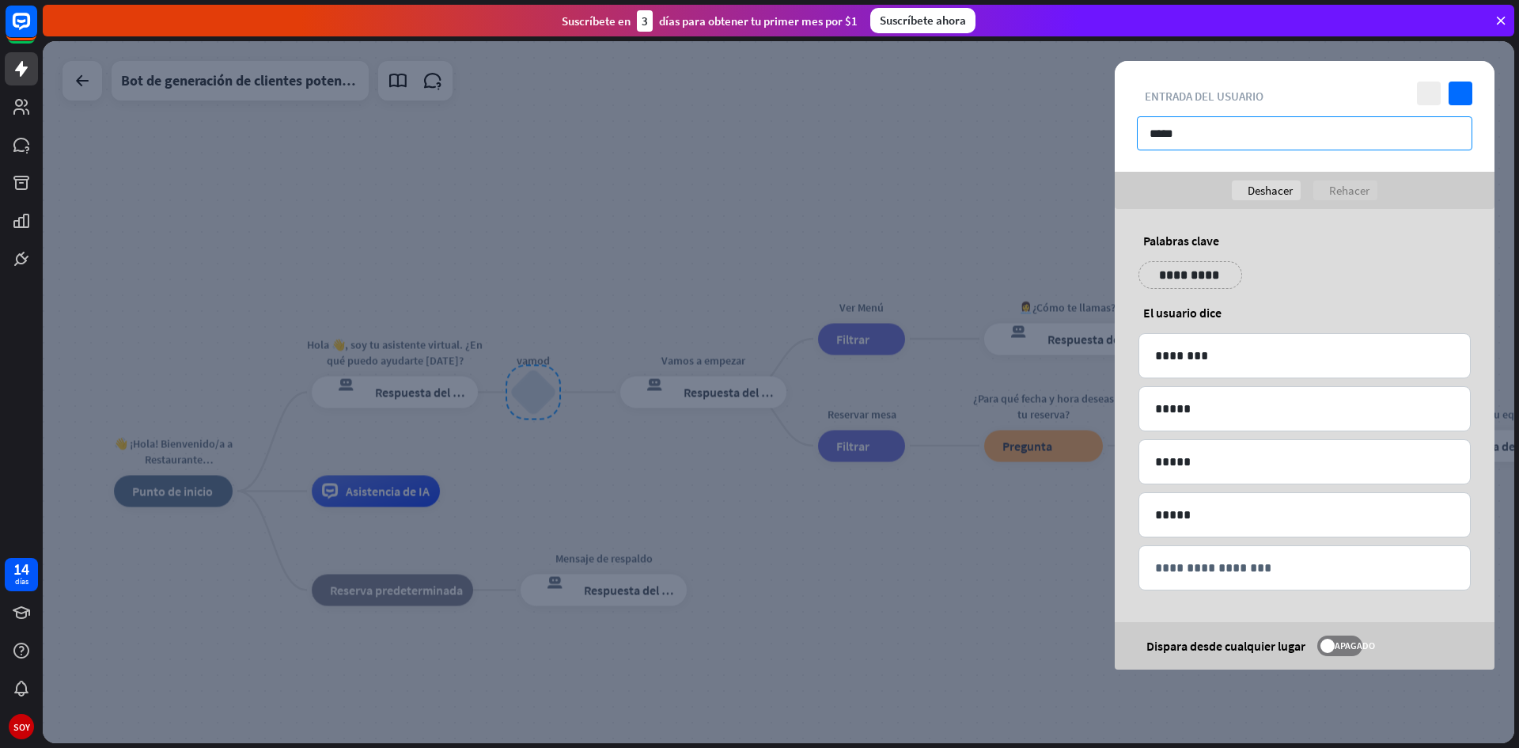
type input "*****"
click at [792, 548] on div at bounding box center [779, 392] width 1472 height 702
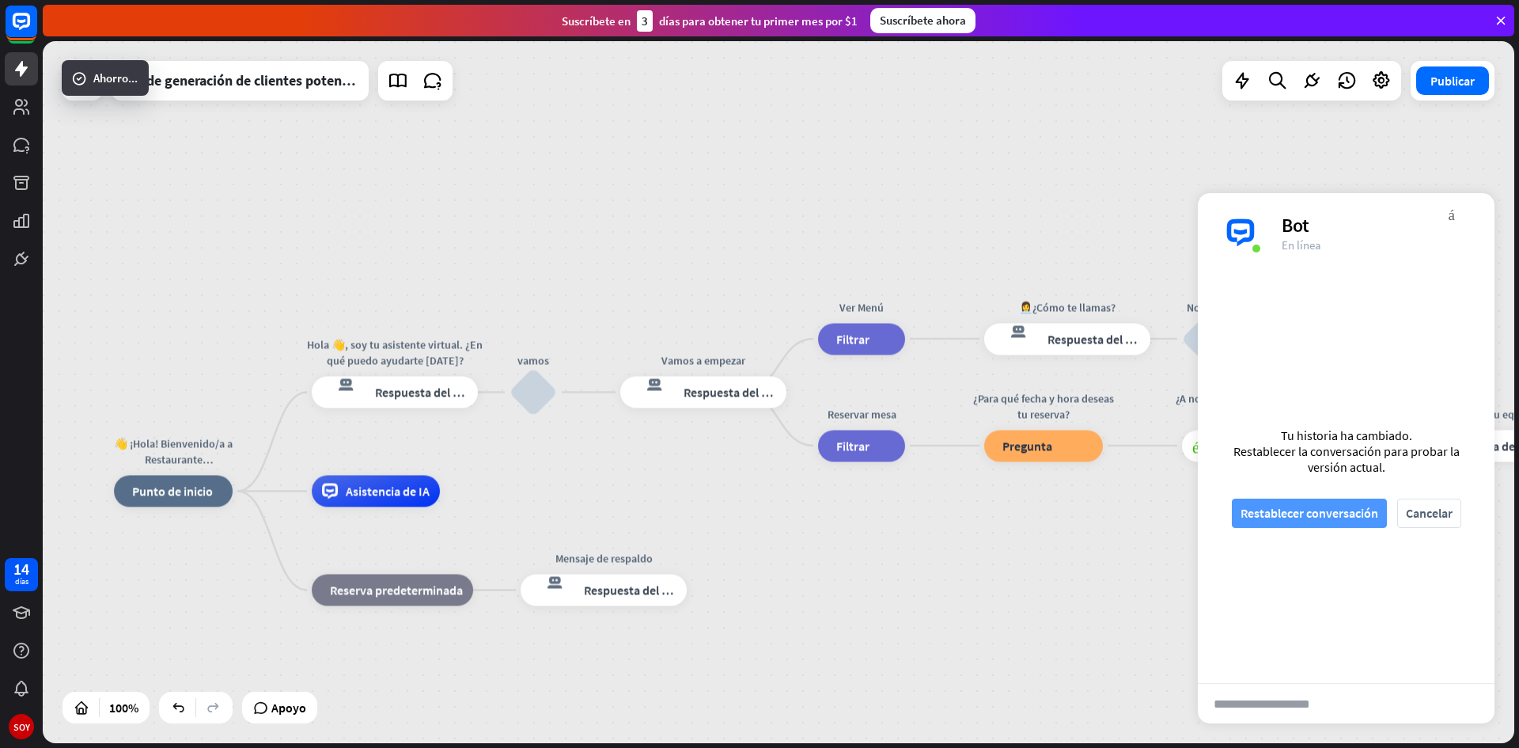
click at [1279, 515] on font "Restablecer conversación" at bounding box center [1310, 513] width 138 height 16
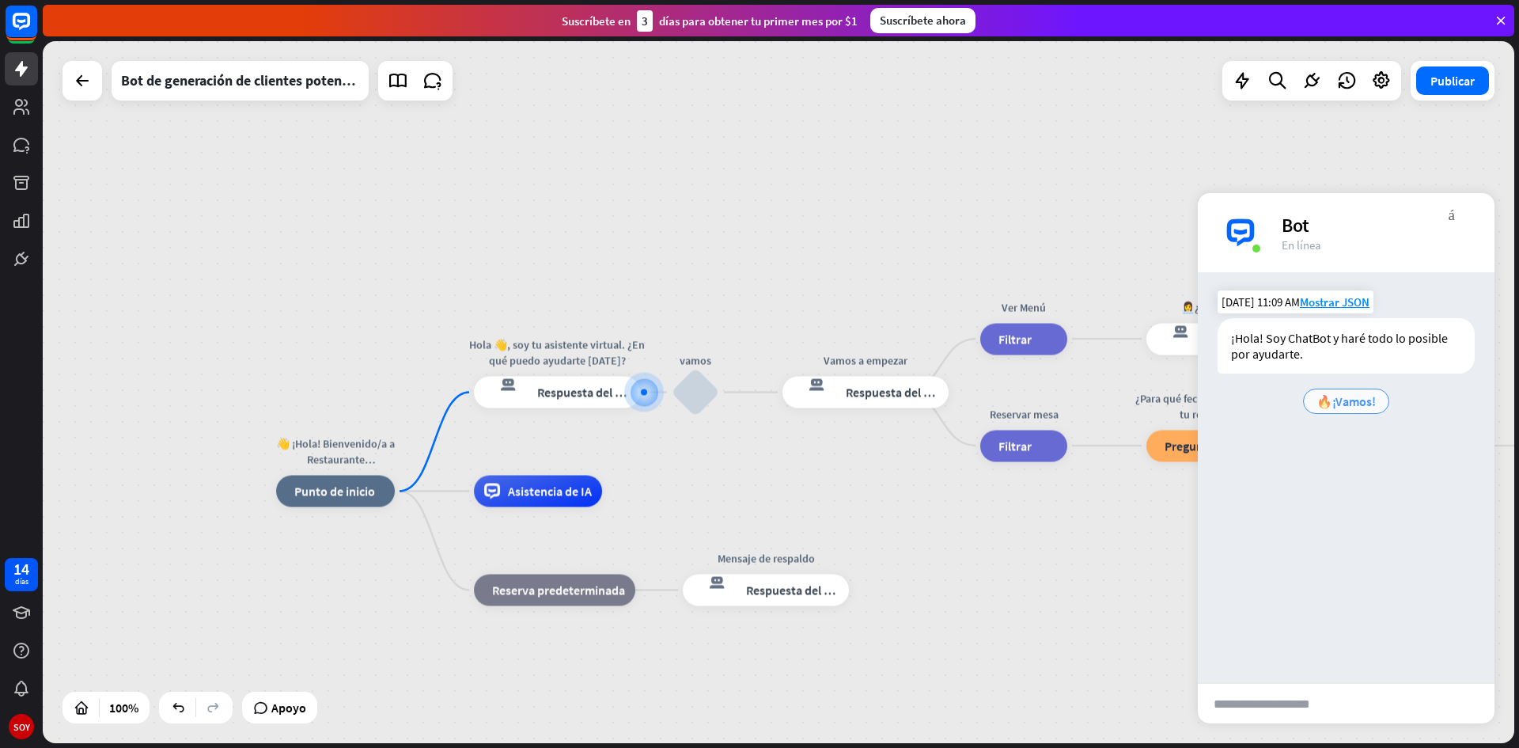
click at [1346, 401] on font "🔥¡Vamos!" at bounding box center [1346, 401] width 59 height 16
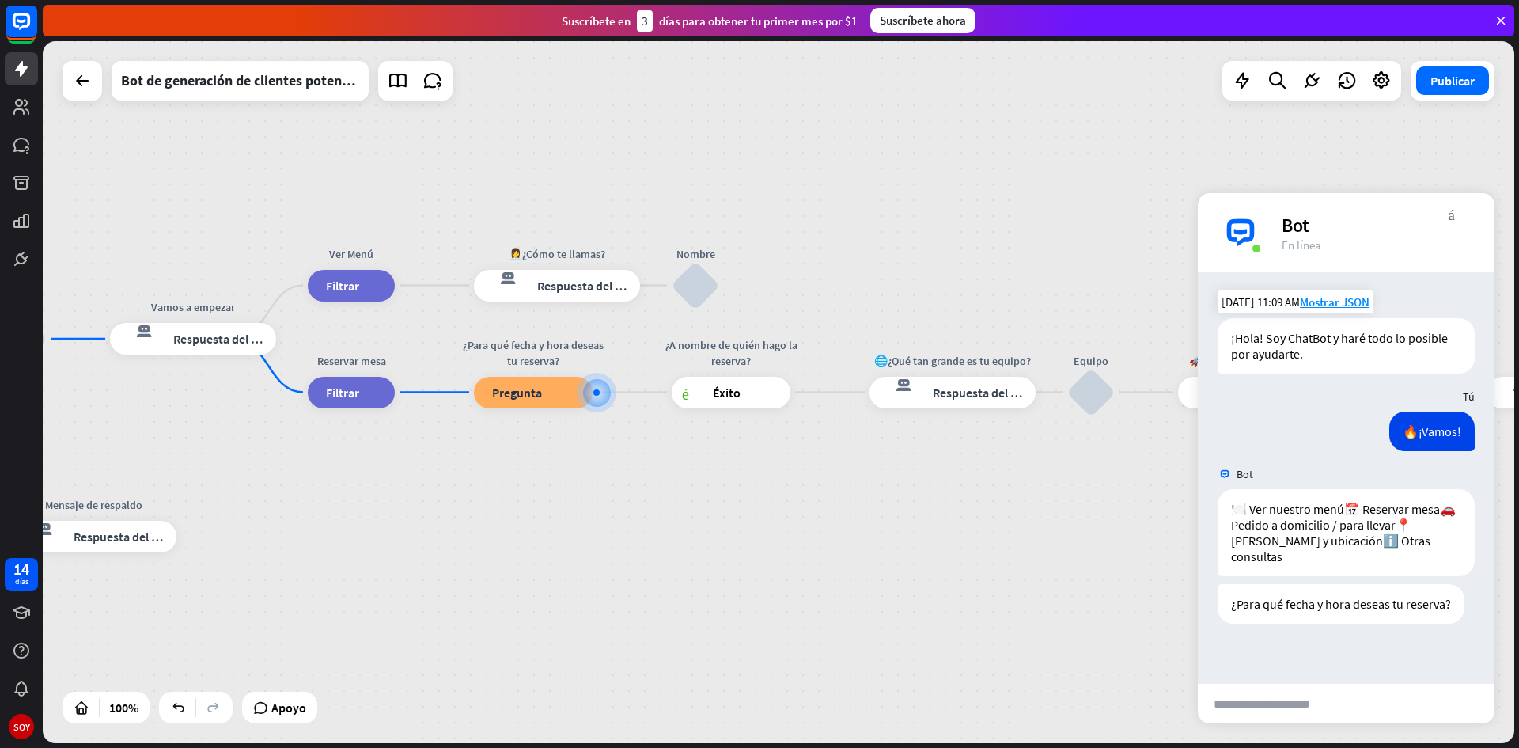
click at [1227, 713] on input "text" at bounding box center [1275, 704] width 155 height 40
type input "********"
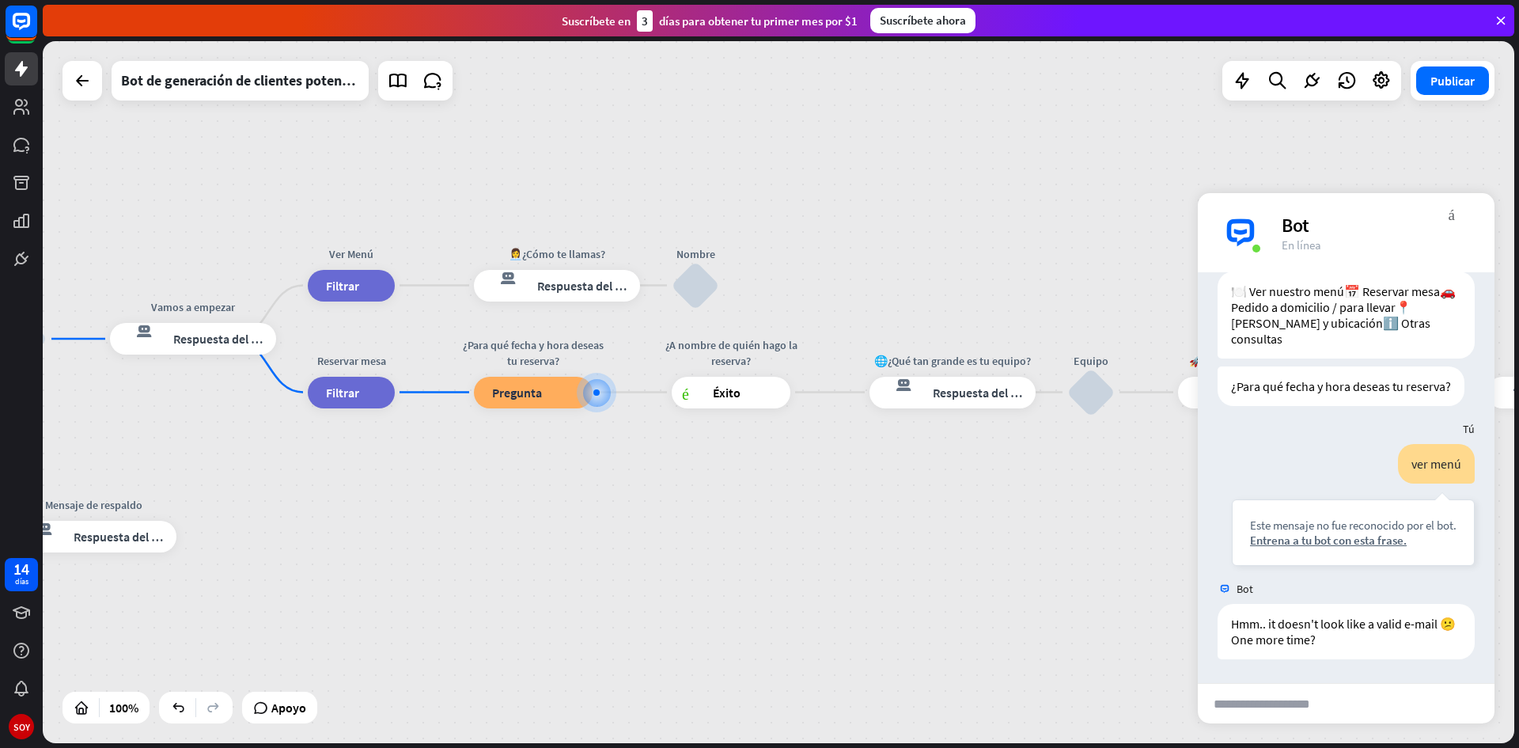
scroll to position [248, 0]
drag, startPoint x: 900, startPoint y: 593, endPoint x: 803, endPoint y: 540, distance: 111.2
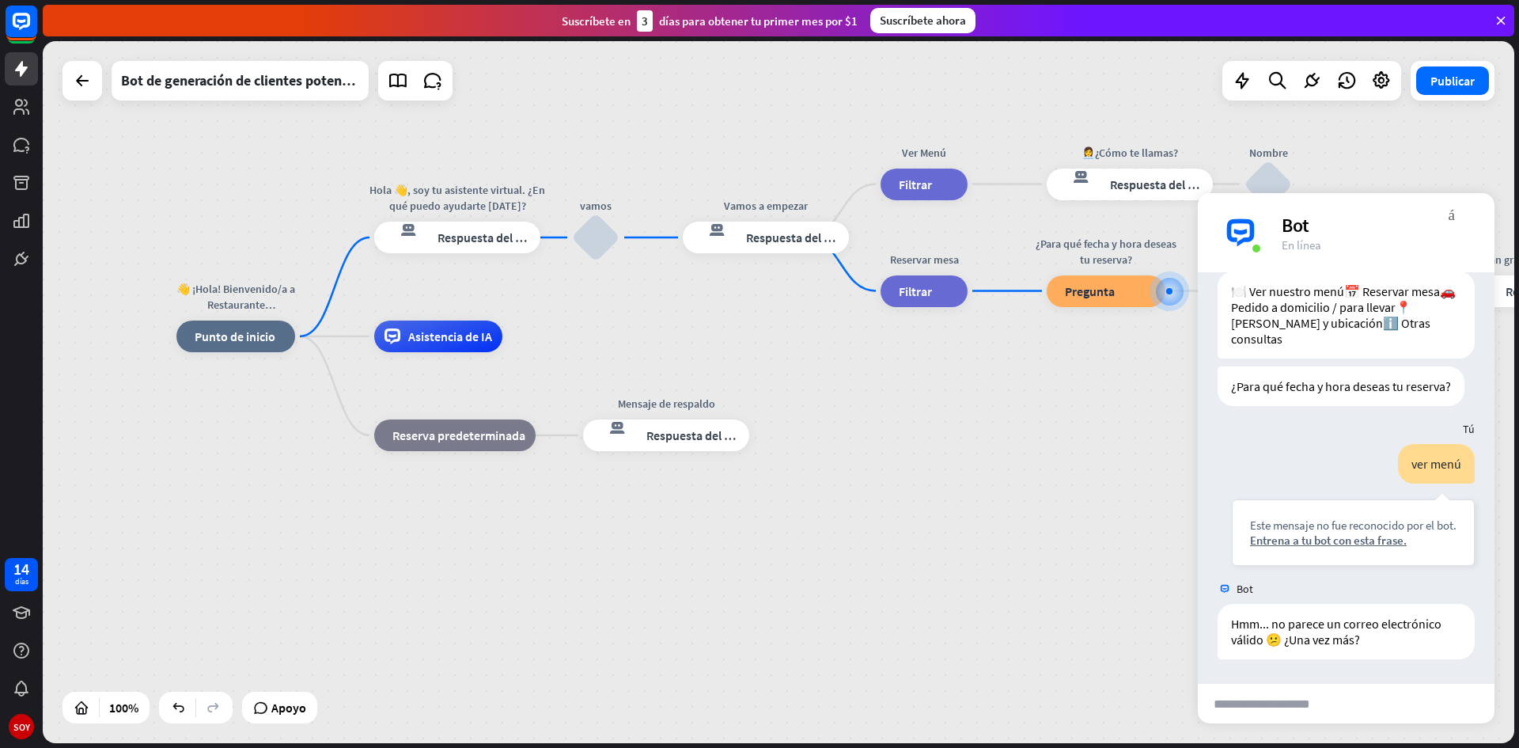
drag, startPoint x: 206, startPoint y: 434, endPoint x: 772, endPoint y: 336, distance: 574.8
click at [772, 336] on div "👋 ¡Hola! Bienvenido/a a Restaurante El Rio inicio_2 Punto de inicio Hola 👋, soy…" at bounding box center [912, 687] width 1472 height 702
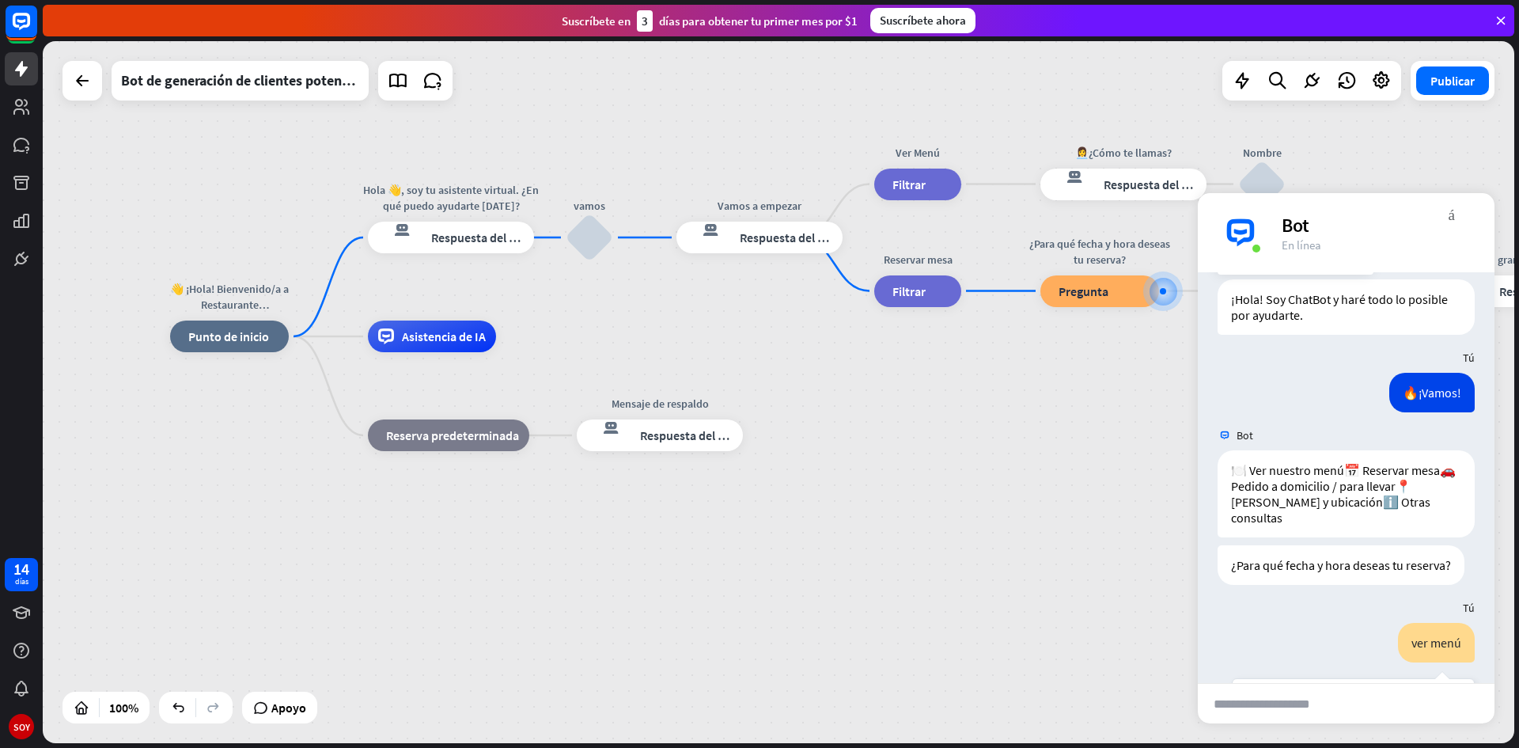
scroll to position [0, 0]
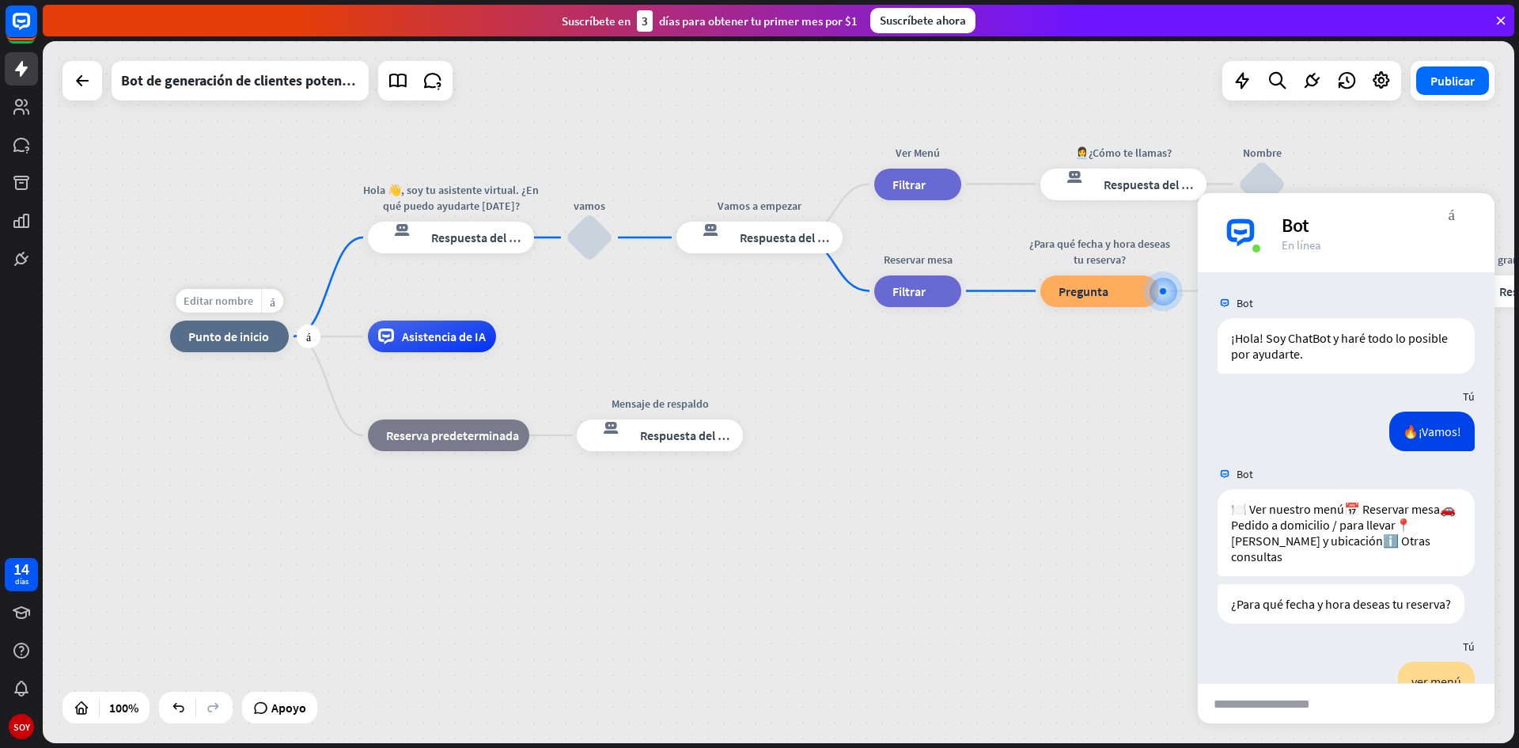
click at [225, 306] on font "Editar nombre" at bounding box center [219, 301] width 70 height 14
drag, startPoint x: 275, startPoint y: 305, endPoint x: 128, endPoint y: 301, distance: 146.4
click at [128, 301] on div "**********" at bounding box center [779, 392] width 1472 height 702
type input "**"
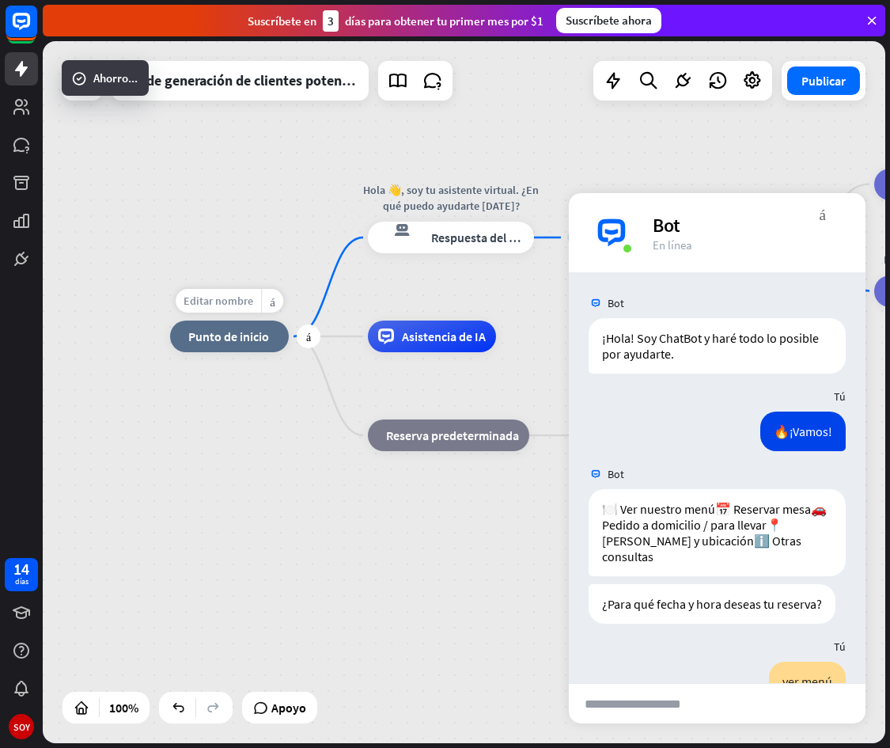
click at [247, 301] on font "Editar nombre" at bounding box center [219, 301] width 70 height 14
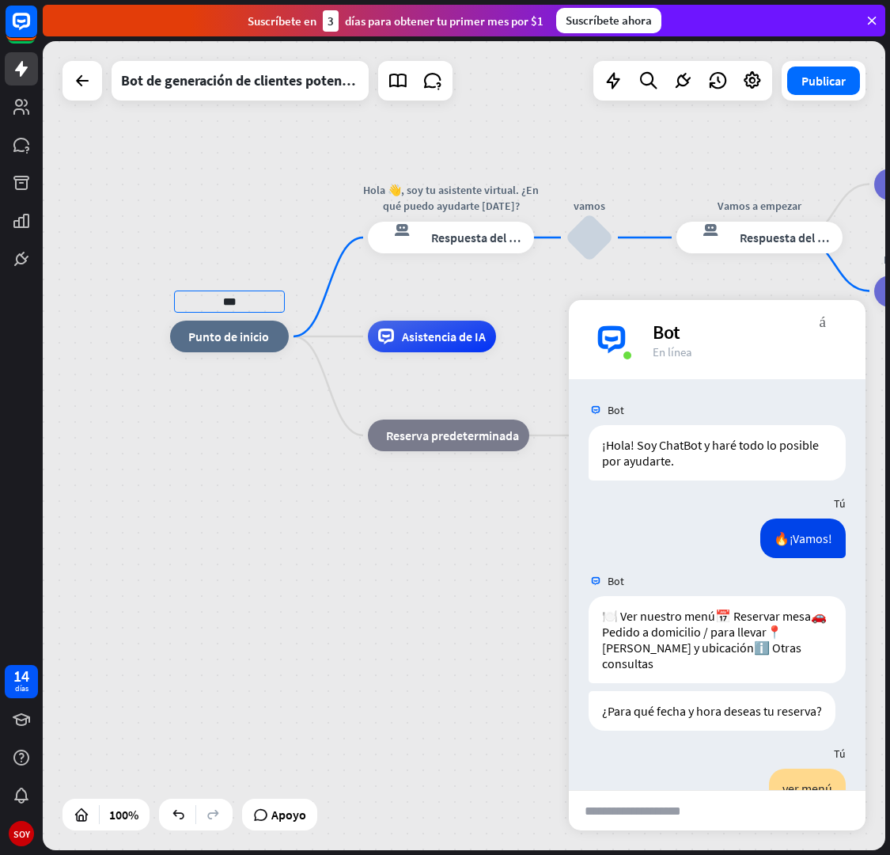
click at [252, 432] on div "** inicio_2 Punto de inicio [PERSON_NAME] 👋, soy tu asistente virtual. ¿En qué …" at bounding box center [591, 740] width 843 height 809
click at [256, 442] on div "👋 inicio_2 Punto de inicio [PERSON_NAME] 👋, soy tu asistente virtual. ¿En qué p…" at bounding box center [591, 740] width 843 height 809
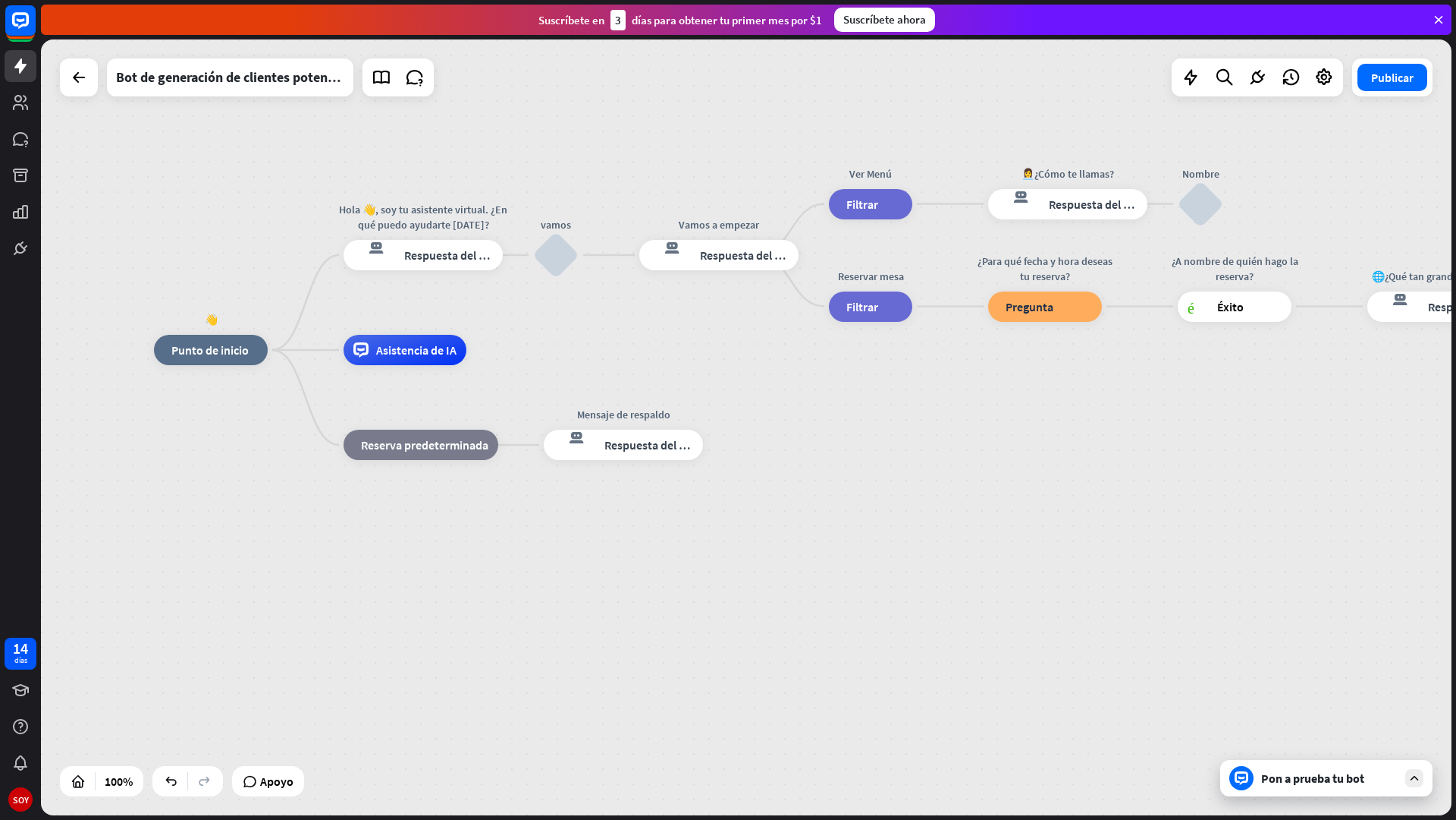
drag, startPoint x: 914, startPoint y: 432, endPoint x: 954, endPoint y: 414, distance: 43.9
click at [963, 486] on div "👋 inicio_2 Punto de inicio [PERSON_NAME] 👋, soy tu asistente virtual. ¿En qué p…" at bounding box center [860, 738] width 1411 height 776
